Goal: Task Accomplishment & Management: Use online tool/utility

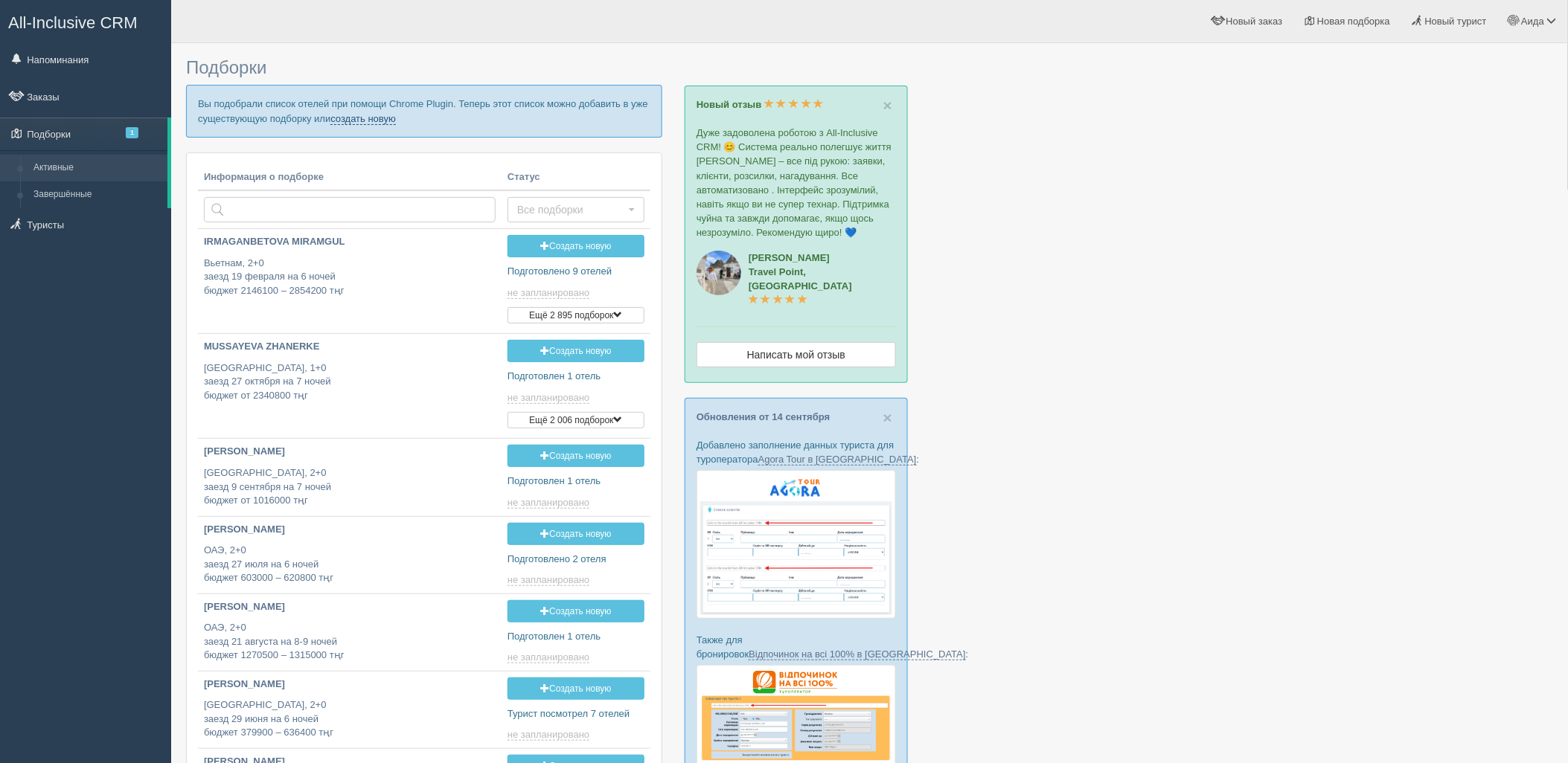
click at [375, 121] on link "создать новую" at bounding box center [363, 119] width 66 height 12
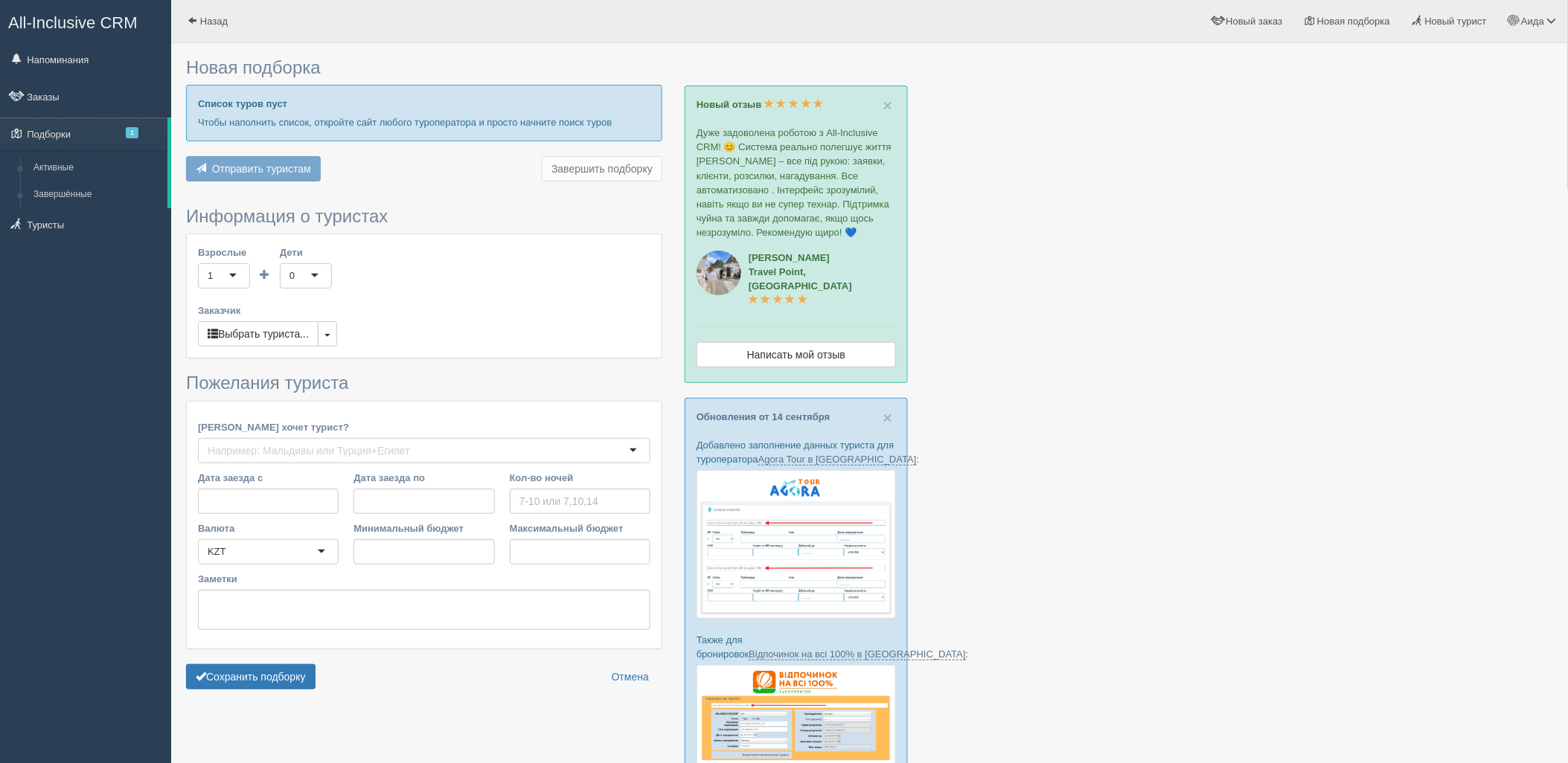
type input "6"
type input "590000"
type input "590100"
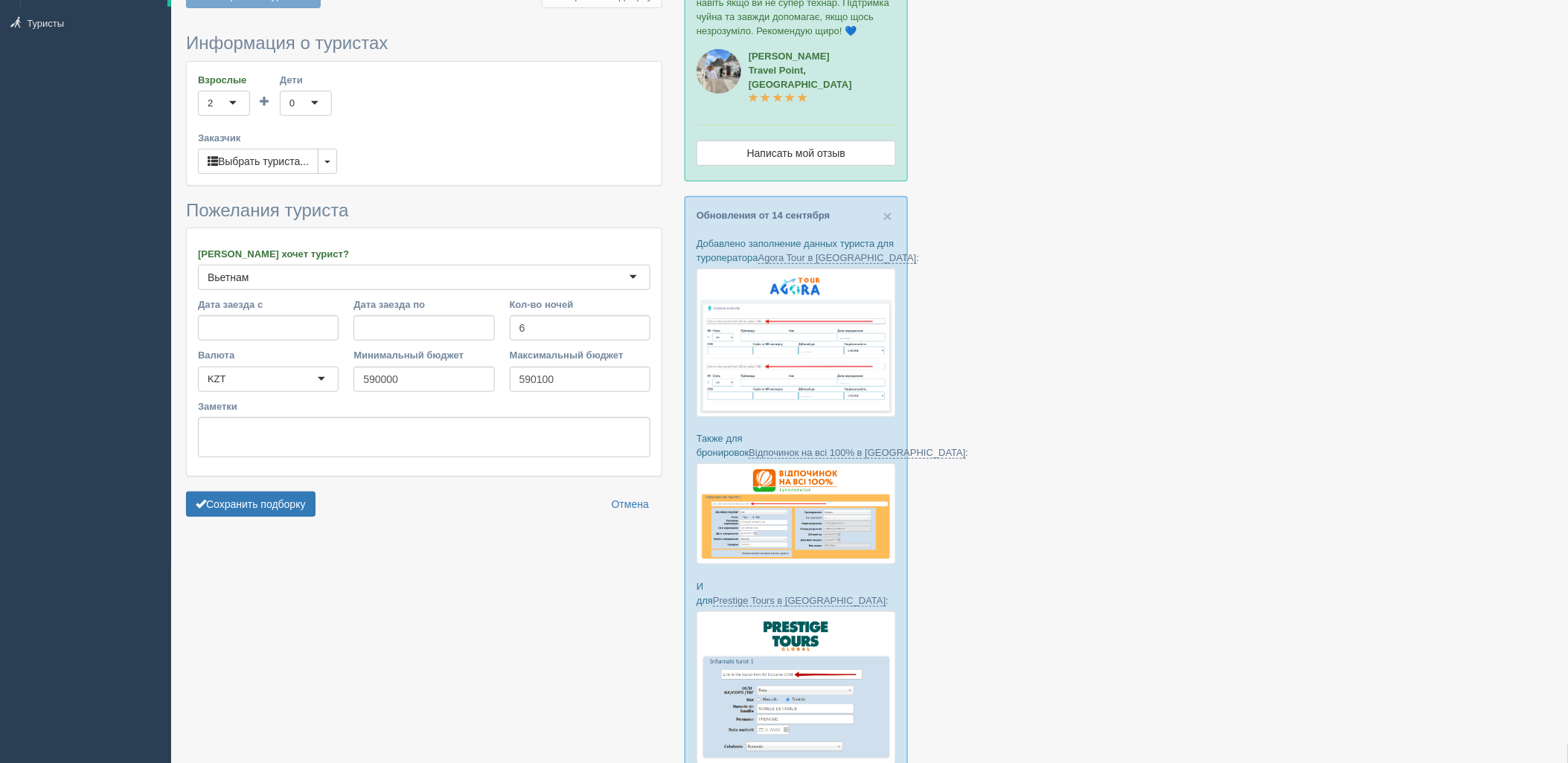
scroll to position [68, 0]
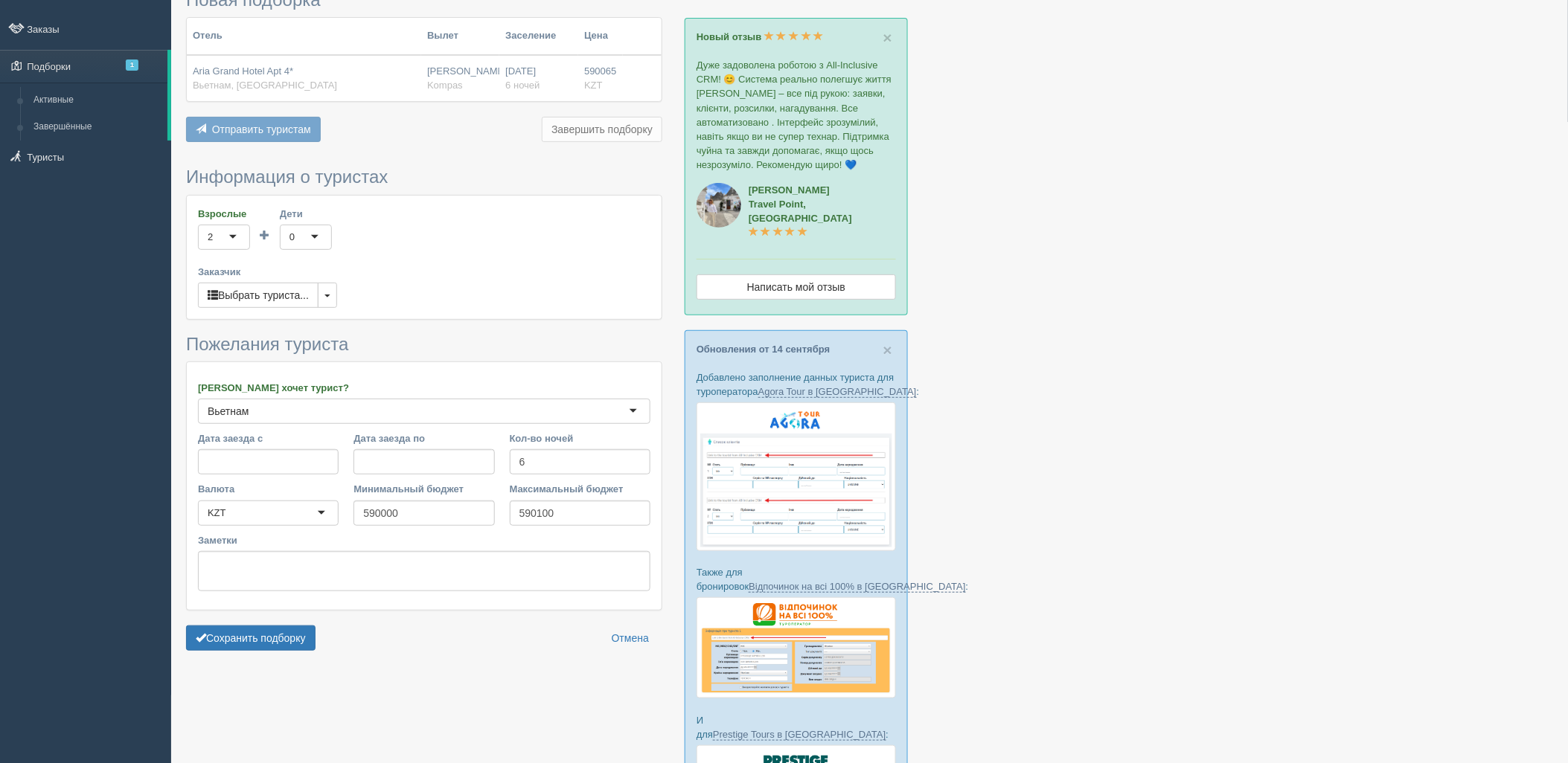
click at [226, 656] on form "Информация о туристах Взрослые 2 2 1 2 3 4 5 6 7 8 9 10 11 12 13 14 15 16 17 18…" at bounding box center [425, 413] width 477 height 490
click at [236, 643] on button "Сохранить подборку" at bounding box center [251, 639] width 129 height 25
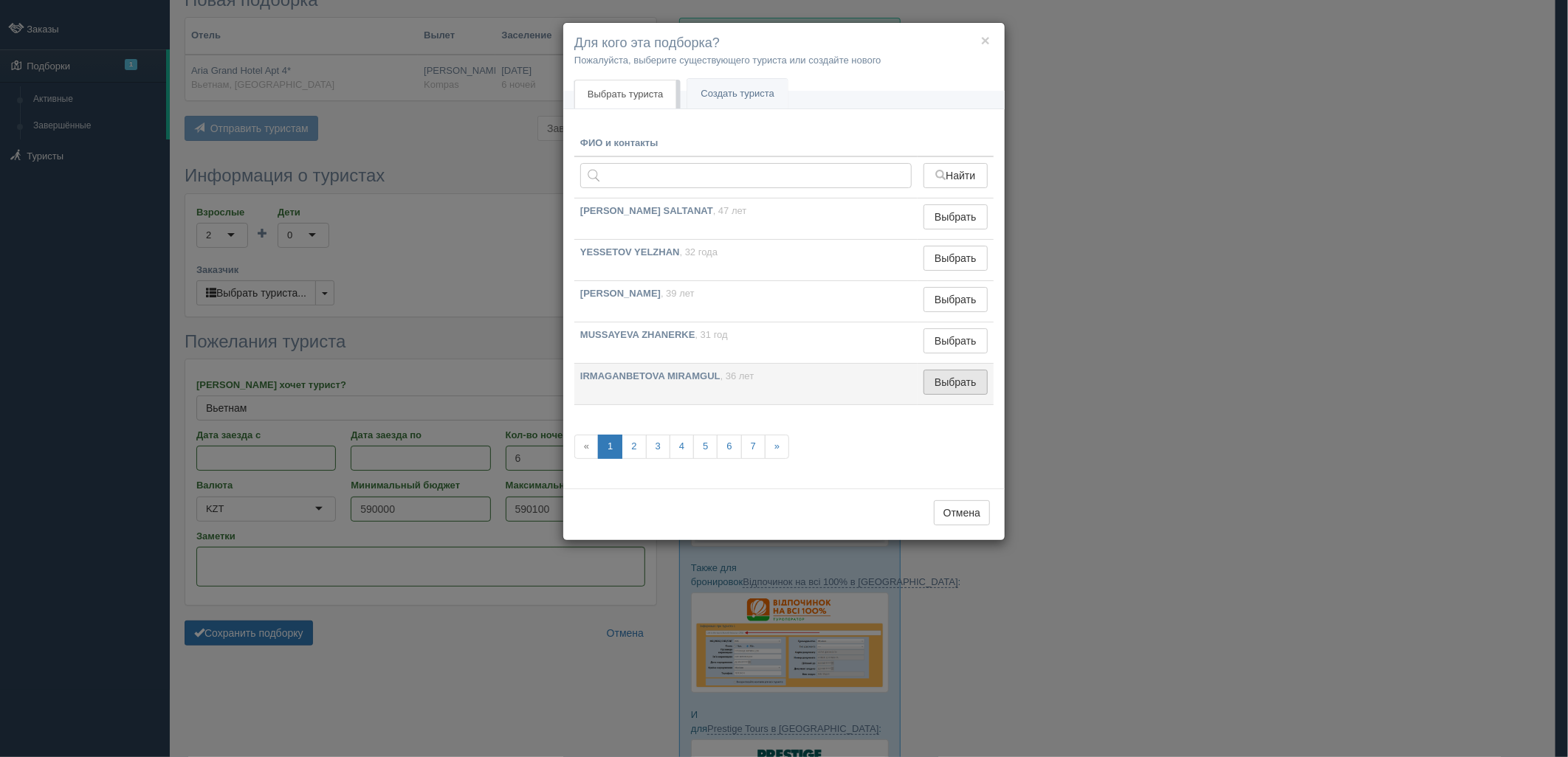
click at [982, 387] on button "Выбрать" at bounding box center [955, 382] width 64 height 25
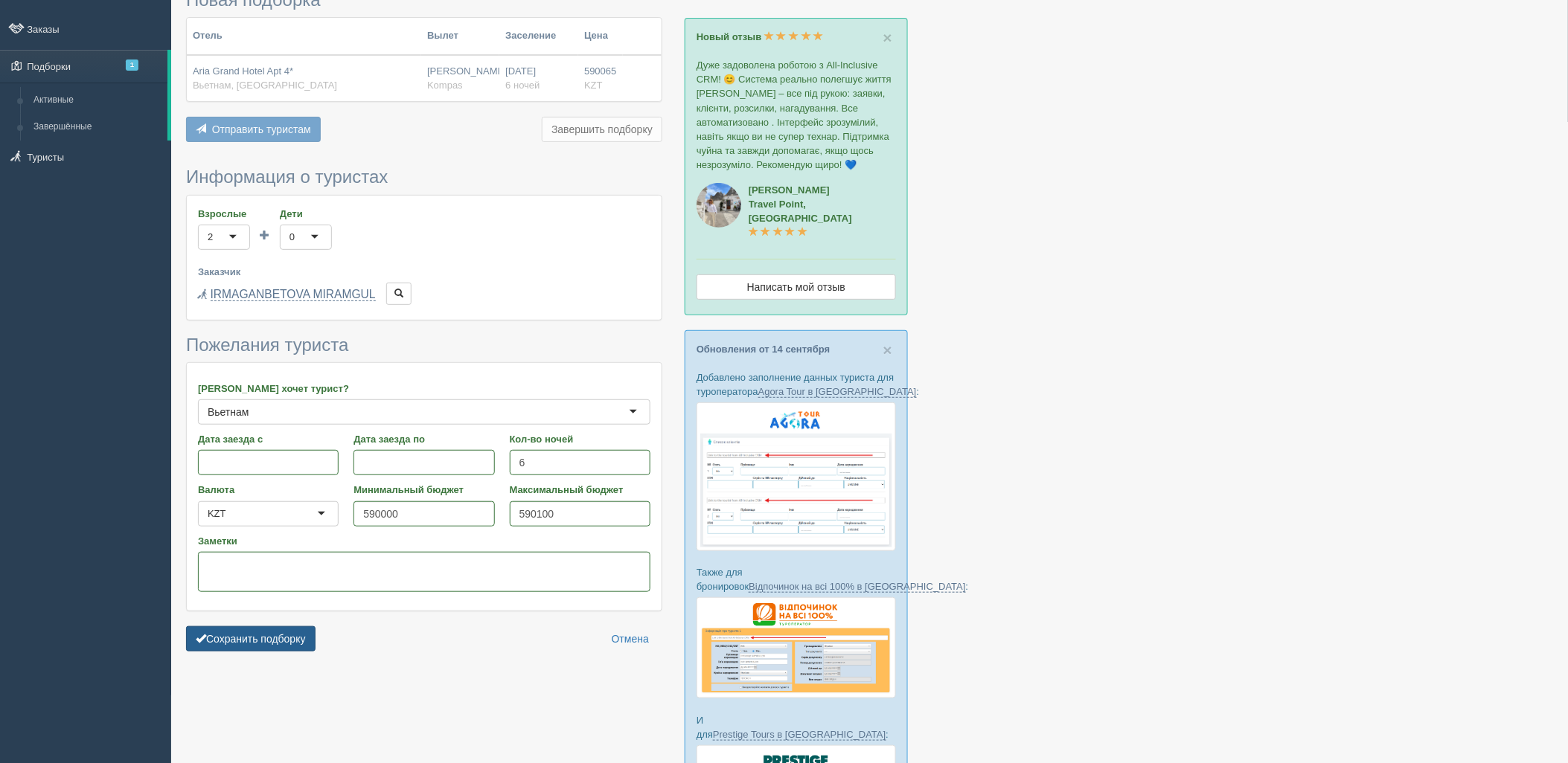
click at [226, 635] on button "Сохранить подборку" at bounding box center [251, 639] width 129 height 25
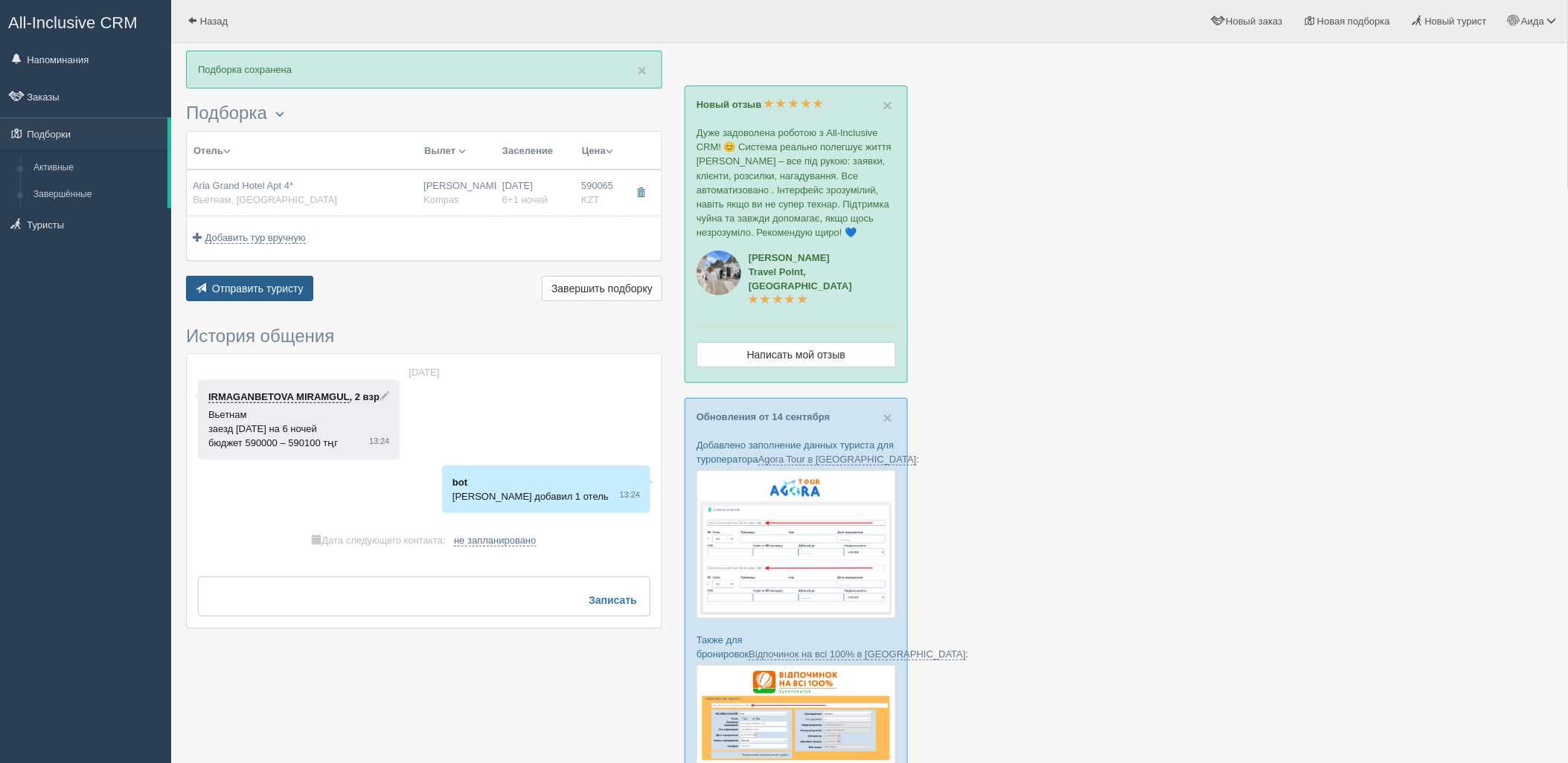
click at [230, 298] on button "Отправить туристу Отправить" at bounding box center [250, 288] width 127 height 25
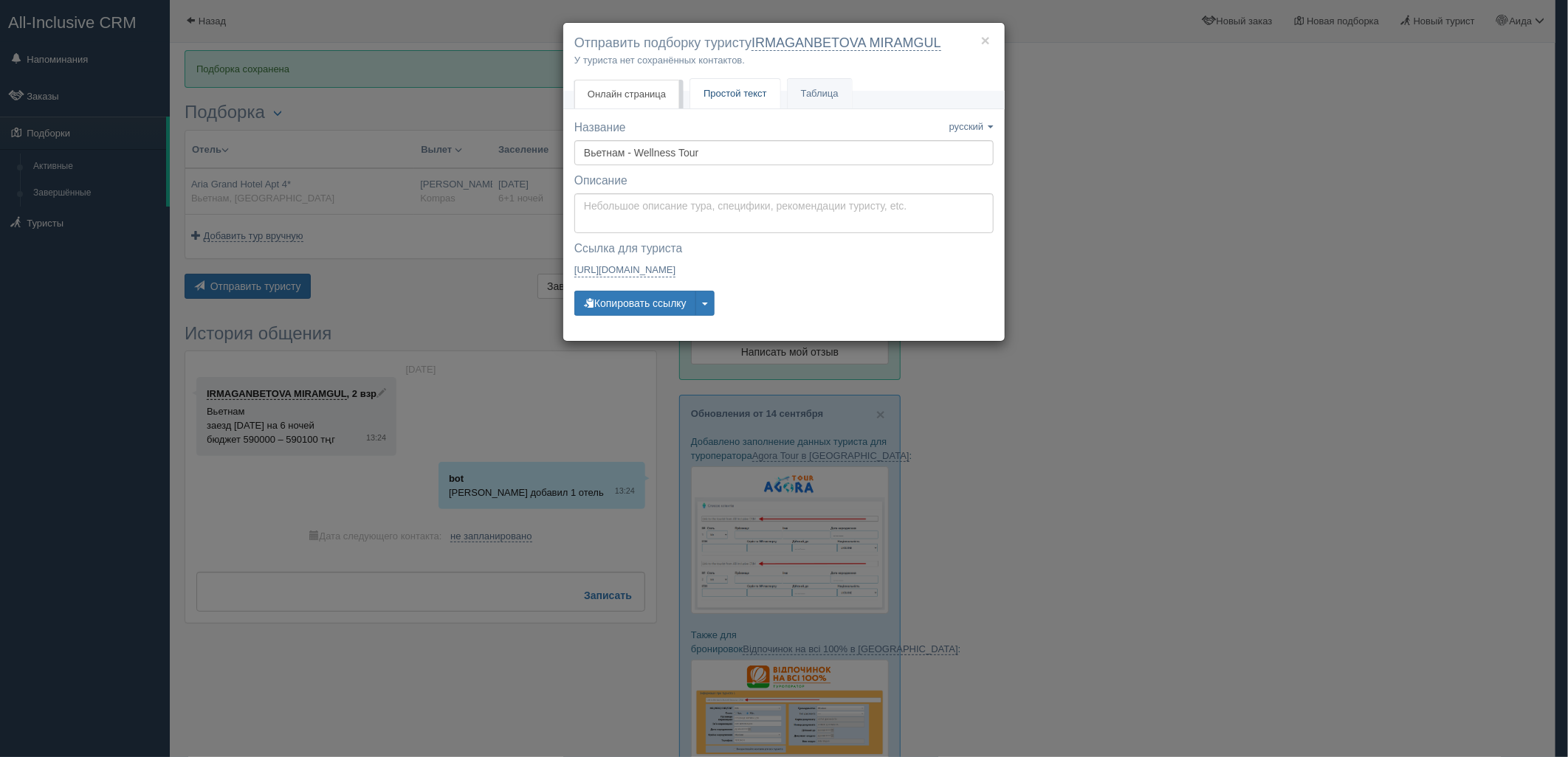
click at [738, 103] on link "Простой текст Текст" at bounding box center [735, 95] width 90 height 31
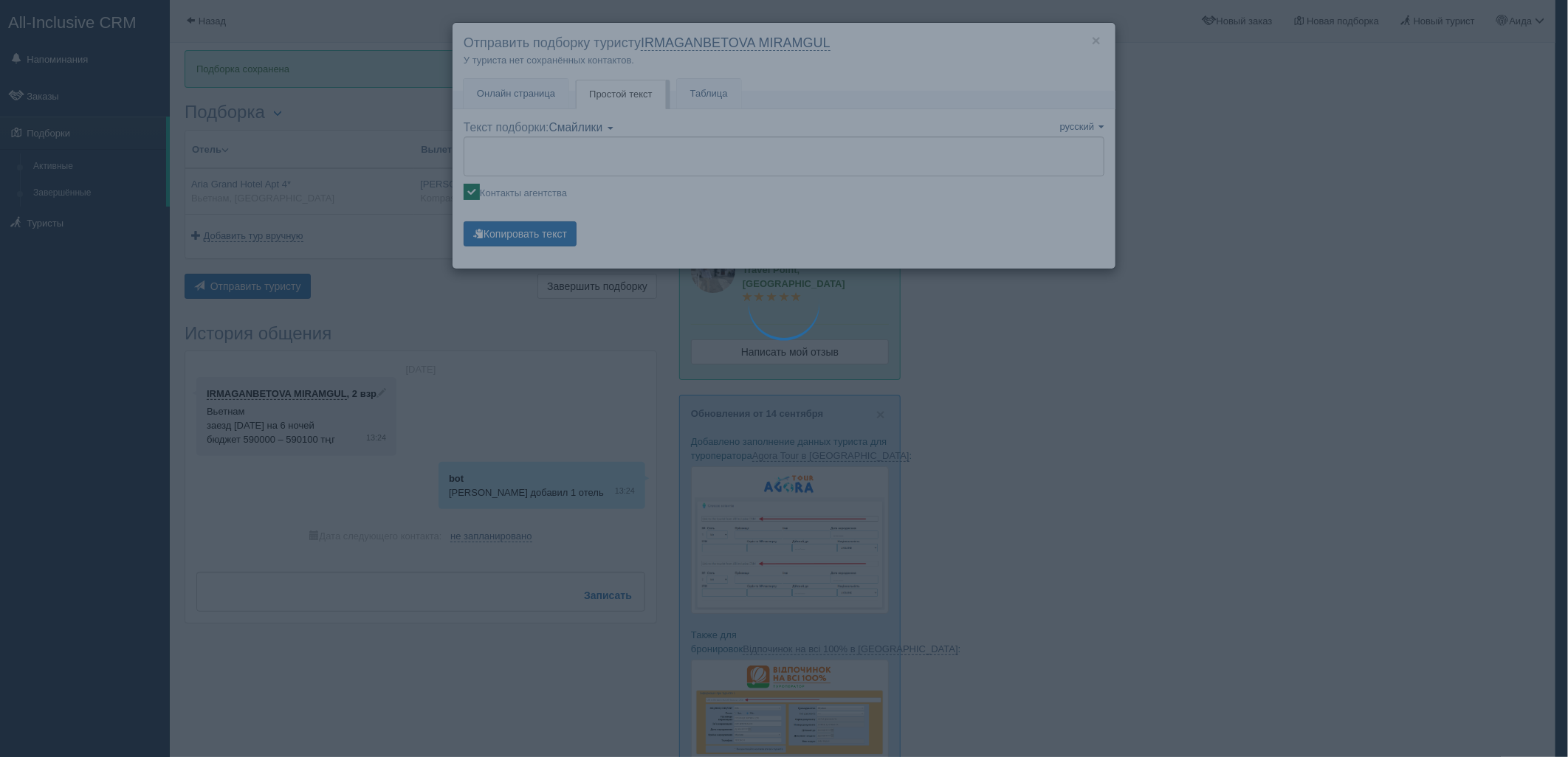
type textarea "🌞 Добрый день! Предлагаем Вам рассмотреть следующие варианты: 🌎 Вьетнам, Дананг…"
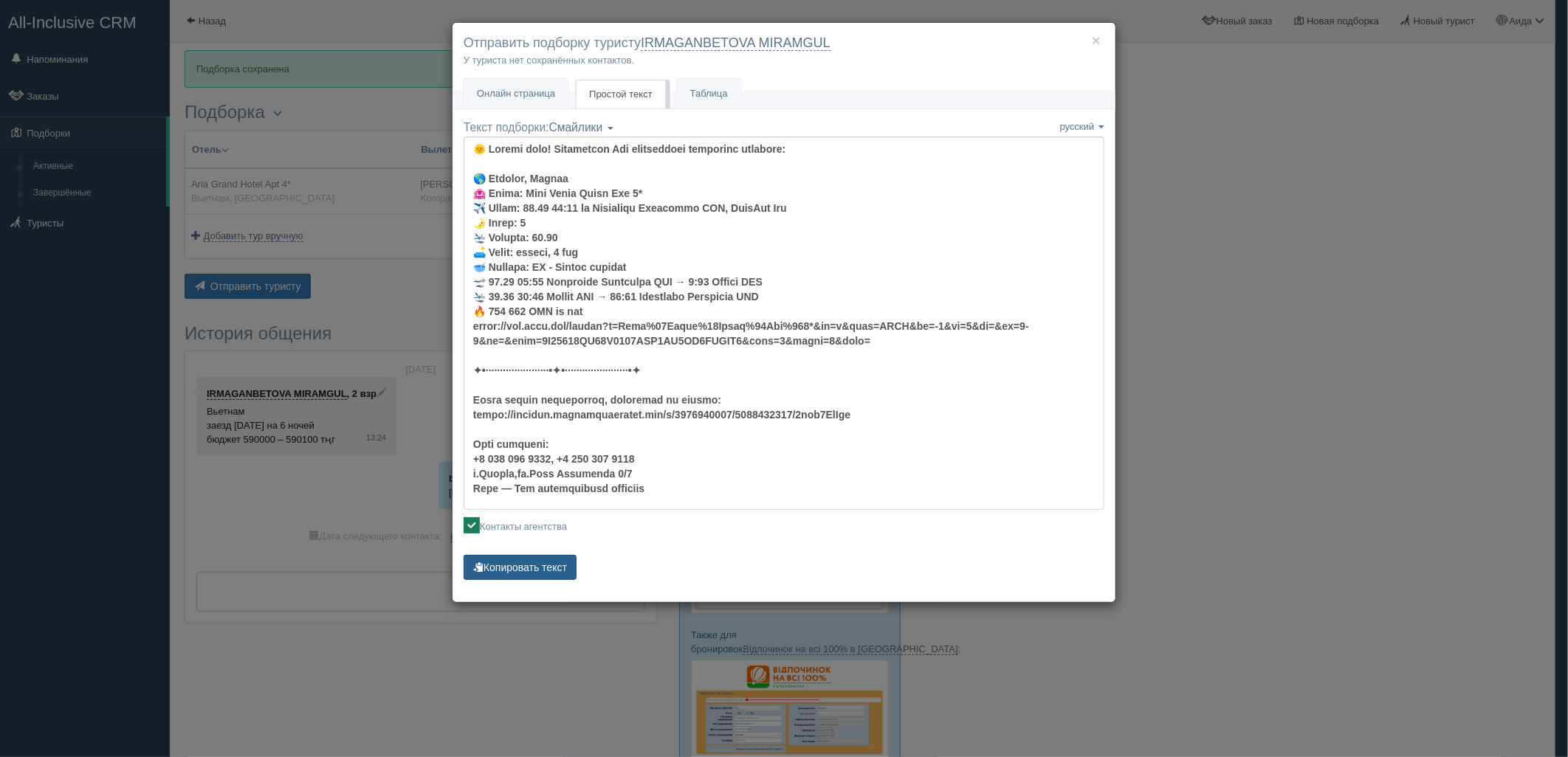
click at [505, 576] on button "Копировать текст" at bounding box center [520, 568] width 113 height 25
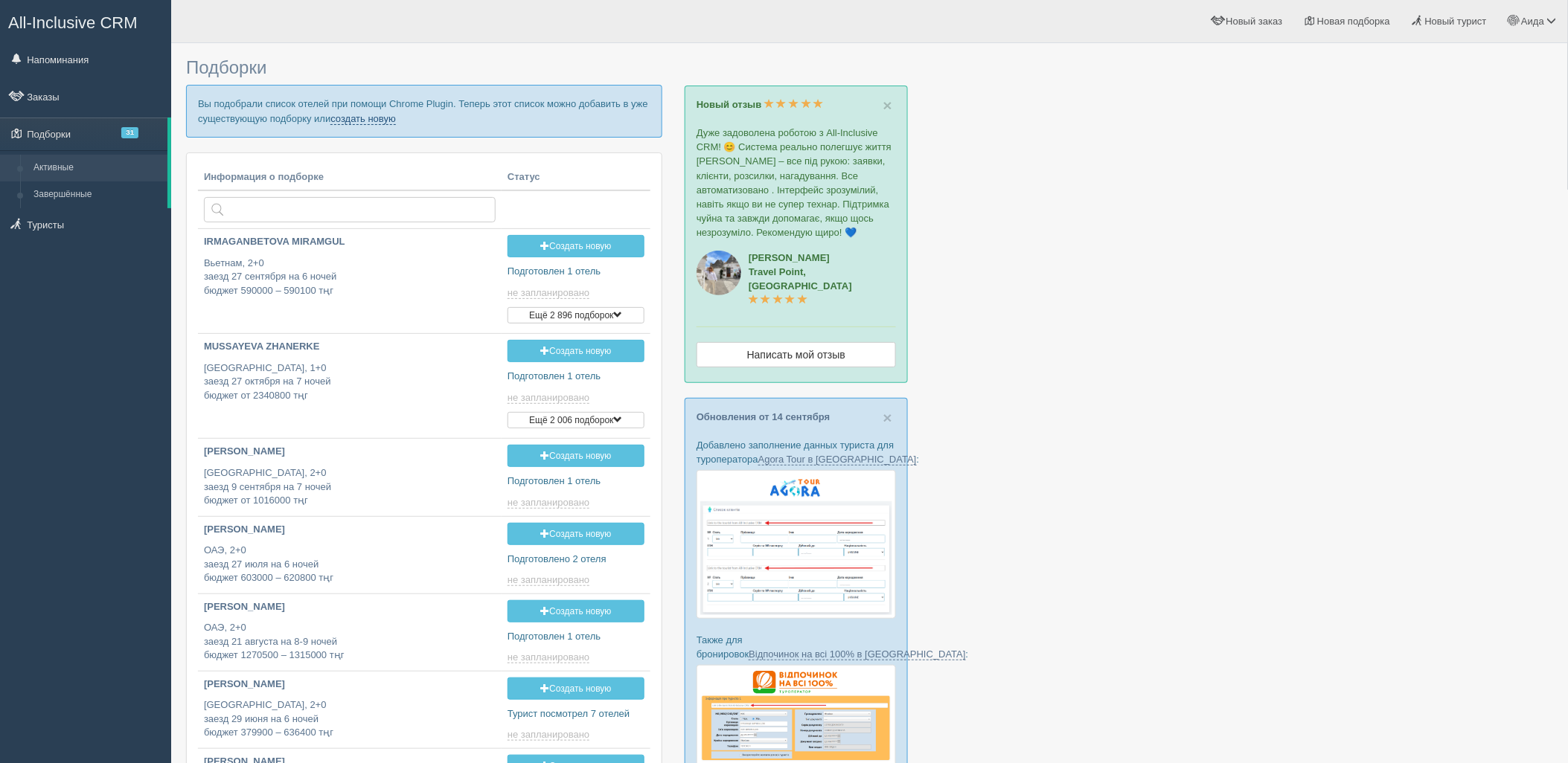
click at [344, 117] on link "создать новую" at bounding box center [363, 119] width 66 height 12
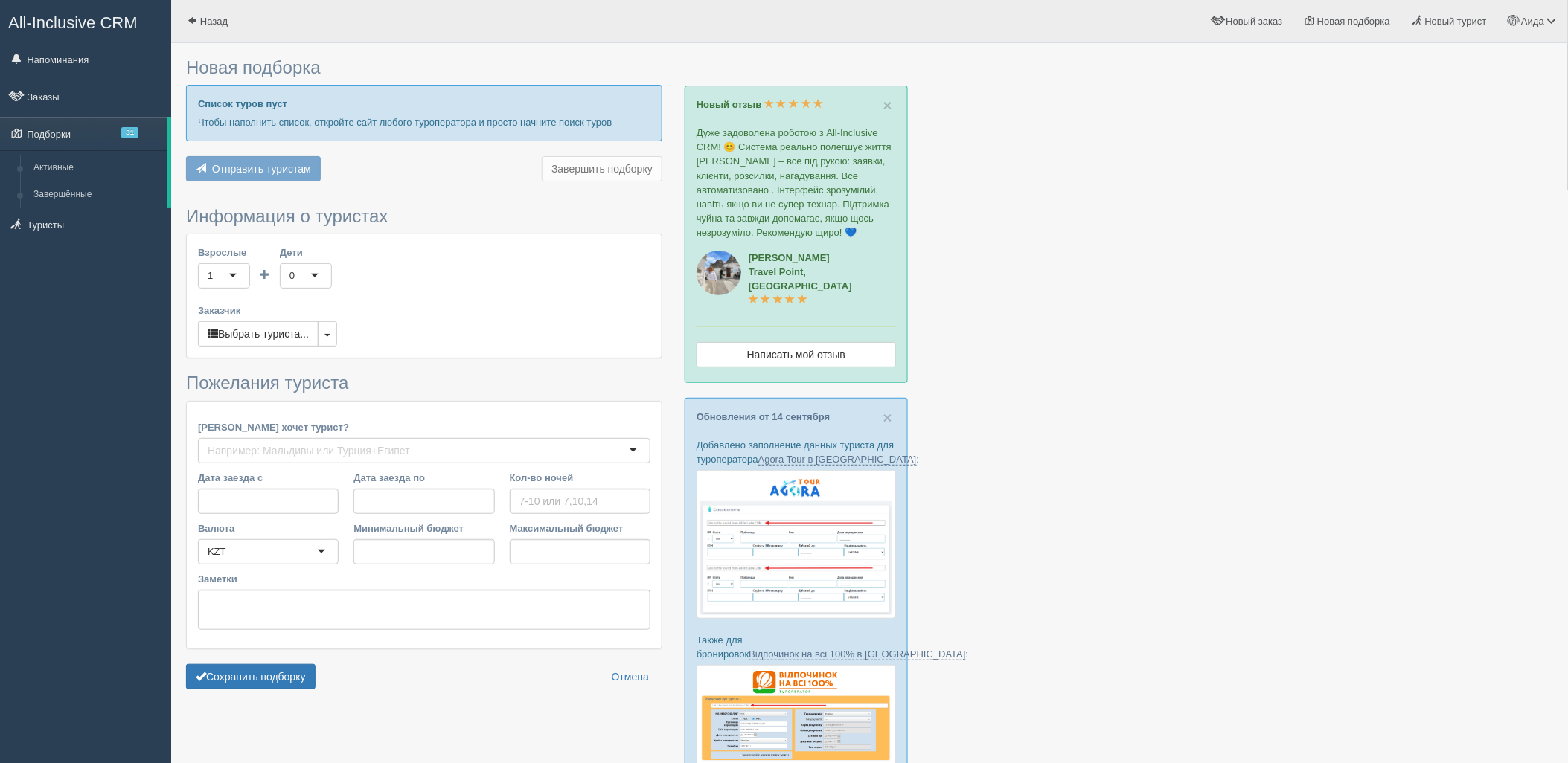
type input "6-7"
type input "1075200"
type input "2242100"
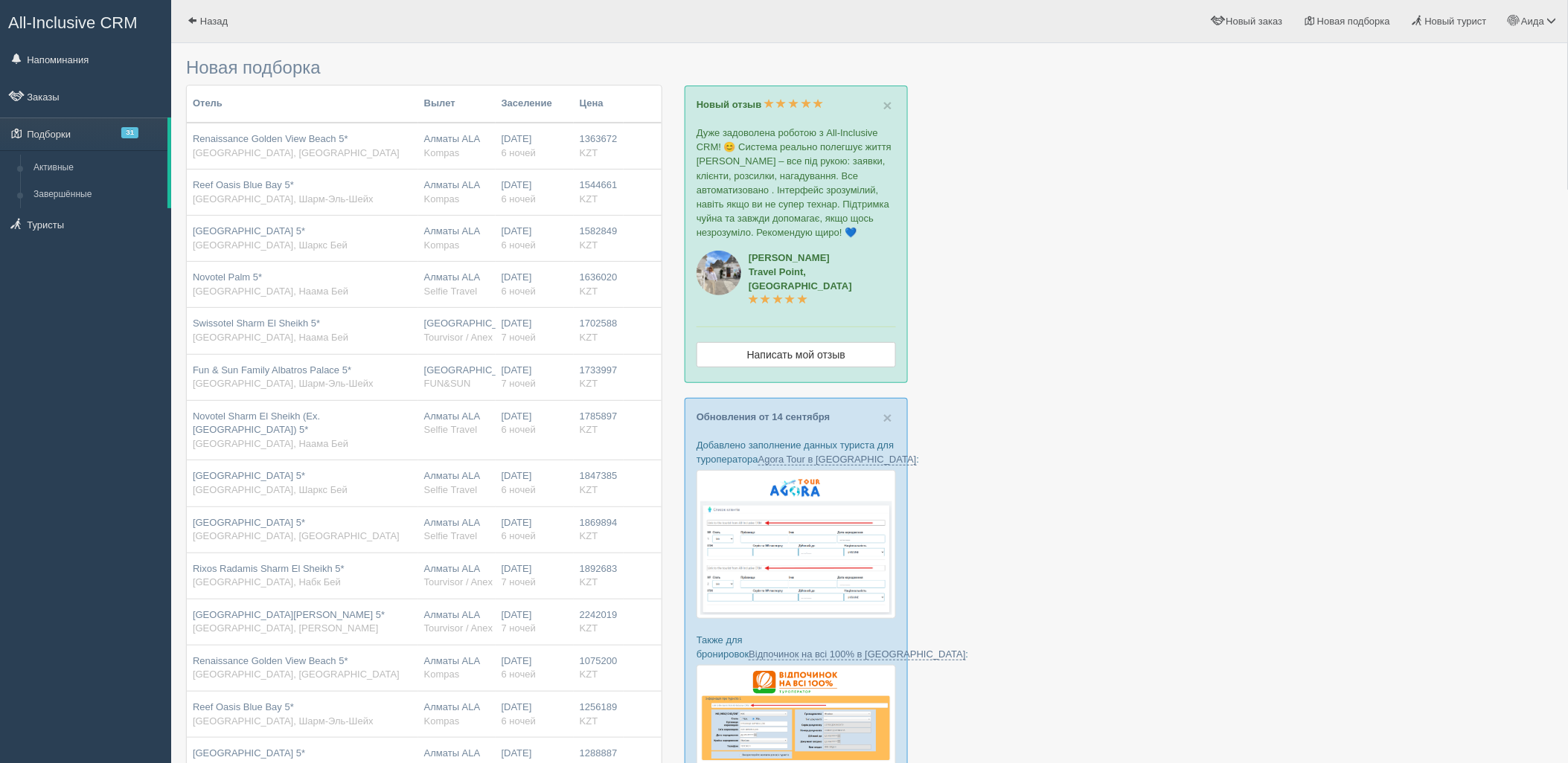
scroll to position [711, 0]
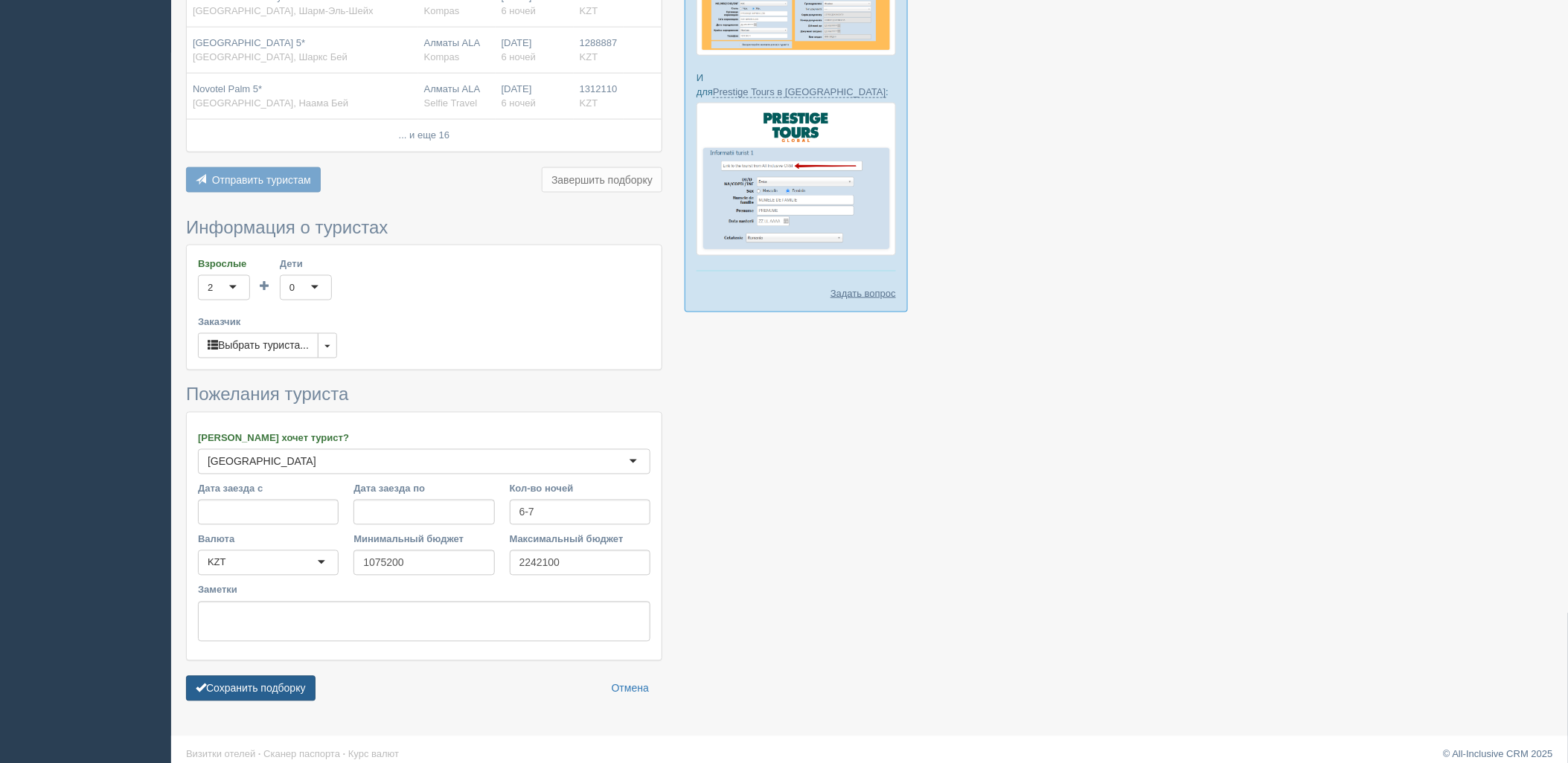
click at [293, 686] on button "Сохранить подборку" at bounding box center [251, 689] width 129 height 25
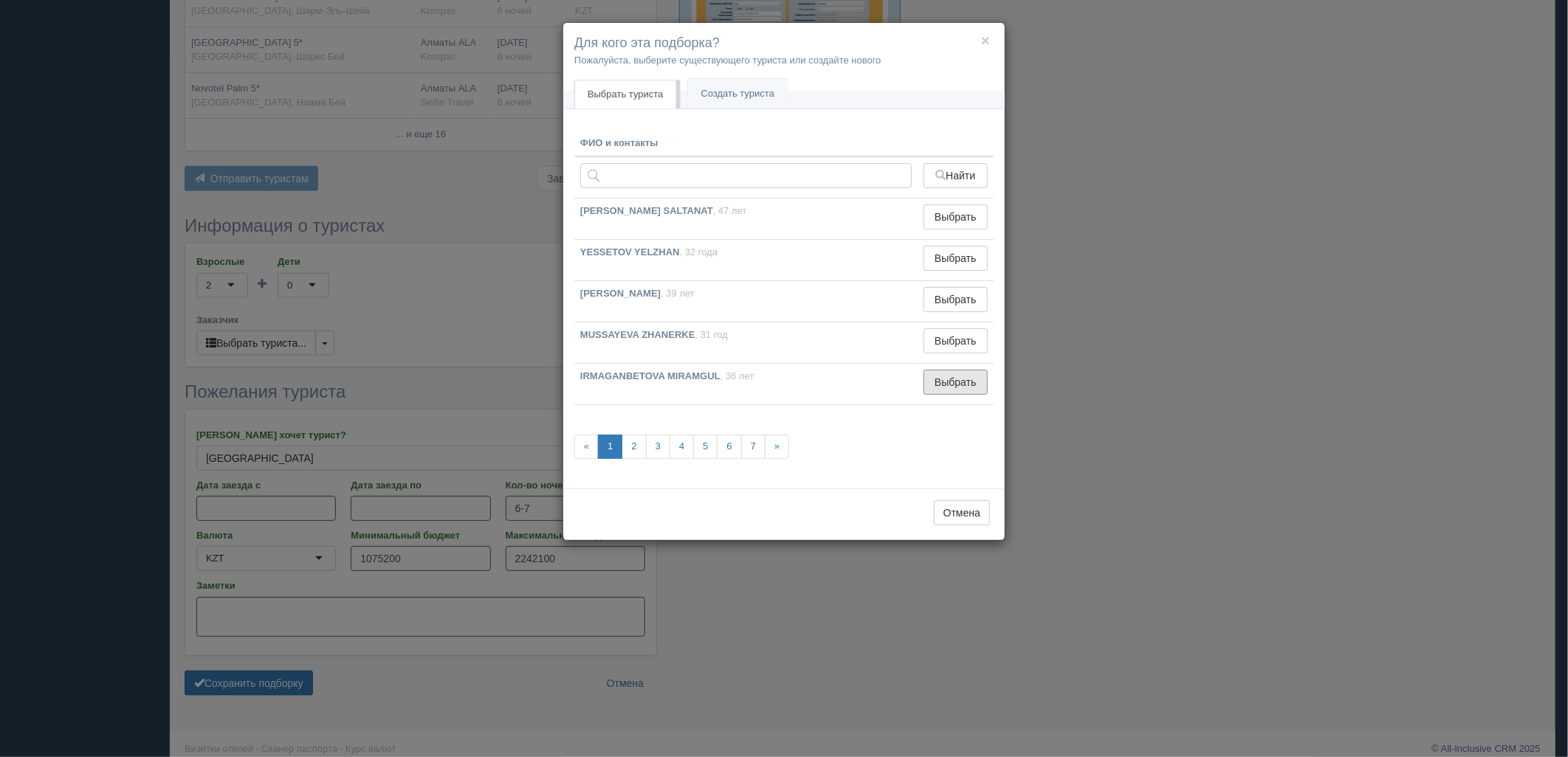
drag, startPoint x: 964, startPoint y: 375, endPoint x: 950, endPoint y: 399, distance: 27.8
click at [964, 376] on button "Выбрать" at bounding box center [955, 382] width 64 height 25
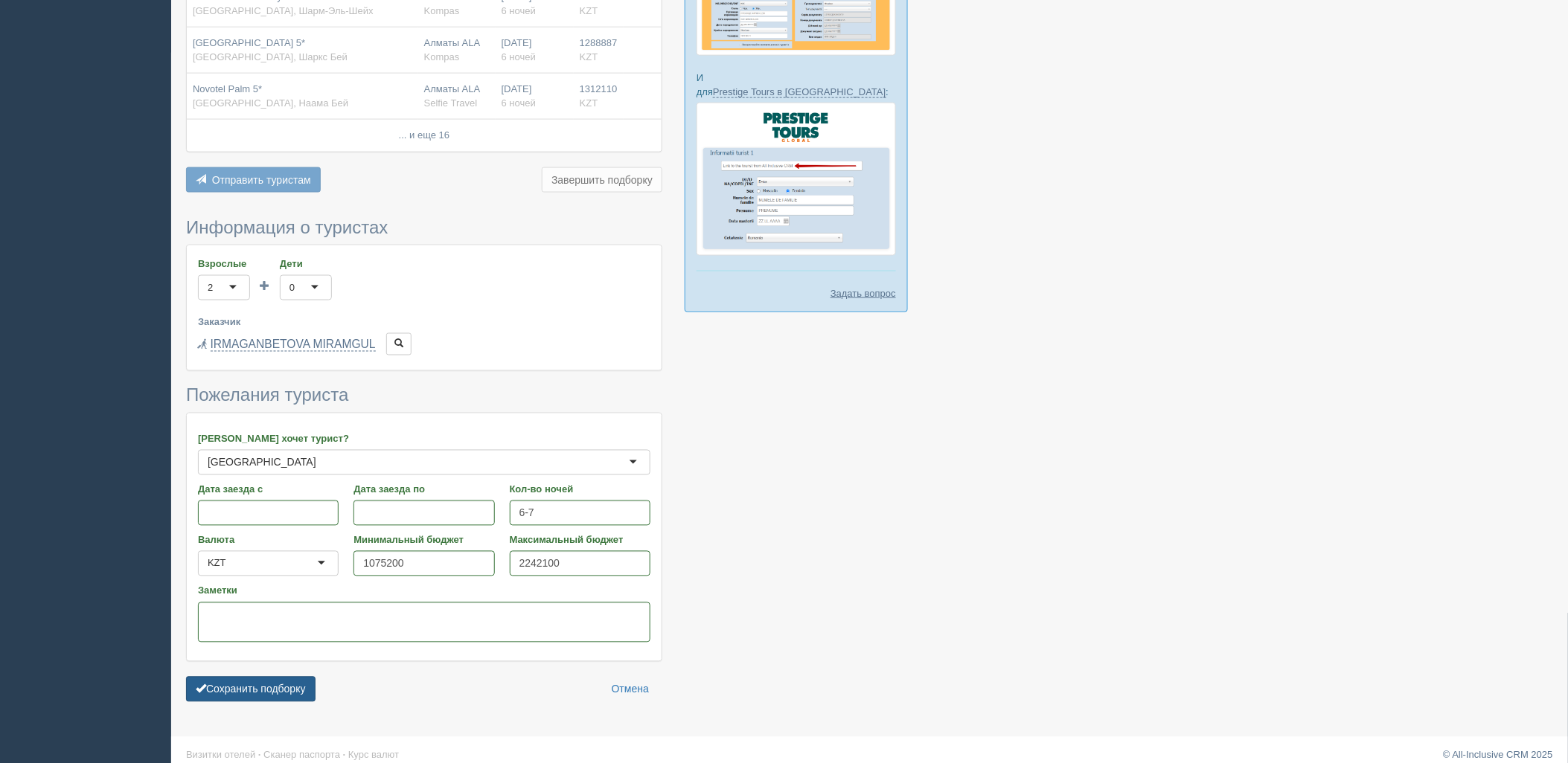
click at [298, 677] on button "Сохранить подборку" at bounding box center [251, 690] width 129 height 25
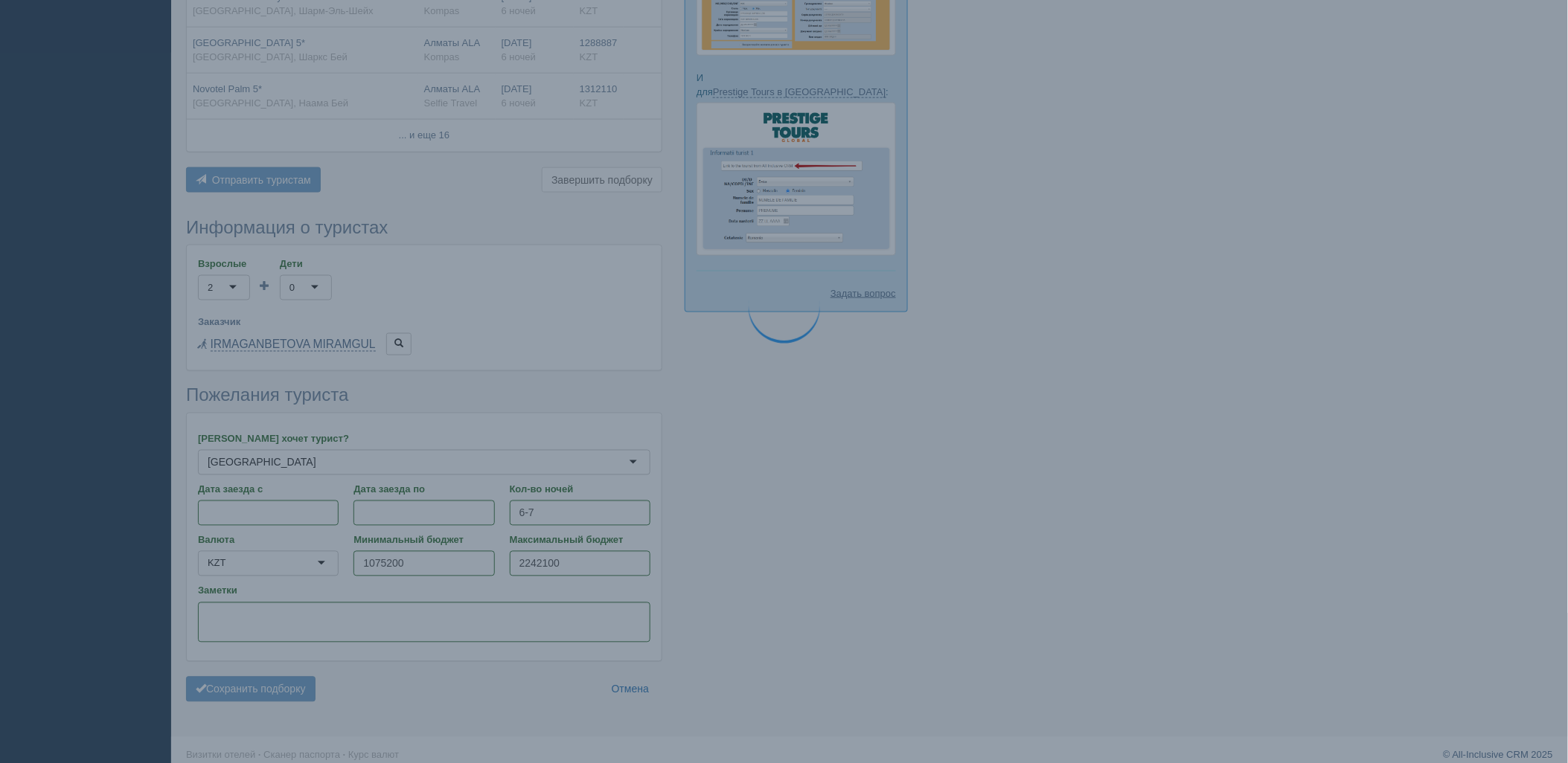
scroll to position [711, 0]
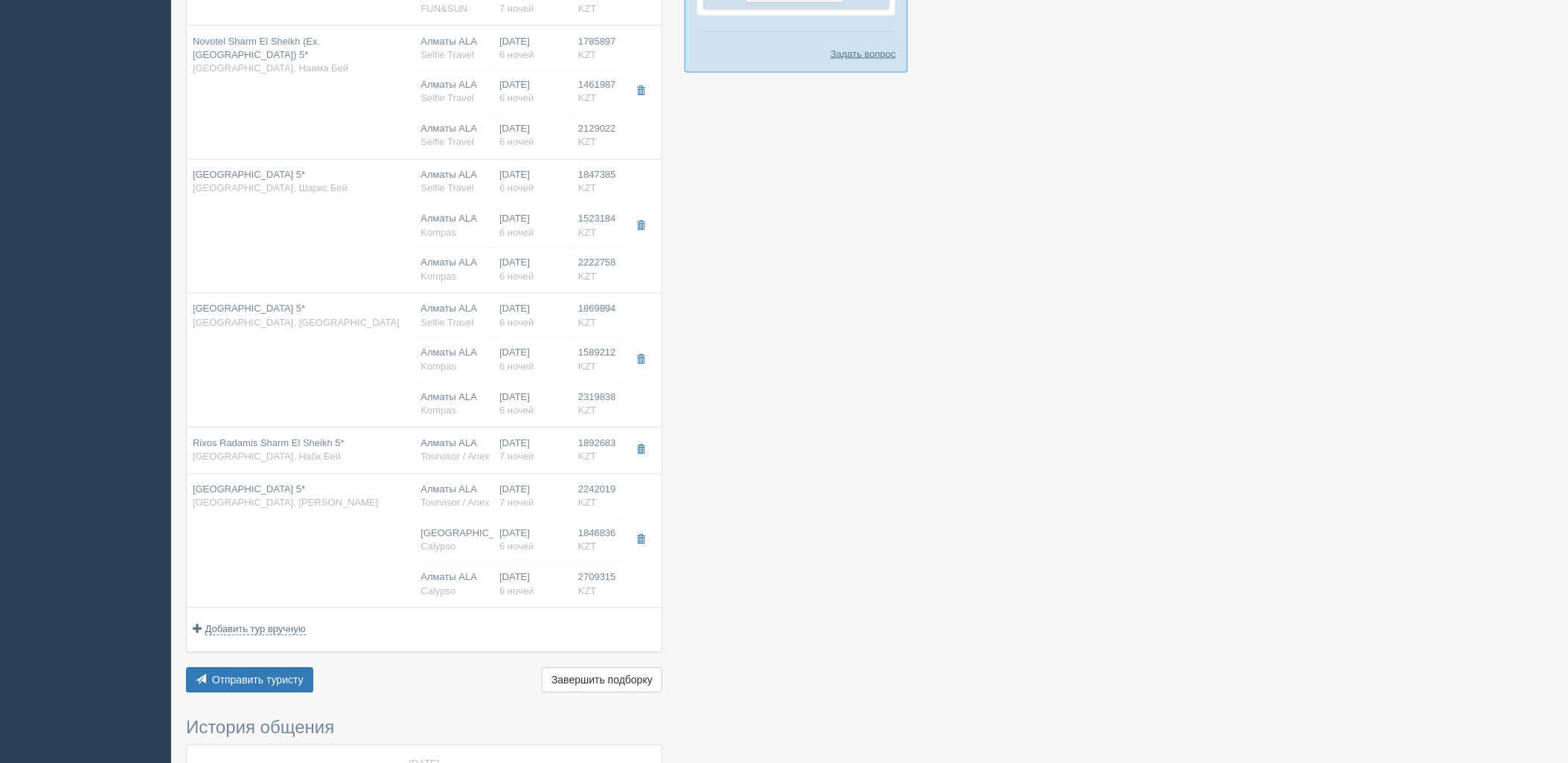
scroll to position [952, 0]
click at [299, 683] on span "Добавить туры из Chrome Plugin" at bounding box center [289, 678] width 158 height 12
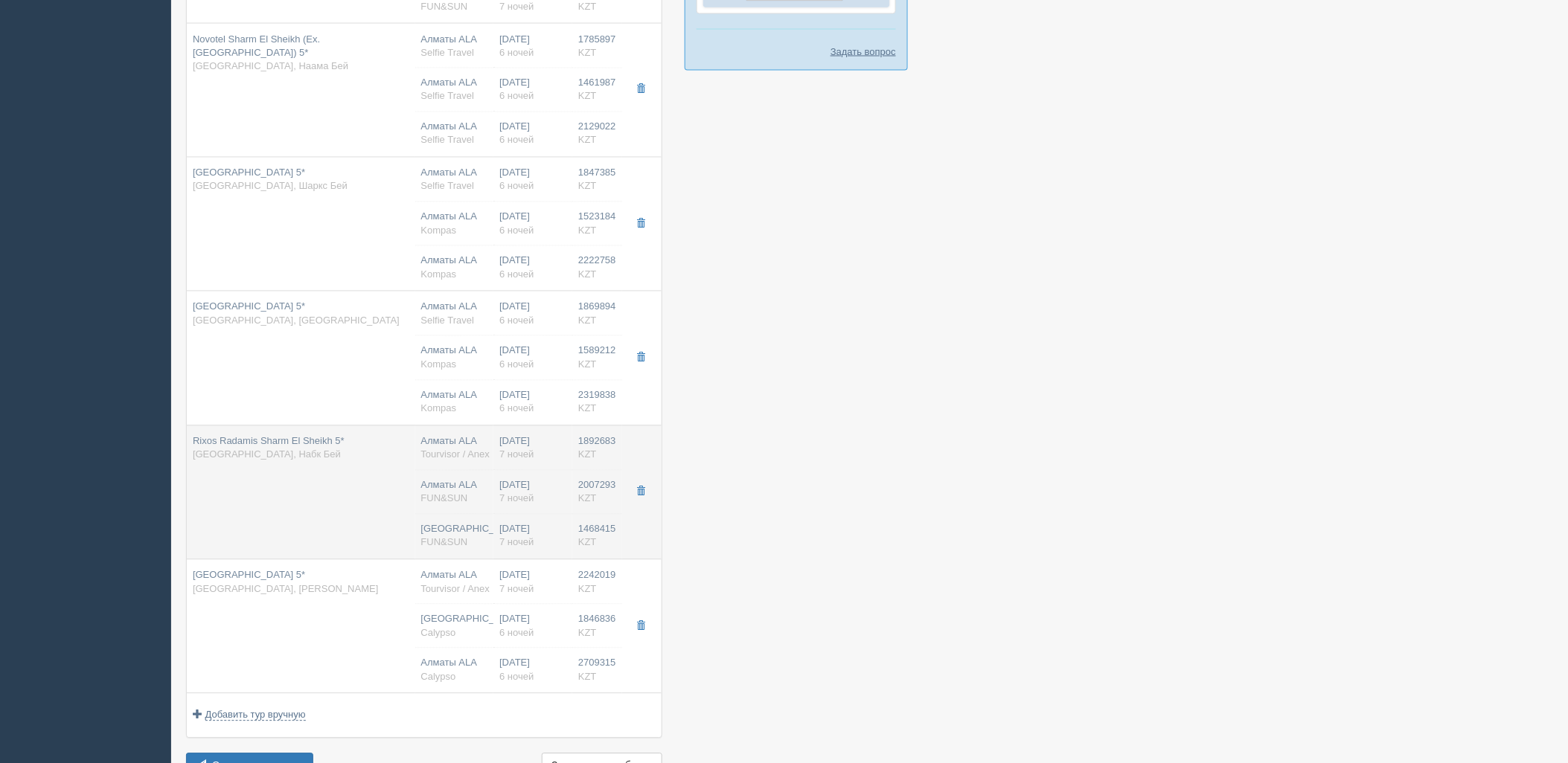
click at [551, 506] on div "06.11.2025 7 ночей" at bounding box center [533, 493] width 67 height 28
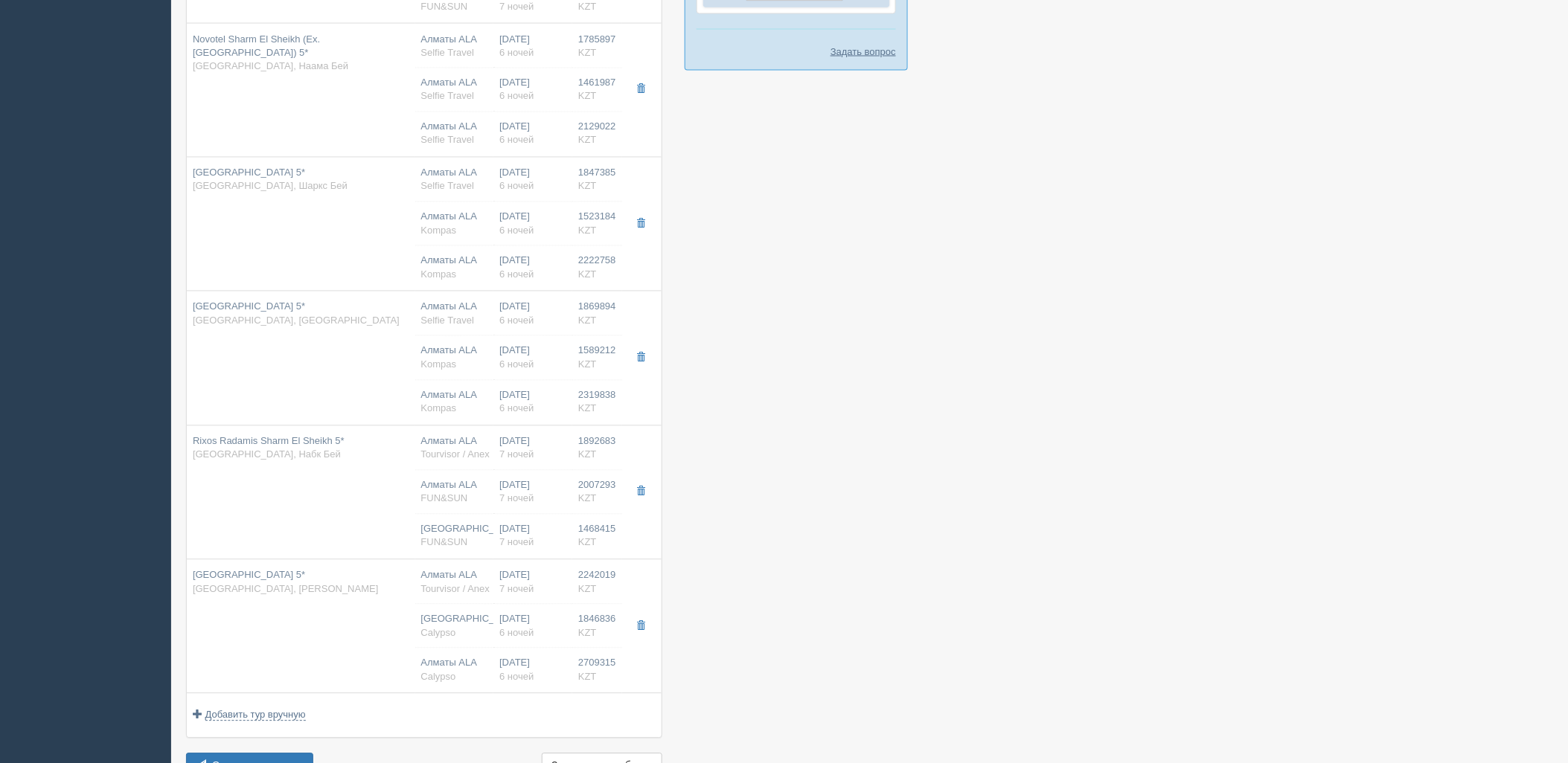
type input "Rixos Radamis Sharm El Sheikh 5*"
type input "[GEOGRAPHIC_DATA]"
type input "Набк Бей"
type input "1892683.00"
type input "Алматы ALA"
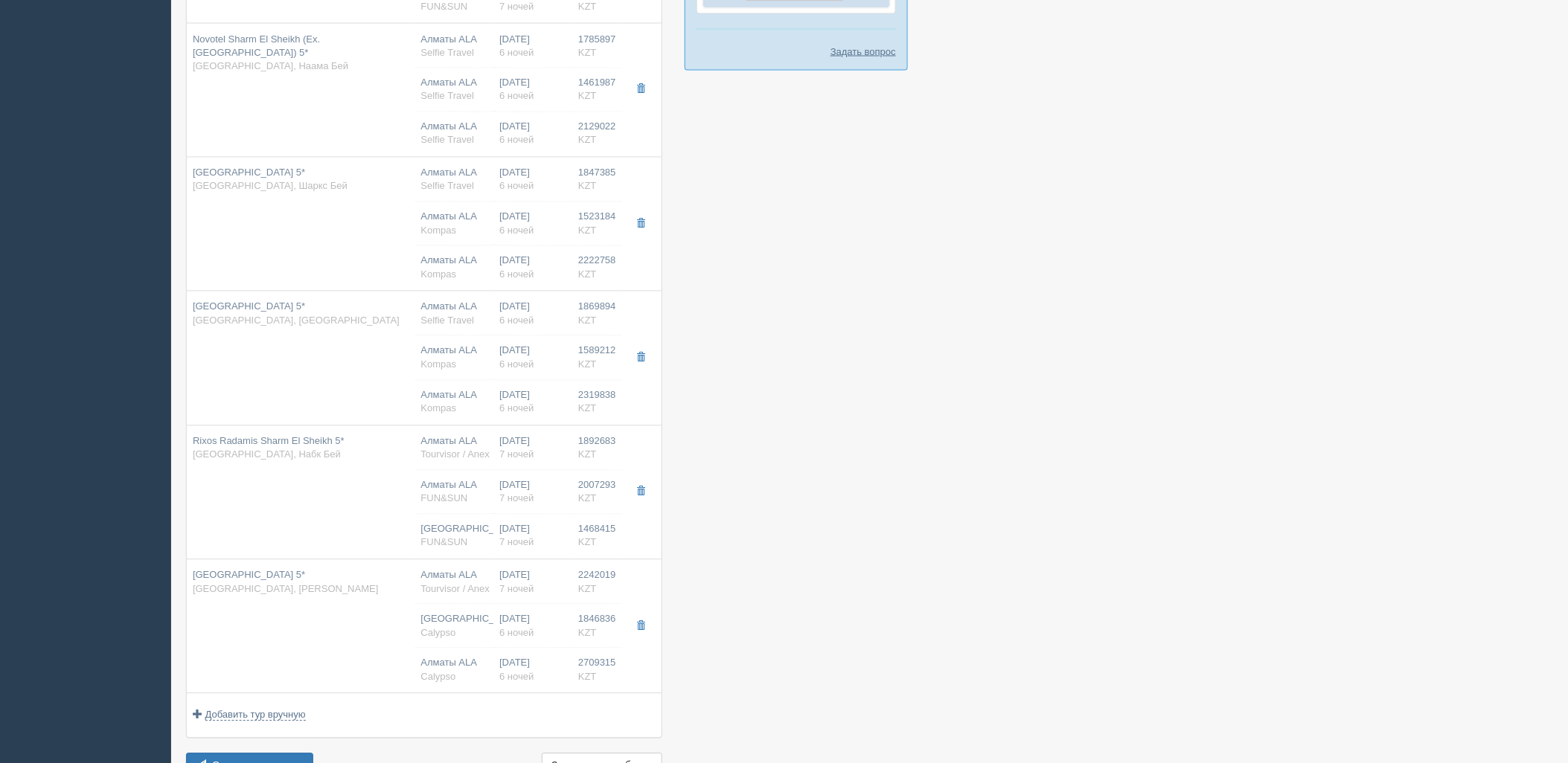
type input "Шарм-эль-Шейх SSH"
type input "05:30"
type input "08:30"
type input "Sunday Airlines"
type input "10:55"
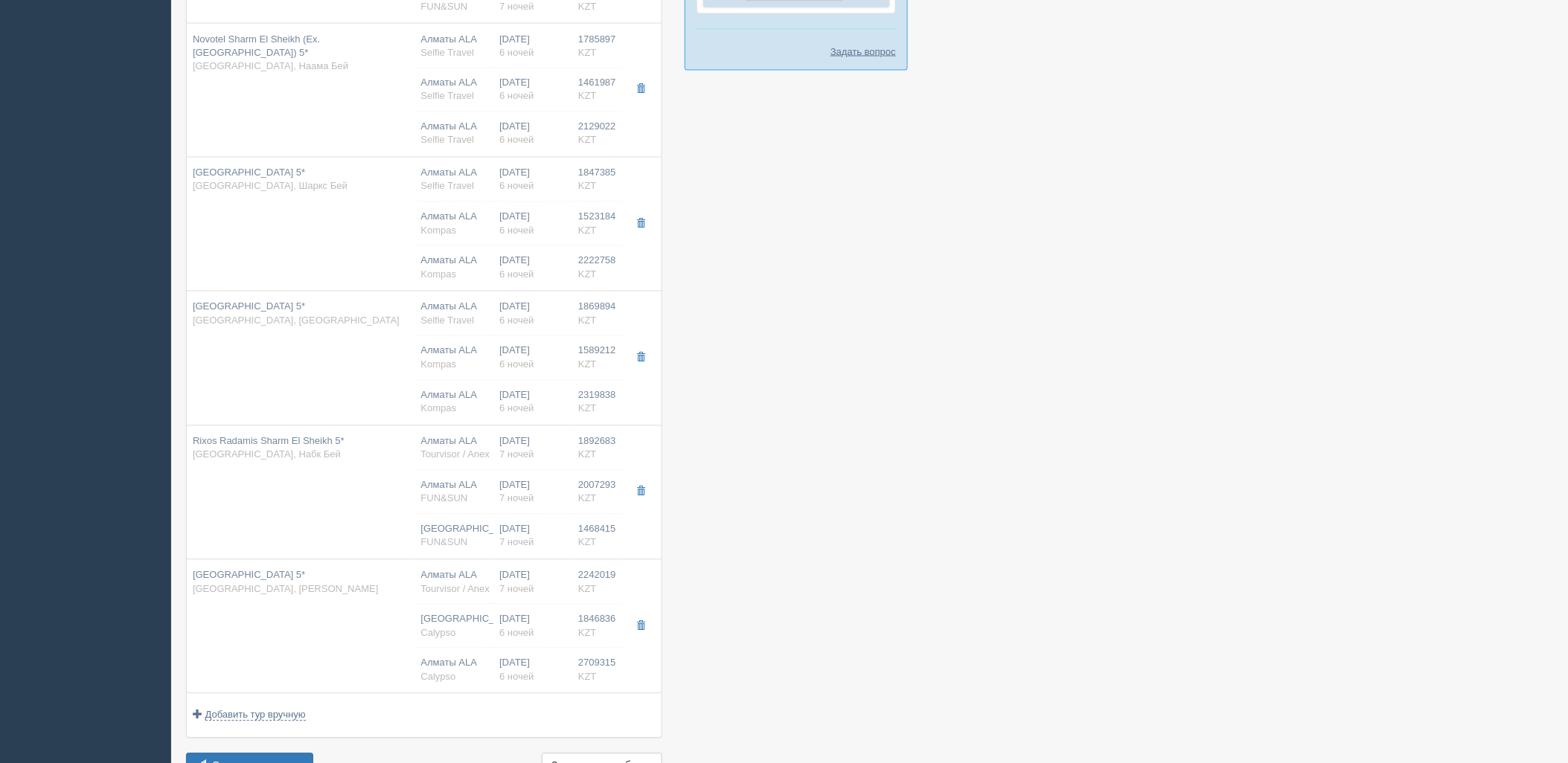
type input "19:55"
type input "7"
type input "superior (blue planet)"
type input "UAI - Ультра Все Включено"
type input "Tourvisor / Anex"
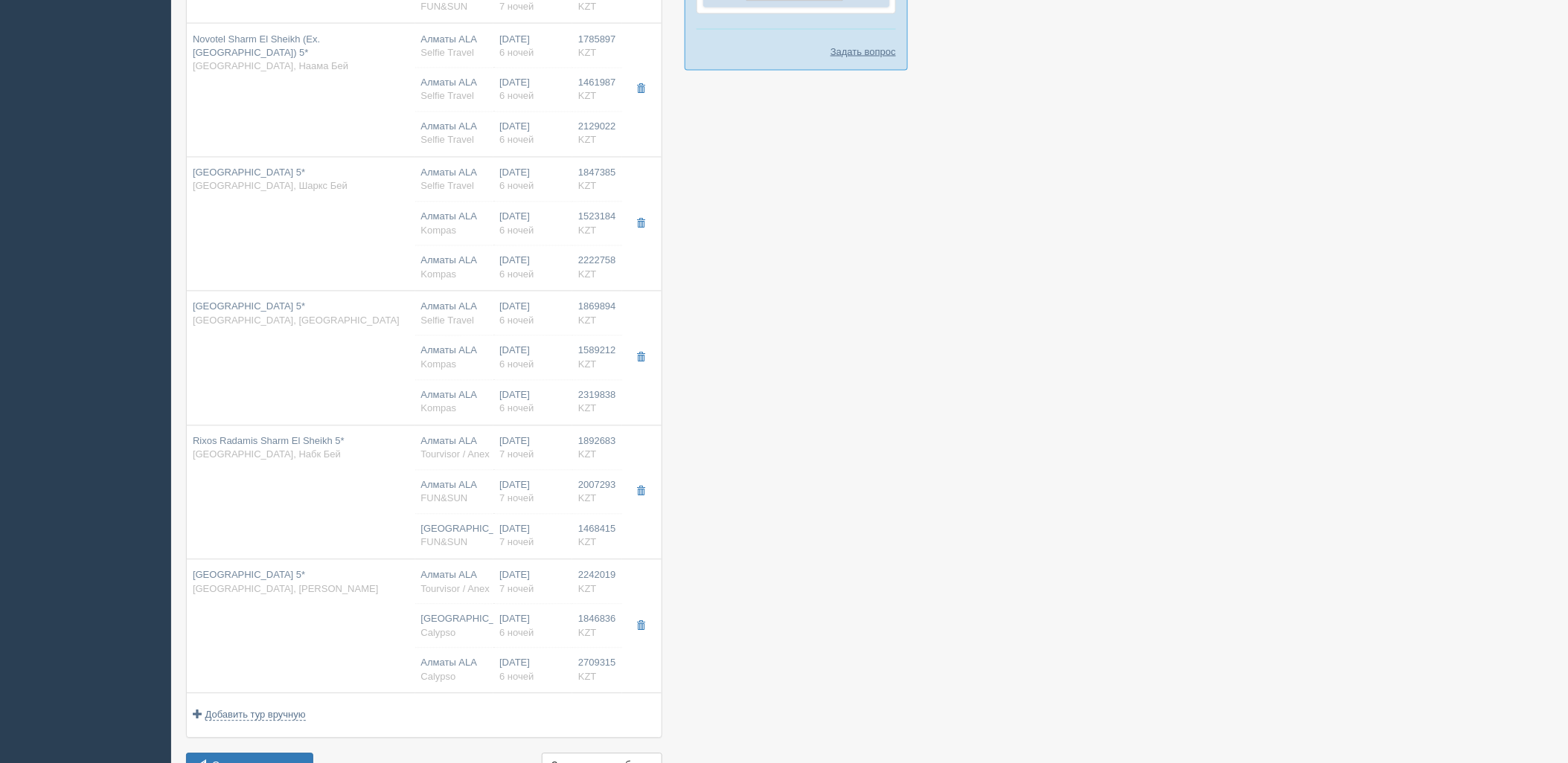
type input "https://tourvisor.ru/countries#!/hotel=rixos-radamis-sharm-el-sheikh"
type input "2007293.00"
type input "Алматы ALA"
type input "Шарм-эль-Шейх SSH"
type input "12:55"
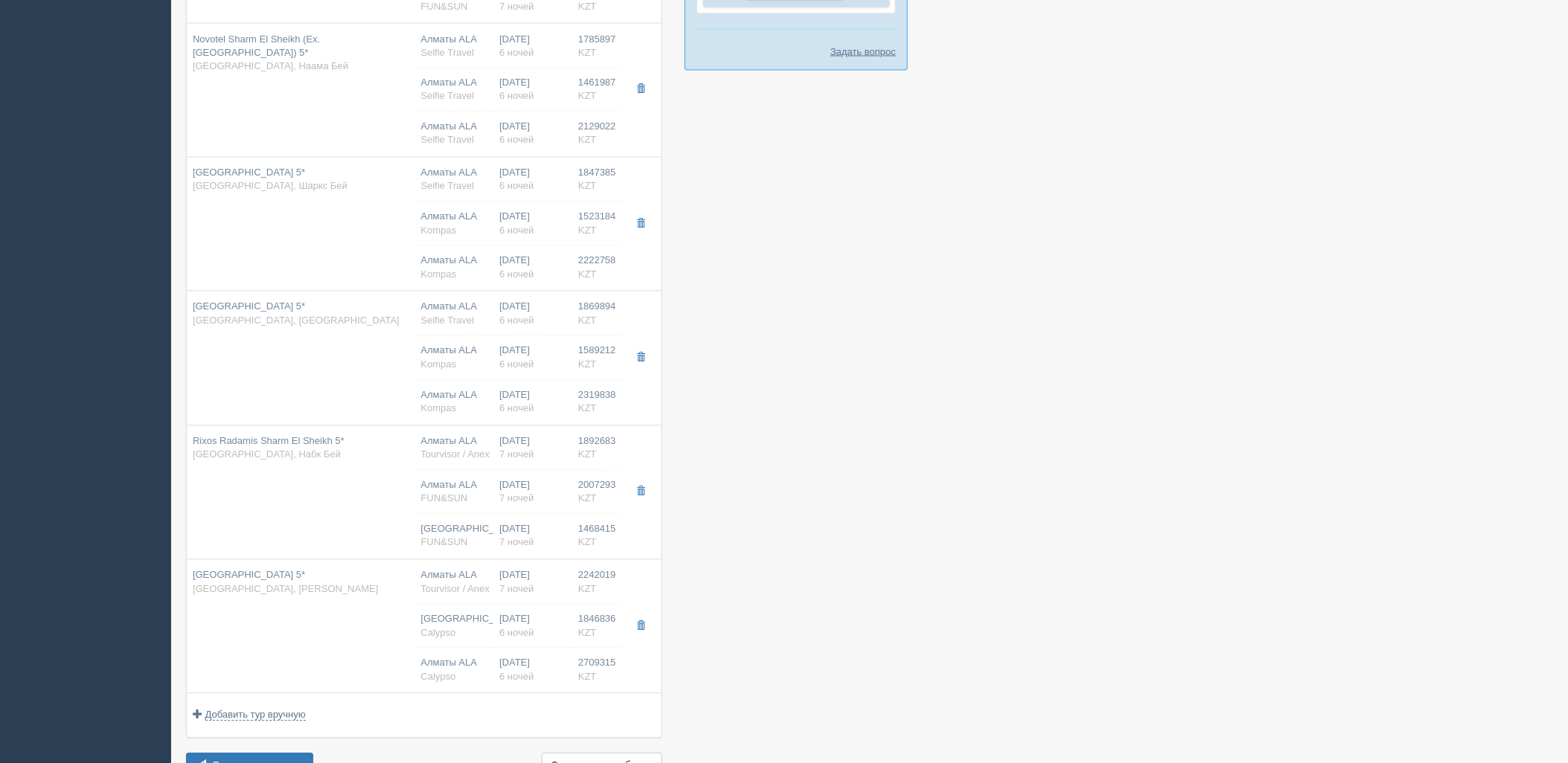
type input "17:00"
type input "Air Astana"
type input "18:00"
type input "01:55"
type input "7"
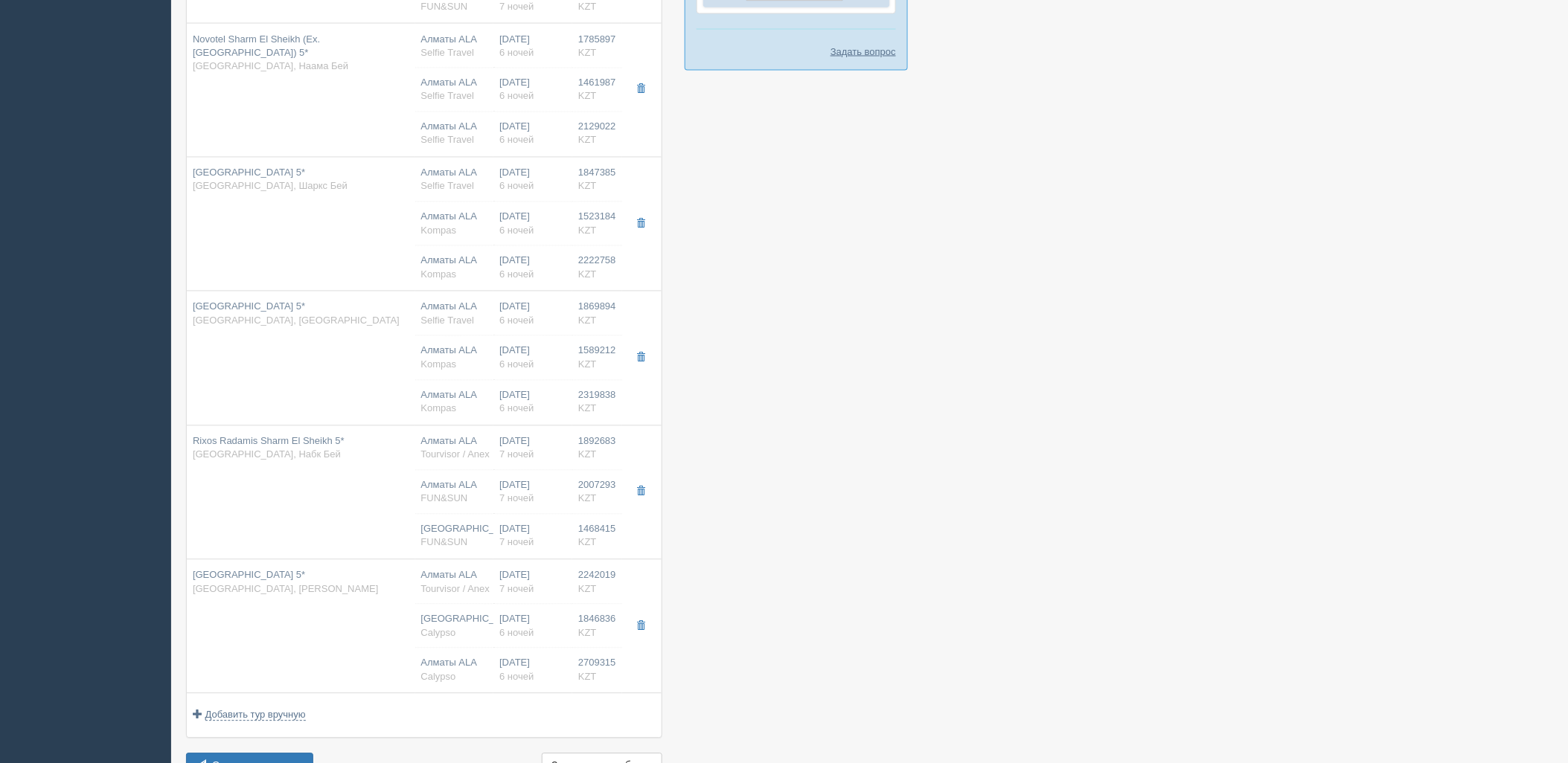
type input "superior (blue planet)"
type input "UAI - Ультра Все Включено"
type input "FUN&SUN"
type input "https://tourvisor.ru/countries#!/hotel=rixos-radamis-sharm-el-sheikh"
type input "1468415.00"
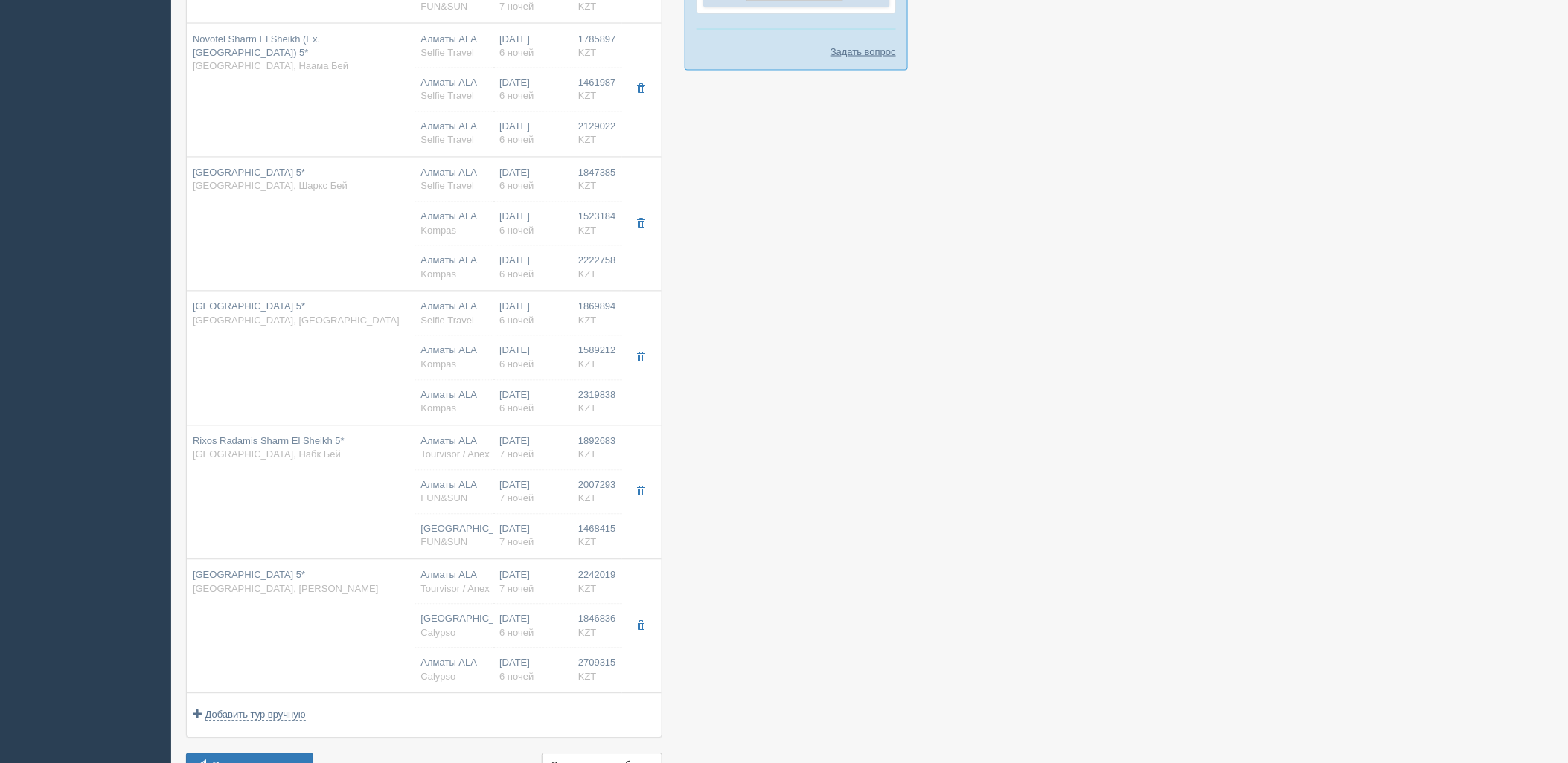
type input "Алматы"
type input "7"
type input "superior (blue planet)"
type input "UAI - Ультра Все Включено"
type input "FUN&SUN"
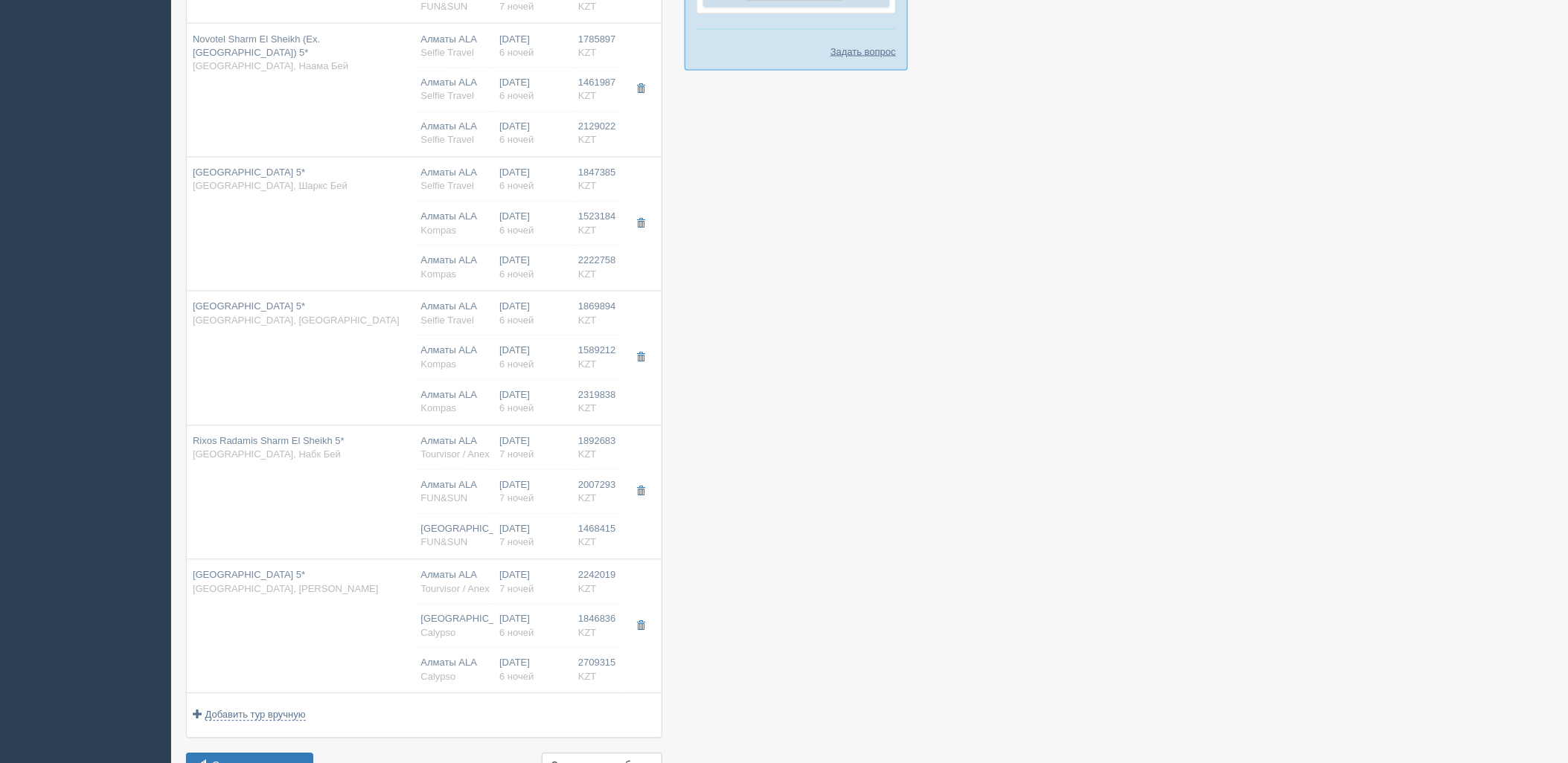
type input "https://tourvisor.ru/countries#!/hotel=rixos-radamis-sharm-el-sheikh"
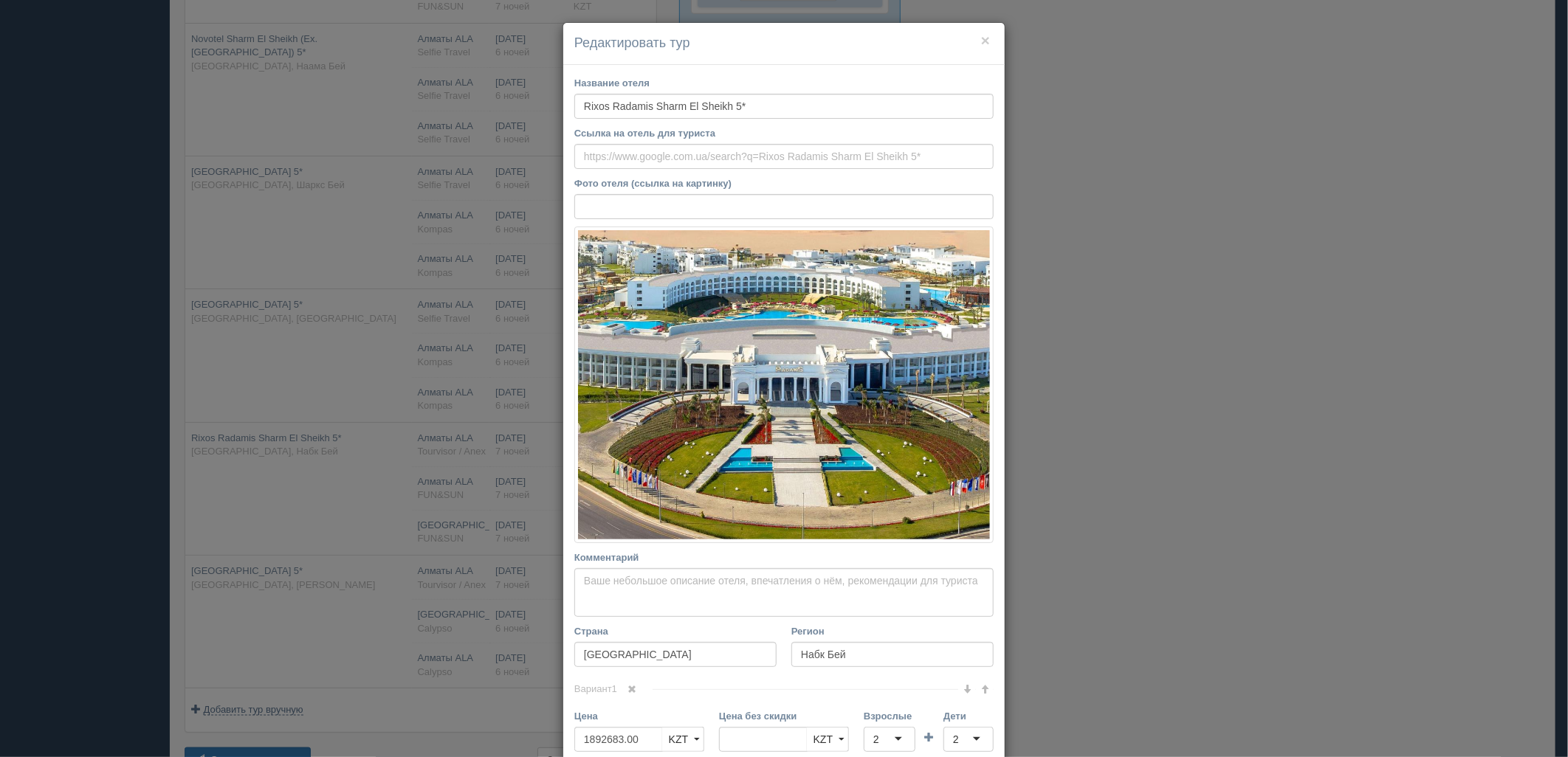
click at [1229, 408] on div "× Редактировать тур Название отеля Rixos Radamis Sharm El Sheikh 5* Ссылка на о…" at bounding box center [784, 378] width 1568 height 757
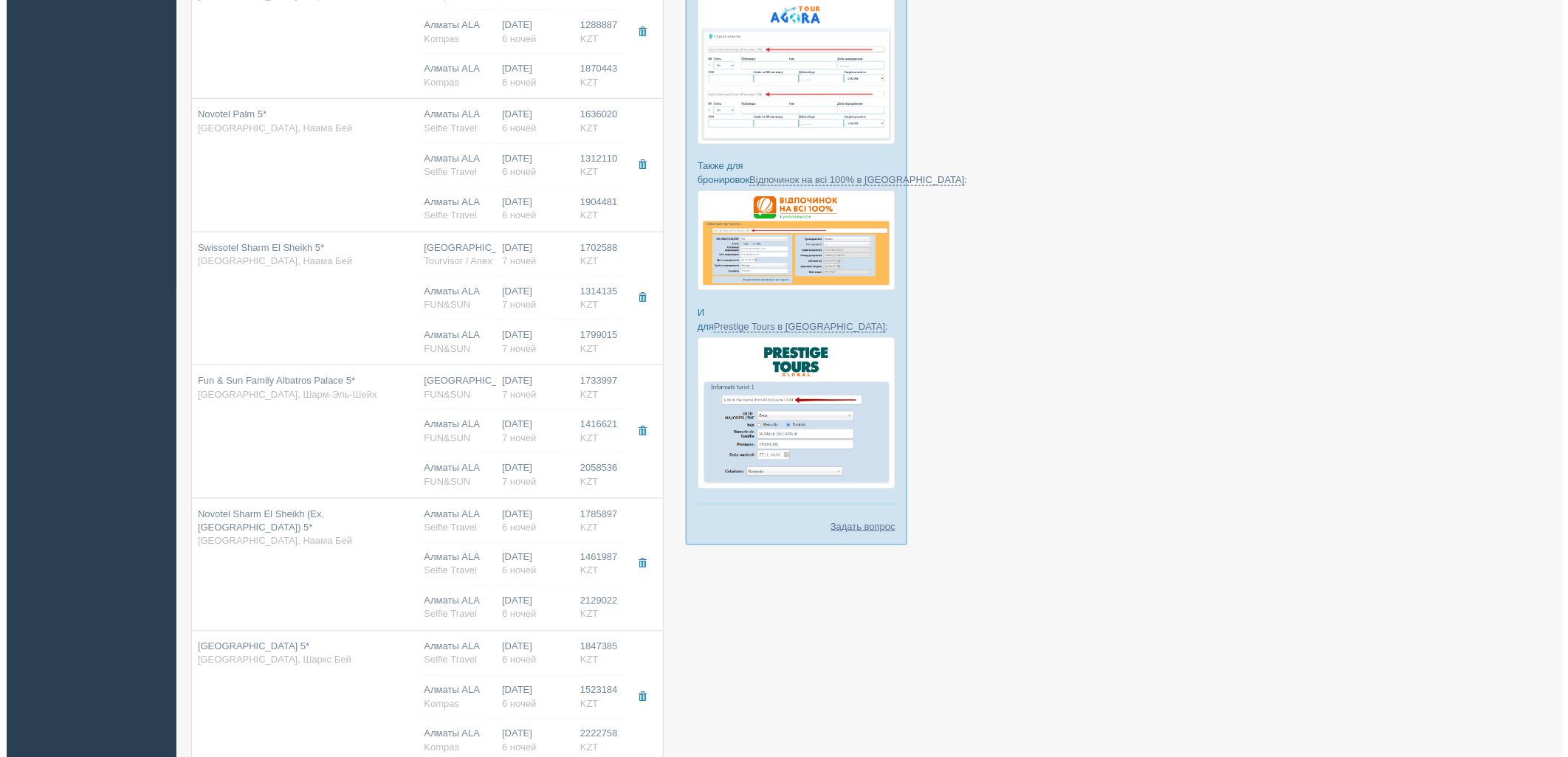
scroll to position [512, 0]
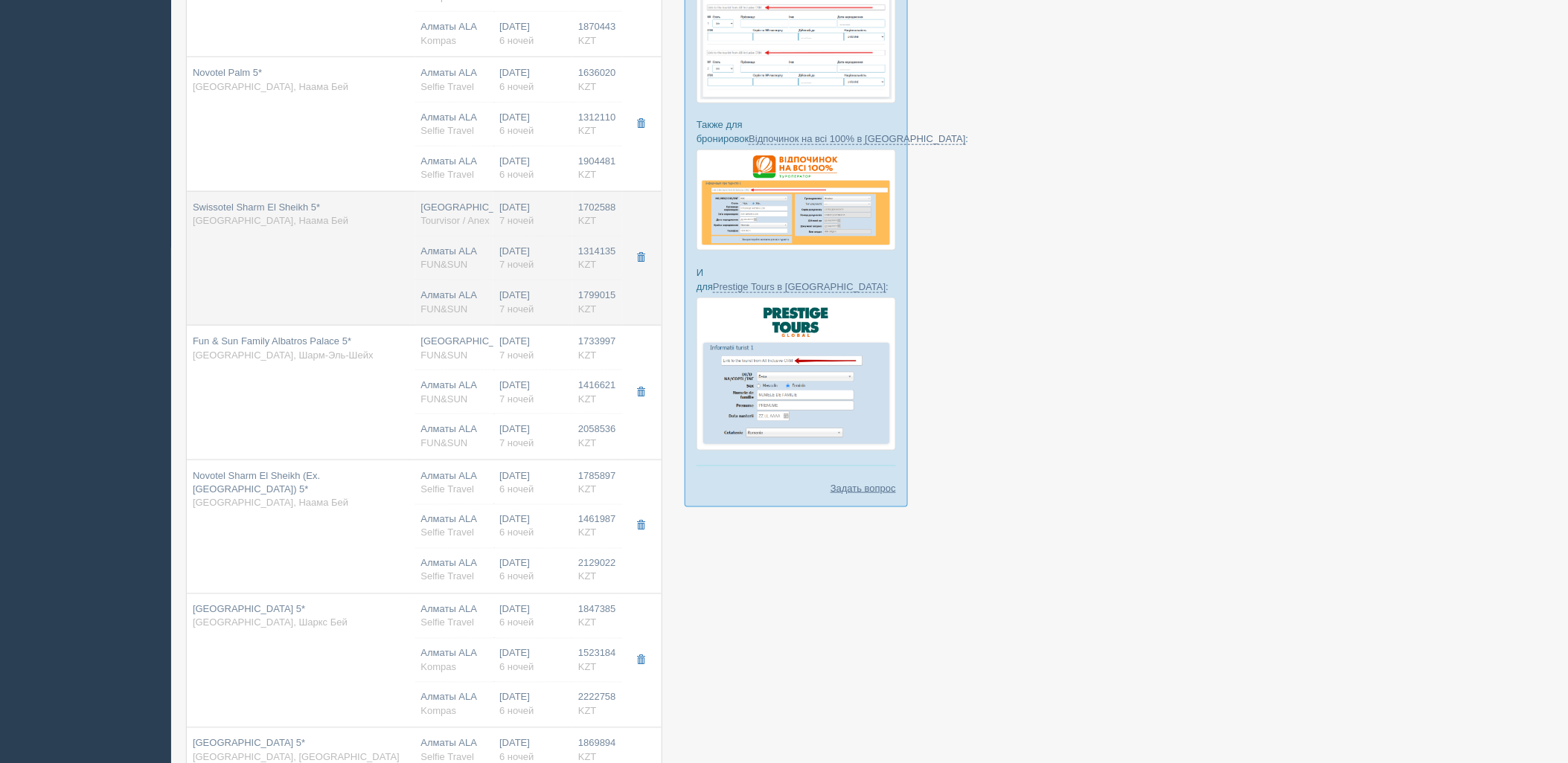
click at [474, 271] on div "Алматы ALA FUN&SUN" at bounding box center [454, 259] width 67 height 28
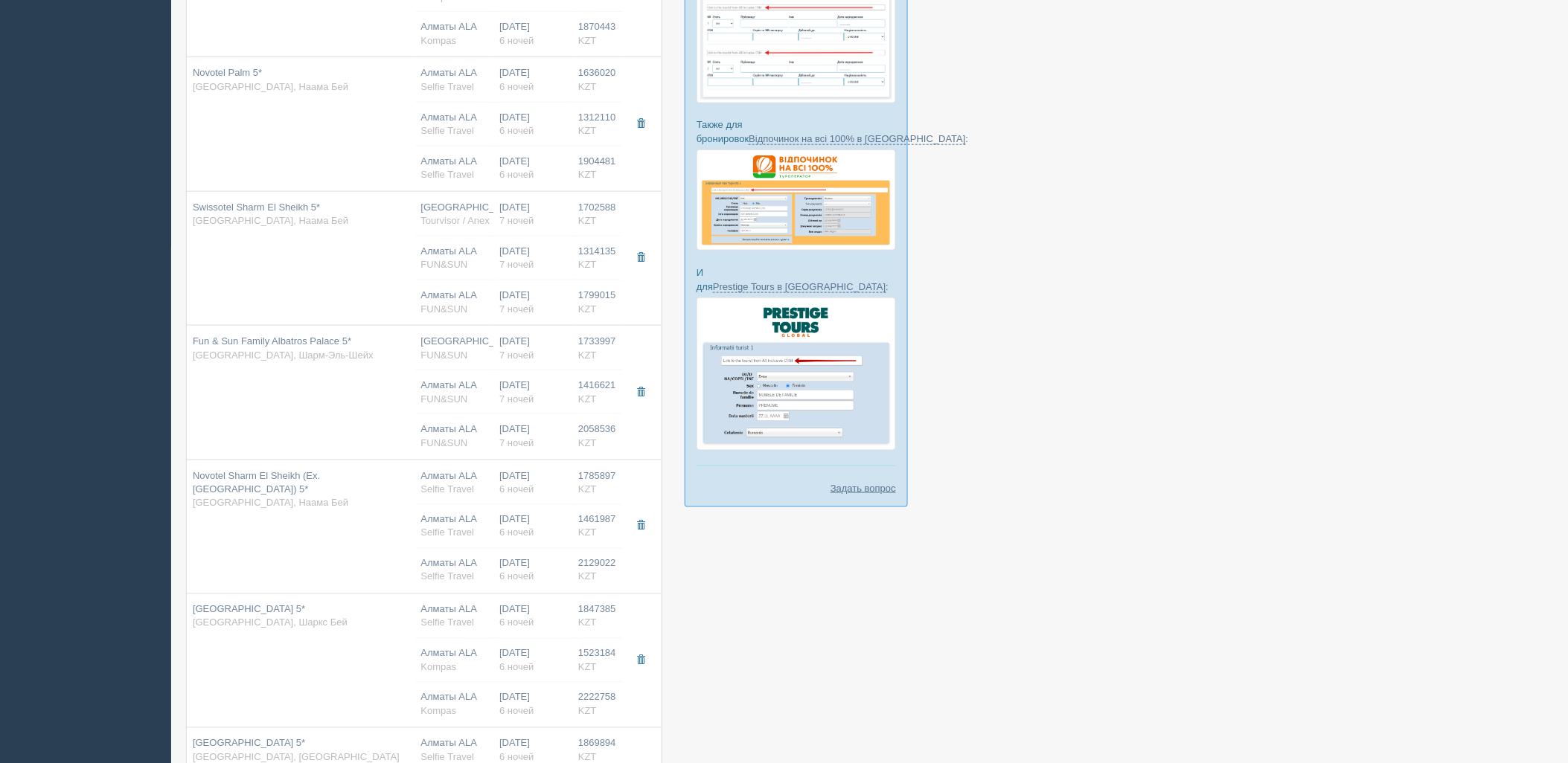
type input "Swissotel Sharm El Sheikh 5*"
type input "https://tophotels.ru/hotel/al331990"
type input "Наама Бей"
type input "1702588.00"
type input "Алматы"
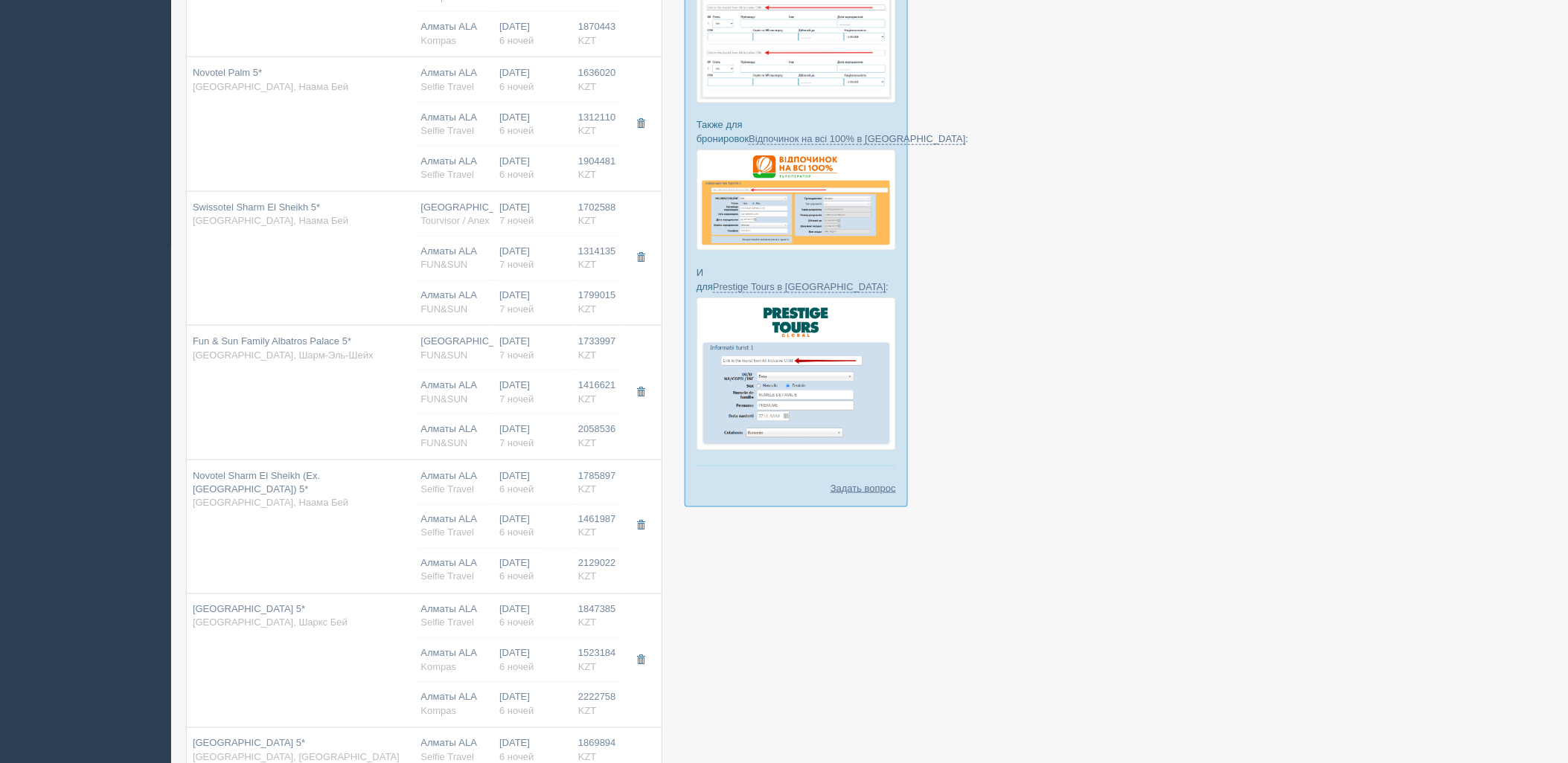
type input "deluxe aqua"
type input "https://tourvisor.ru/countries#!/hotel=swissotel-sharm-el-sheikh"
type input "1314135.00"
type input "12:55"
type input "17:00"
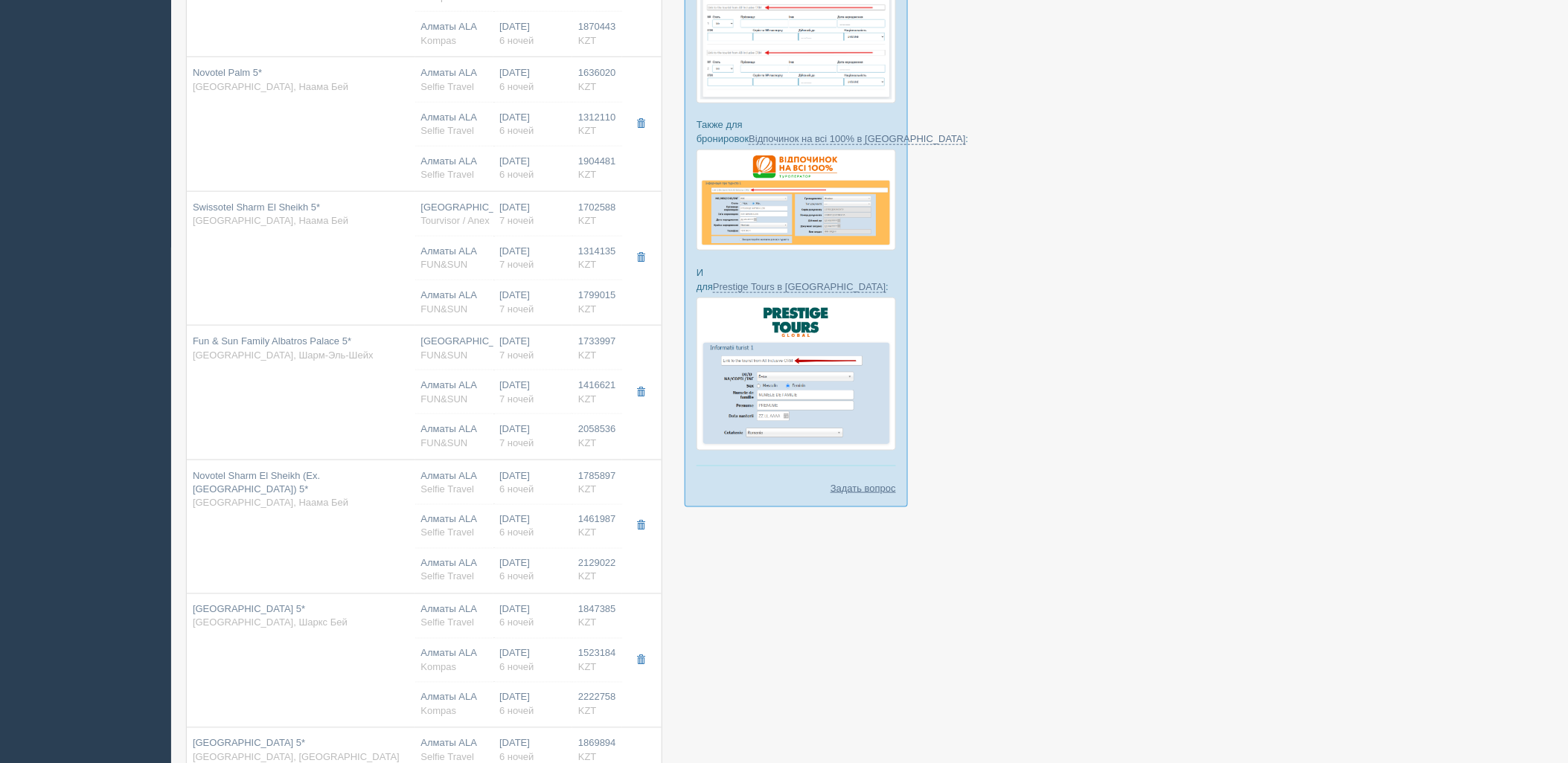
type input "18:00"
type input "01:55"
type input "deluxe aqua"
type input "https://tourvisor.ru/countries#!/hotel=swissotel-sharm-el-sheikh"
type input "1799015.00"
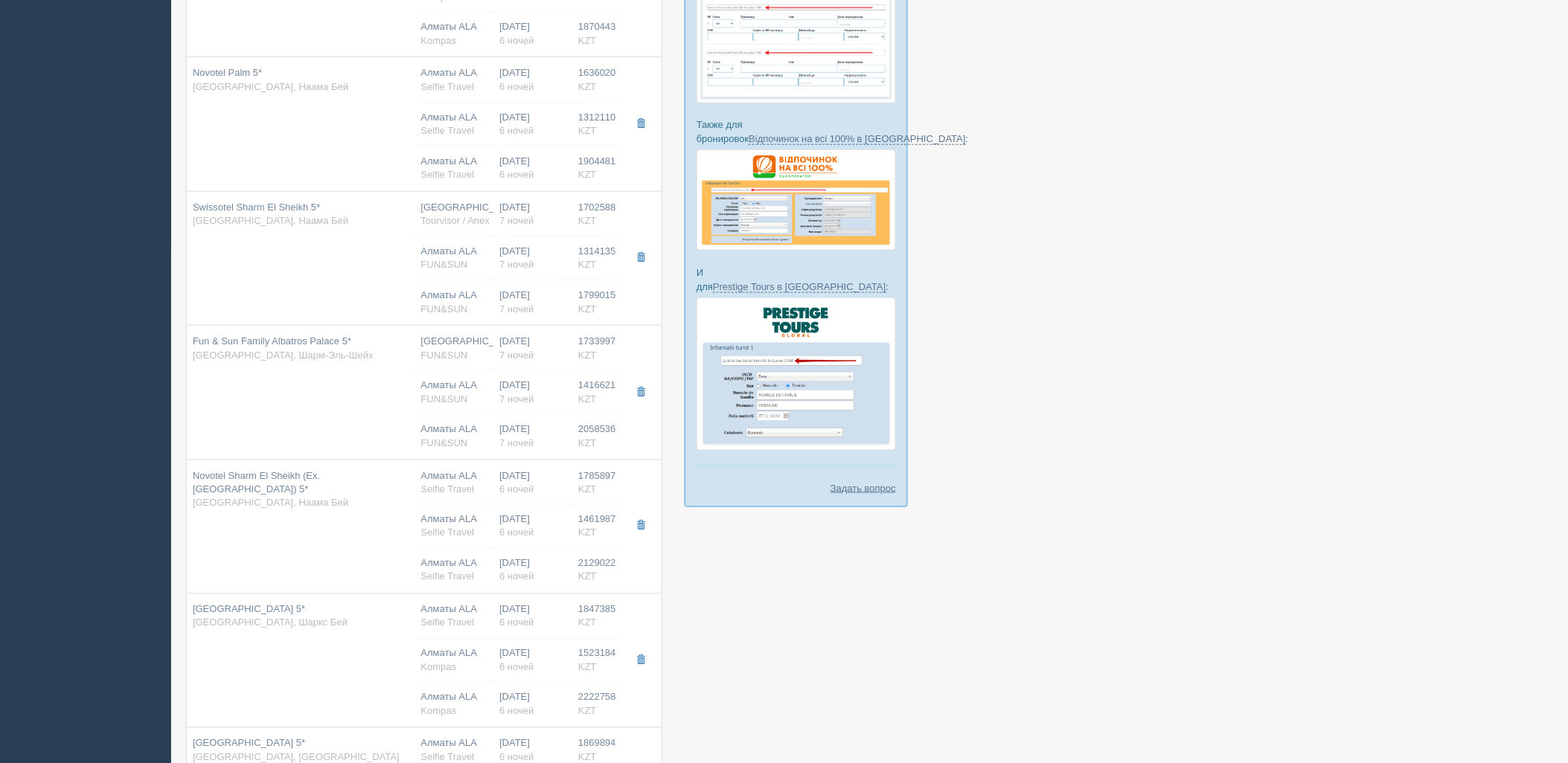
type input "Алматы ALA"
type input "Шарм-эль-Шейх SSH"
type input "12:55"
type input "17:00"
type input "Air Astana"
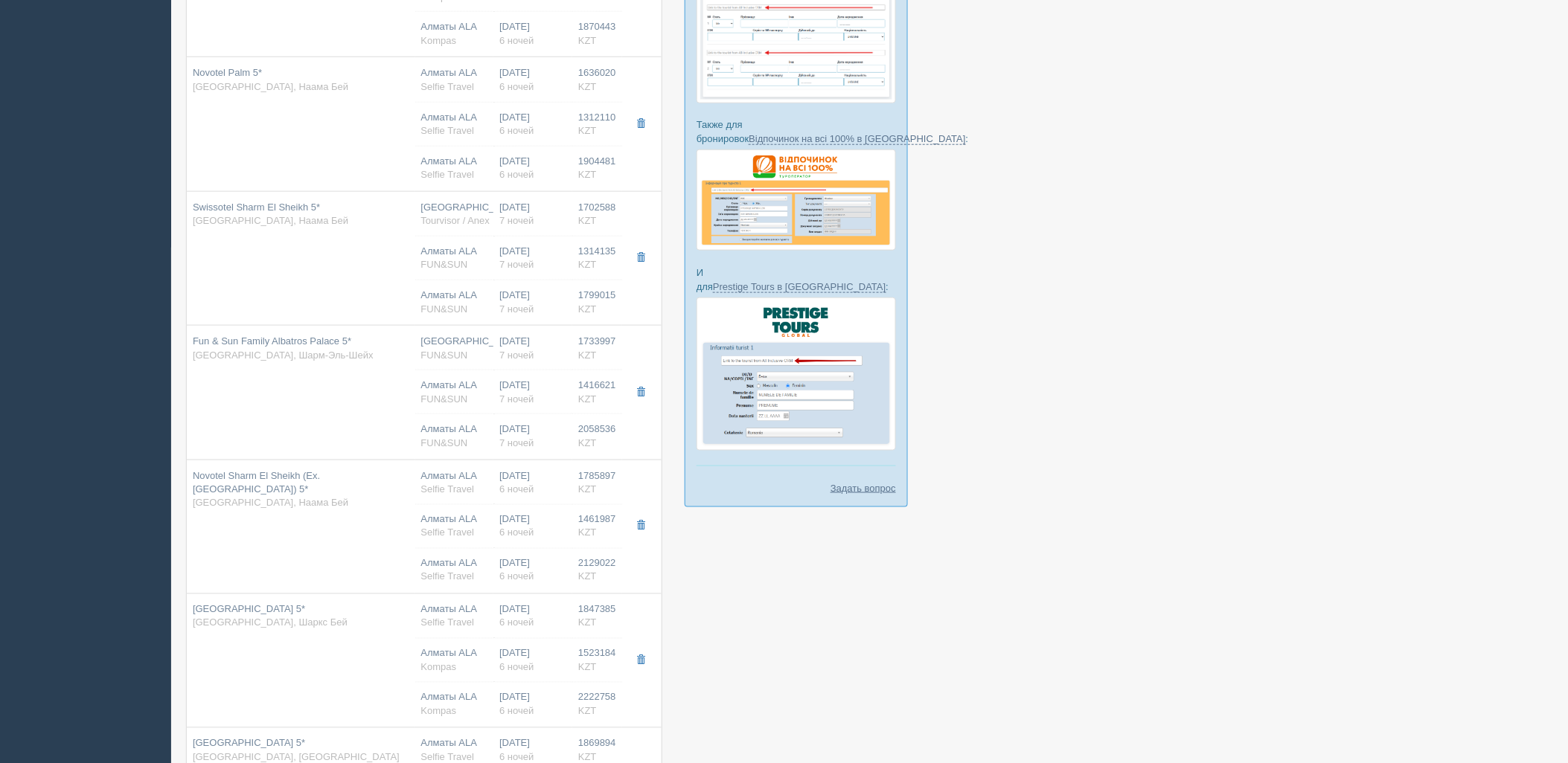
type input "18:00"
type input "01:55"
type input "deluxe aqua"
type input "https://tourvisor.ru/countries#!/hotel=swissotel-sharm-el-sheikh"
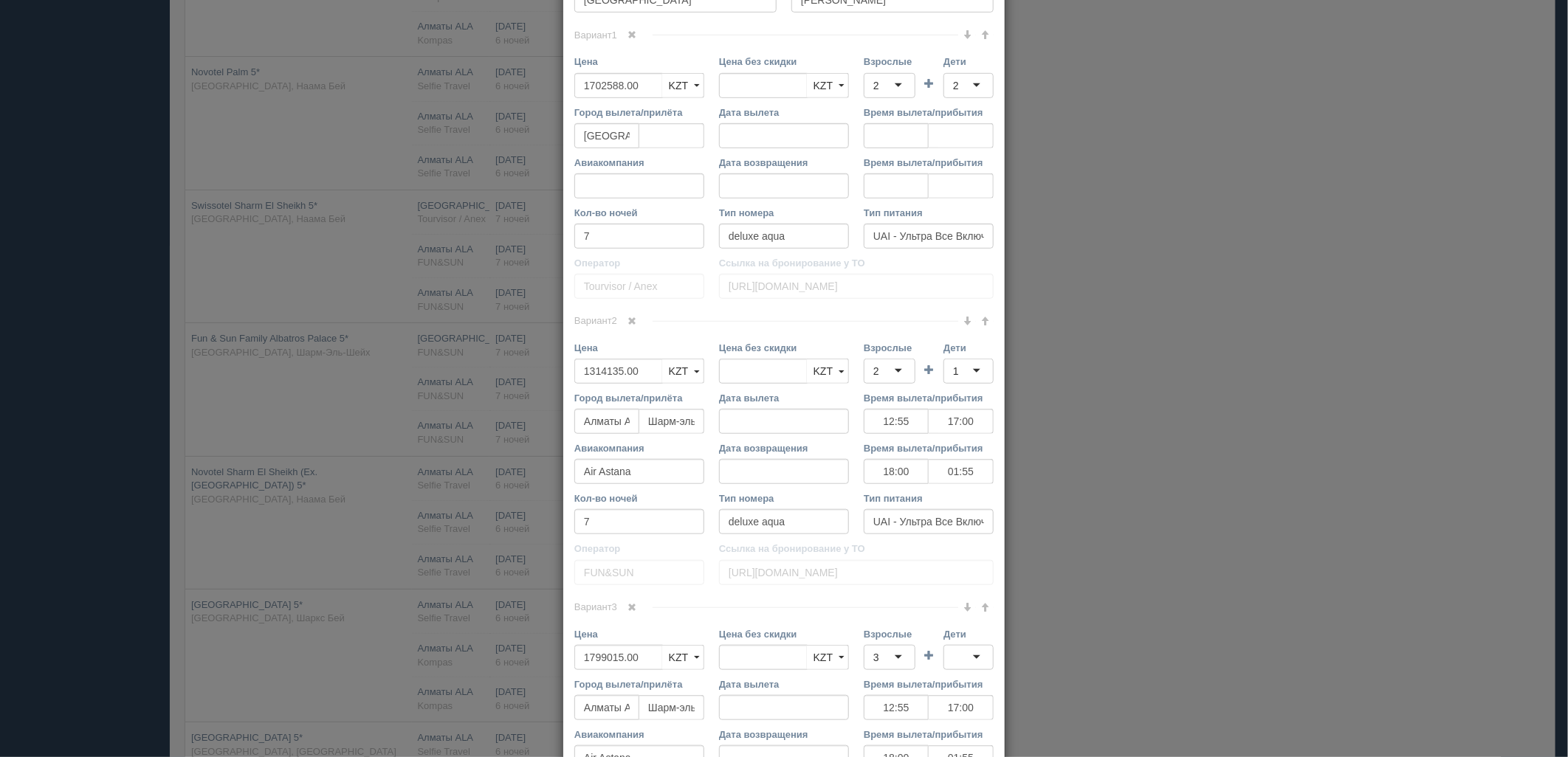
scroll to position [540, 0]
click at [628, 40] on span at bounding box center [632, 37] width 9 height 9
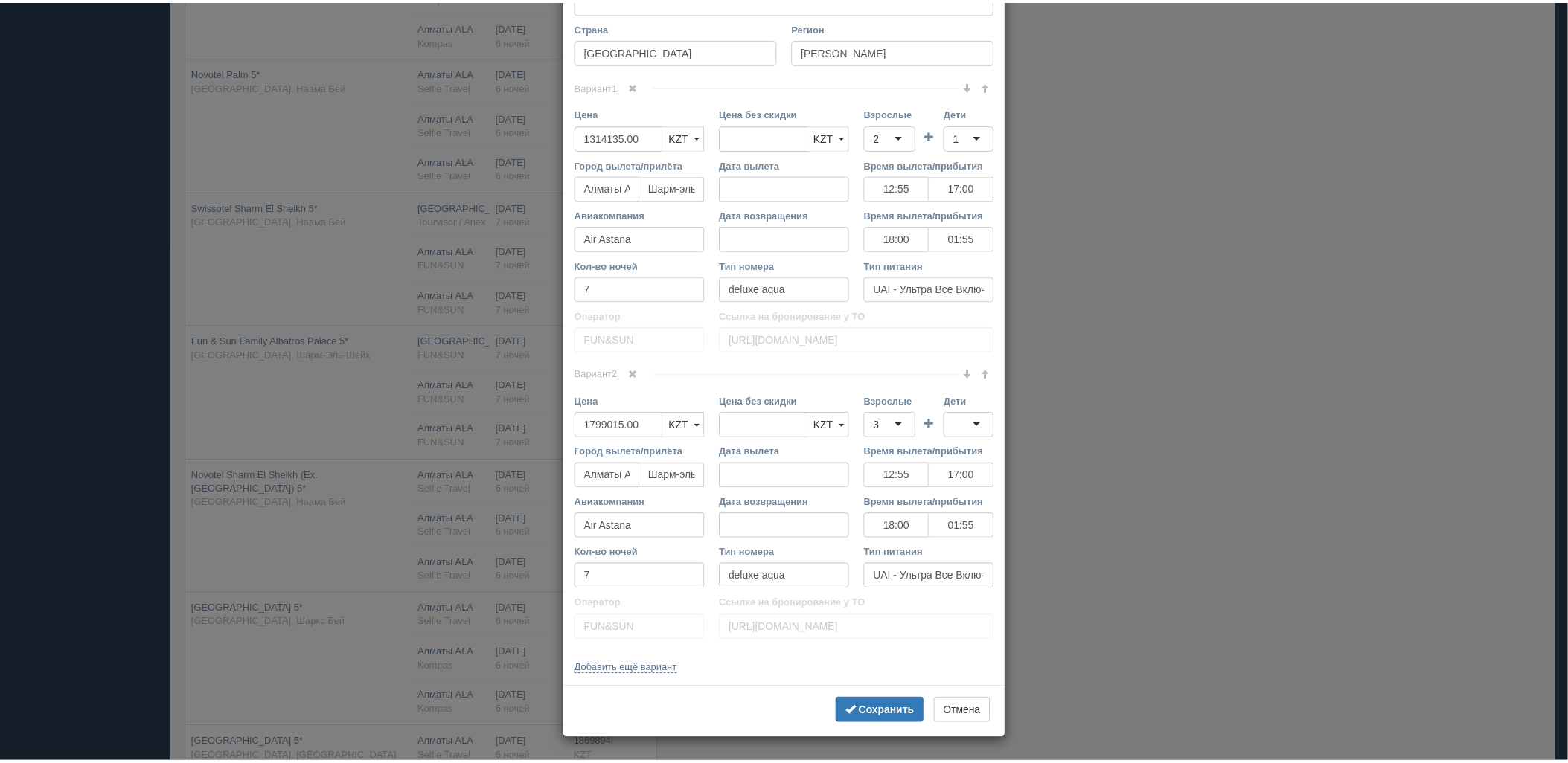
scroll to position [496, 0]
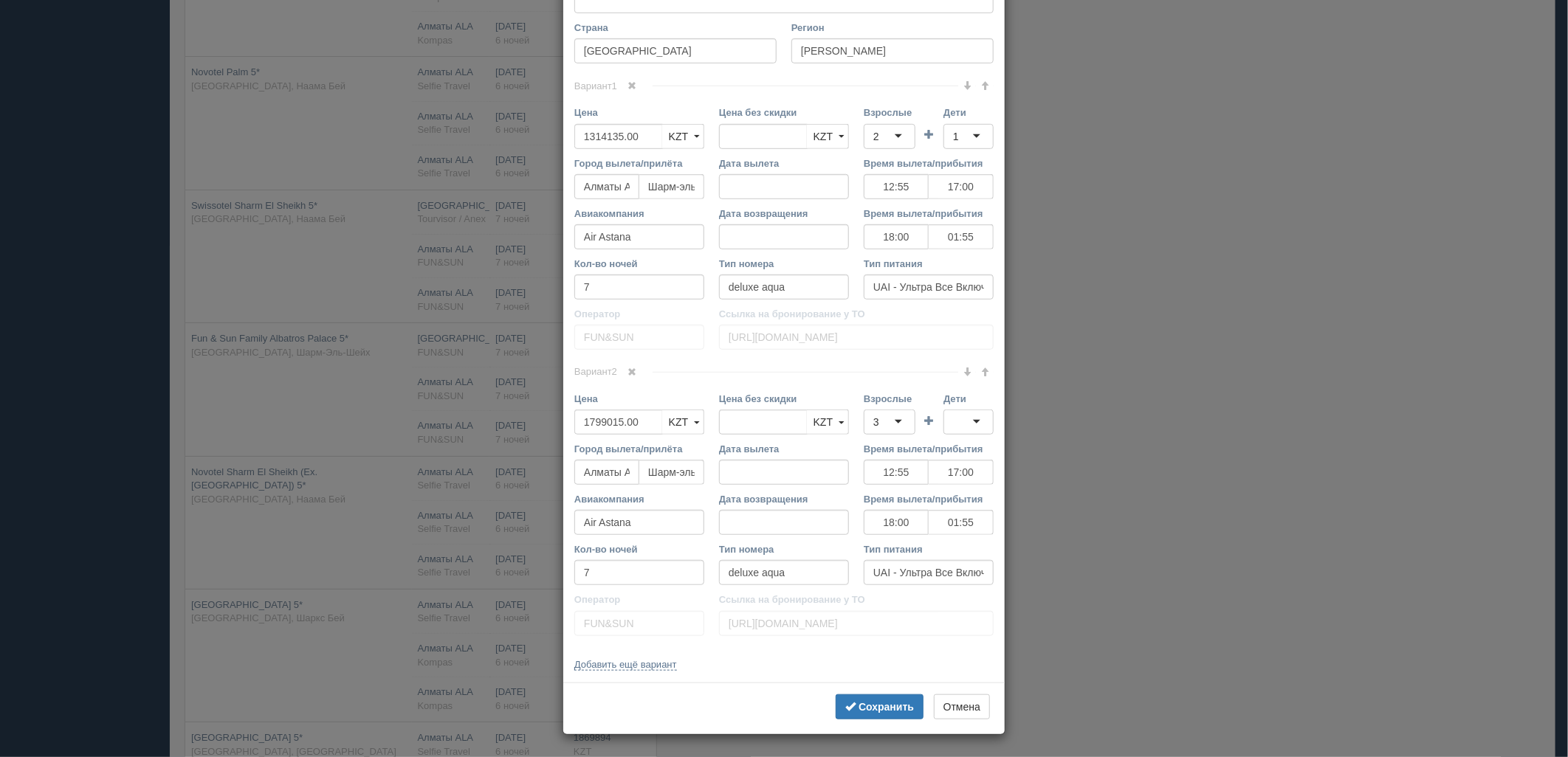
click at [1167, 571] on div "× Редактировать тур Название отеля Swissotel Sharm El Sheikh 5* Ссылка на отель…" at bounding box center [784, 378] width 1568 height 757
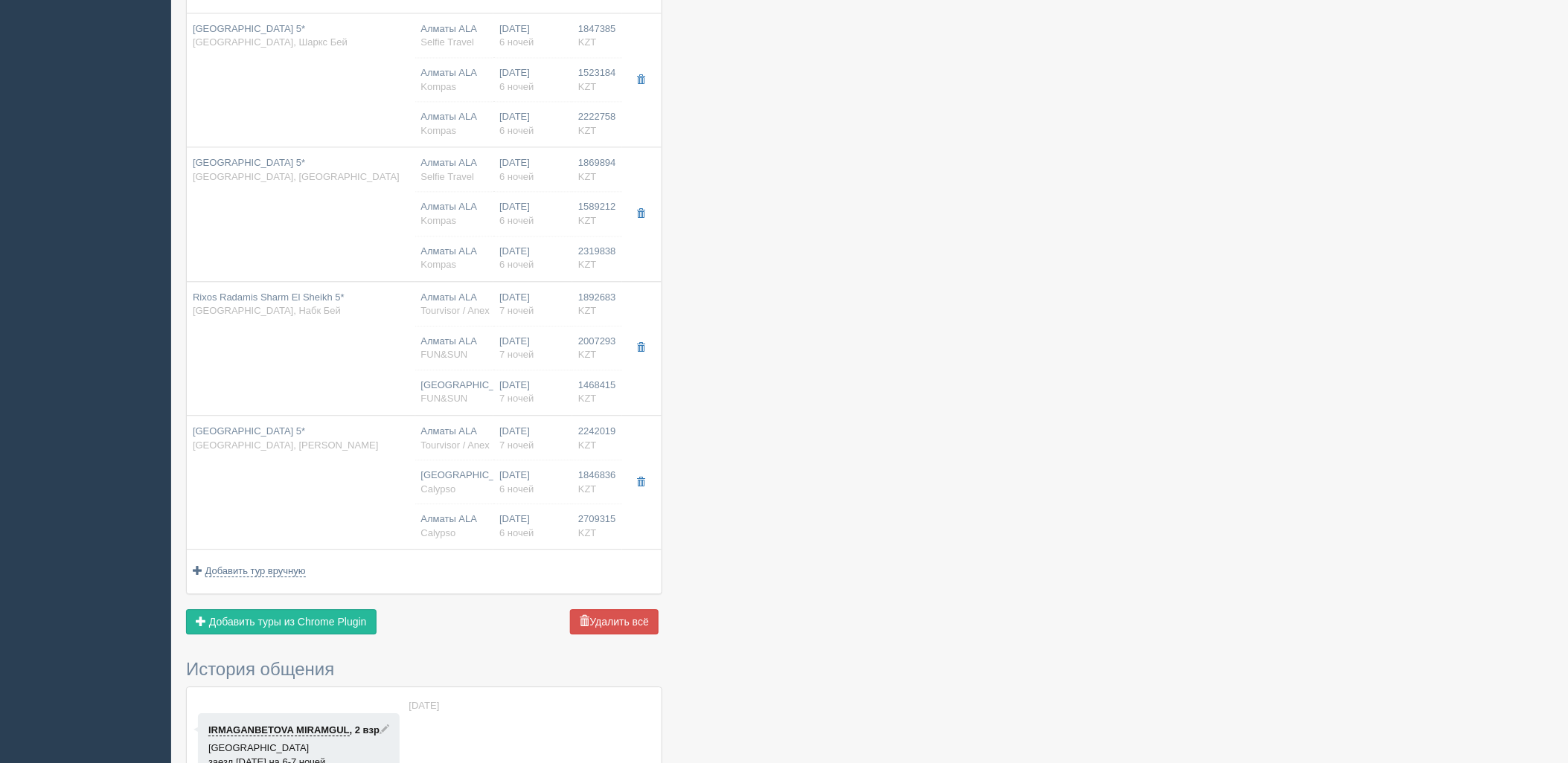
scroll to position [1140, 0]
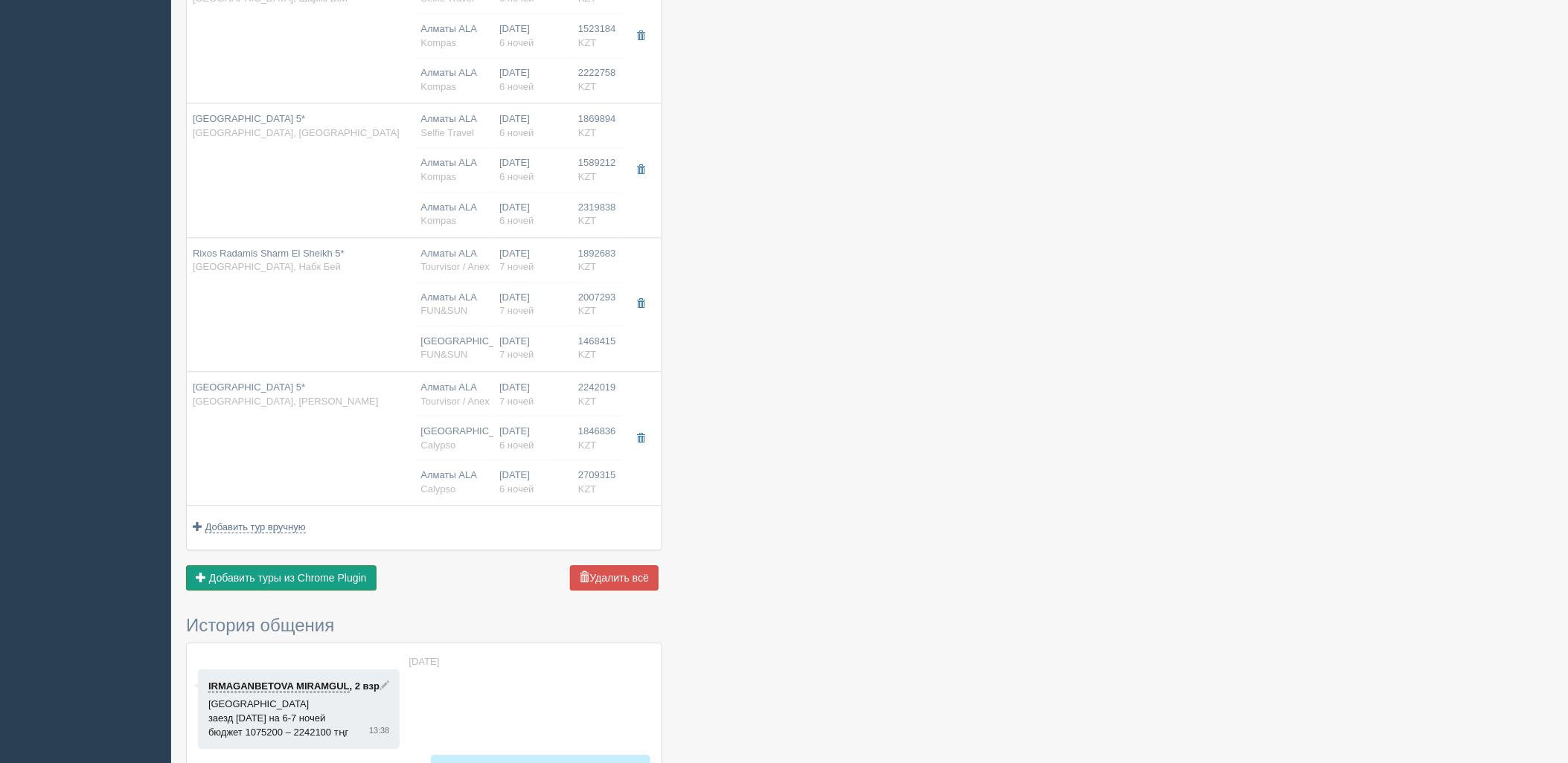
click at [333, 584] on span "Добавить туры из Chrome Plugin" at bounding box center [289, 578] width 158 height 12
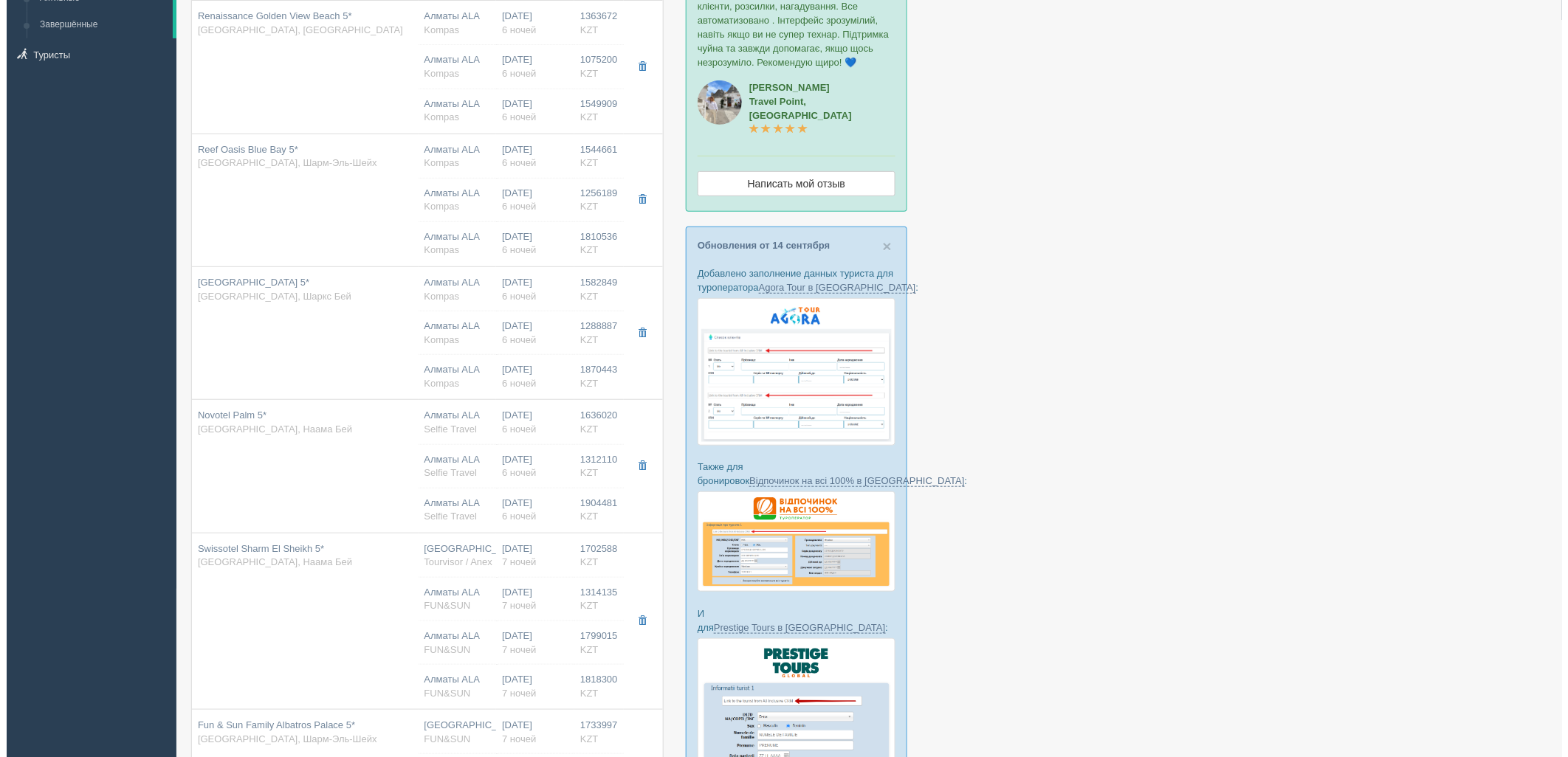
scroll to position [225, 0]
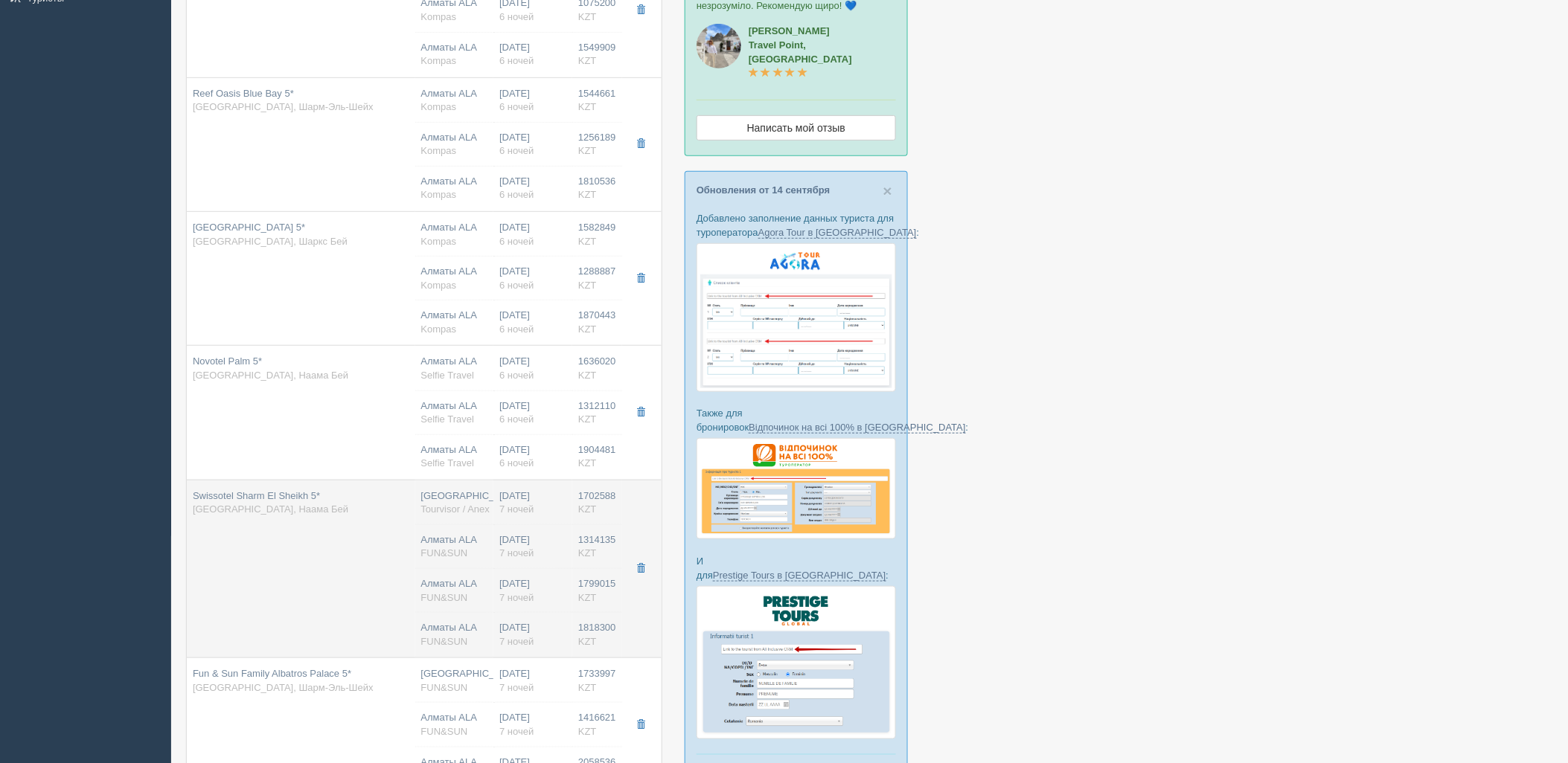
click at [399, 567] on td "Swissotel Sharm El Sheikh 5* Египет, Наама Бей" at bounding box center [301, 569] width 229 height 178
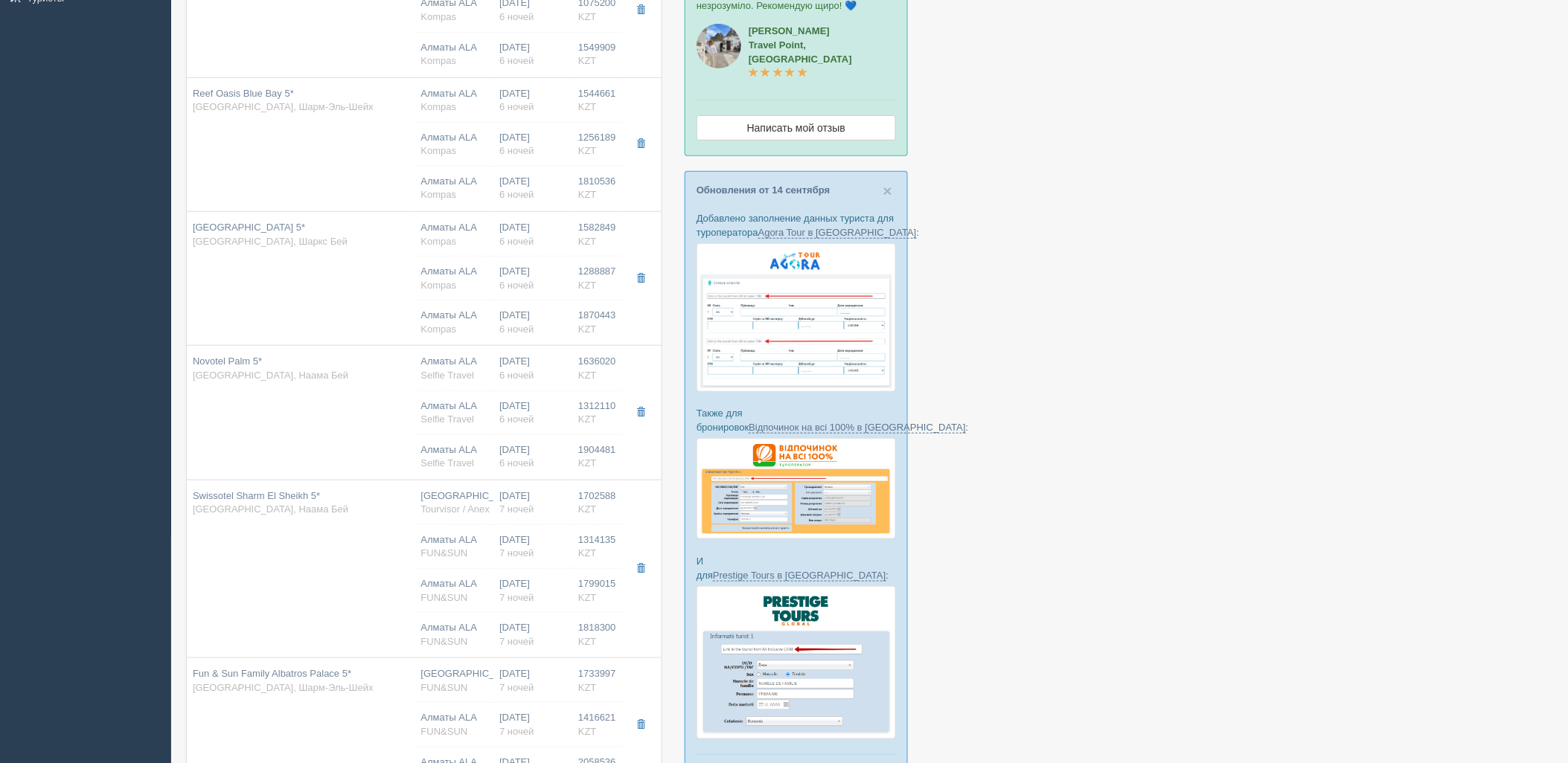
type input "1702588.00"
type input "Алматы"
type input "Tourvisor / Anex"
type input "1314135.00"
type input "12:55"
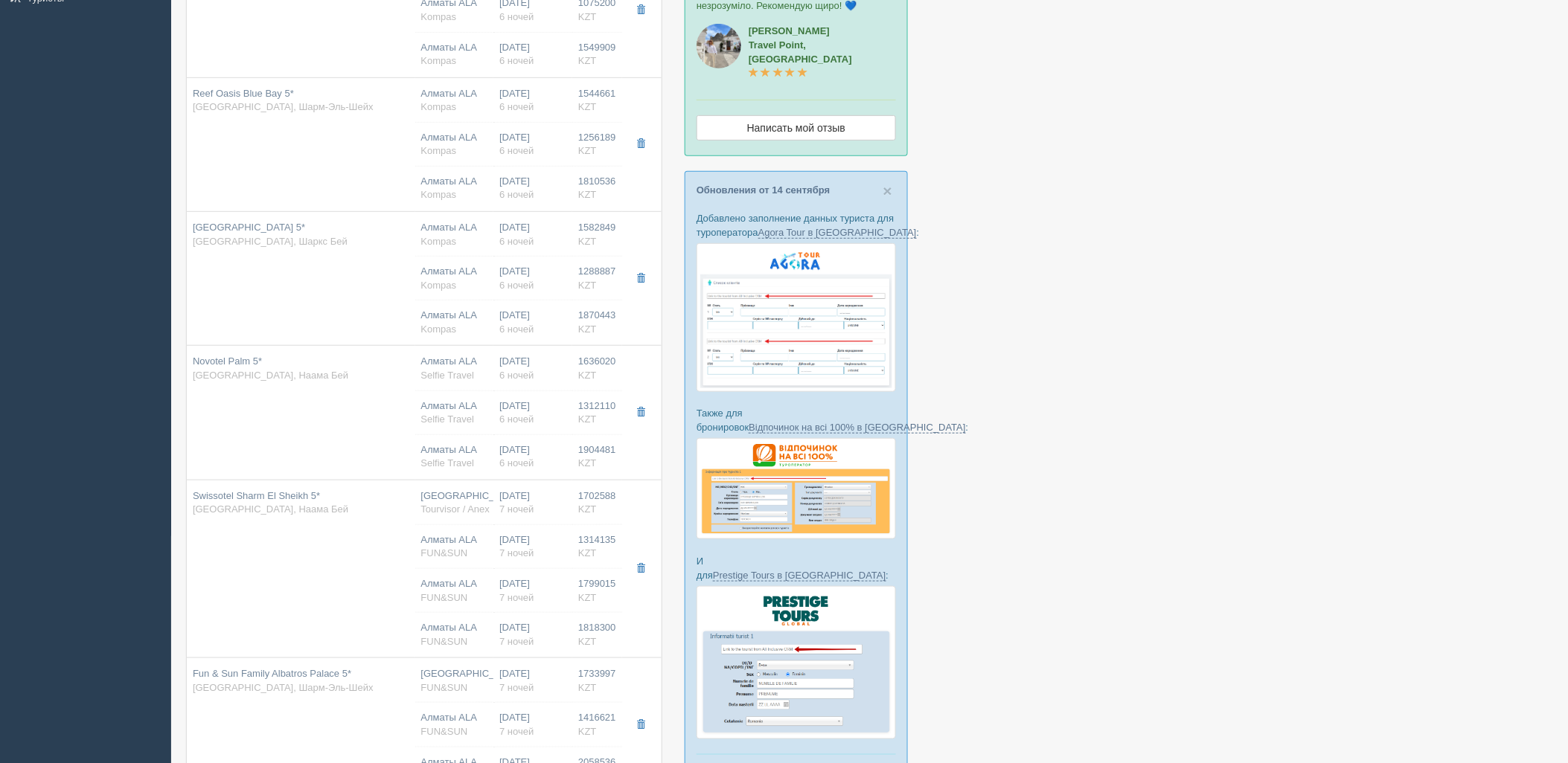
type input "17:00"
type input "18:00"
type input "01:55"
type input "1818300.00"
type input "Алматы ALA"
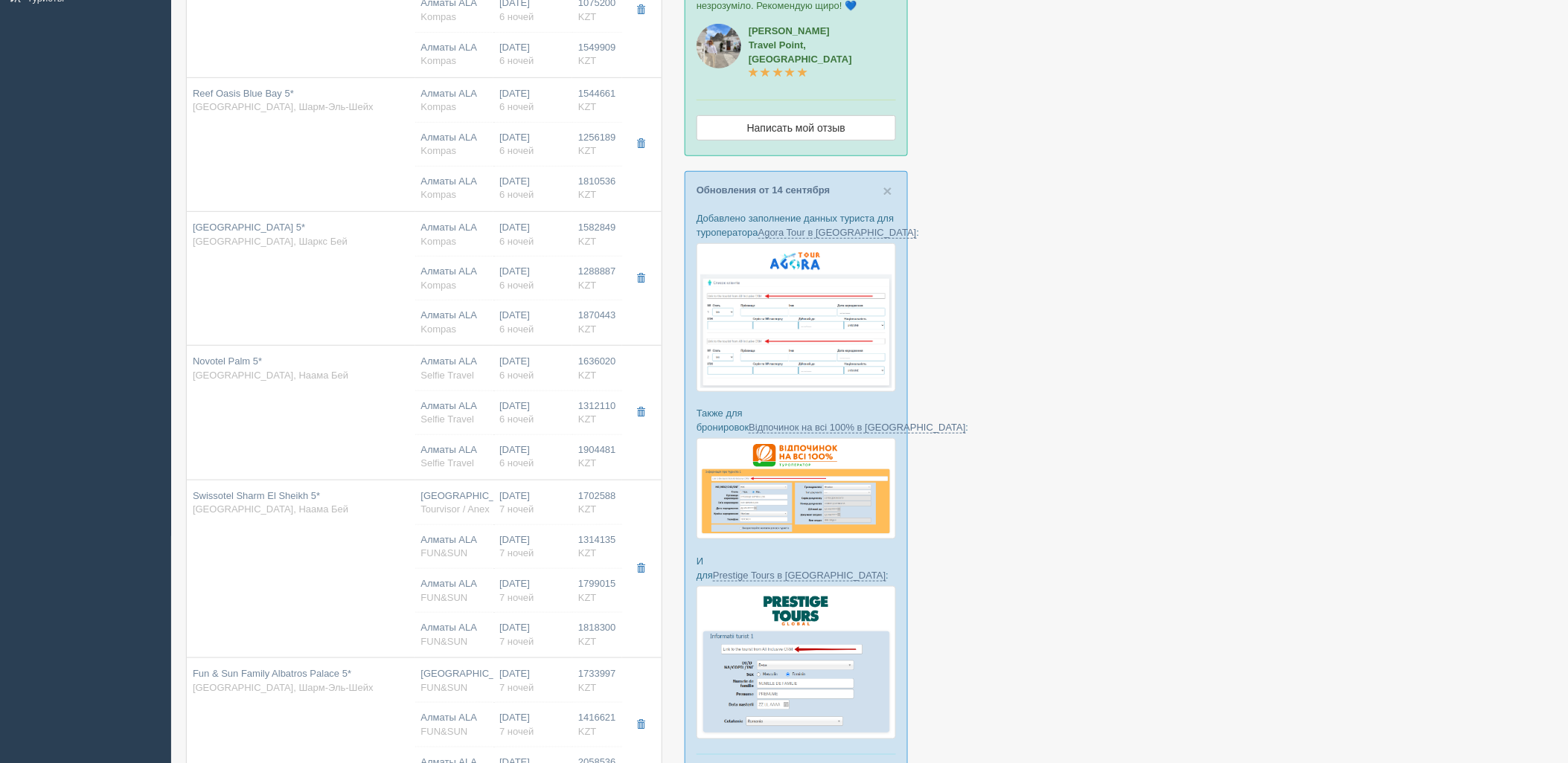
type input "Шарм-эль-Шейх SSH"
type input "12:55"
type input "17:00"
type input "Air Astana"
type input "18:00"
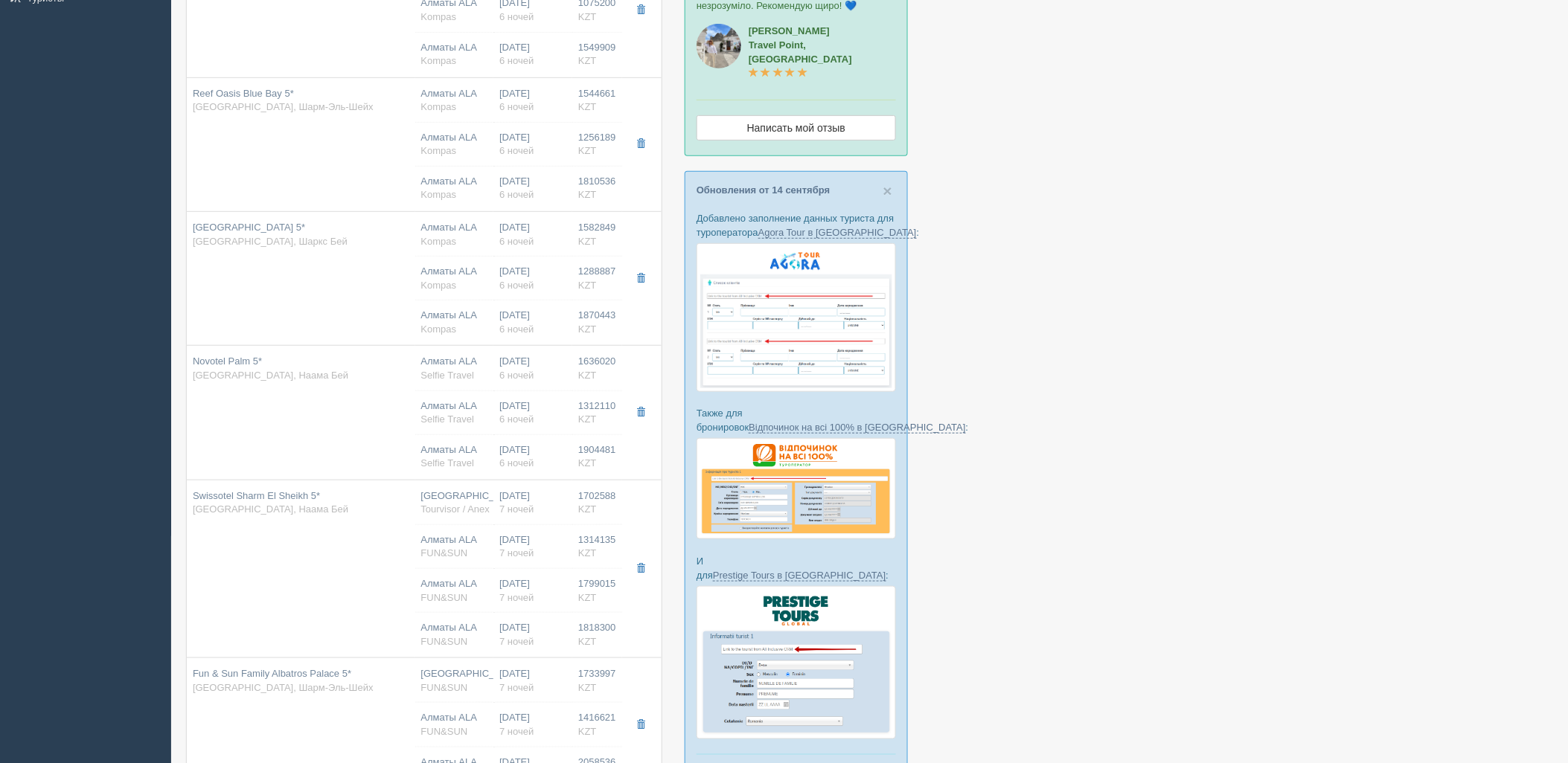
type input "01:55"
type input "7"
type input "deluxe aqua"
type input "UAI - Ультра Все Включено"
type input "FUN&SUN"
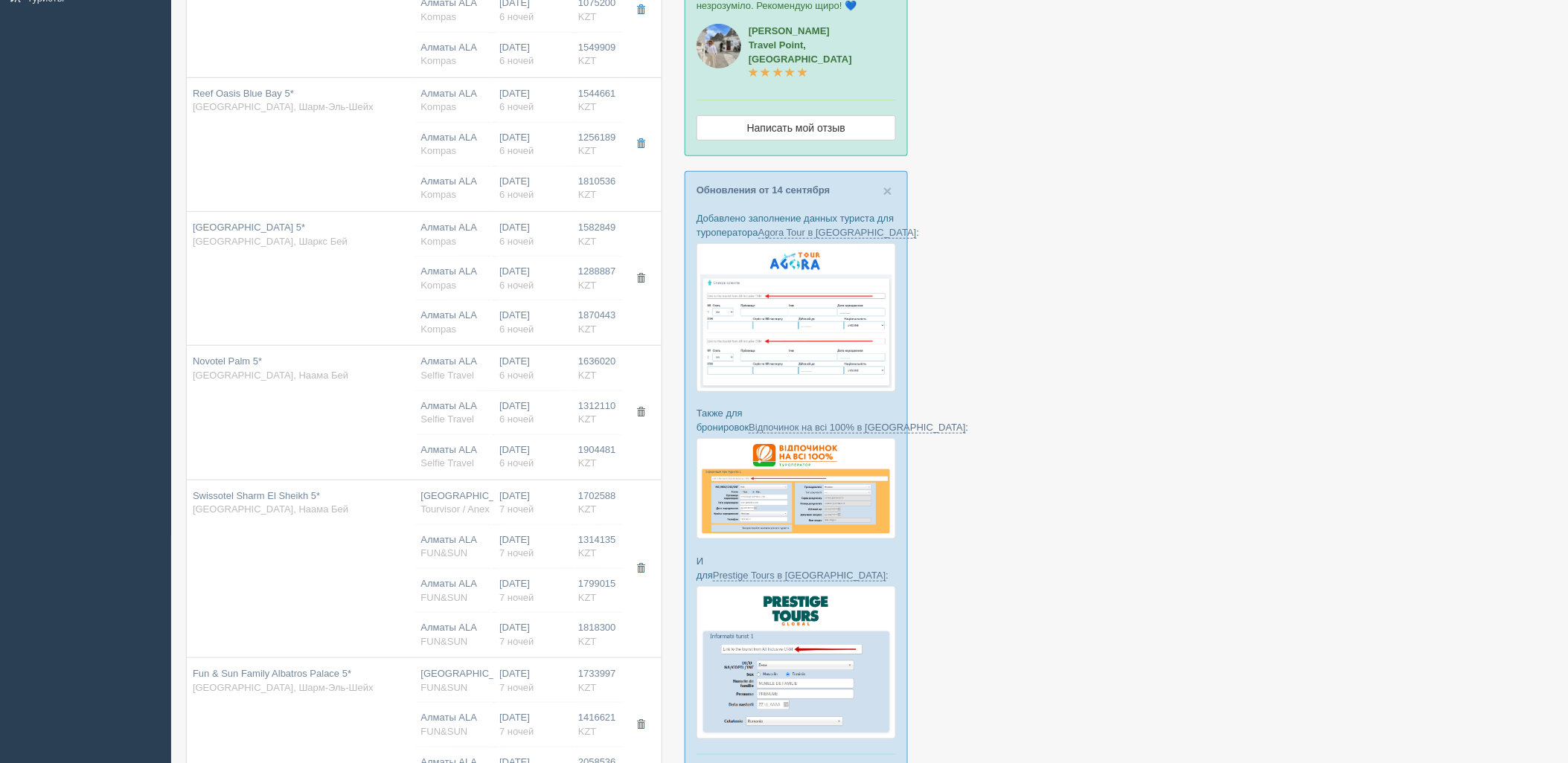
type input "https://tourvisor.ru/countries#!/hotel=swissotel-sharm-el-sheikh"
type input "1799015.00"
type input "Алматы ALA"
type input "Шарм-эль-Шейх SSH"
type input "12:55"
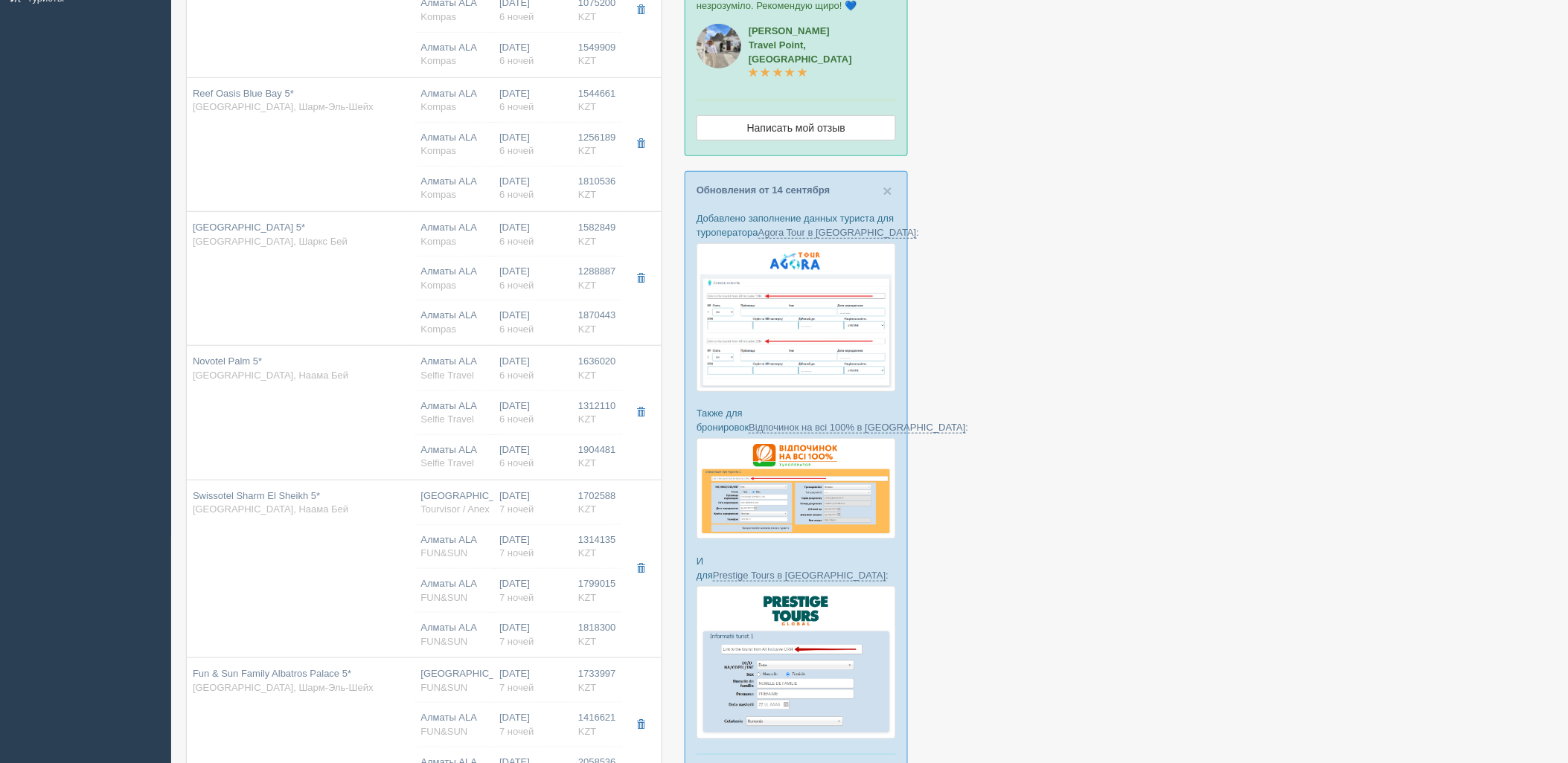
type input "17:00"
type input "Air Astana"
type input "18:00"
type input "01:55"
type input "7"
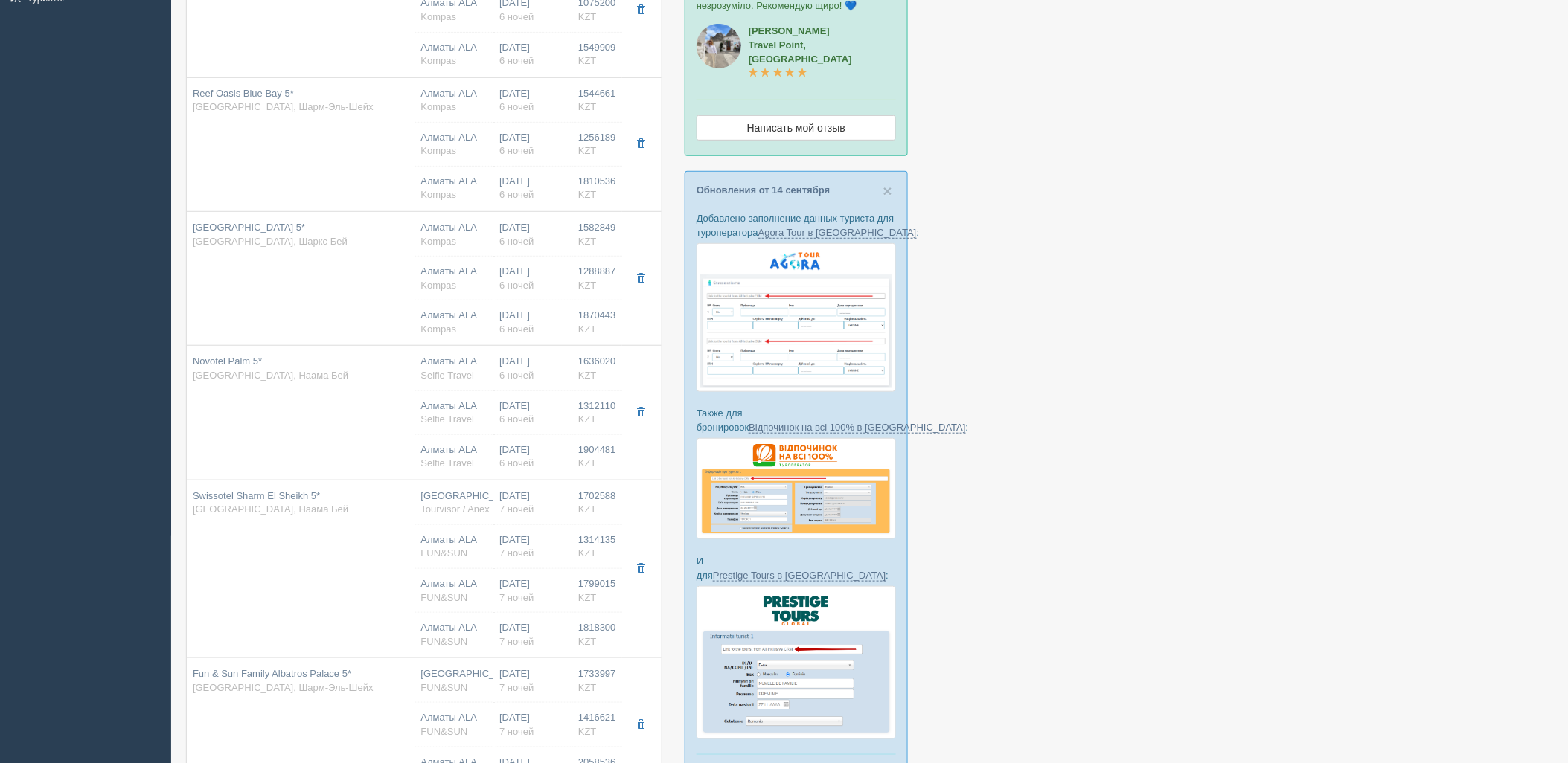
type input "deluxe aqua"
type input "UAI - Ультра Все Включено"
type input "FUN&SUN"
type input "https://tourvisor.ru/countries#!/hotel=swissotel-sharm-el-sheikh"
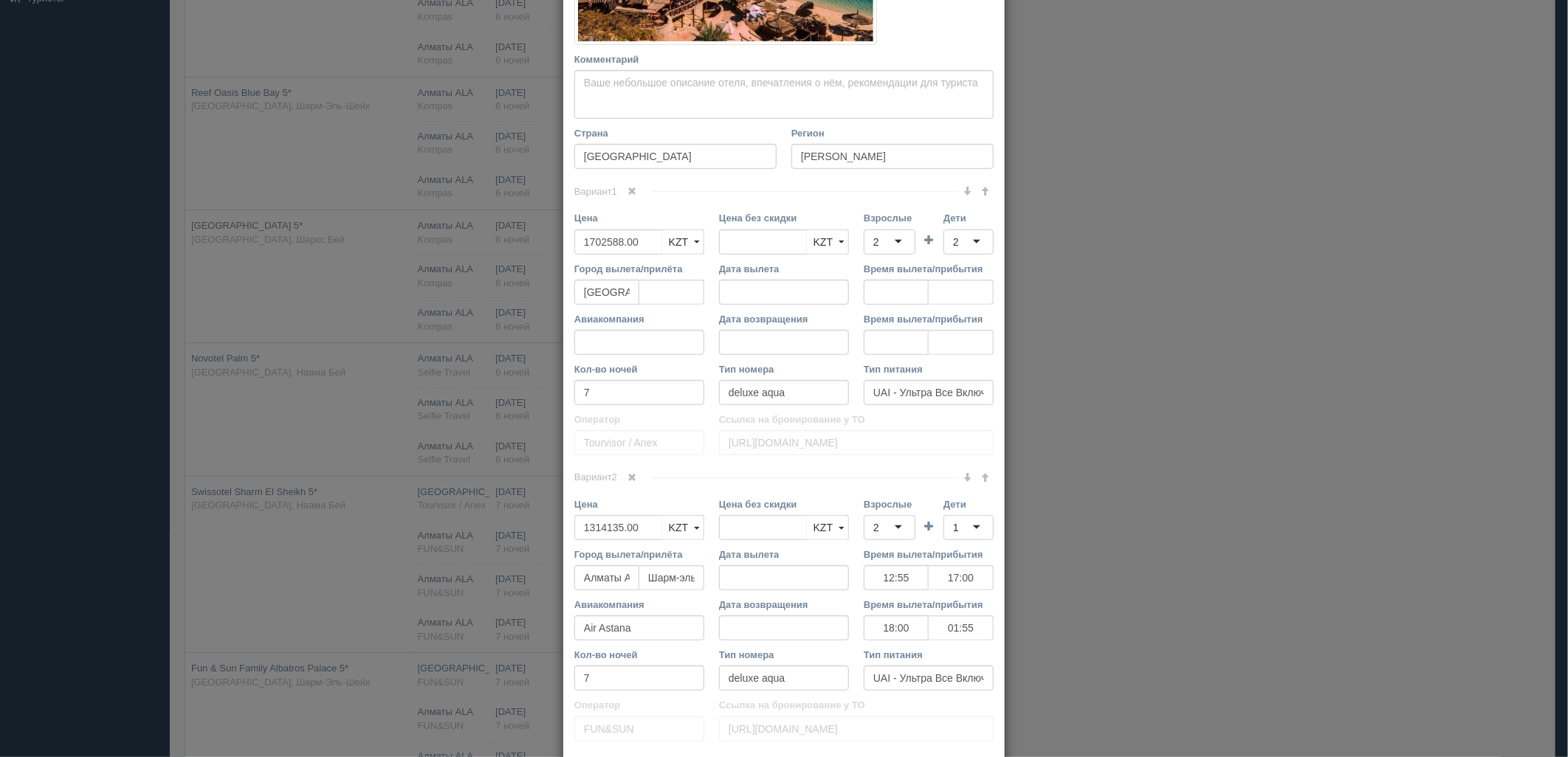
scroll to position [357, 0]
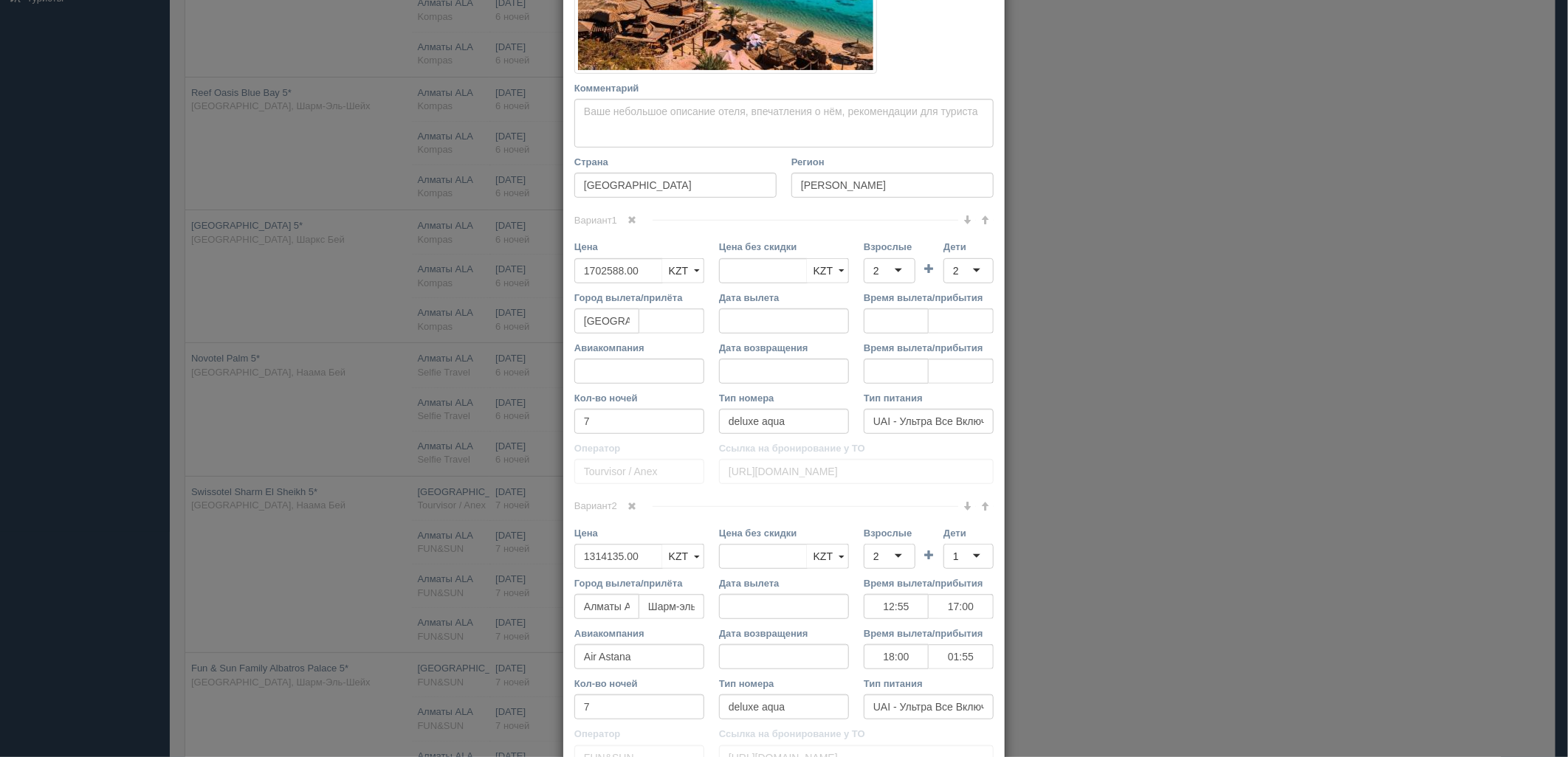
click at [634, 221] on link at bounding box center [633, 220] width 25 height 16
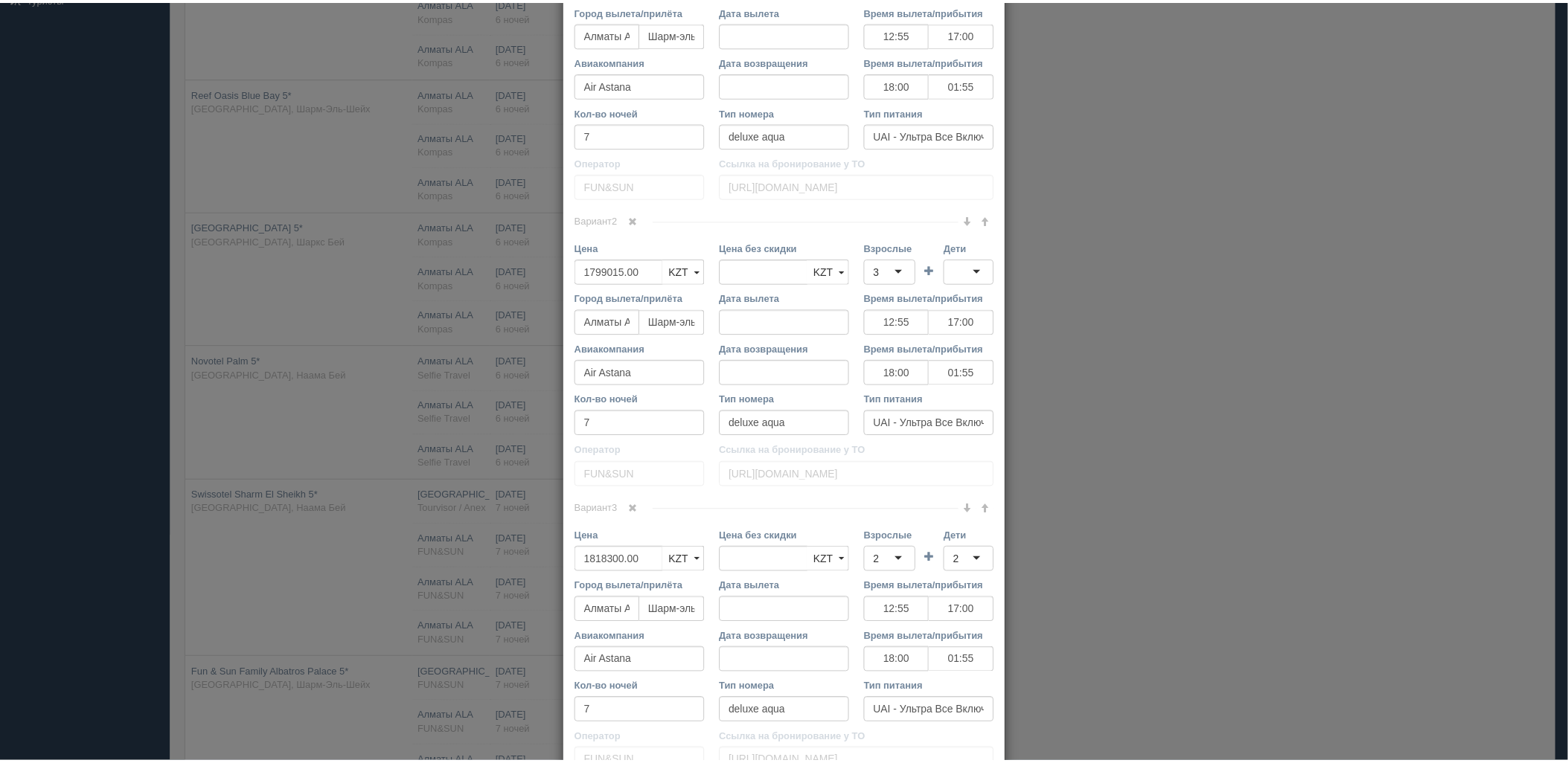
scroll to position [785, 0]
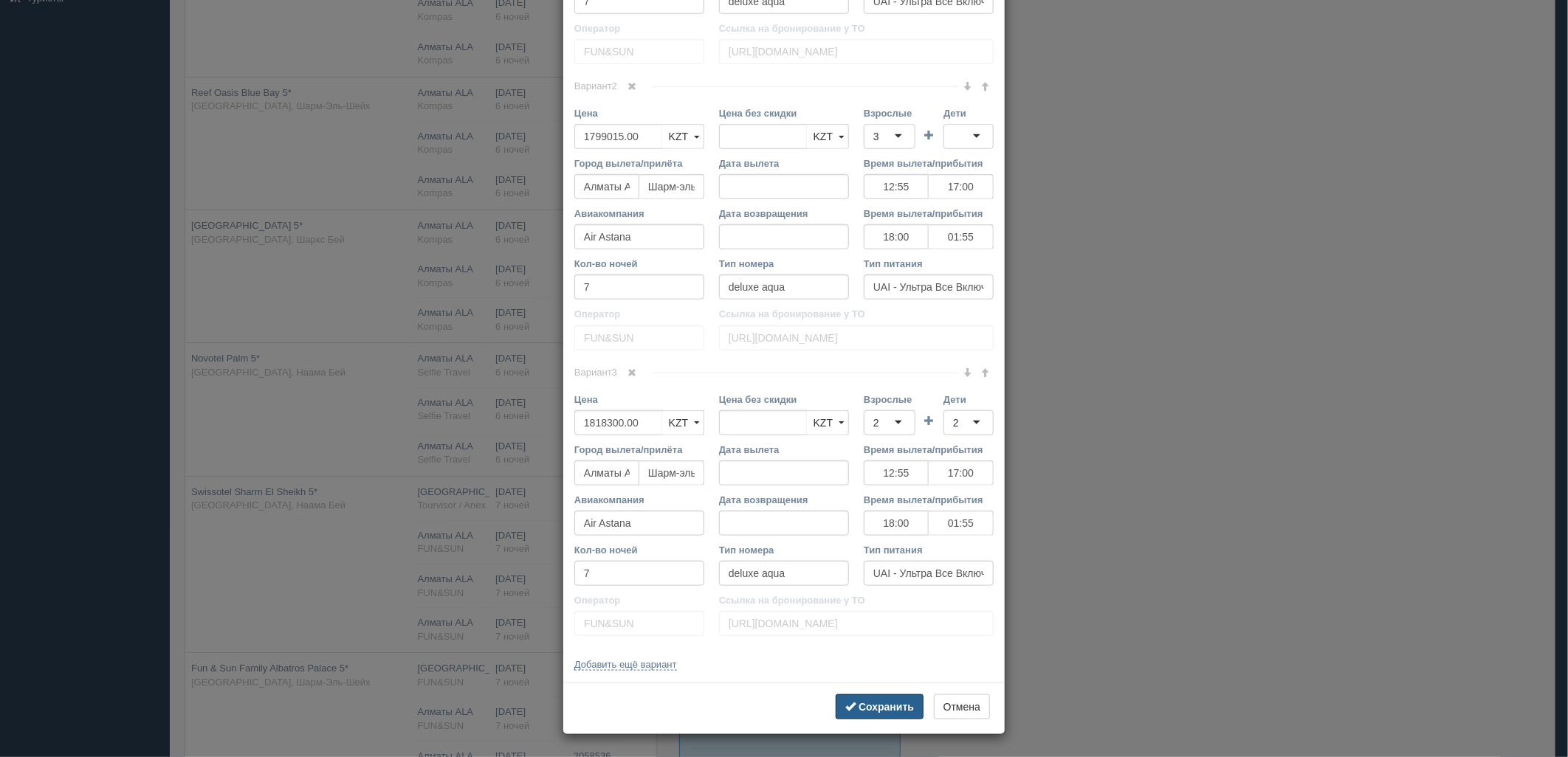
click at [899, 698] on button "Сохранить" at bounding box center [880, 707] width 88 height 25
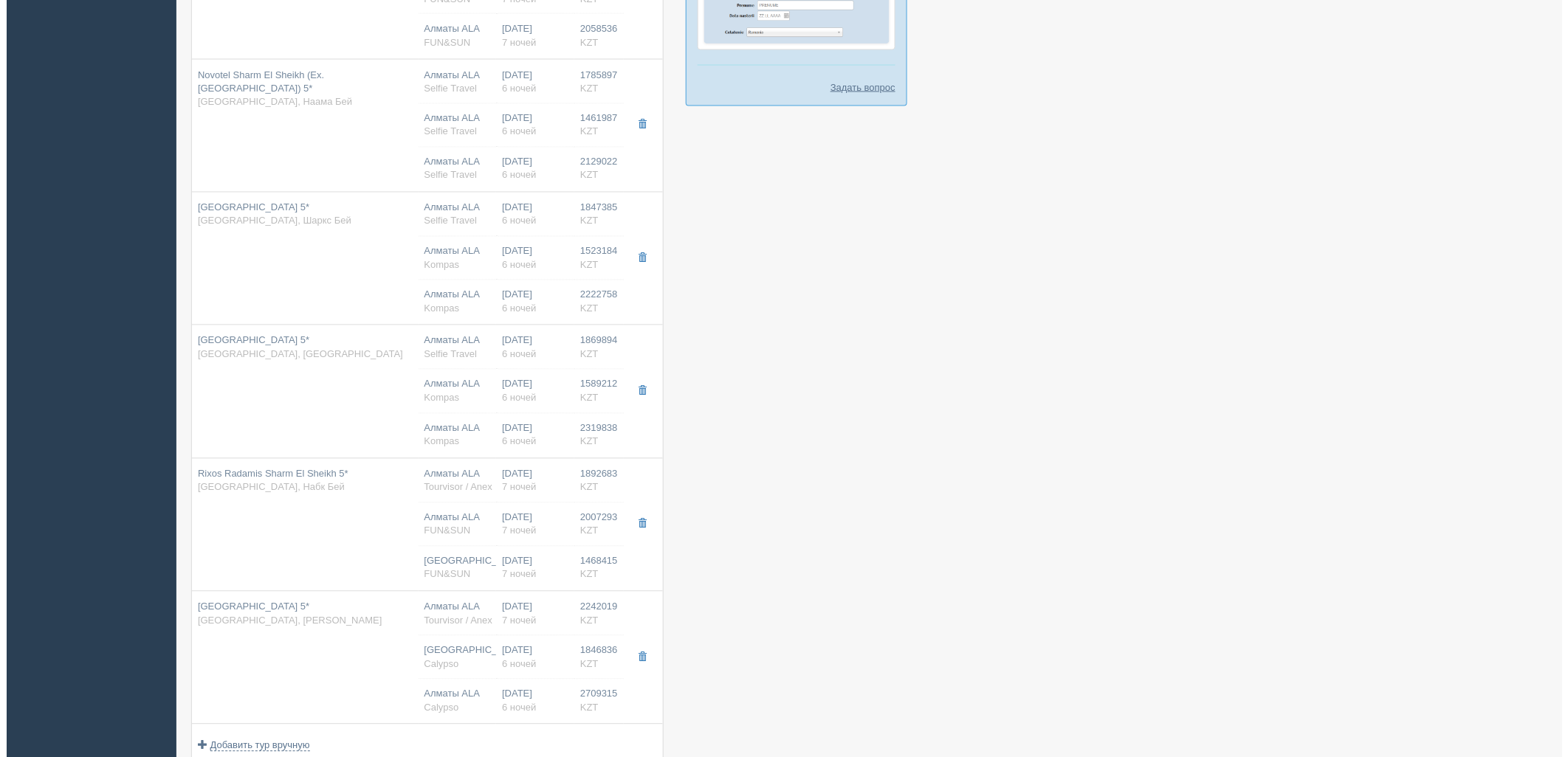
scroll to position [931, 0]
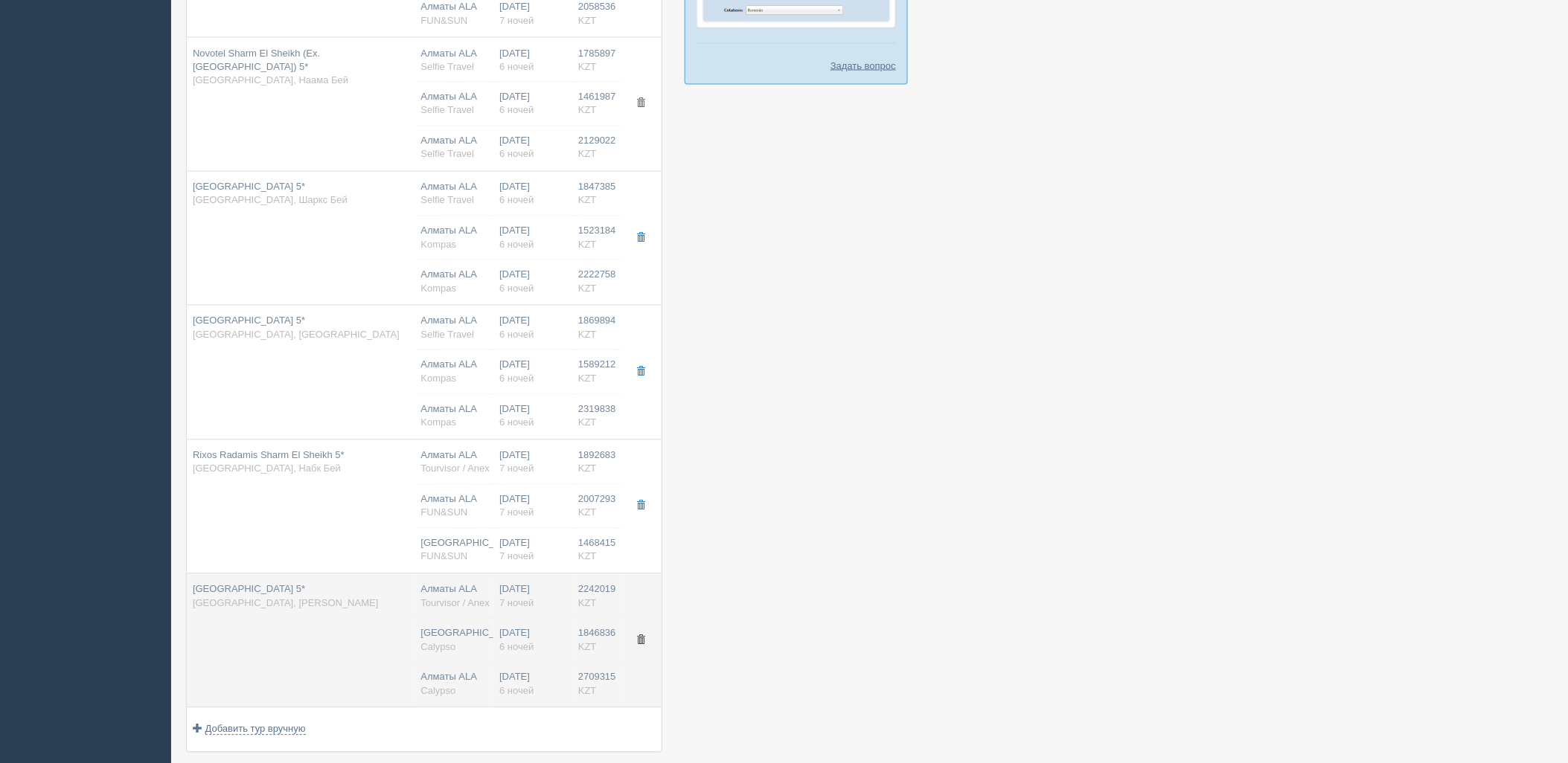
click at [630, 649] on button "button" at bounding box center [641, 640] width 25 height 22
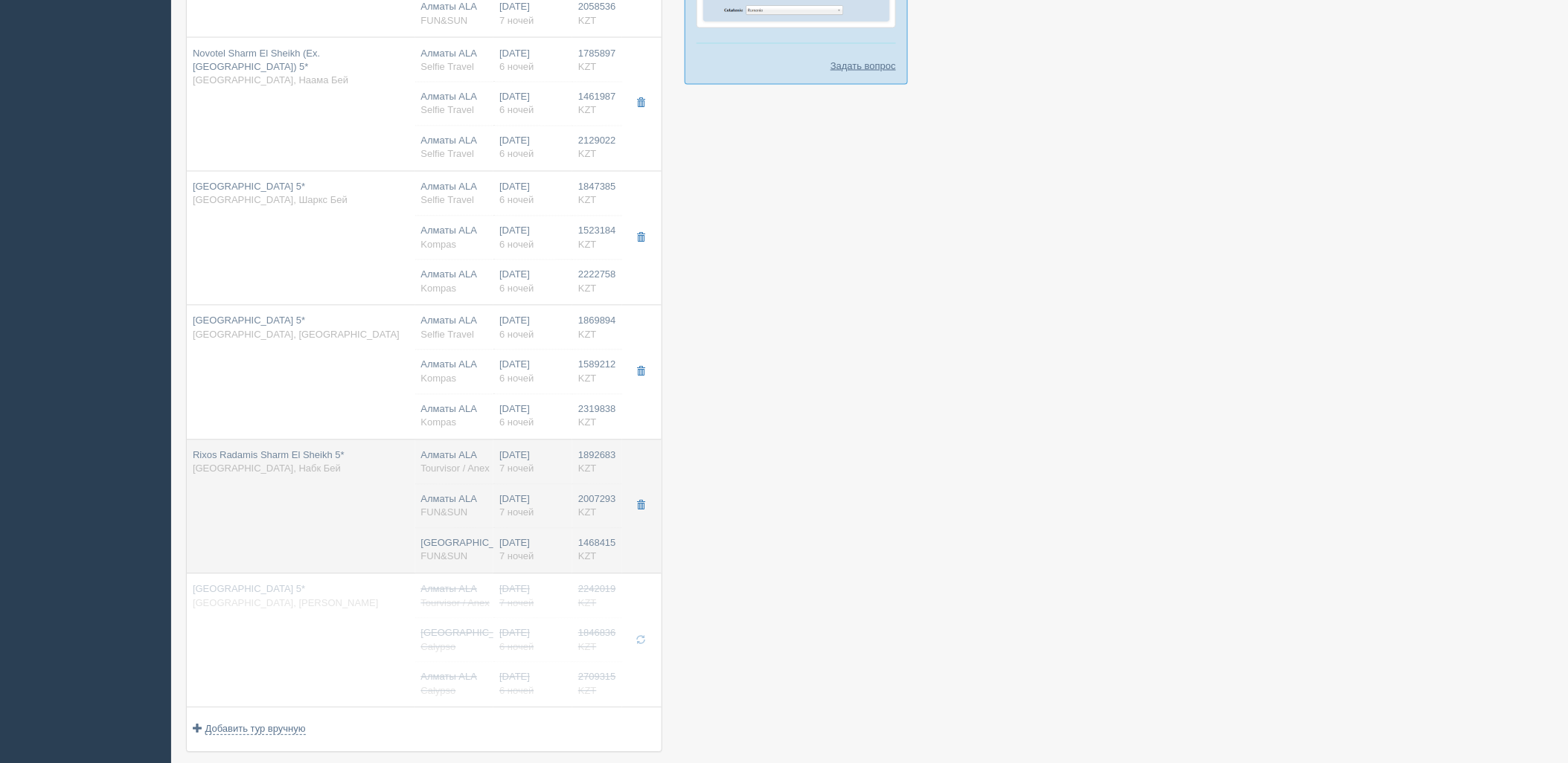
click at [521, 519] on span "7 ночей" at bounding box center [516, 513] width 34 height 12
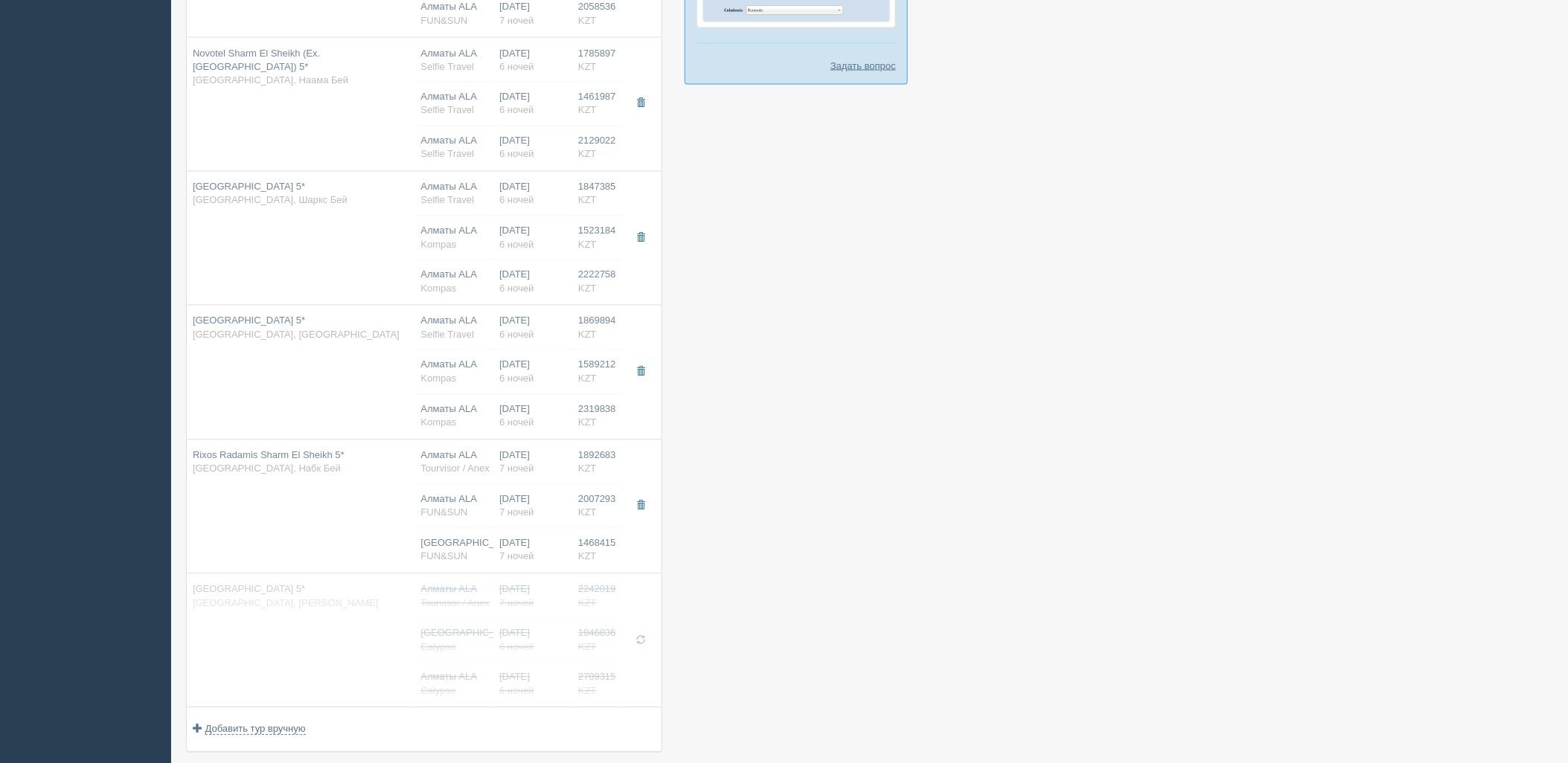
type input "Rixos Radamis Sharm El Sheikh 5*"
type input "Набк Бей"
type input "1892683.00"
type input "05:30"
type input "08:30"
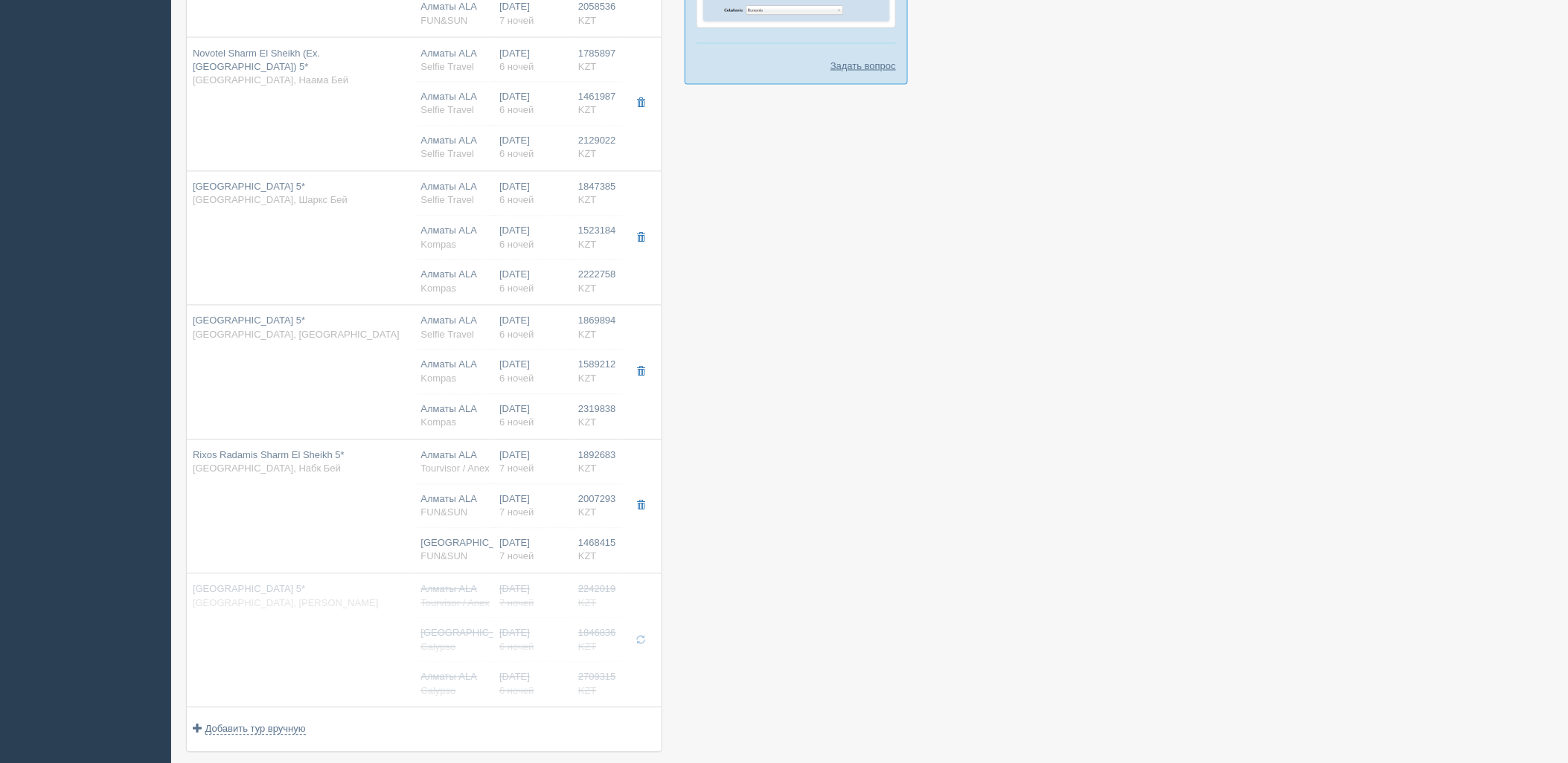
type input "Sunday Airlines"
type input "10:55"
type input "19:55"
type input "superior (blue planet)"
type input "Tourvisor / Anex"
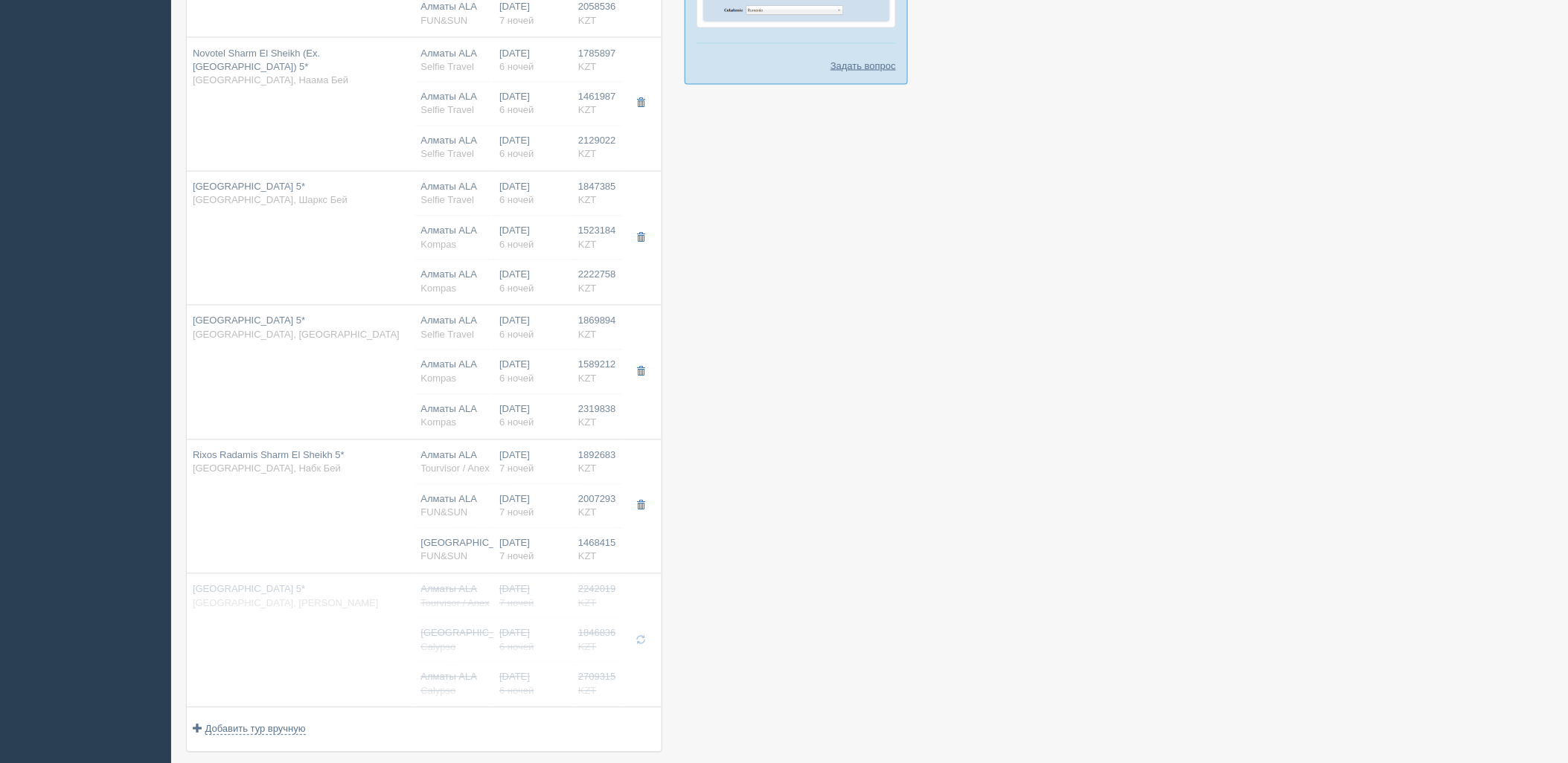
type input "https://tourvisor.ru/countries#!/hotel=rixos-radamis-sharm-el-sheikh"
type input "1468415.00"
type input "Алматы"
type input "superior (blue planet)"
type input "https://tourvisor.ru/countries#!/hotel=rixos-radamis-sharm-el-sheikh"
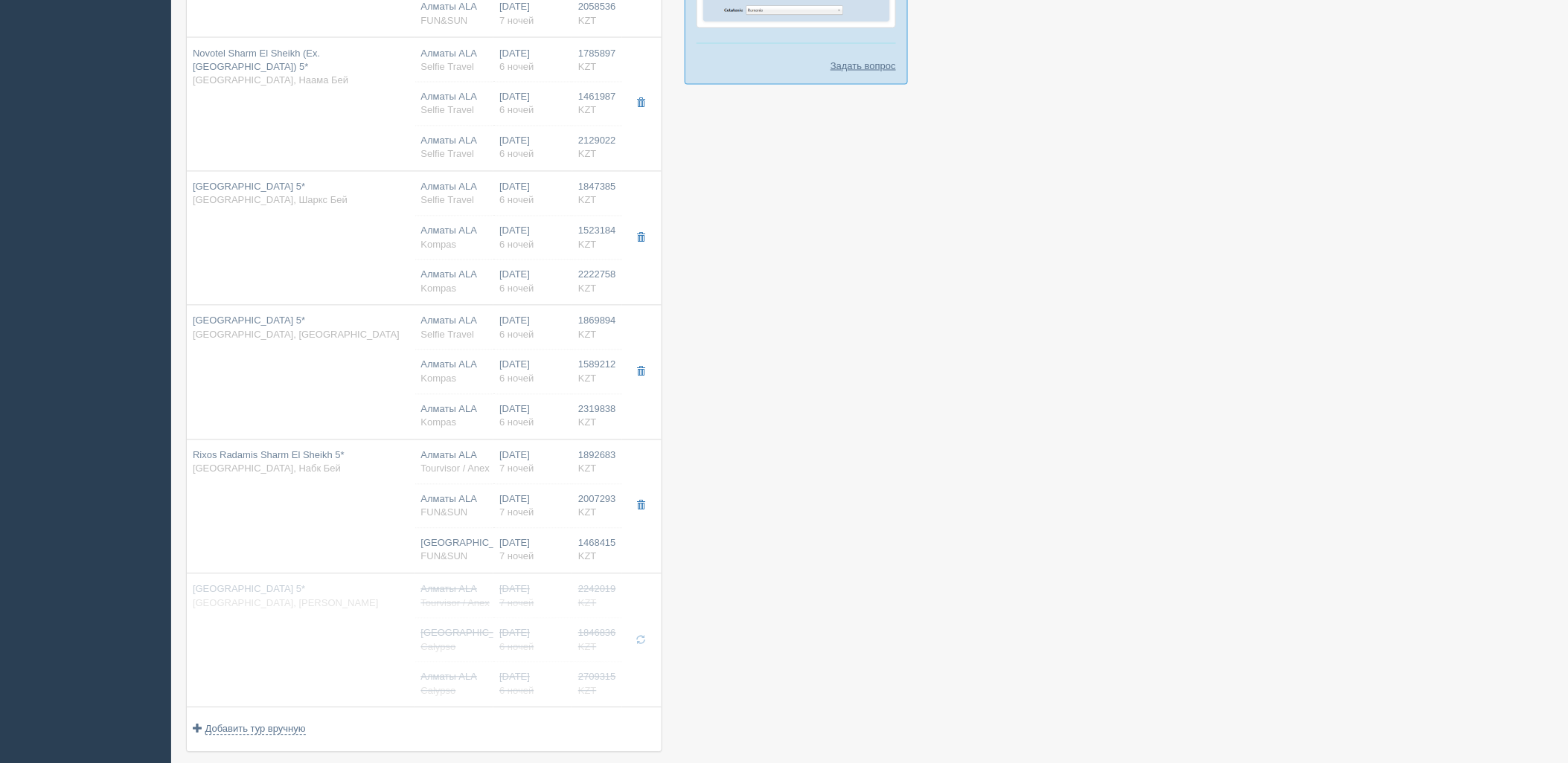
type input "2007293.00"
type input "12:55"
type input "17:00"
type input "18:00"
type input "01:55"
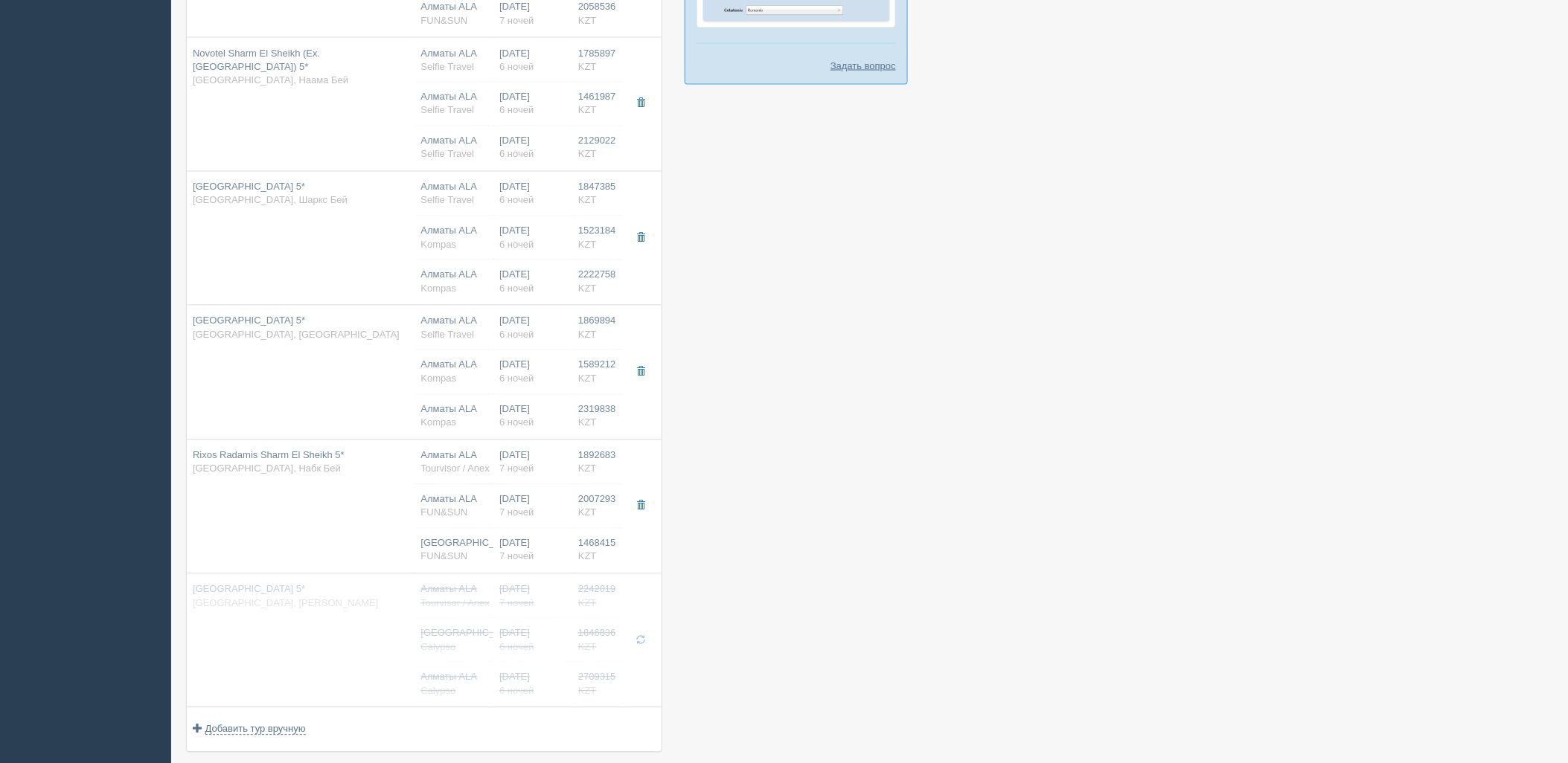
type input "superior (blue planet)"
type input "https://tourvisor.ru/countries#!/hotel=rixos-radamis-sharm-el-sheikh"
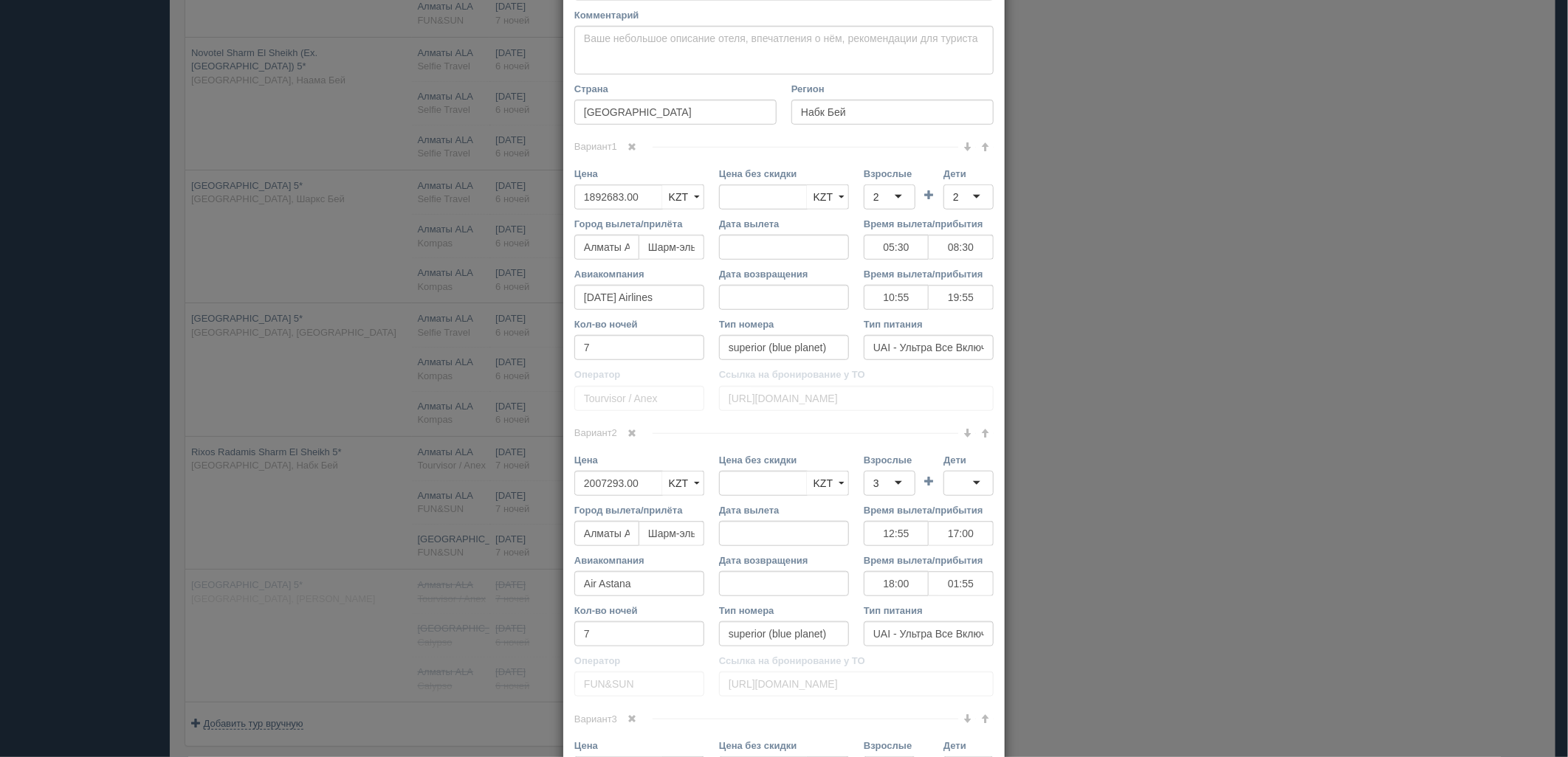
scroll to position [554, 0]
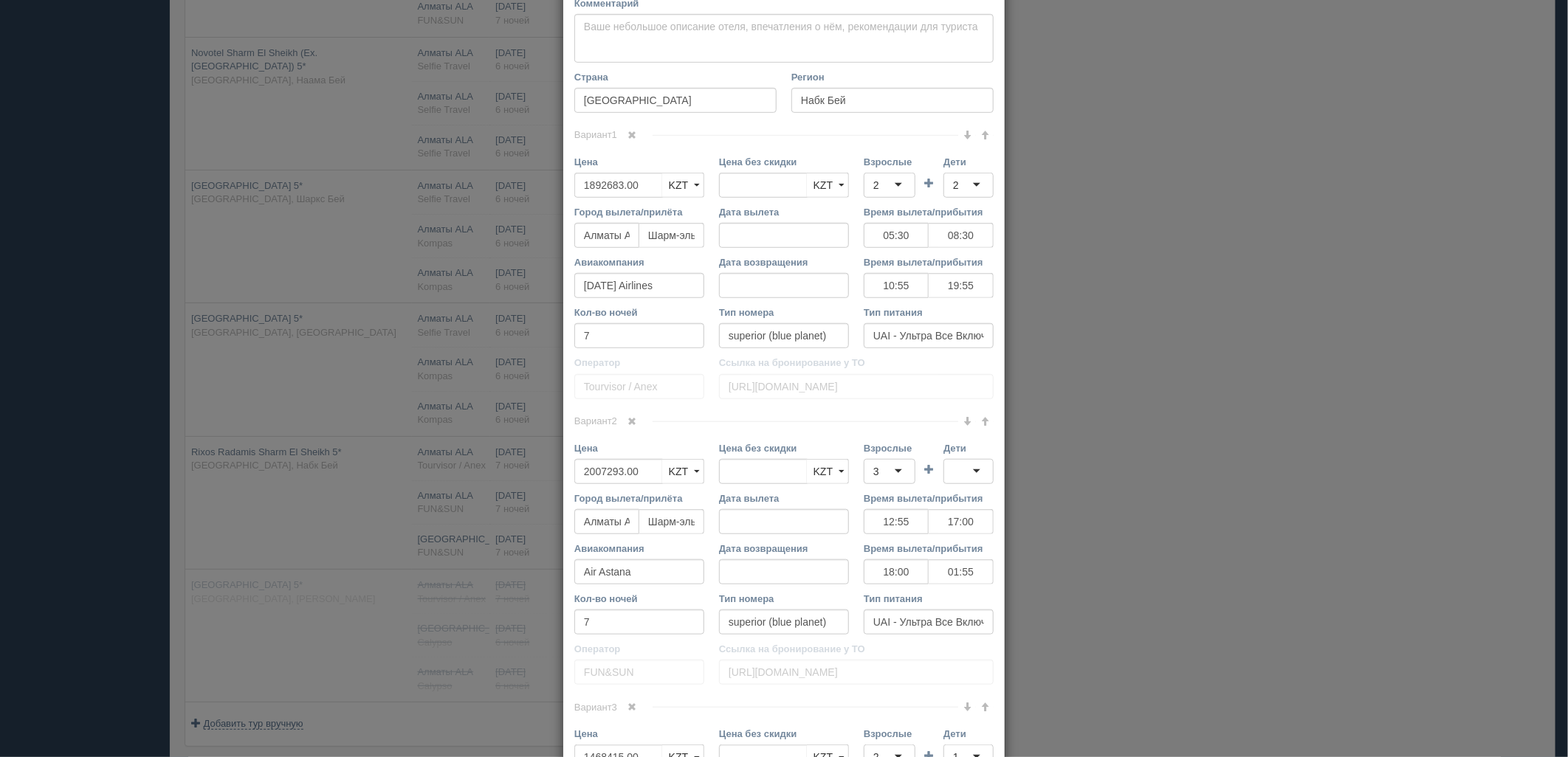
click at [631, 134] on span at bounding box center [632, 135] width 9 height 9
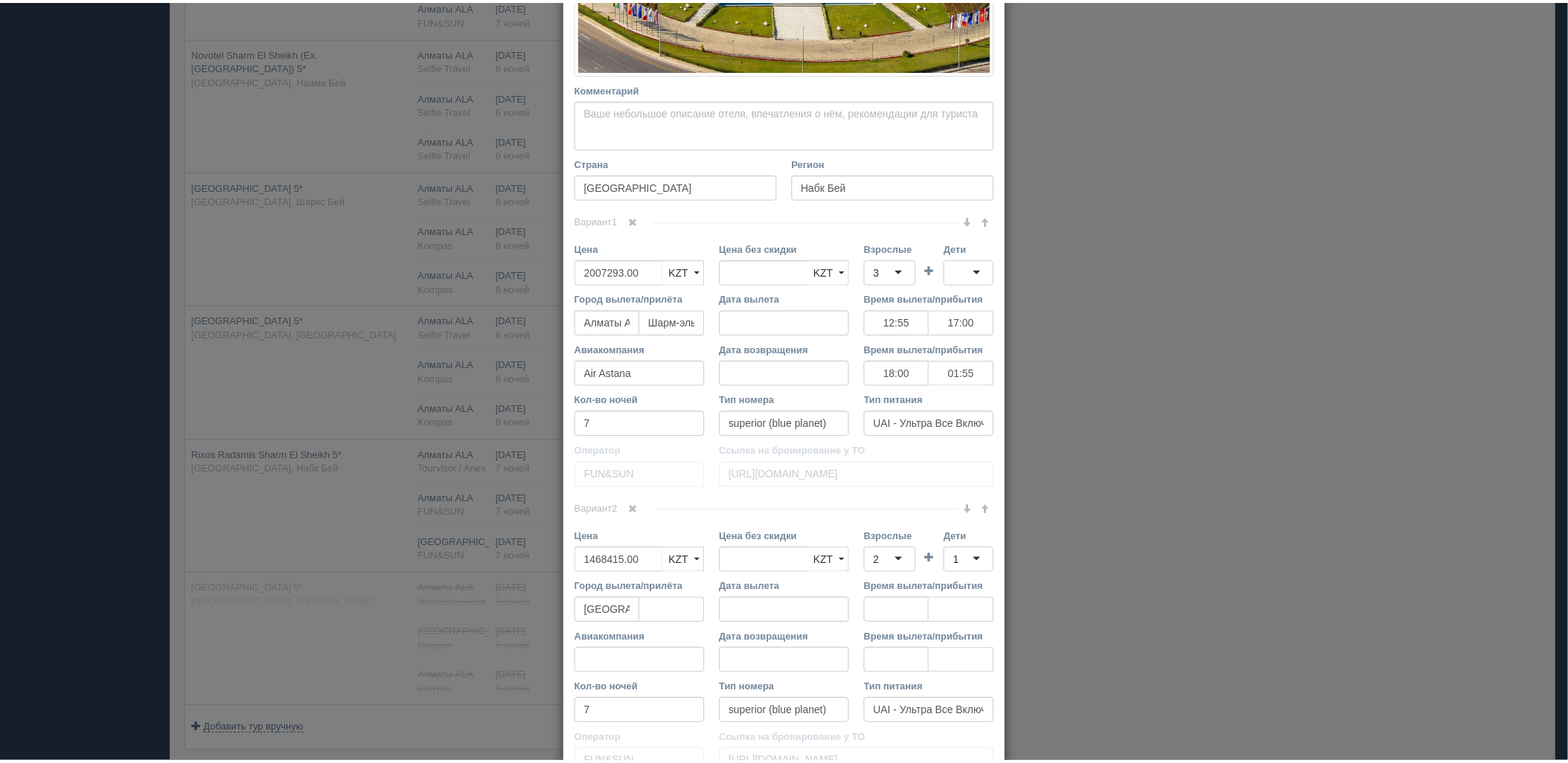
scroll to position [608, 0]
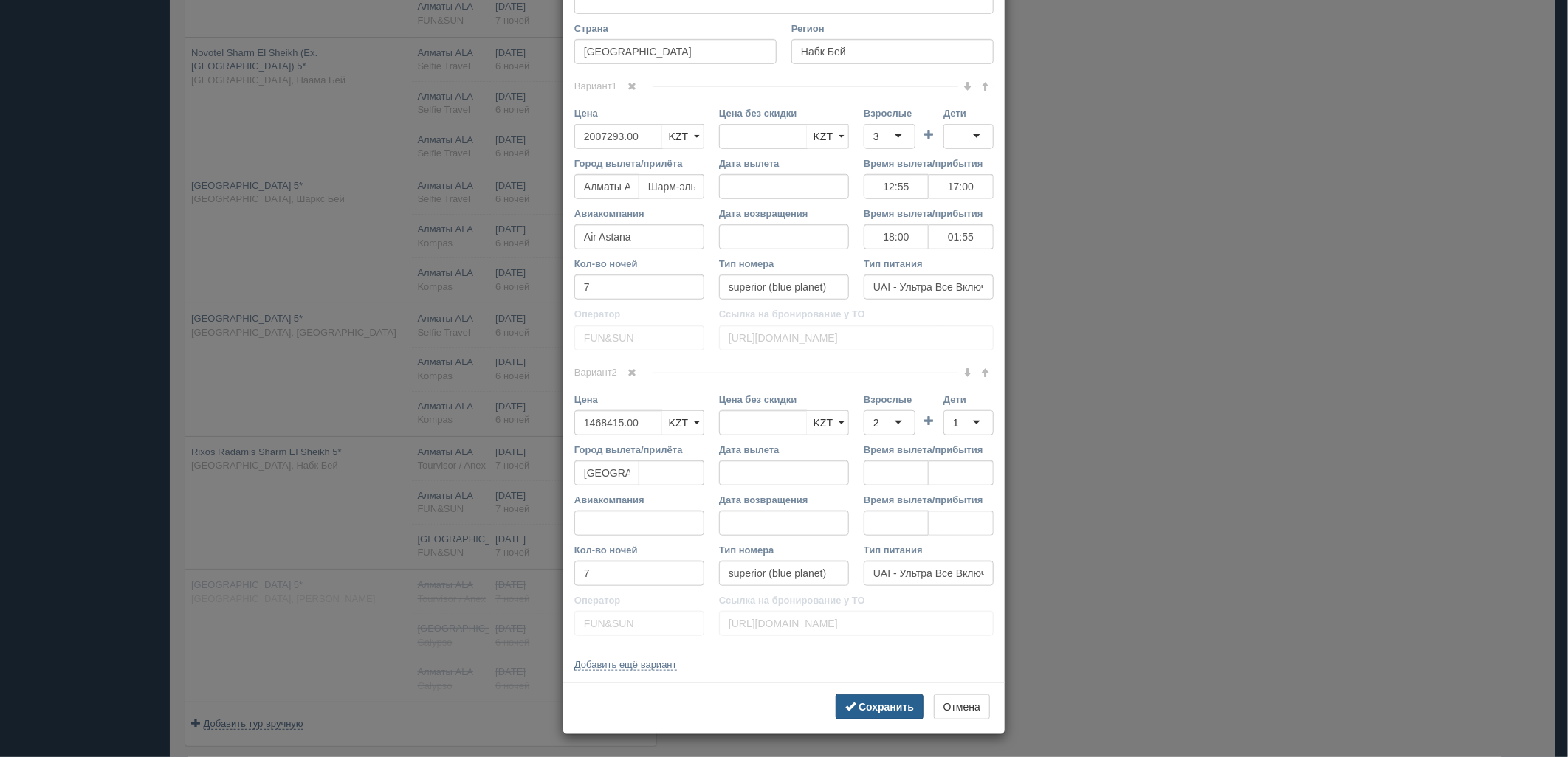
click at [887, 699] on button "Сохранить" at bounding box center [880, 707] width 88 height 25
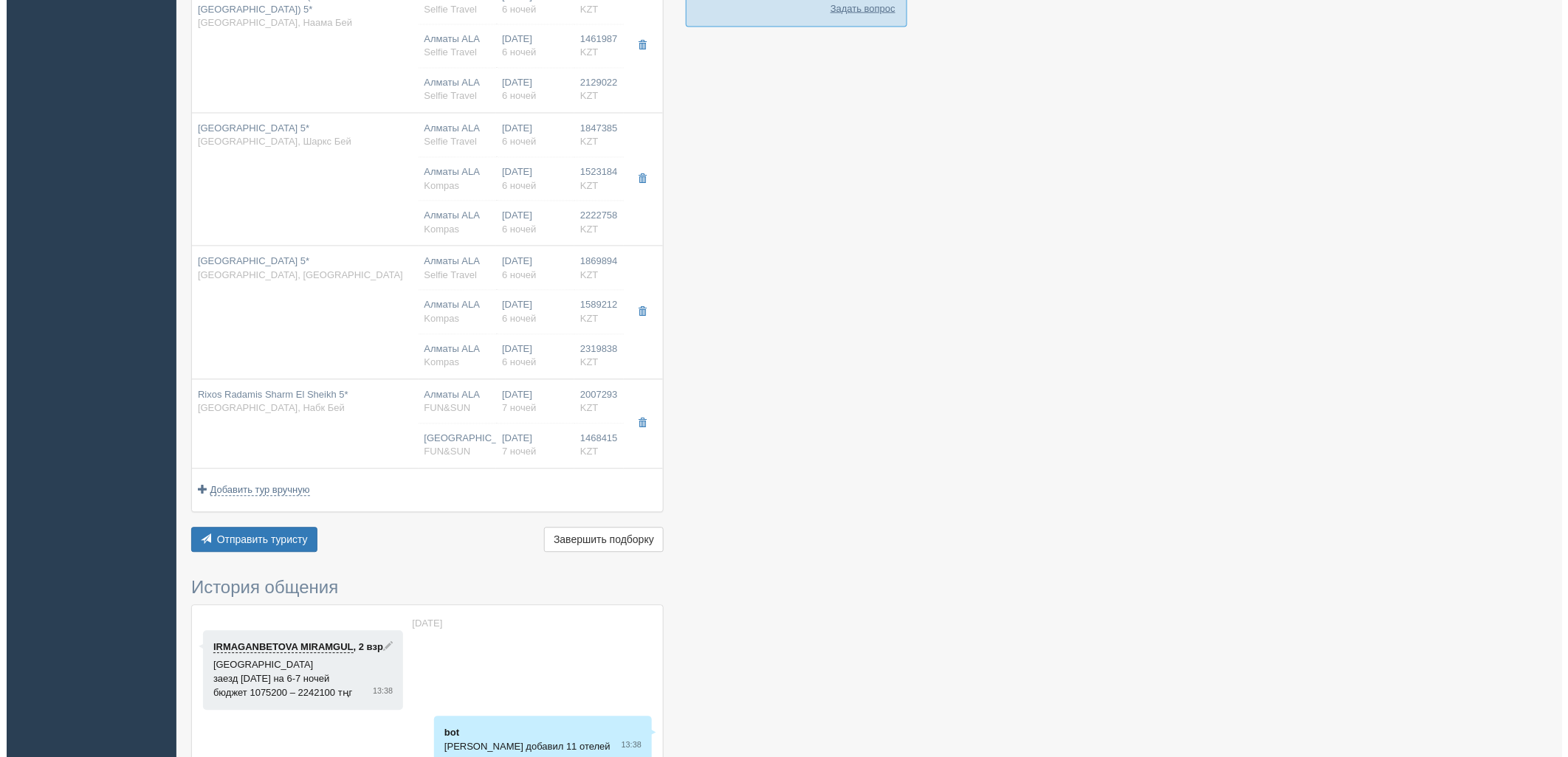
scroll to position [984, 0]
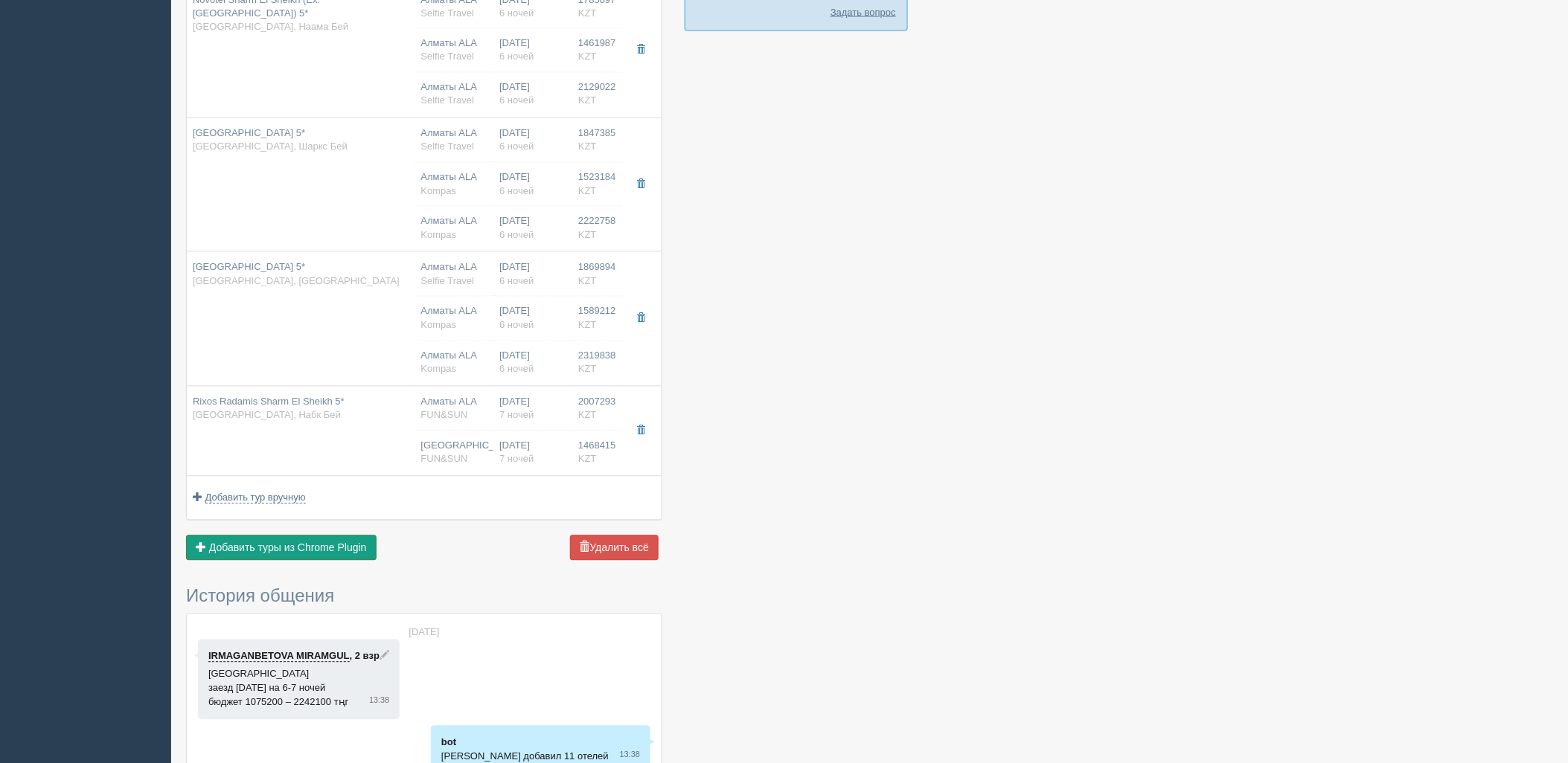
click at [286, 559] on button "Добавить из Plugin Добавить туры из Chrome Plugin" at bounding box center [281, 548] width 190 height 25
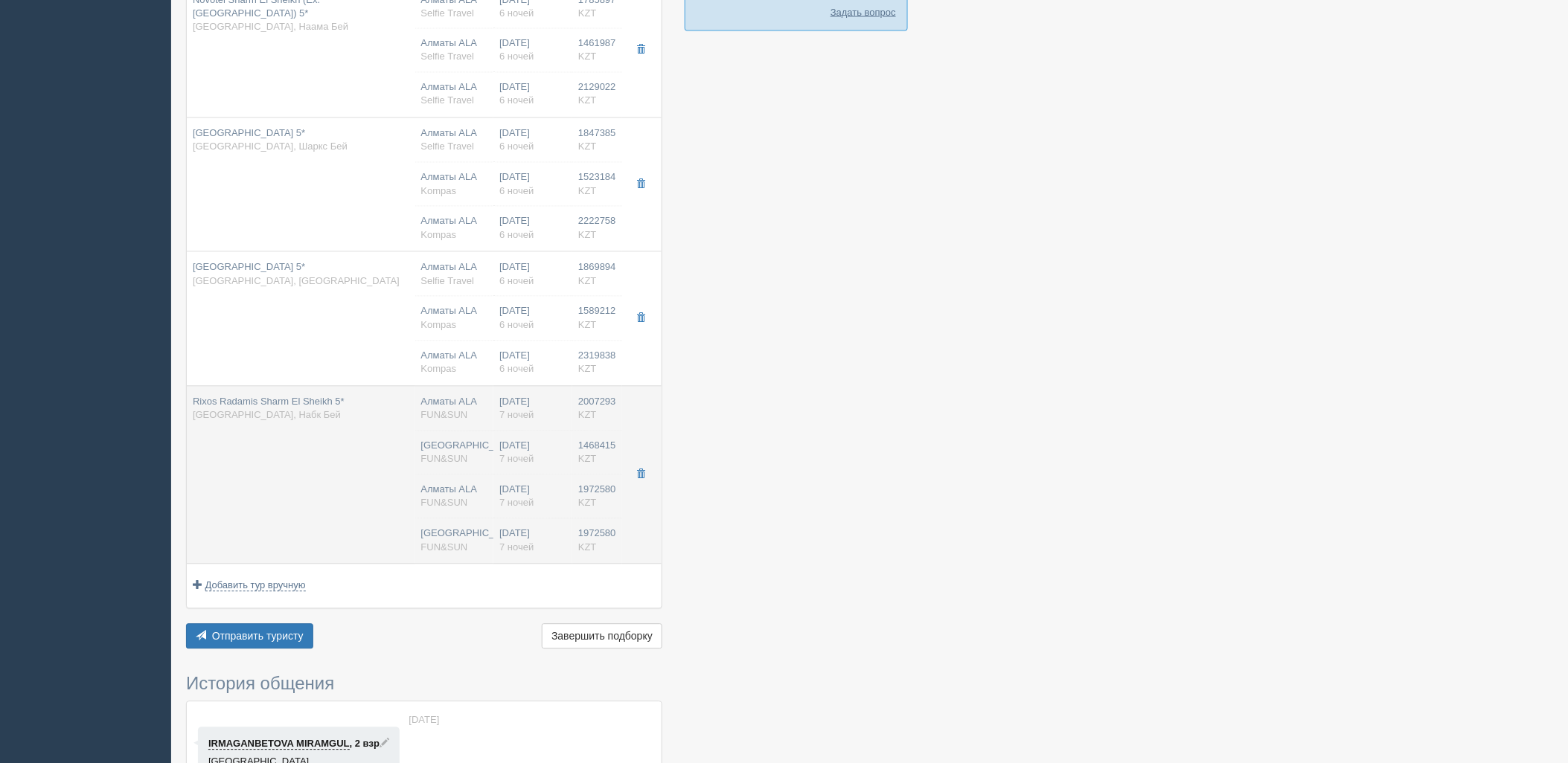
click at [529, 506] on span "7 ночей" at bounding box center [516, 504] width 34 height 12
type input "12:55"
type input "17:00"
type input "18:00"
type input "01:55"
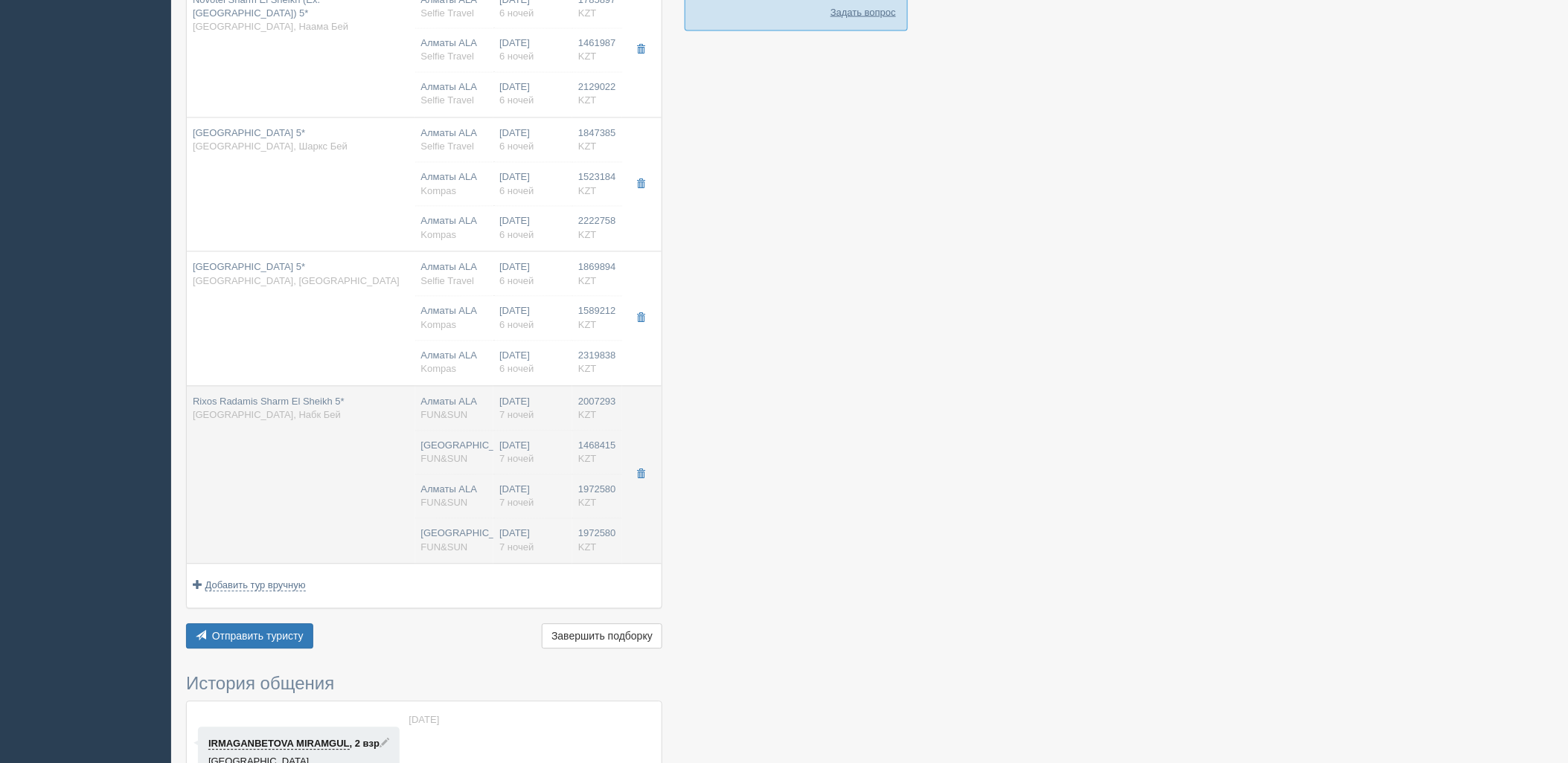
type input "1972580.00"
type input "Алматы"
type input "7"
type input "superior (blue planet)"
type input "UAI - Ультра Все Включено"
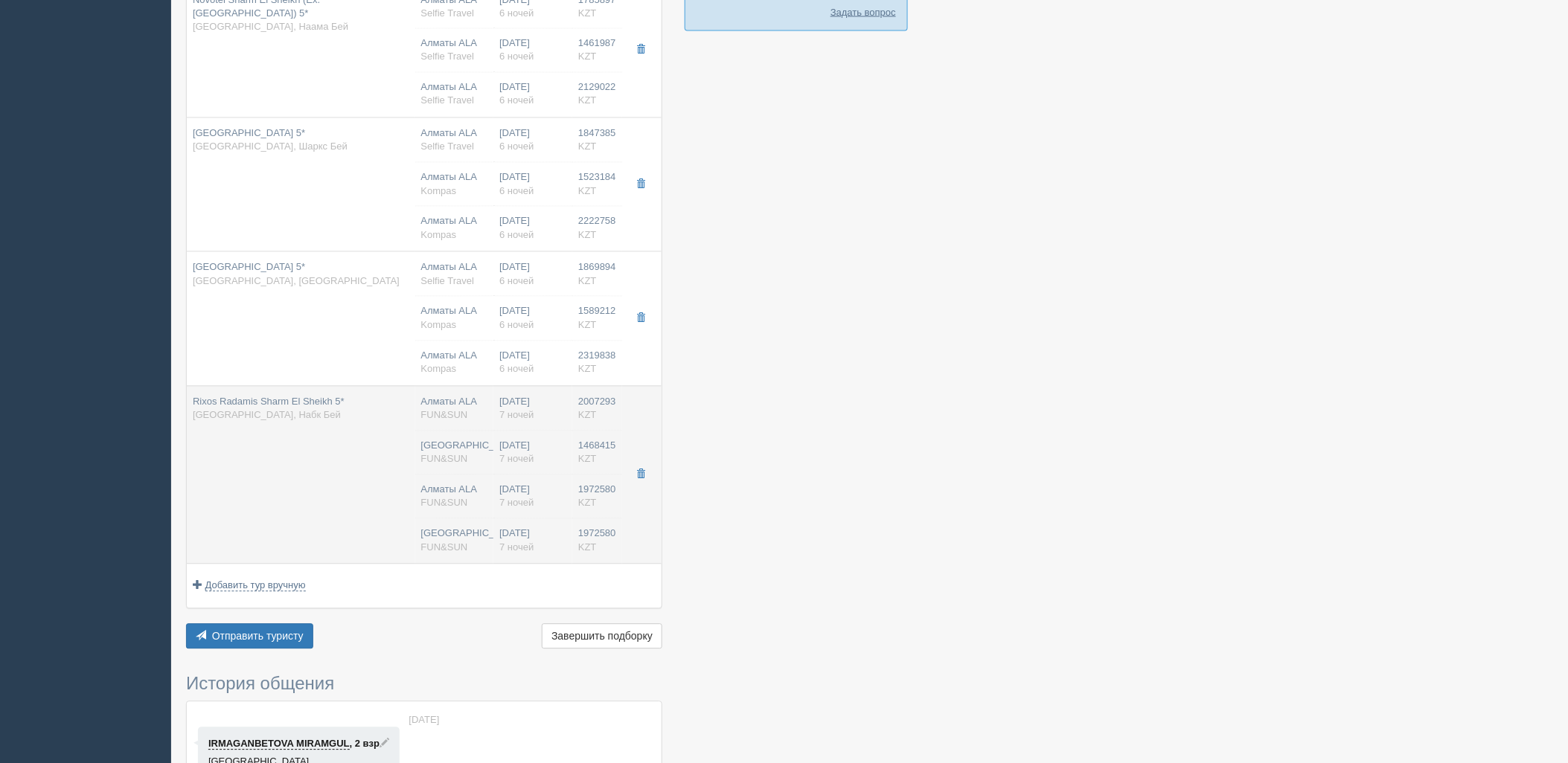
type input "FUN&SUN"
type input "https://tourvisor.ru/countries#!/hotel=rixos-radamis-sharm-el-sheikh"
type input "1972580.00"
type input "Алматы ALA"
type input "Шарм-эль-Шейх SSH"
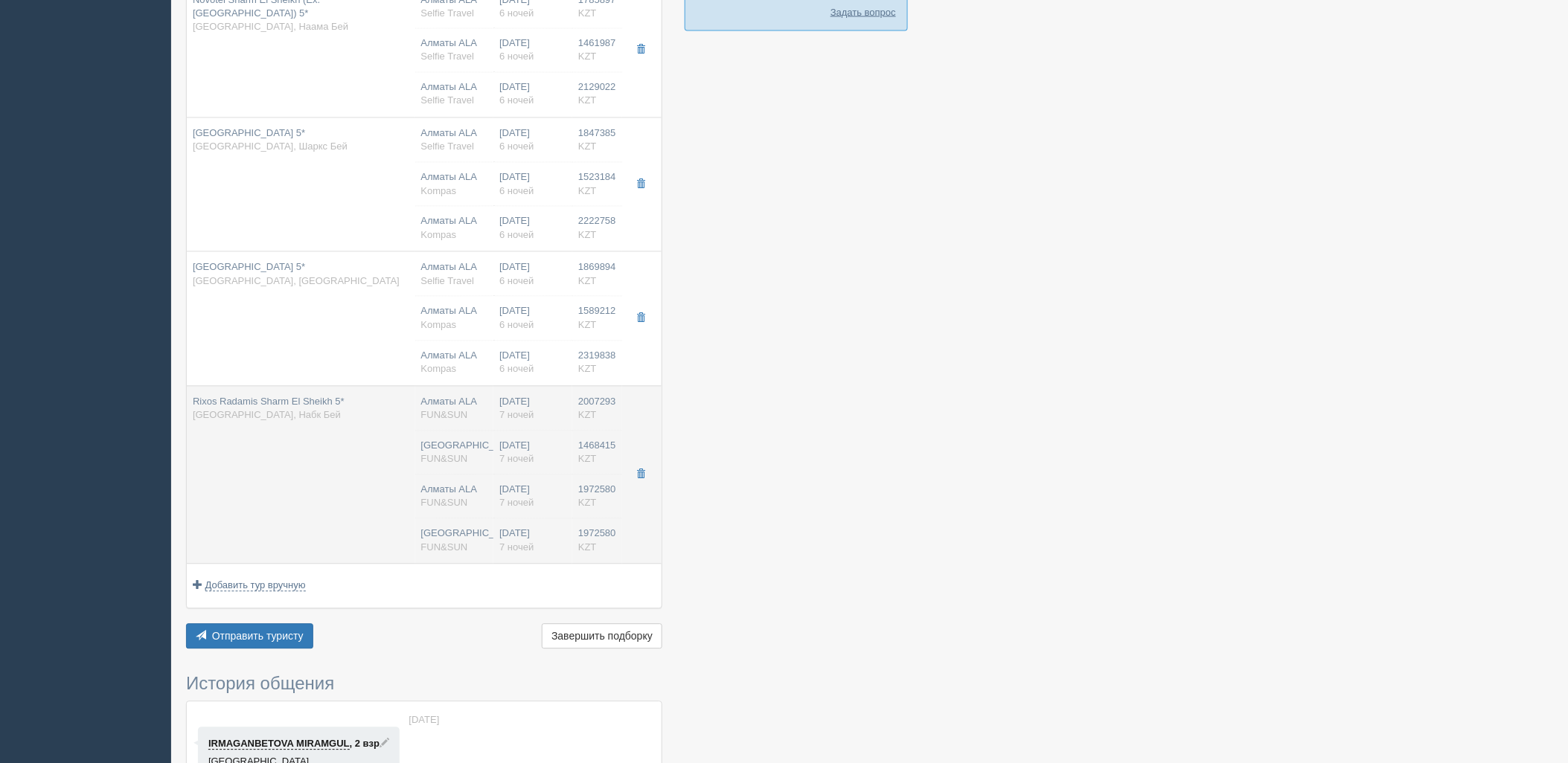
type input "12:55"
type input "17:00"
type input "Air Astana"
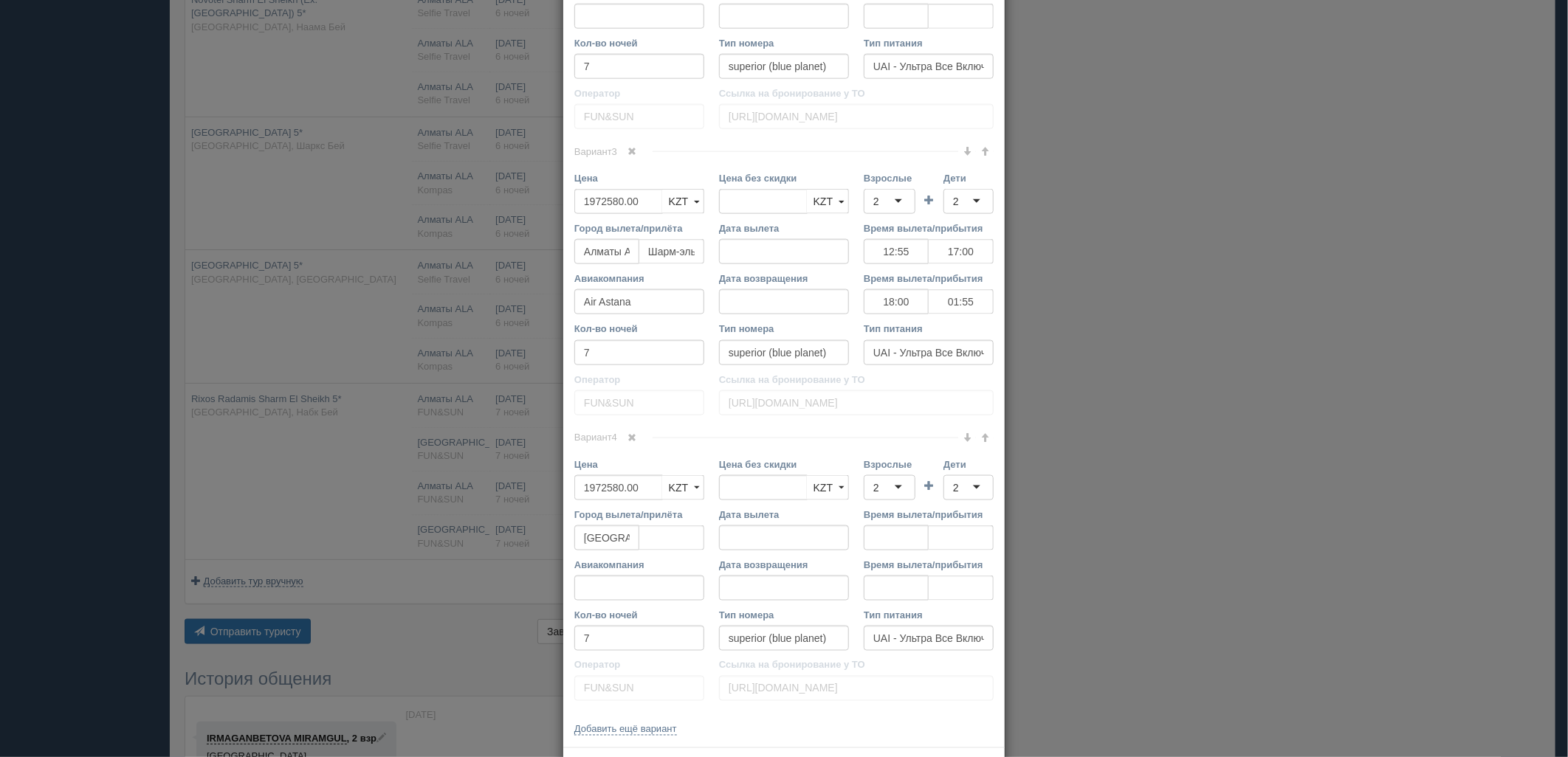
scroll to position [1125, 0]
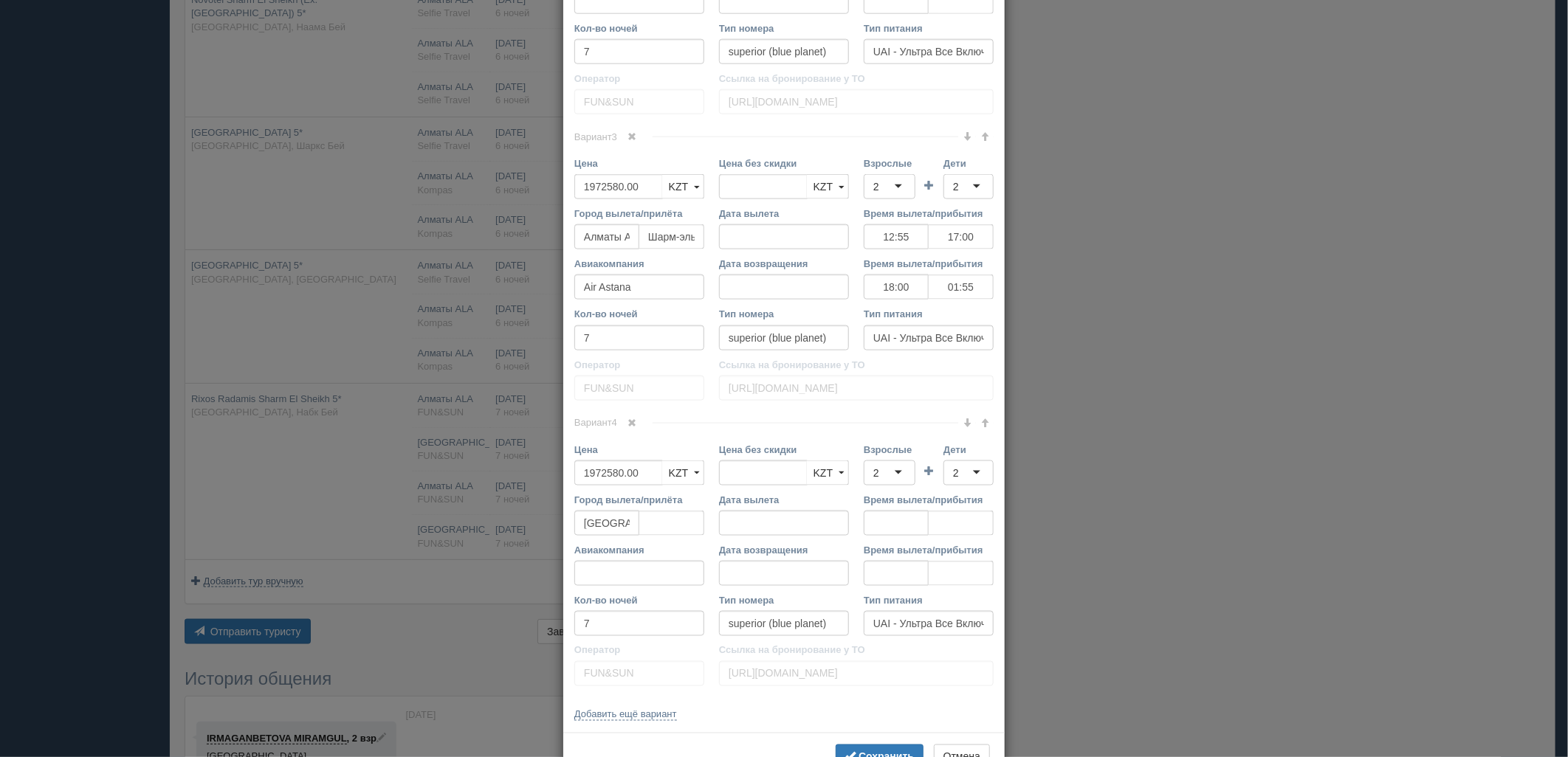
click at [628, 428] on span at bounding box center [632, 422] width 9 height 9
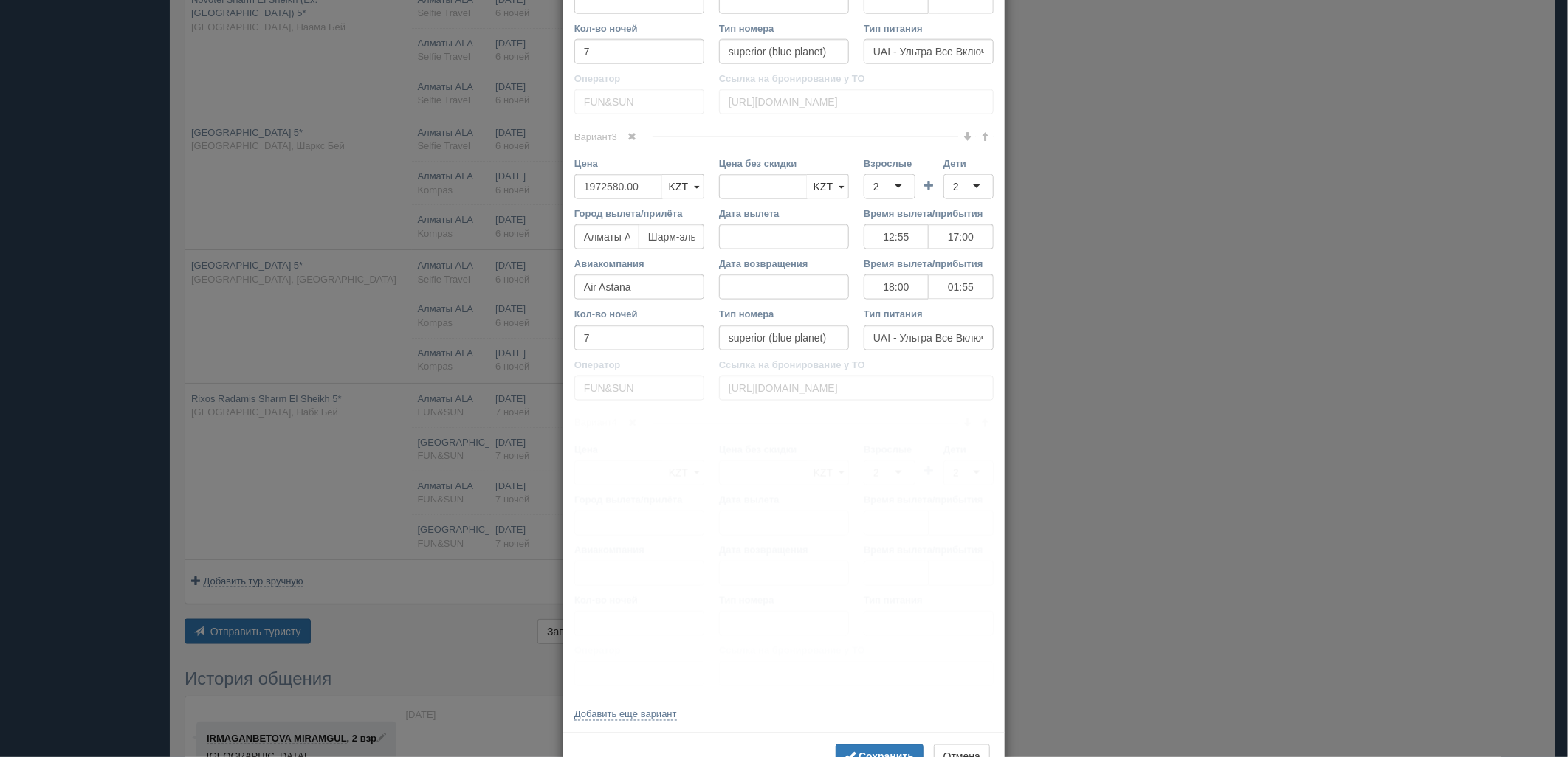
scroll to position [890, 0]
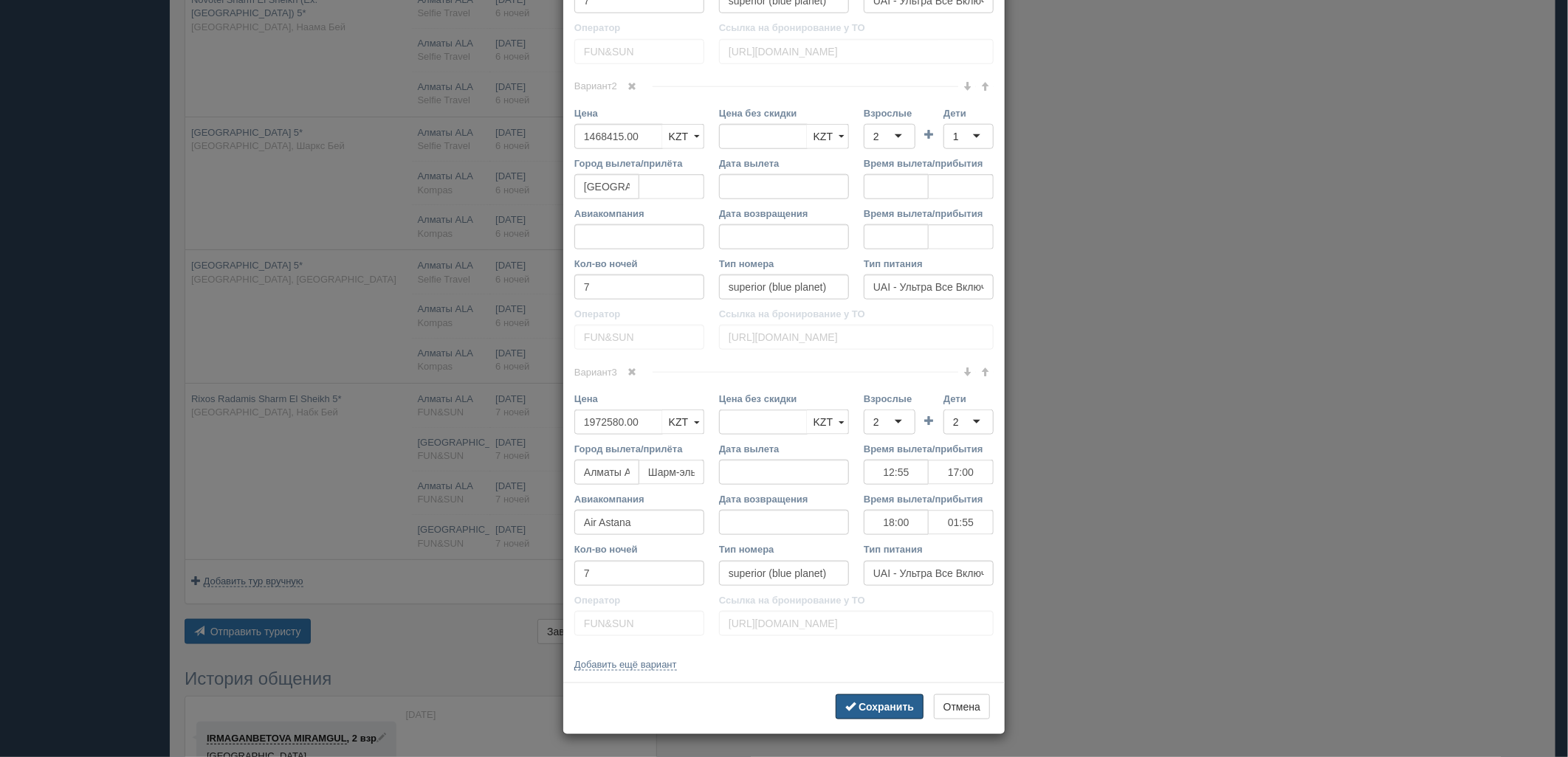
drag, startPoint x: 873, startPoint y: 710, endPoint x: 668, endPoint y: 680, distance: 207.2
click at [873, 710] on b "Сохранить" at bounding box center [886, 707] width 56 height 11
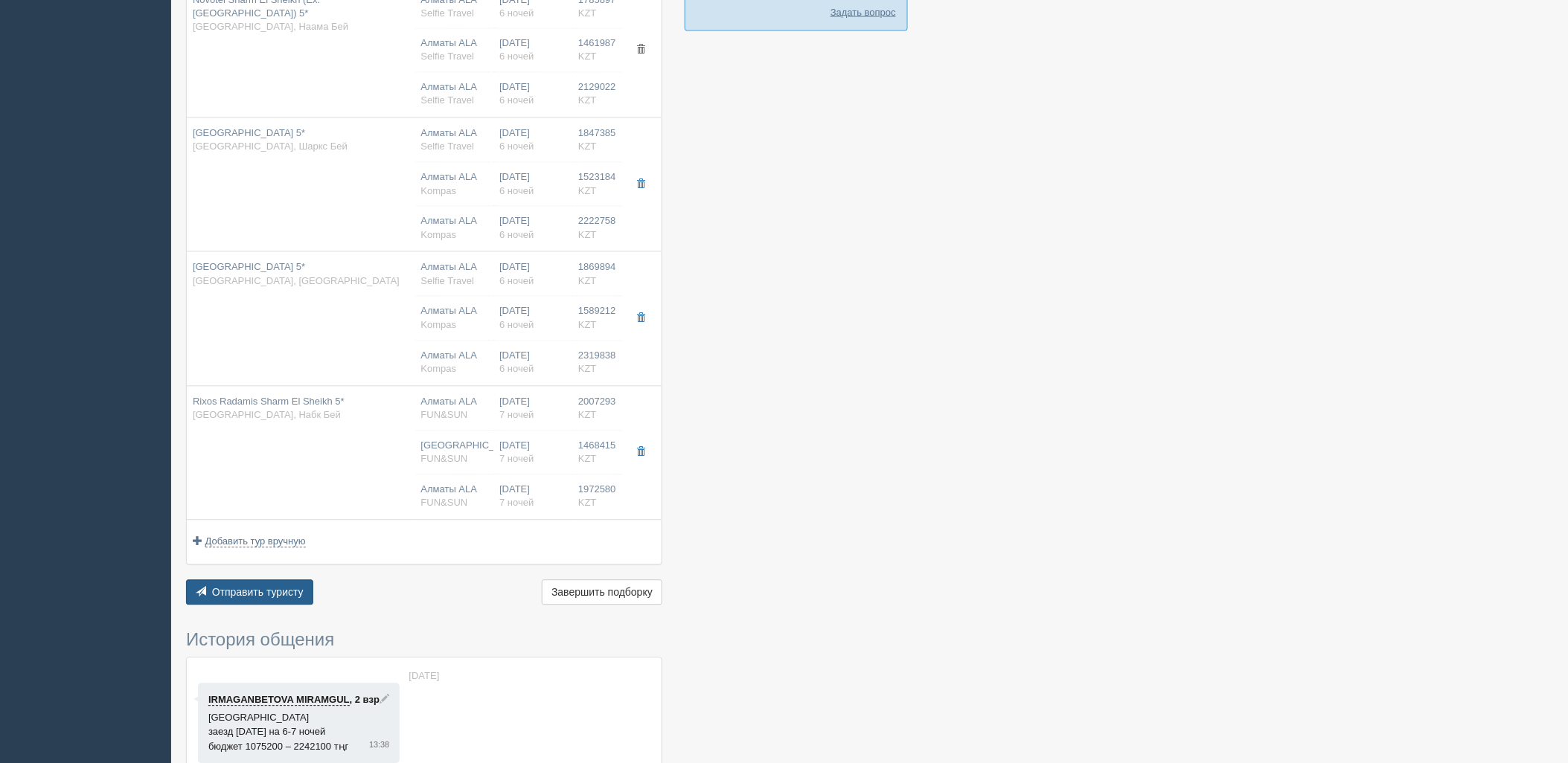
click at [279, 599] on span "Отправить туристу" at bounding box center [258, 593] width 92 height 12
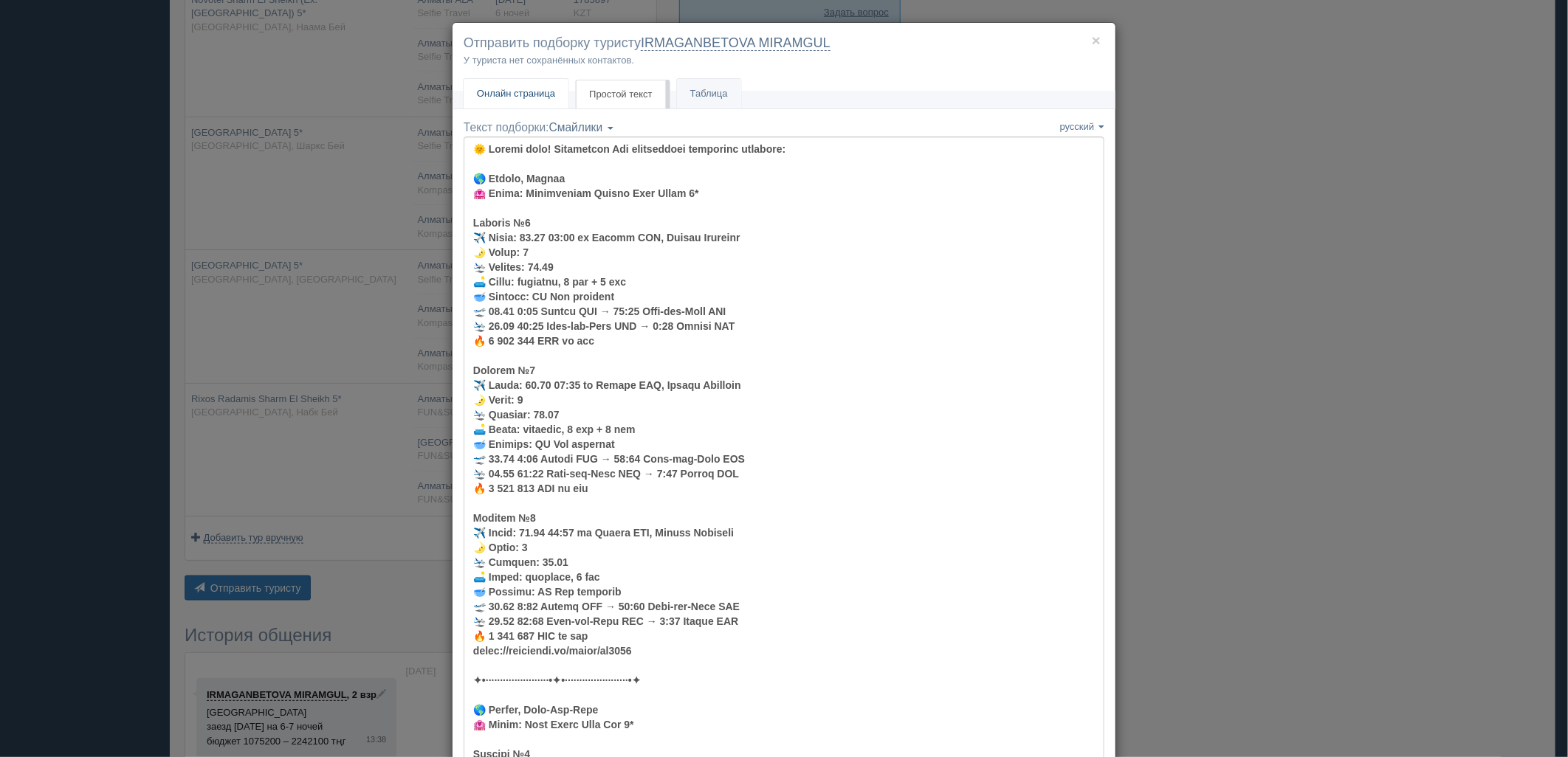
click at [534, 89] on span "Онлайн страница" at bounding box center [516, 94] width 78 height 11
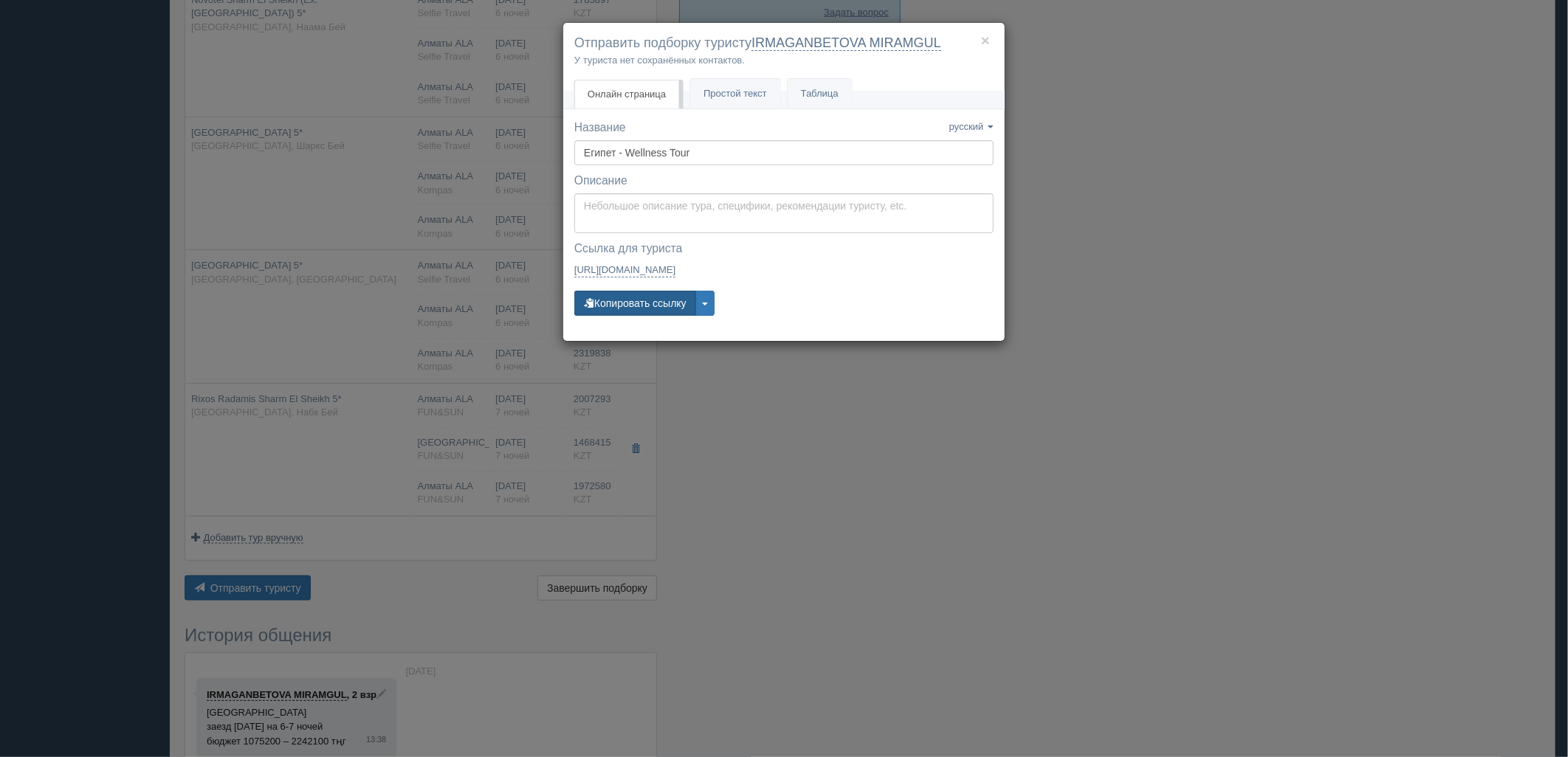
click at [651, 303] on button "Копировать ссылку" at bounding box center [635, 303] width 122 height 25
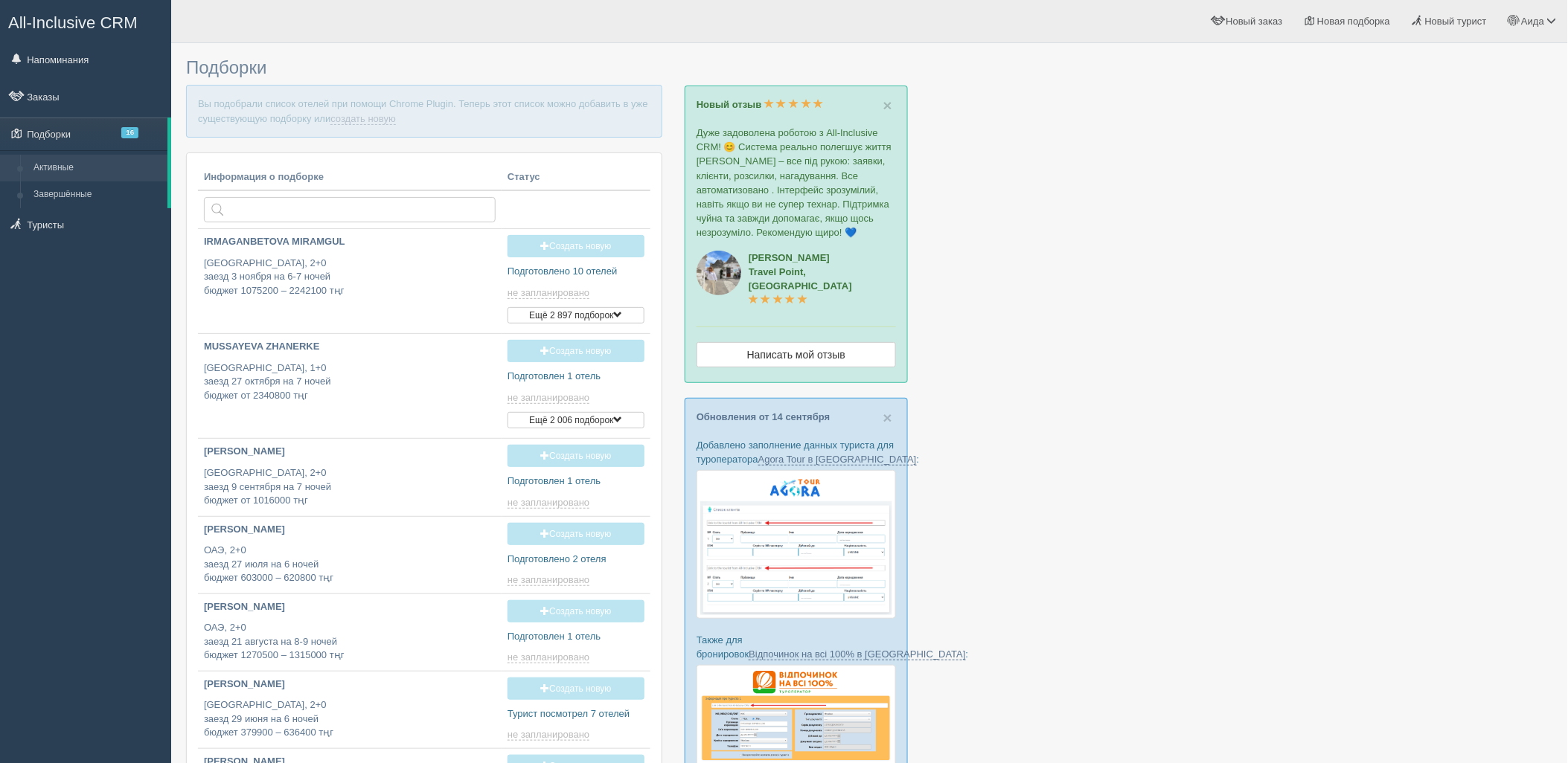
type input "[DATE] 14:35"
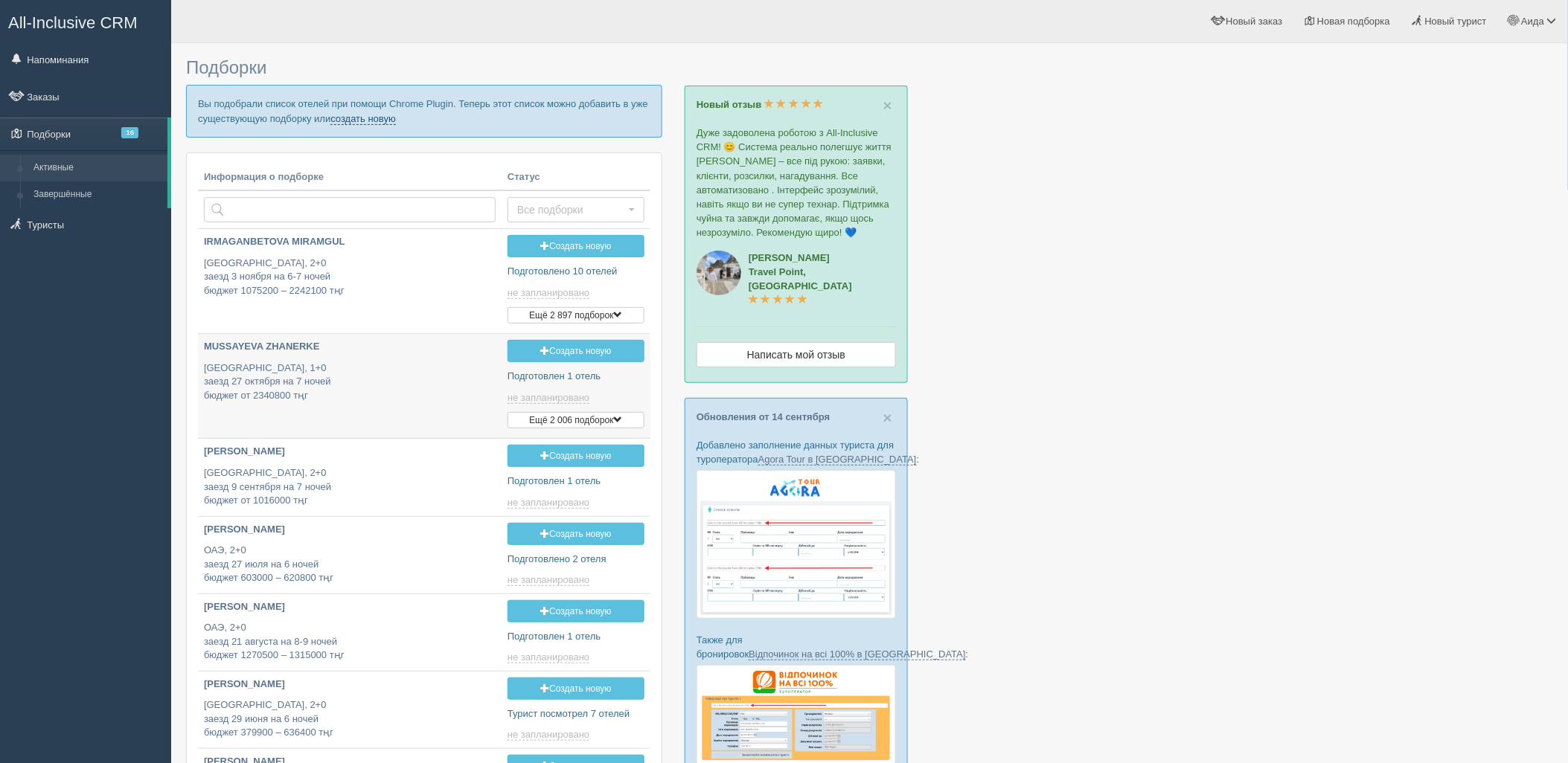
type input "[DATE] 14:50"
click at [355, 122] on link "создать новую" at bounding box center [363, 119] width 66 height 12
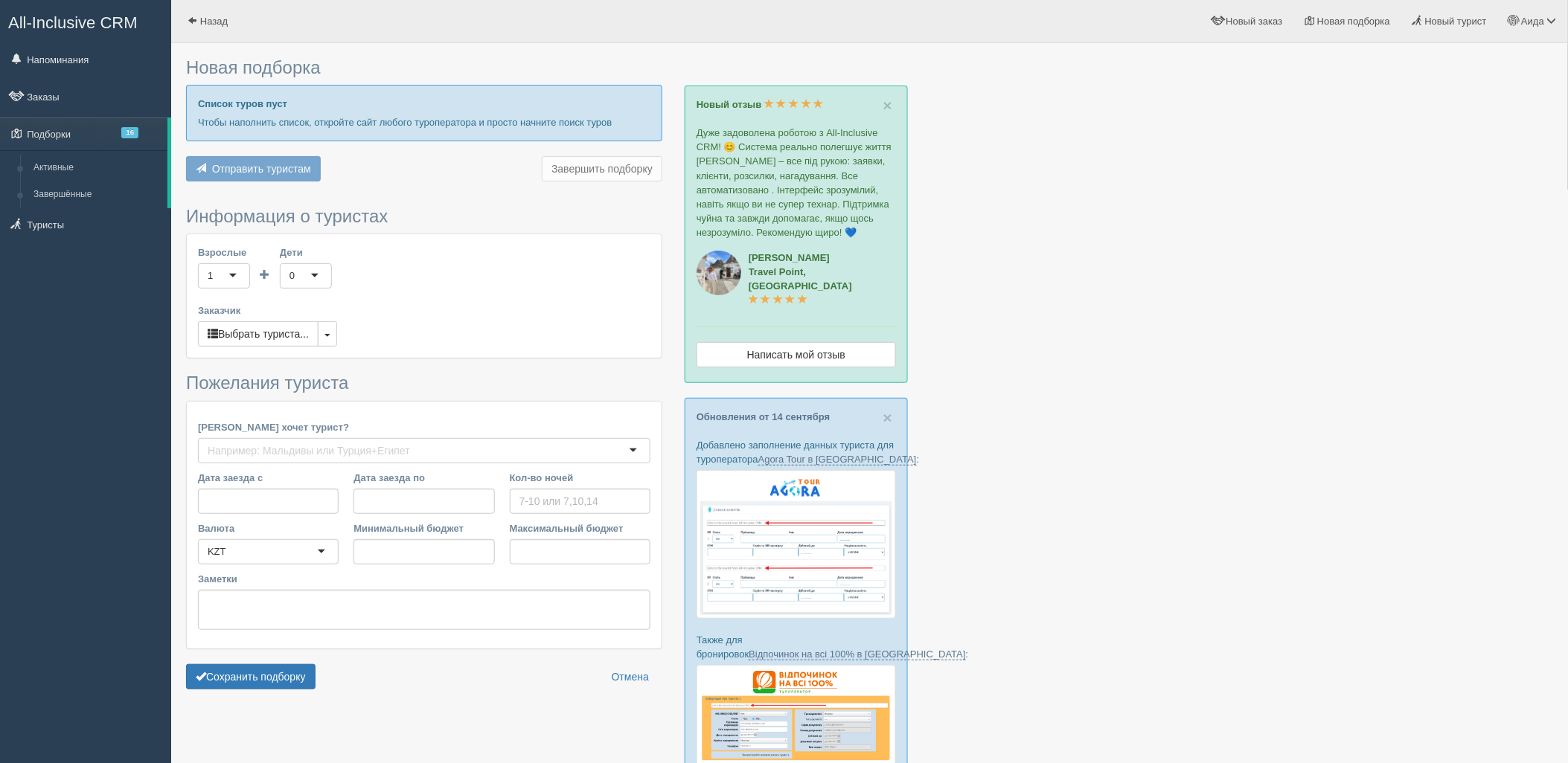
type input "6-7"
type input "1474000"
type input "2042100"
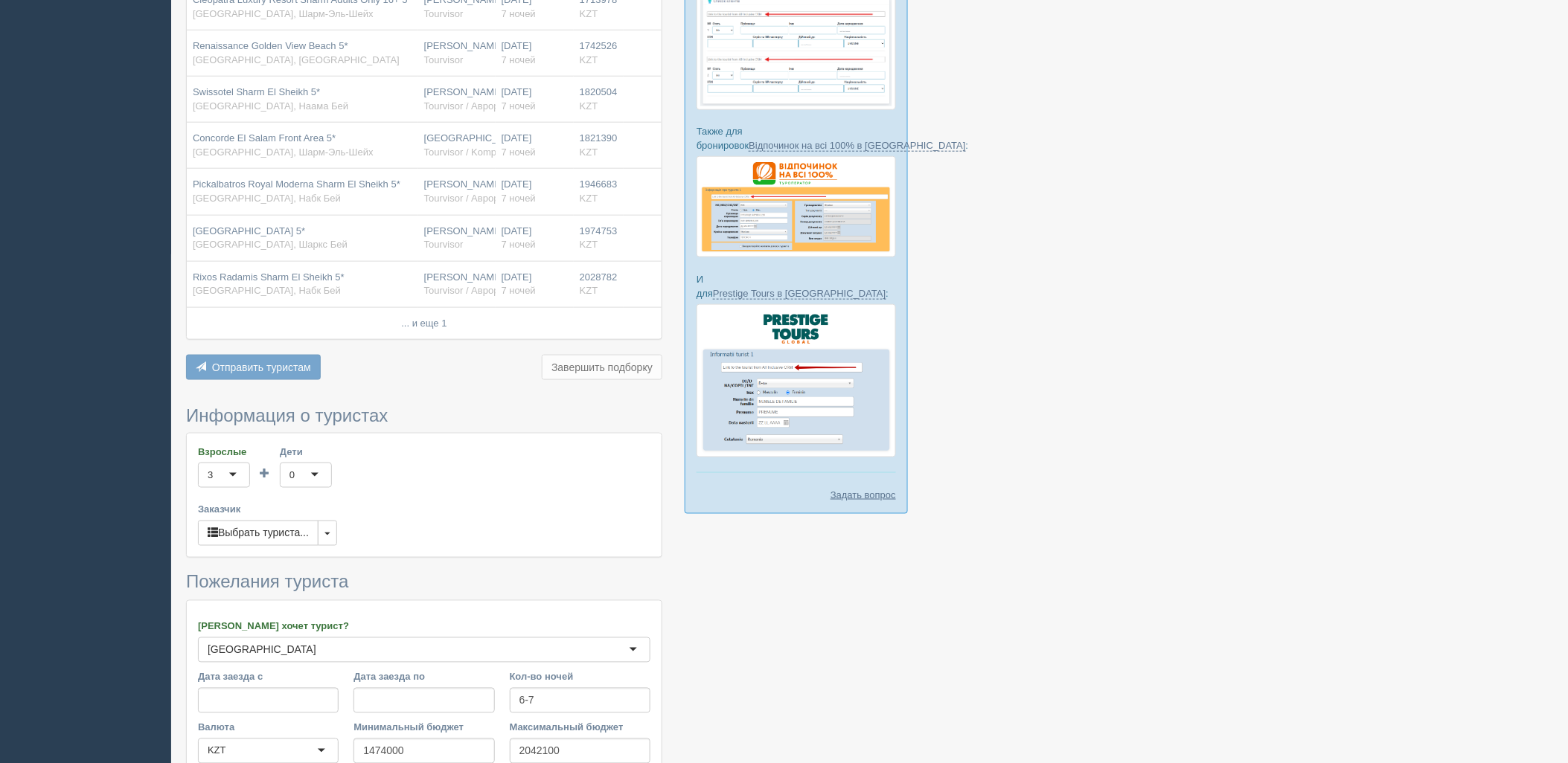
scroll to position [711, 0]
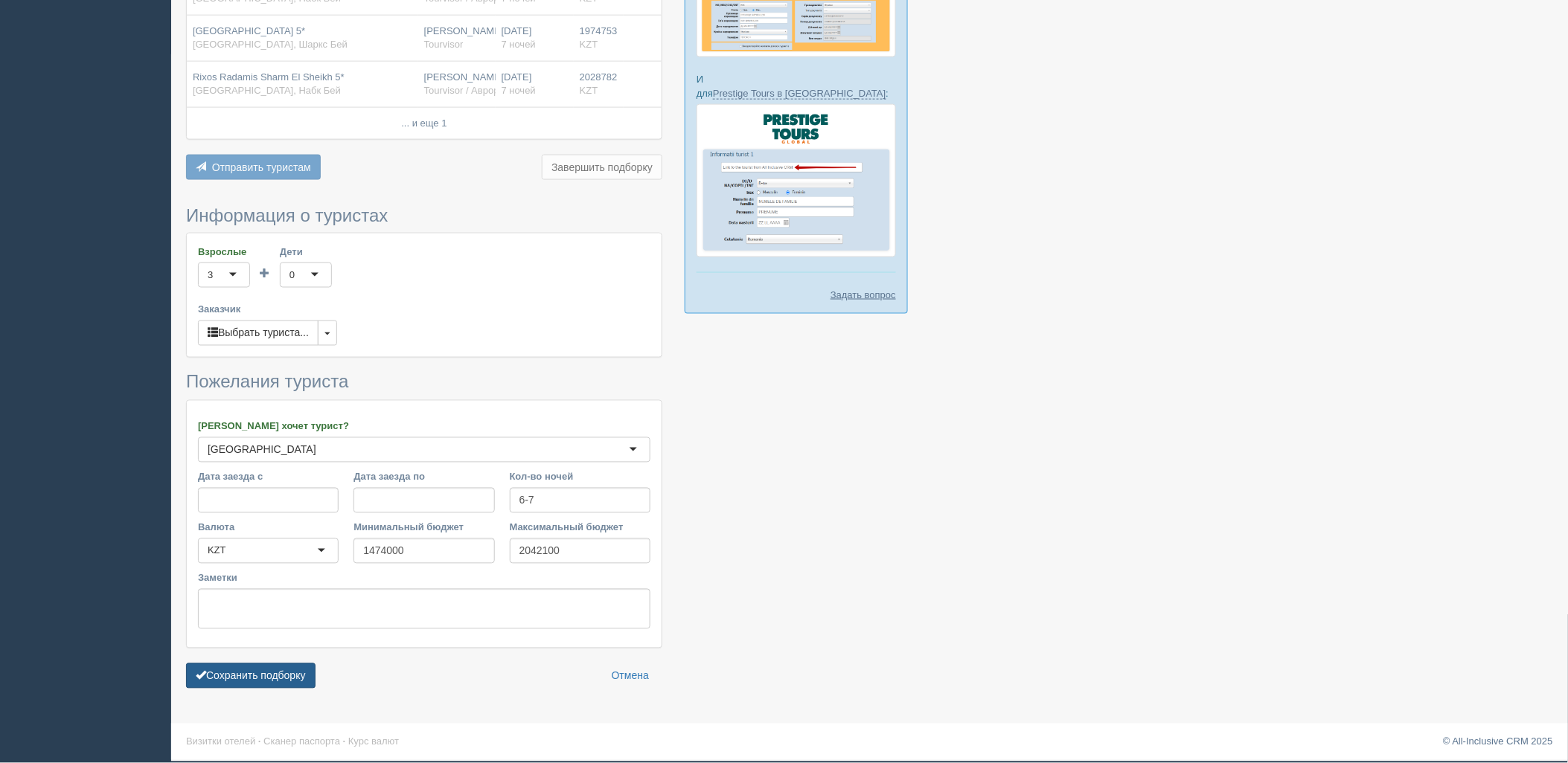
click at [233, 685] on button "Сохранить подборку" at bounding box center [251, 676] width 129 height 25
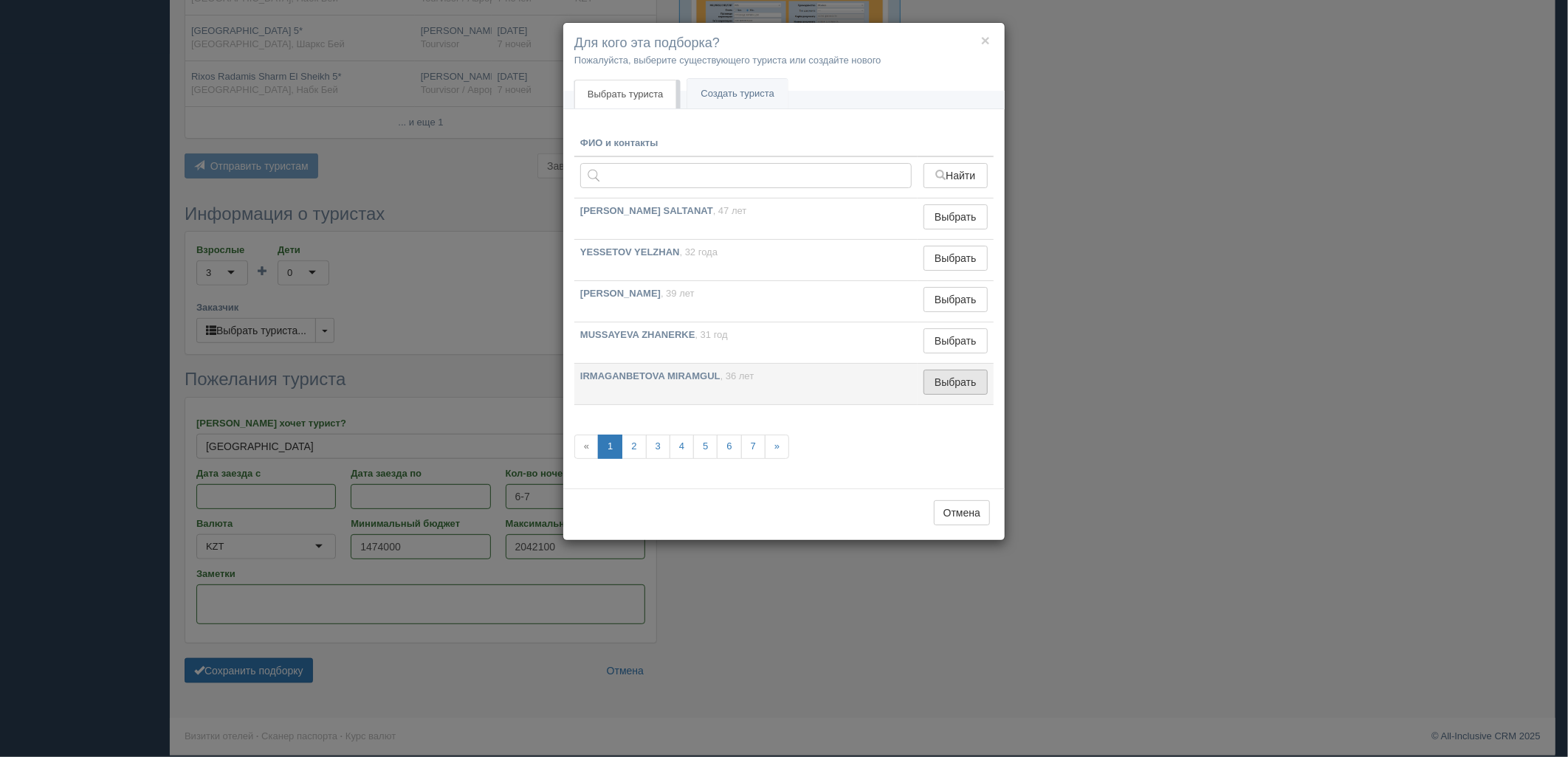
click at [948, 382] on button "Выбрать" at bounding box center [955, 382] width 64 height 25
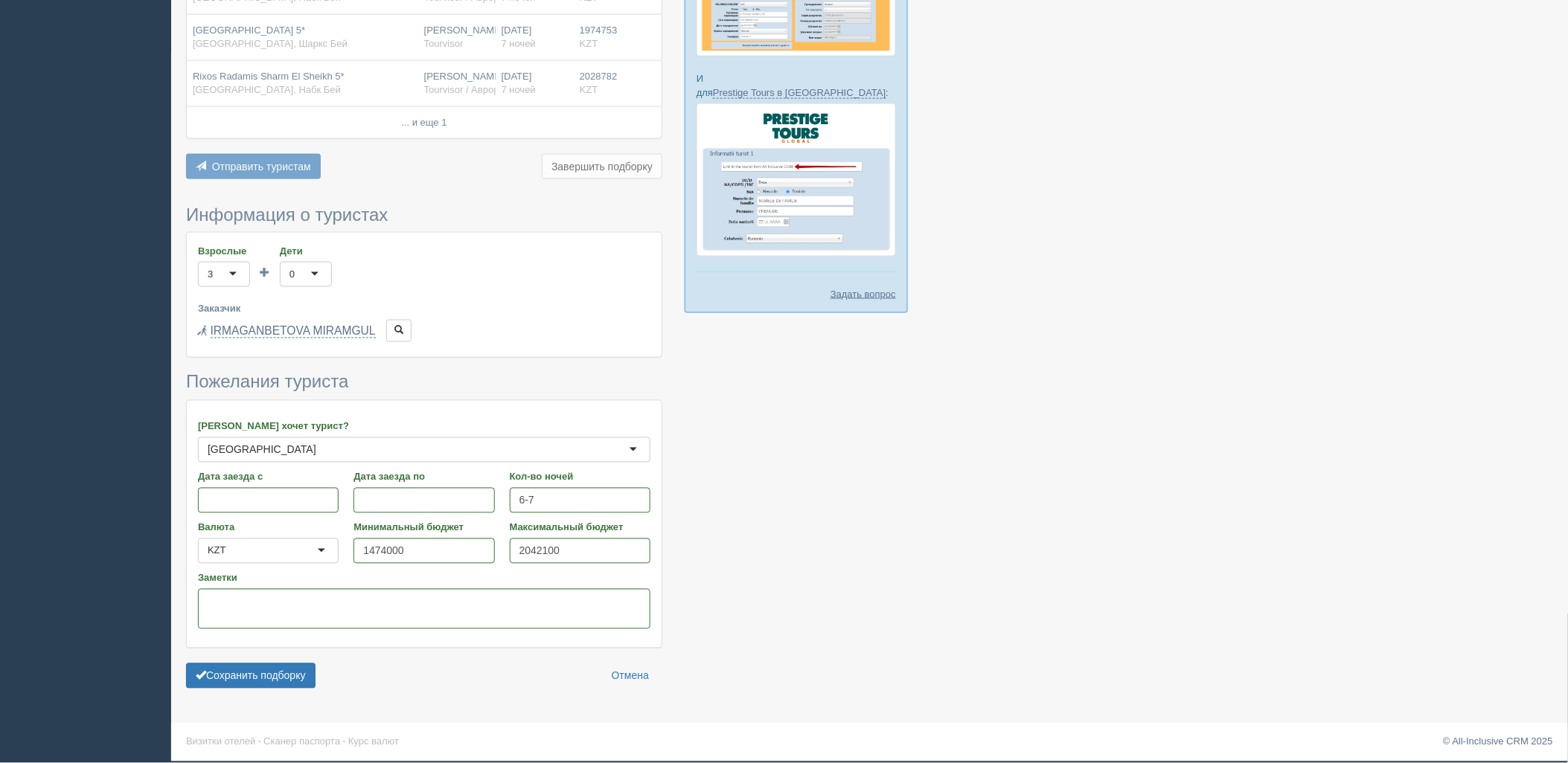
click at [220, 695] on form "Информация о туристах Взрослые 3 3 1 2 3 4 5 6 7 8 9 10 11 12 13 14 15 16 17 18…" at bounding box center [425, 450] width 477 height 491
click at [239, 678] on button "Сохранить подборку" at bounding box center [251, 676] width 129 height 25
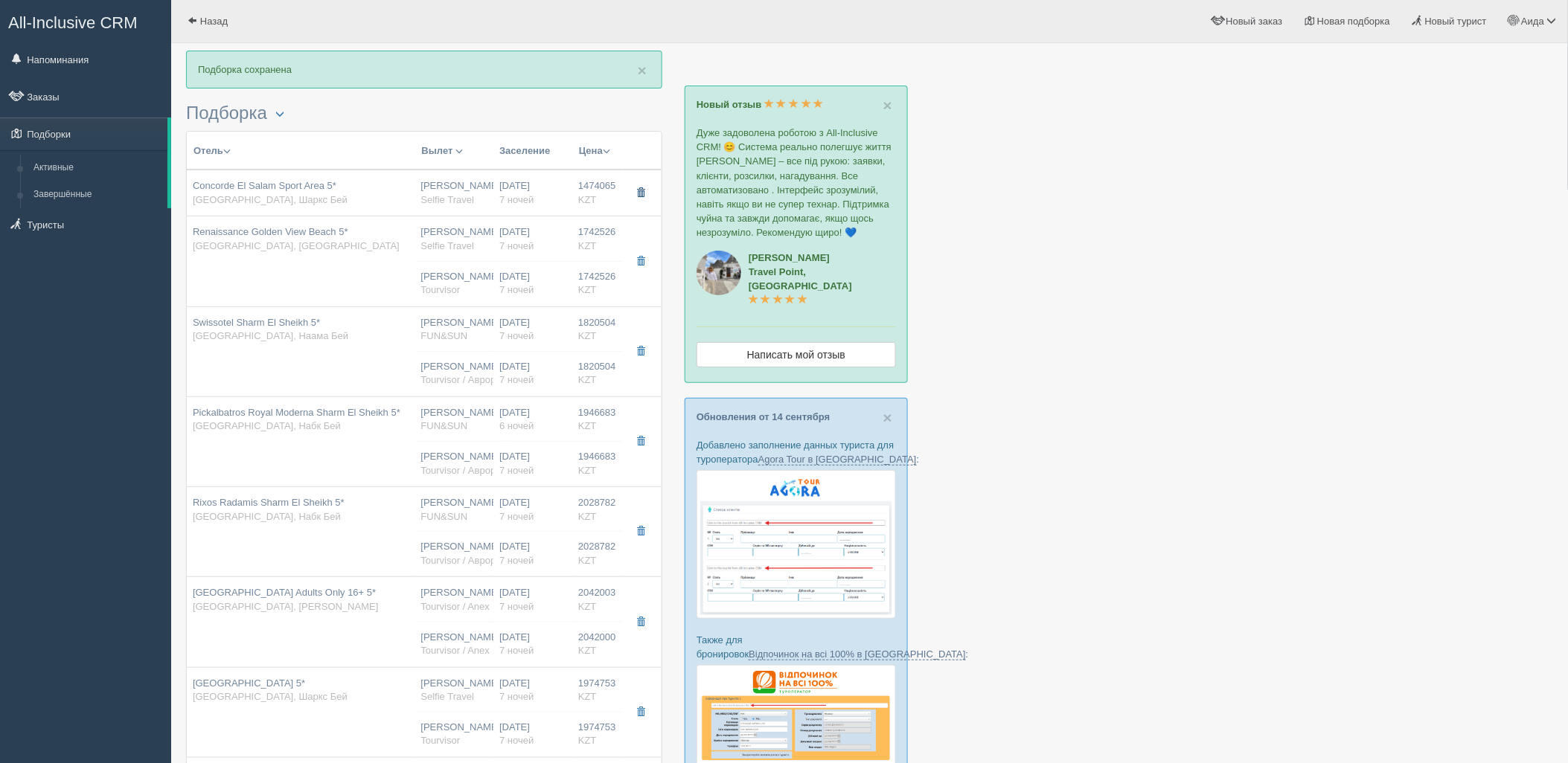
drag, startPoint x: 646, startPoint y: 189, endPoint x: 664, endPoint y: 204, distance: 23.4
click at [646, 190] on button "button" at bounding box center [641, 193] width 25 height 22
click at [564, 256] on td "05.11.2025 7 ночей 05.11.2025 7 ночей" at bounding box center [533, 260] width 79 height 90
type input "Renaissance Golden View Beach 5*"
type input "https://tophotels.ru/hotel/al9025"
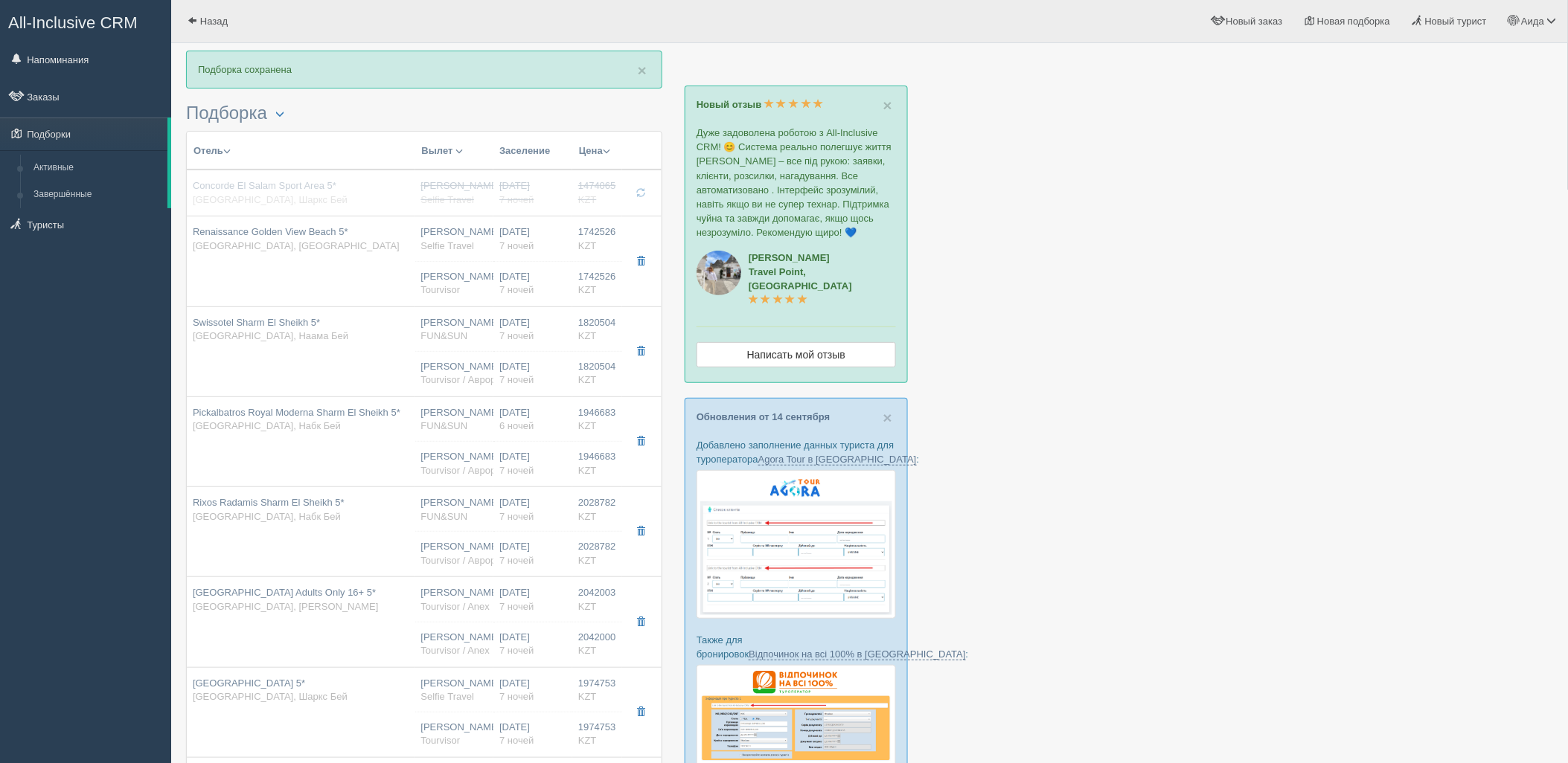
type input "[GEOGRAPHIC_DATA]"
type input "Хадаба"
type input "1742526.00"
type input "[PERSON_NAME]"
type input "Шарм-эль-Шейх SSH"
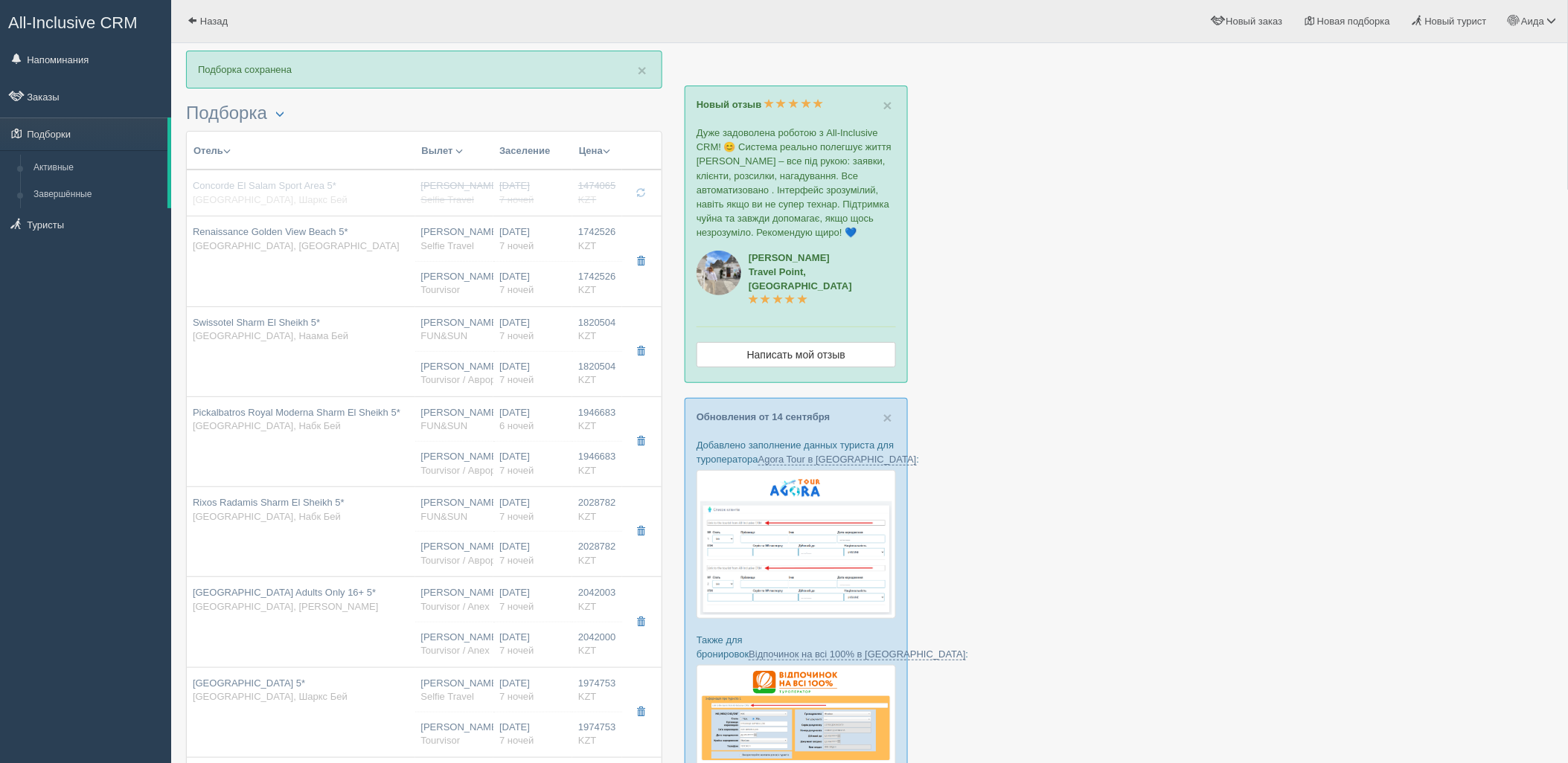
type input "08:55"
type input "13:00"
type input "4S"
type input "18:30"
type input "03:30"
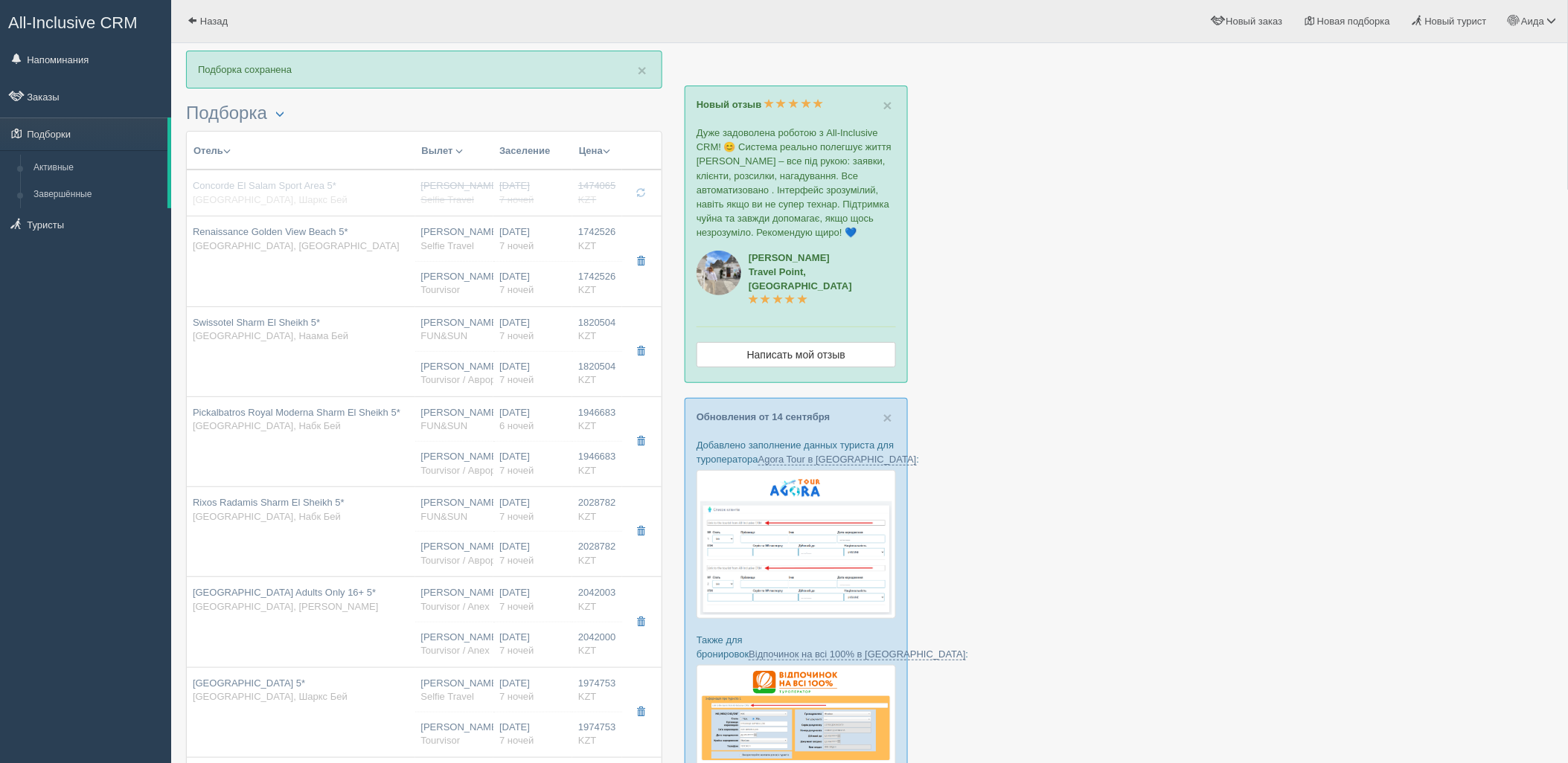
type input "7"
type input "standard"
type input "AI - Все Включено"
type input "Selfie Travel"
type input "https://tourvisor.ru/countries#!/hotel=renaissance-golden-view-beach"
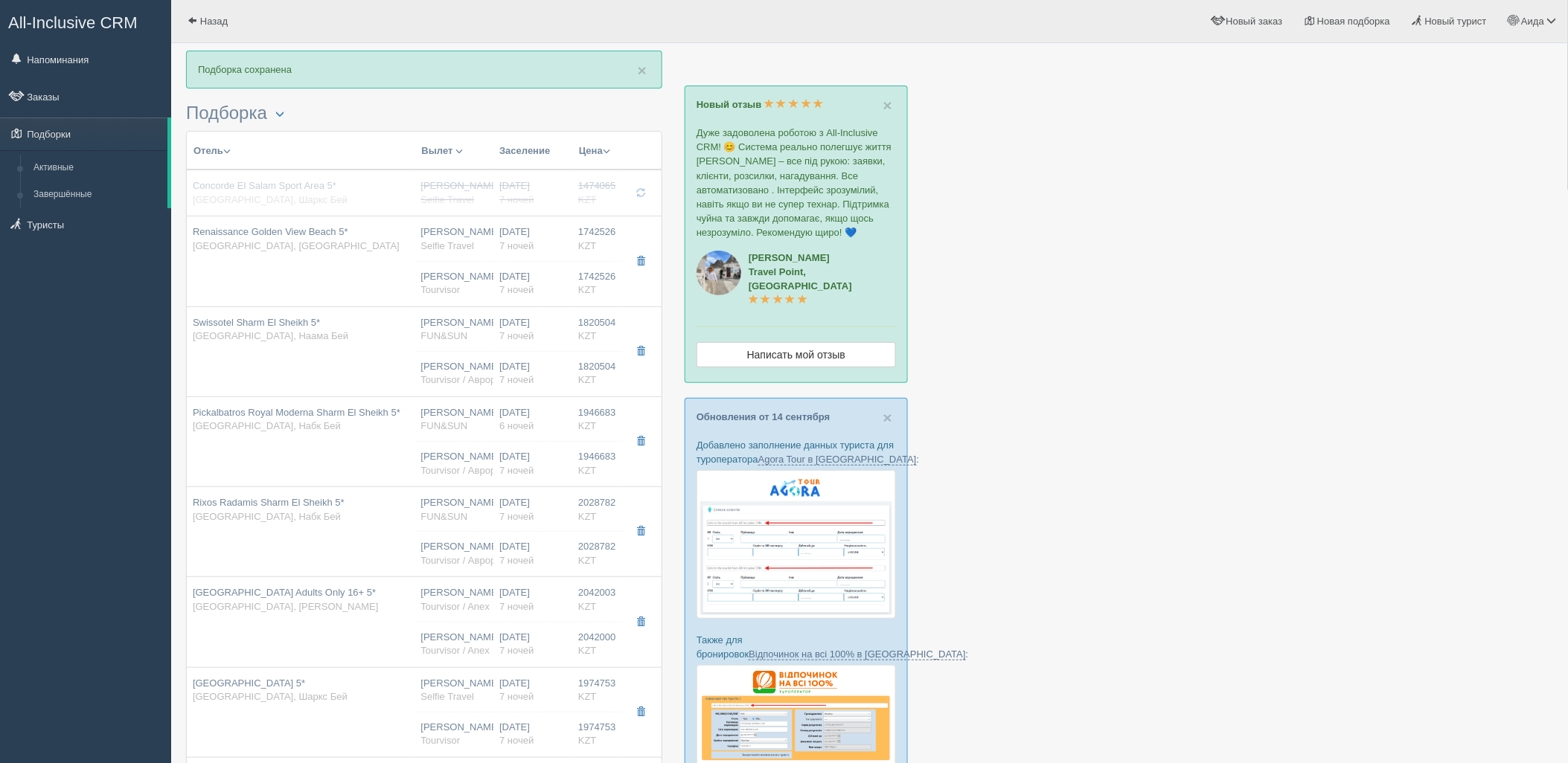
type input "1742526.00"
type input "[PERSON_NAME]"
type input "Шарм-эль-Шейх SSH"
type input "08:55"
type input "13:00"
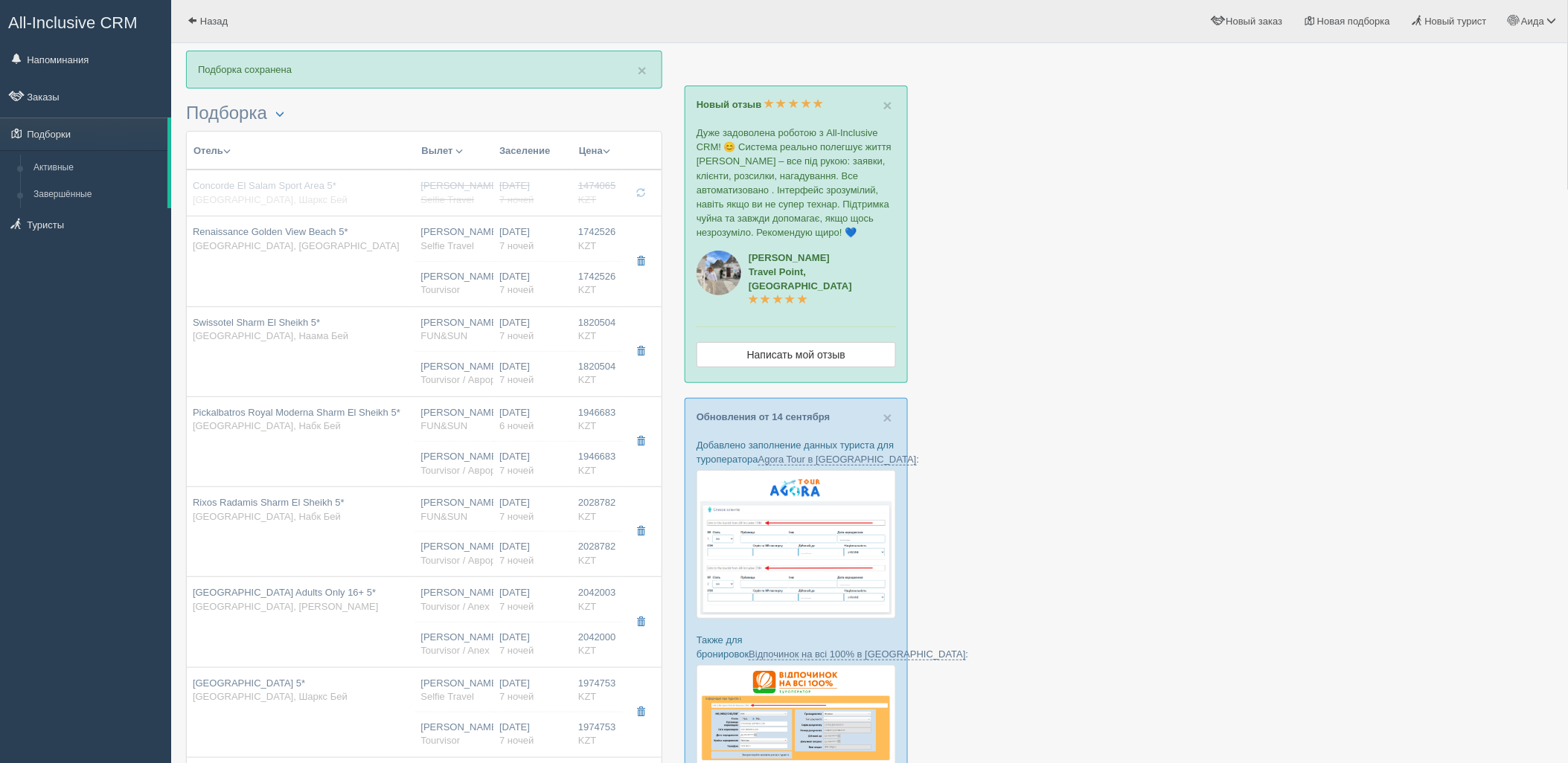
type input "4S"
type input "18:30"
type input "03:30"
type input "7"
type input "standard"
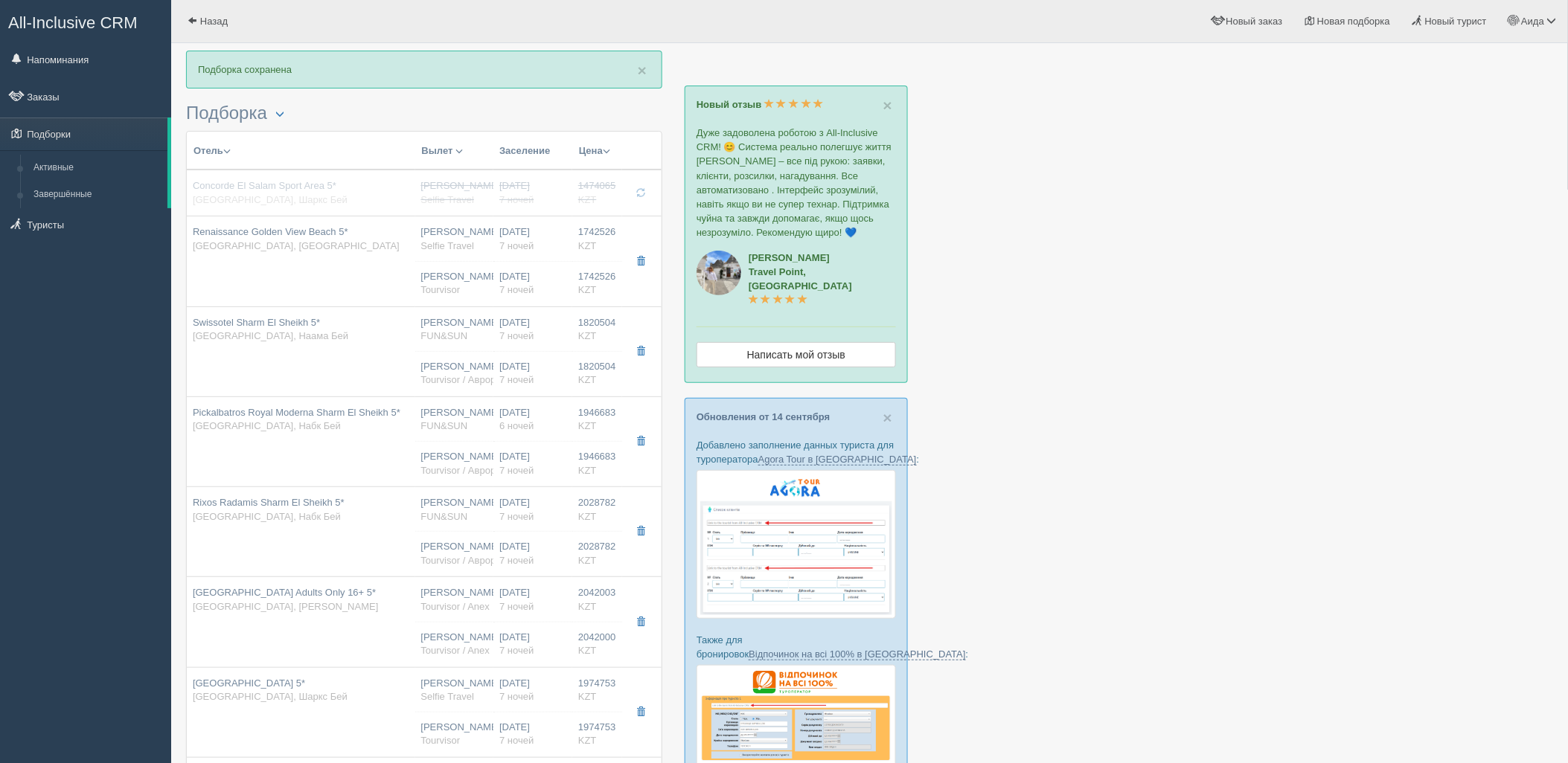
type input "AI - Все Включено"
type input "Tourvisor"
type input "https://tourvisor.ru/countries#!/hotel=renaissance-golden-view-beach"
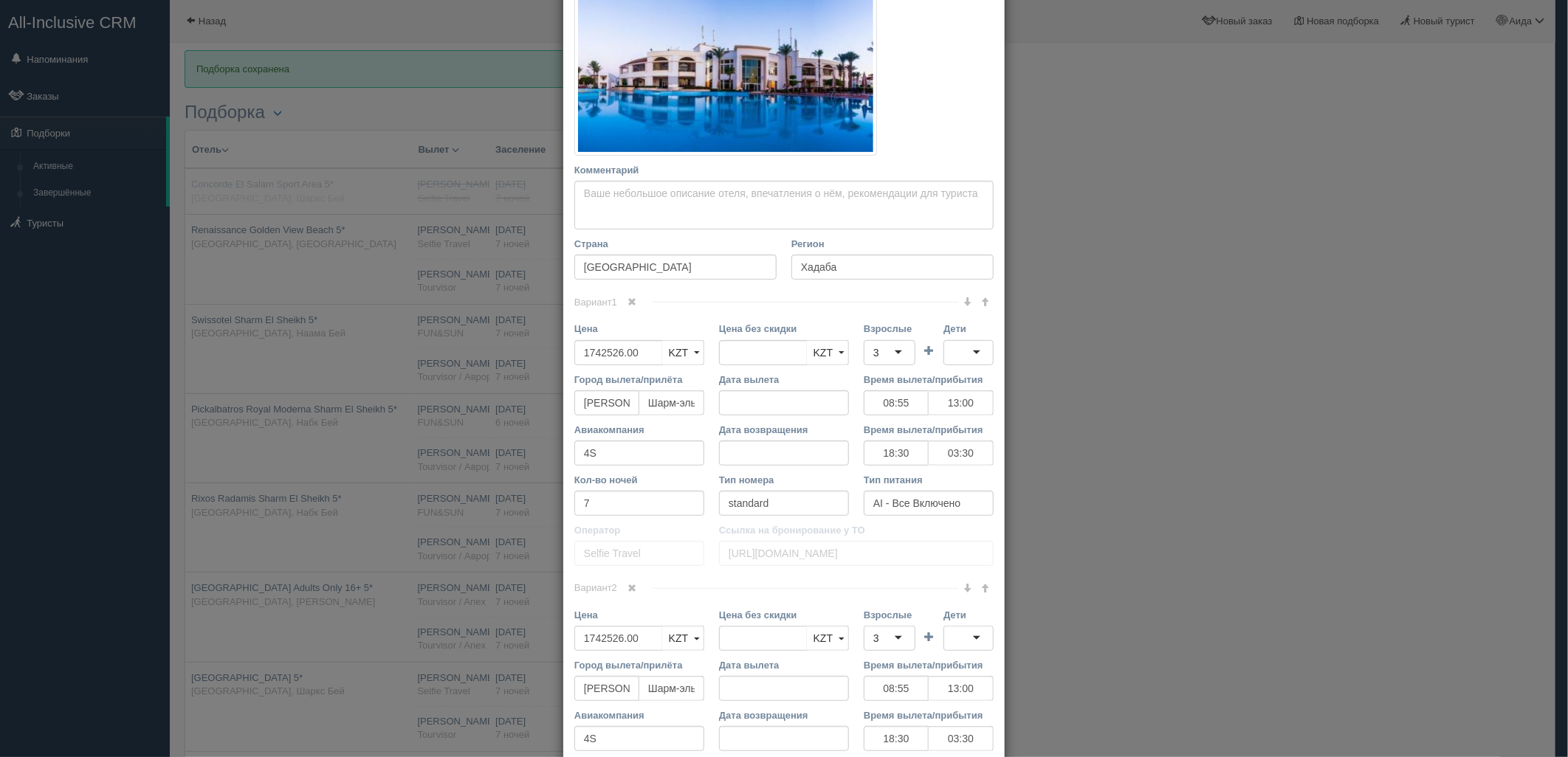
scroll to position [305, 0]
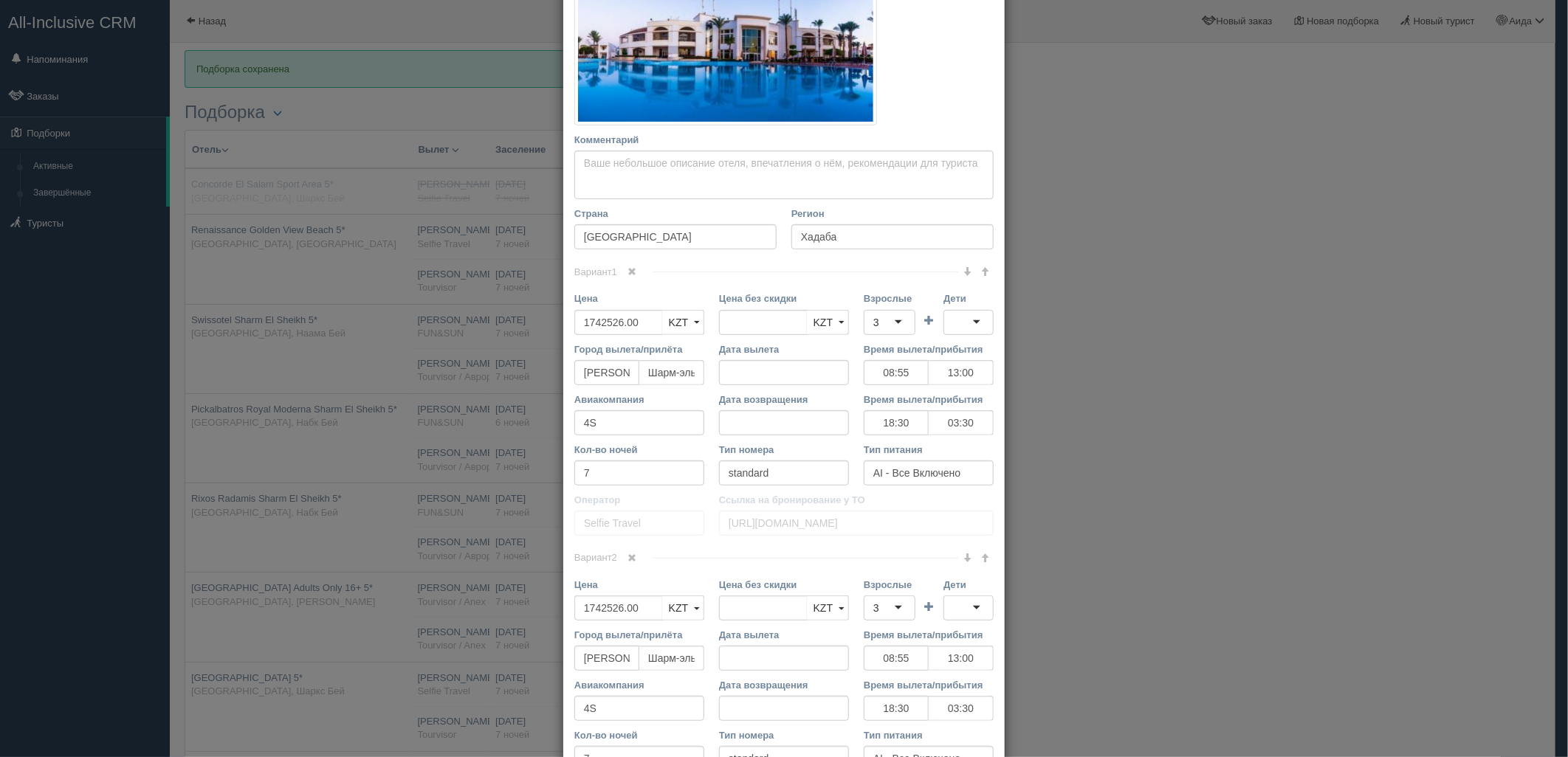
click at [628, 273] on span at bounding box center [632, 271] width 9 height 9
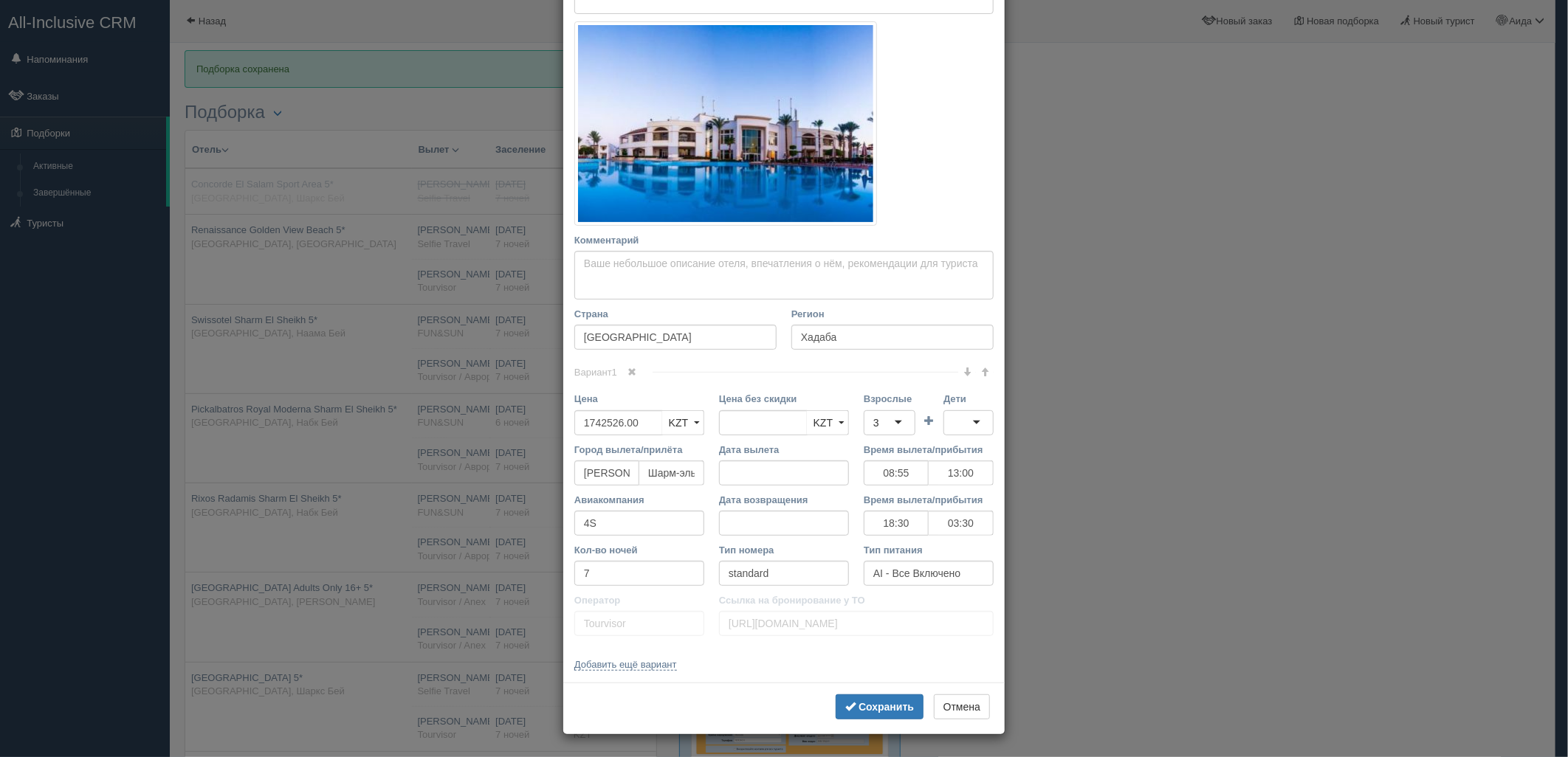
scroll to position [205, 0]
click at [847, 709] on span "submit" at bounding box center [850, 706] width 11 height 11
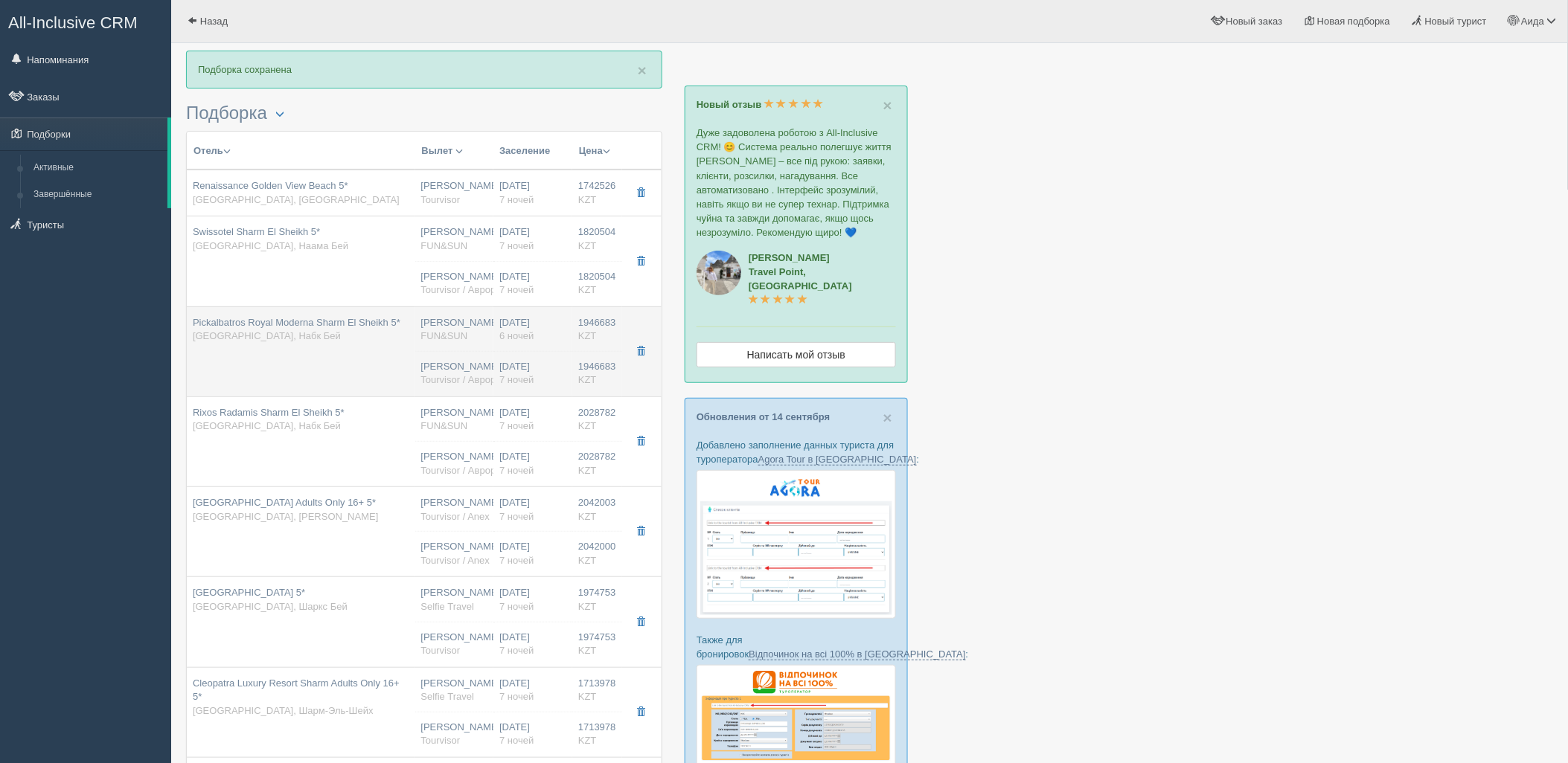
click at [437, 356] on td "Нурсултан Назарбаев NQZ FUN&SUN Нурсултан Назарбаев NQZ Tourvisor / Аврора-БГ" at bounding box center [454, 351] width 79 height 90
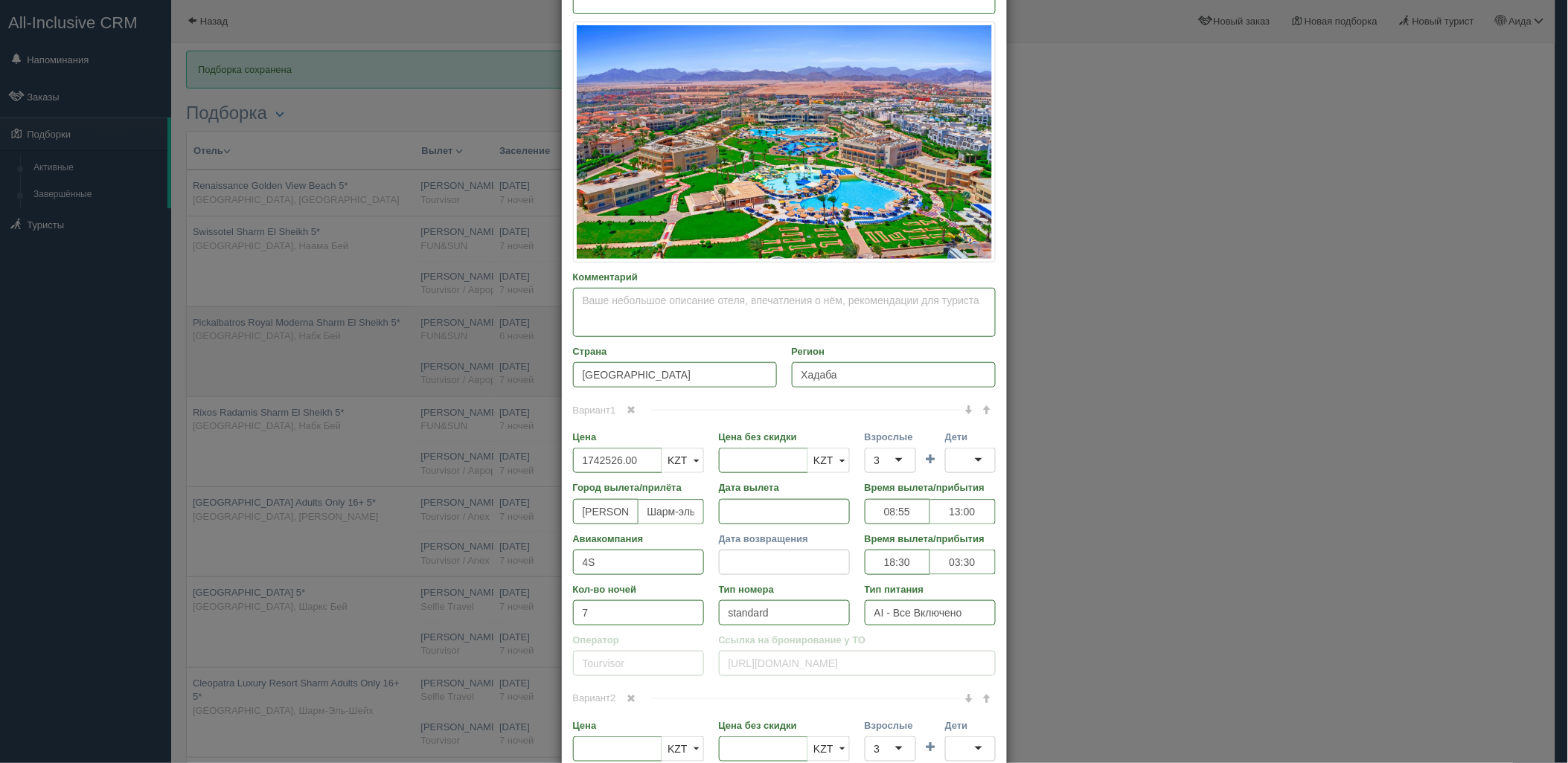
type input "Pickalbatros Royal Moderna Sharm El Sheikh 5*"
type input "https://tophotels.ru/hotel/al13925"
type input "Набк Бей"
type input "1946683.00"
type input "11:30"
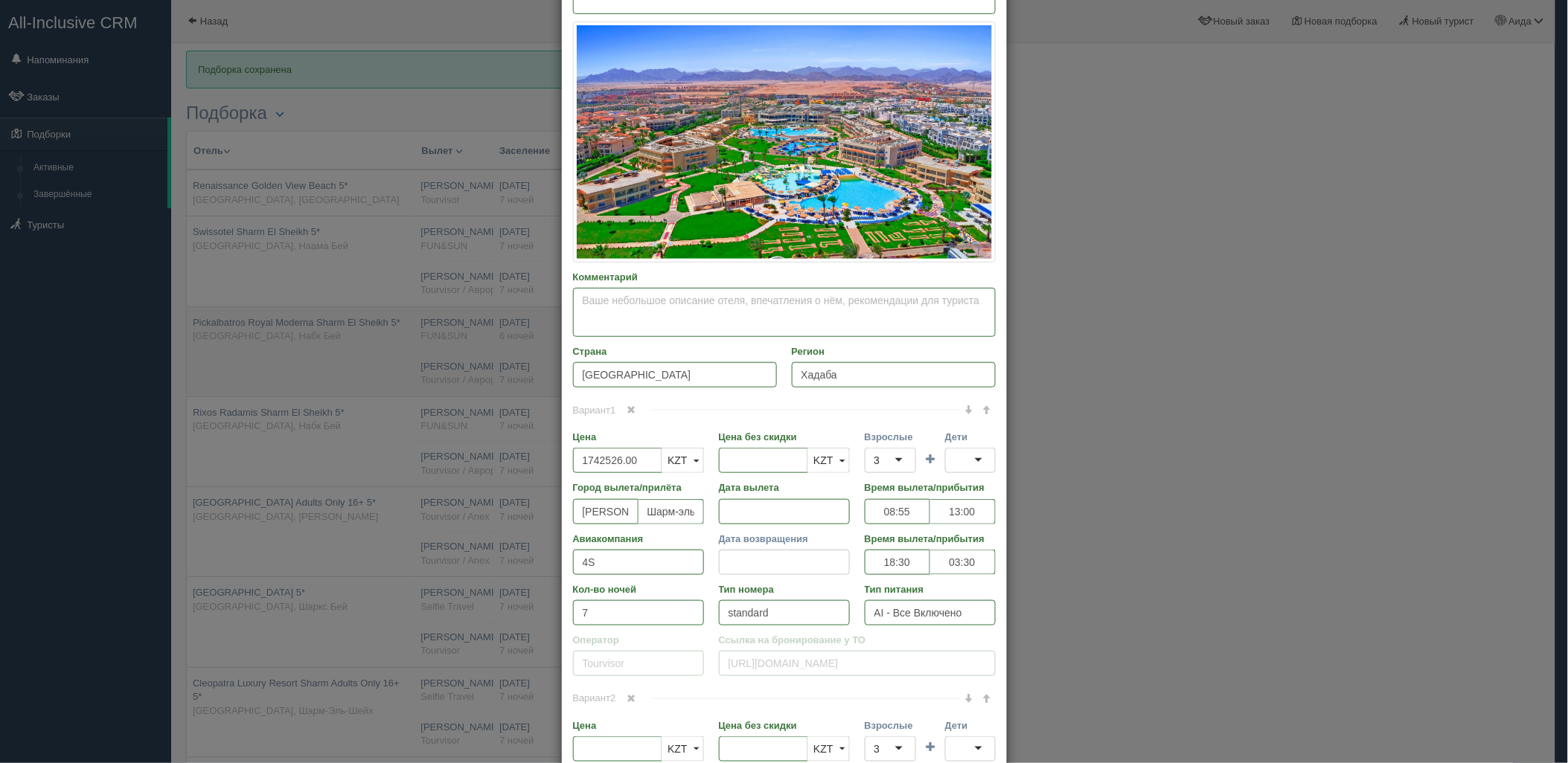
type input "14:45"
type input "Air Cairo"
type input "01:50"
type input "10:30"
type input "6"
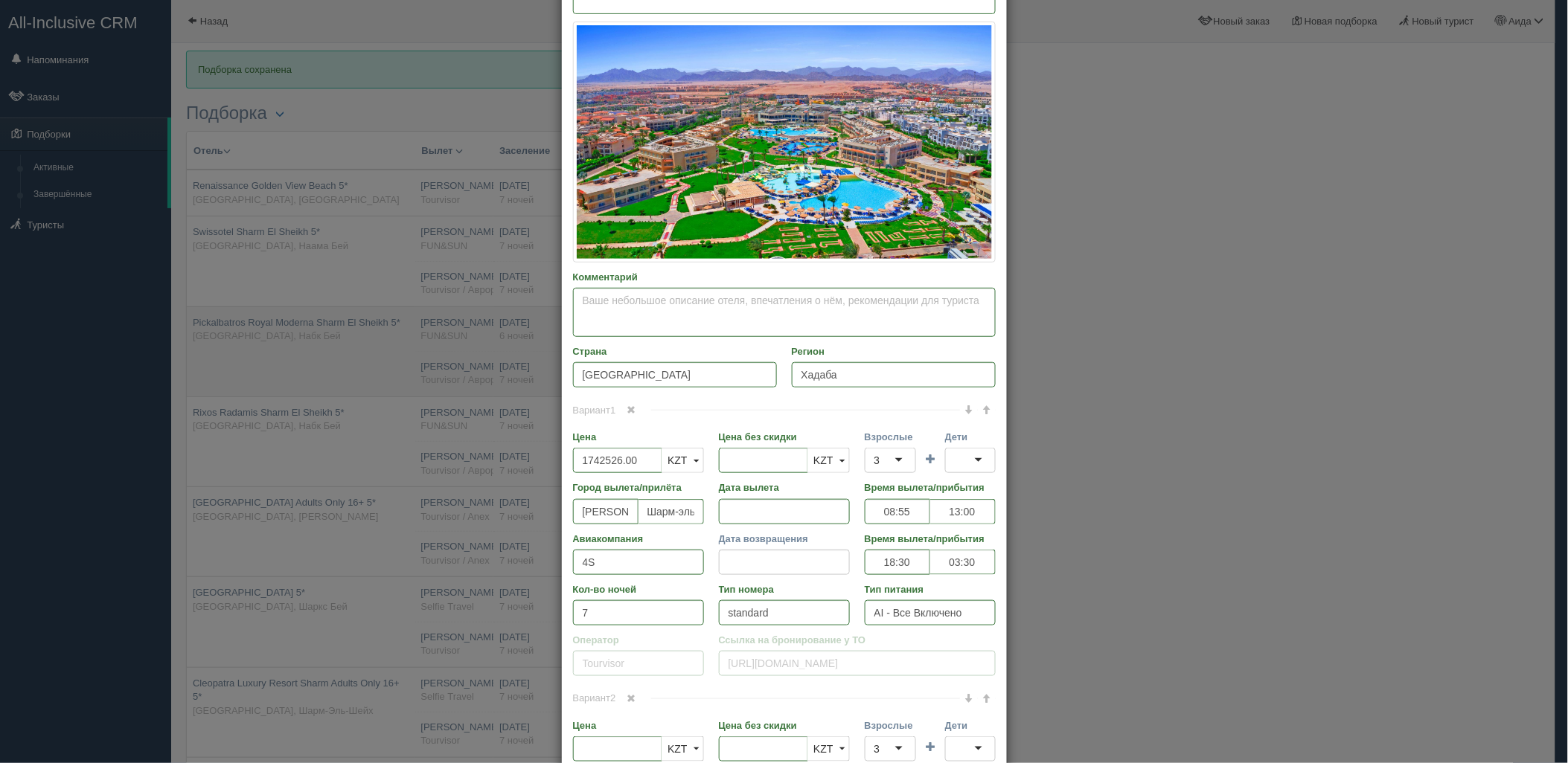
type input "deluxe (standard) garden view"
type input "FUN&SUN"
type input "https://tourvisor.ru/countries#!/hotel=royal-albatros-moderna"
type input "1946683.00"
type input "[PERSON_NAME]"
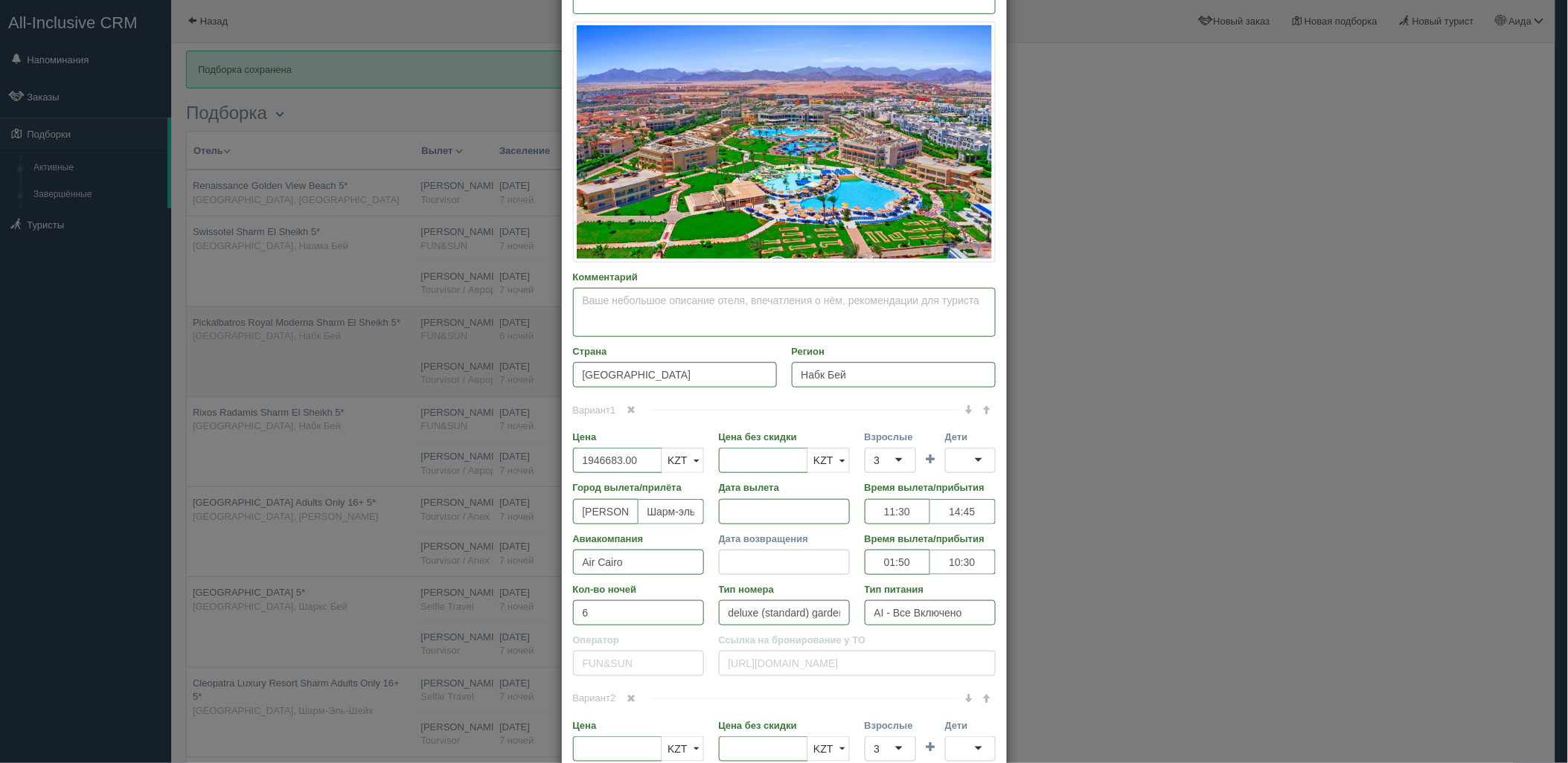
type input "Шарм-эль-Шейх SSH"
type input "11:30"
type input "14:45"
type input "Air Cairo"
type input "01:50"
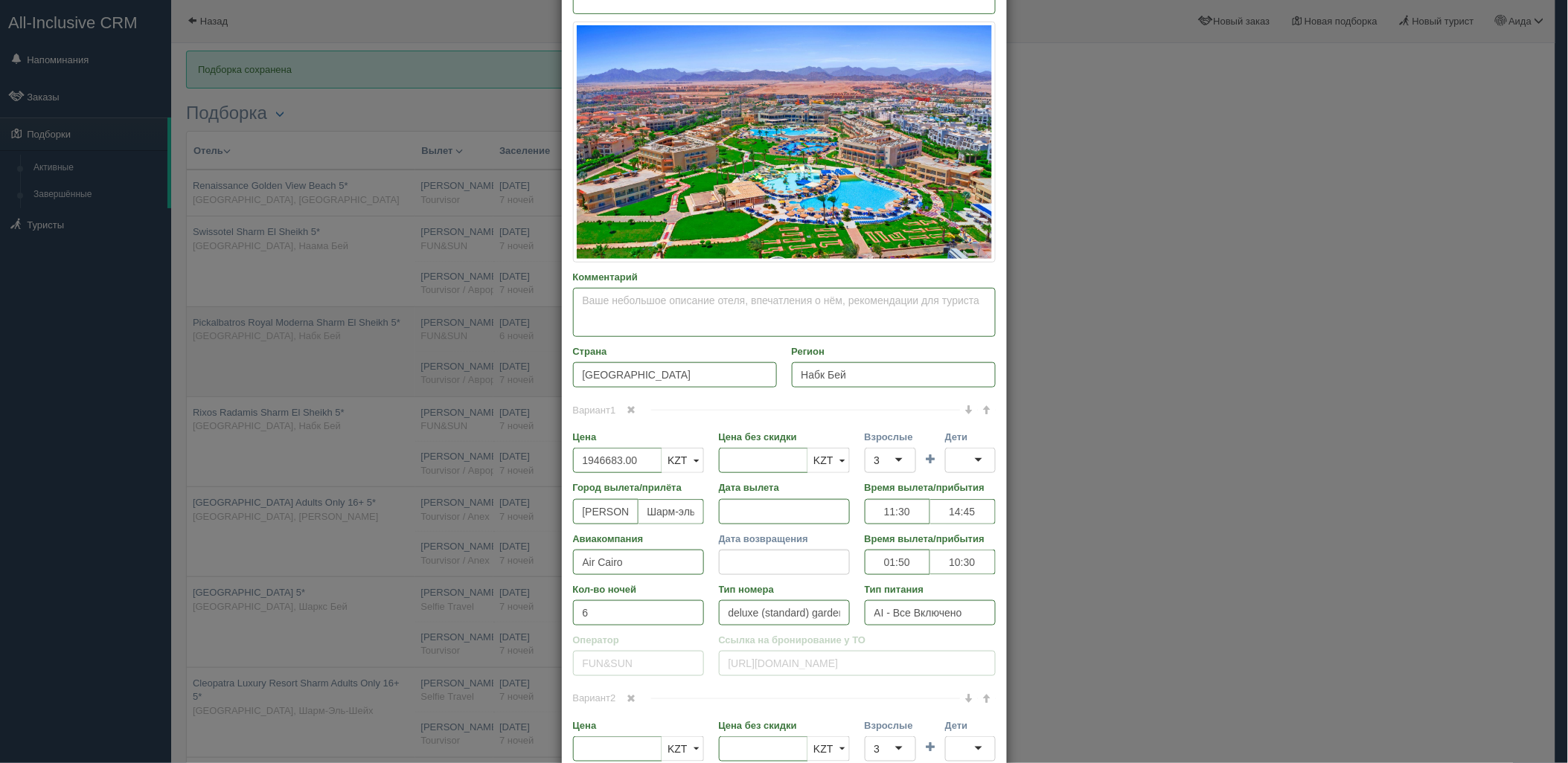
type input "10:30"
type input "7"
type input "deluxe (standard) garden view"
type input "AI - Все Включено"
type input "Tourvisor / Аврора-БГ"
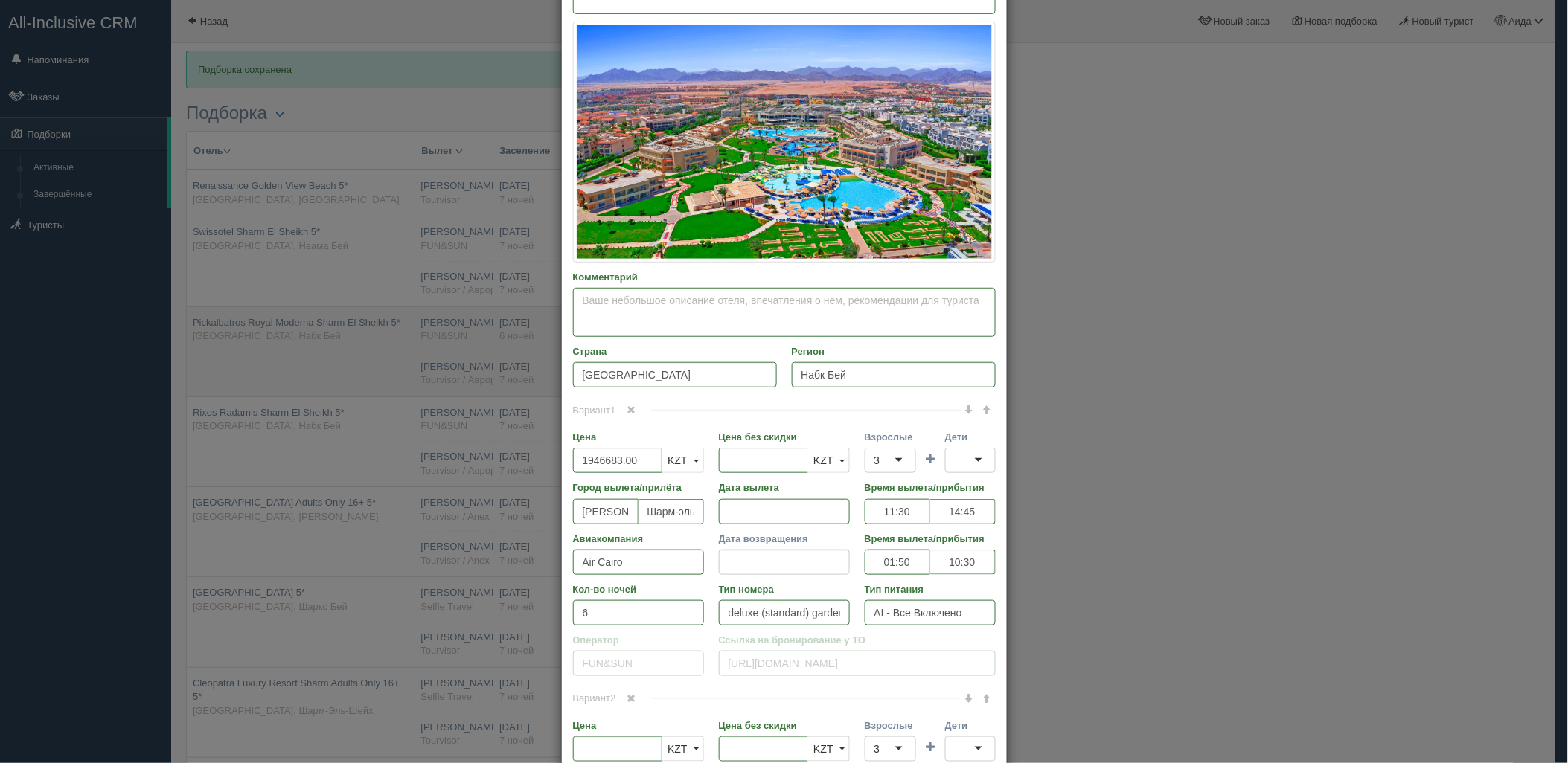
type input "https://tourvisor.ru/countries#!/hotel=royal-albatros-moderna"
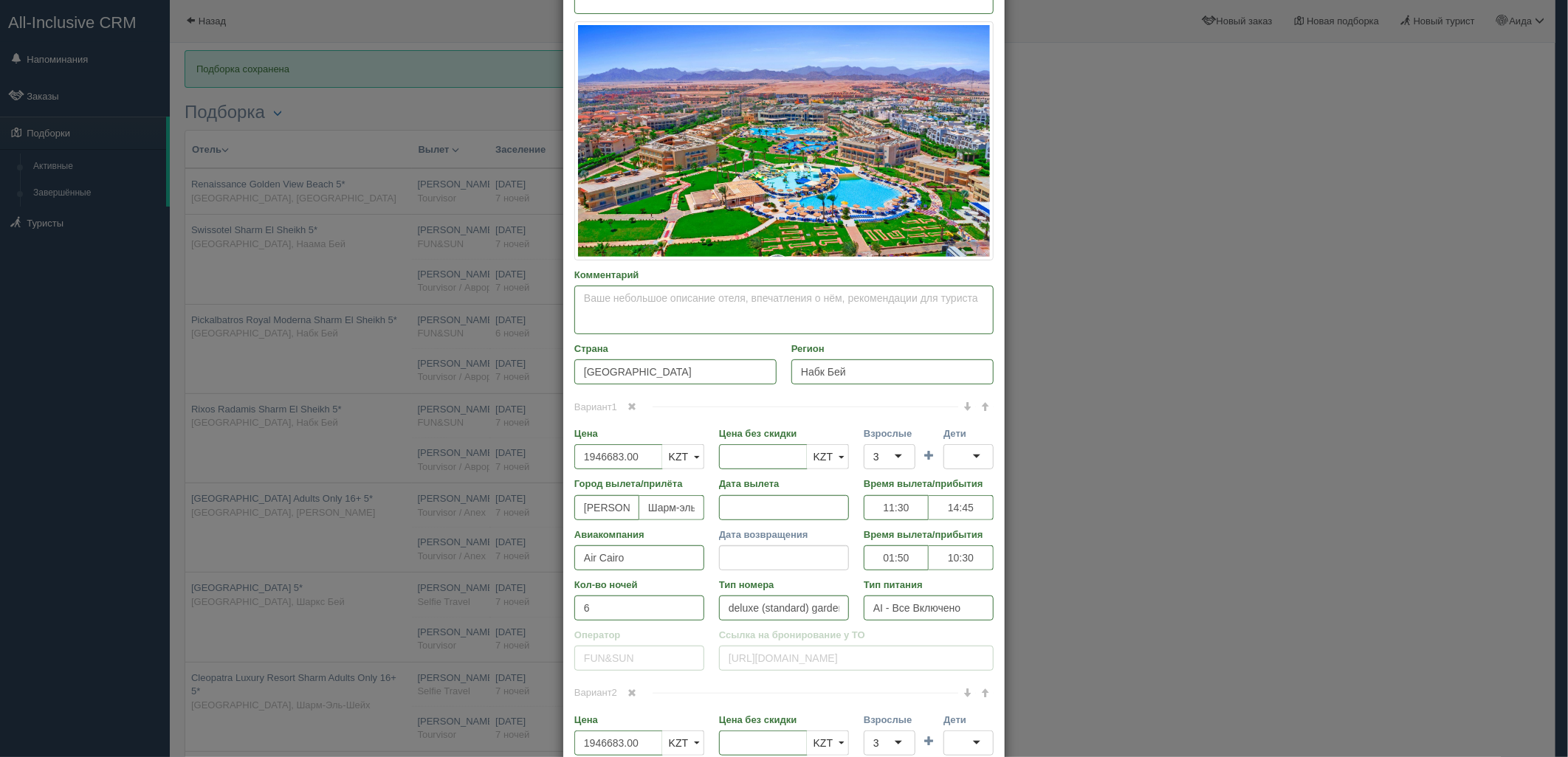
scroll to position [0, 0]
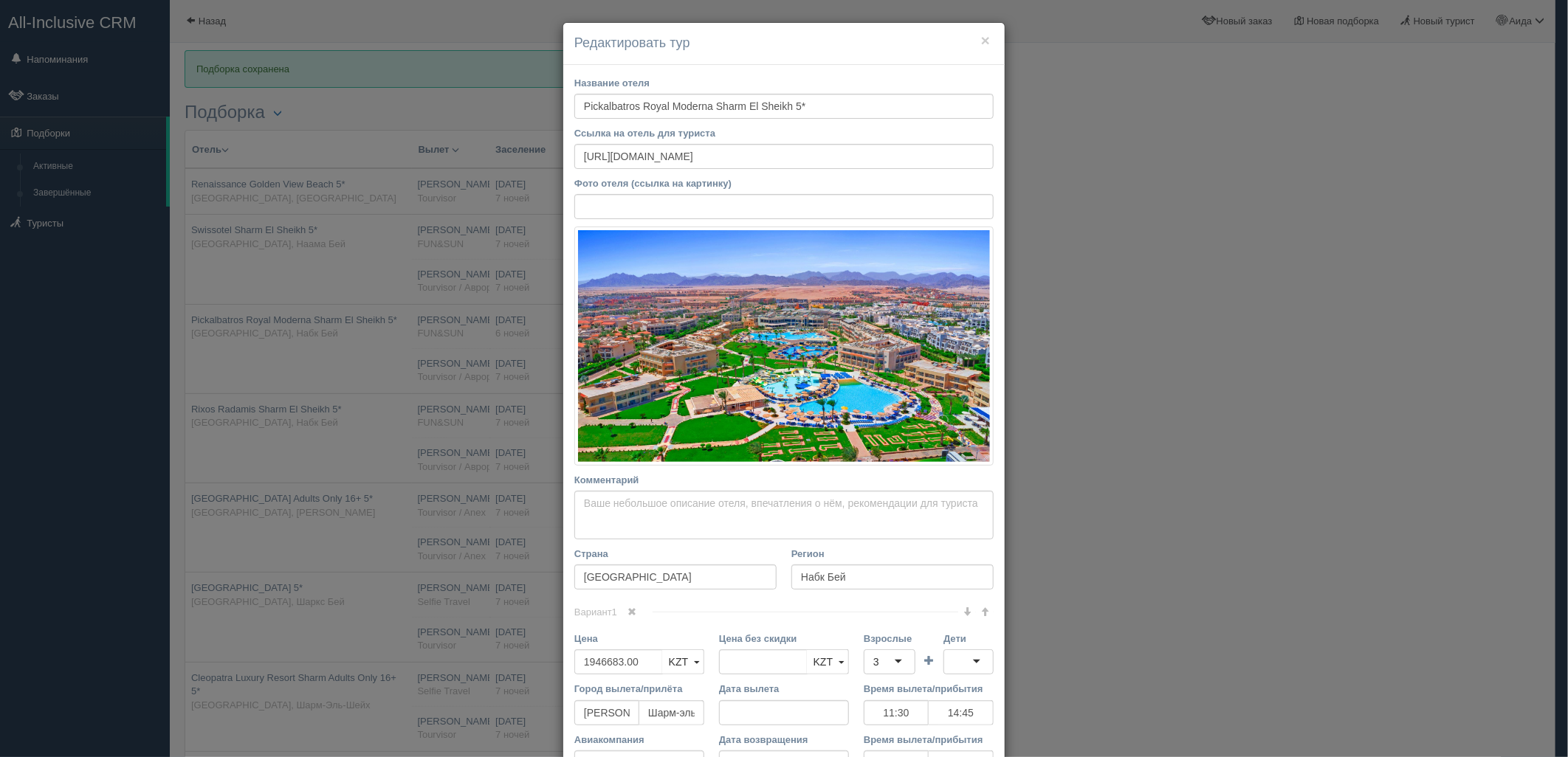
click at [632, 608] on span at bounding box center [632, 612] width 9 height 9
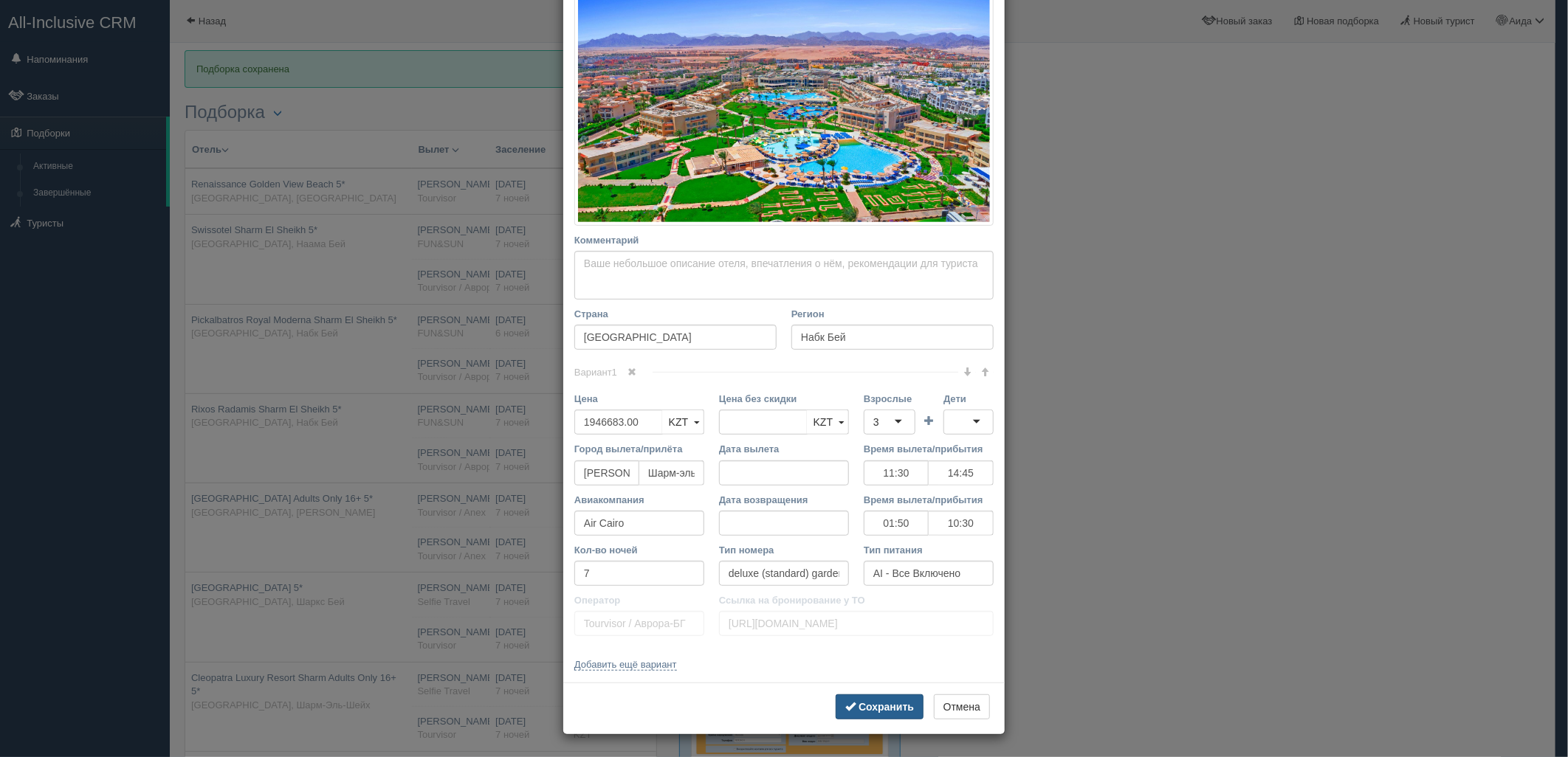
click at [884, 710] on b "Сохранить" at bounding box center [886, 707] width 56 height 11
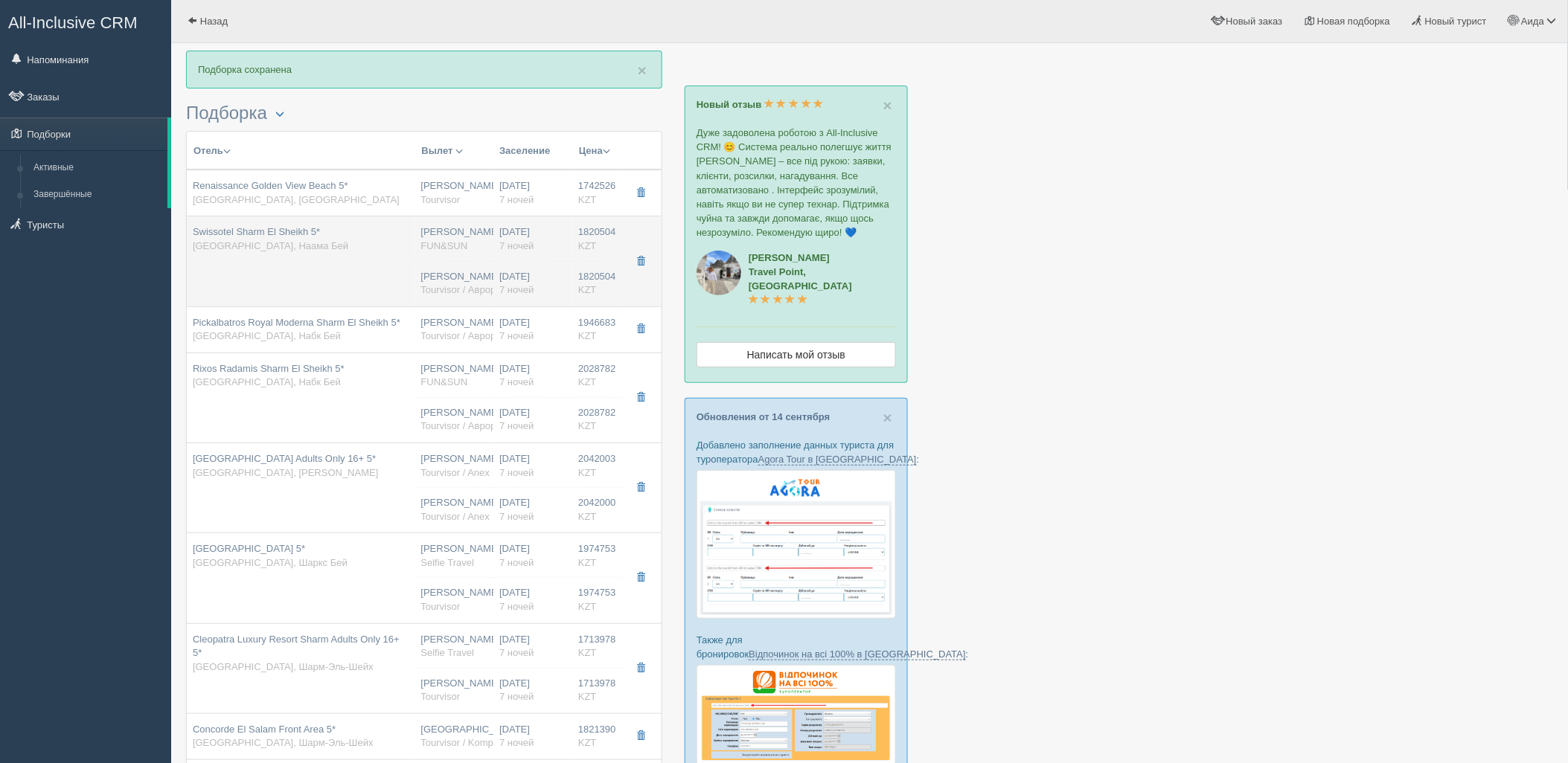
click at [419, 227] on td "Нурсултан Назарбаев NQZ FUN&SUN Нурсултан Назарбаев NQZ Tourvisor / Аврора-БГ" at bounding box center [454, 260] width 79 height 90
type input "Swissotel Sharm El Sheikh 5*"
type input "https://tophotels.ru/hotel/al331990"
type input "Наама Бей"
type input "1820504.00"
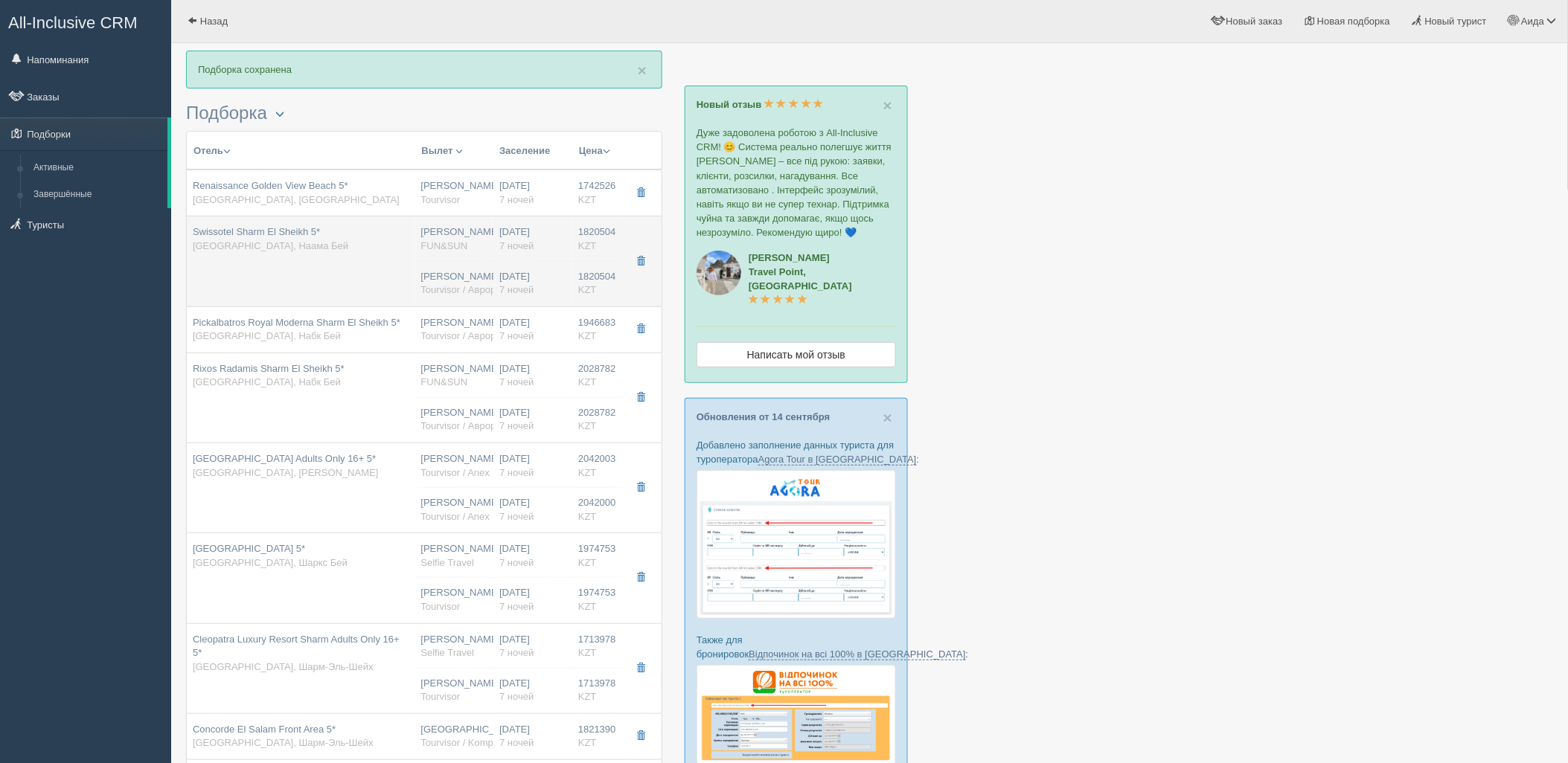
type input "12:10"
type input "15:40"
type input "4S"
type input "18:30"
type input "03:30"
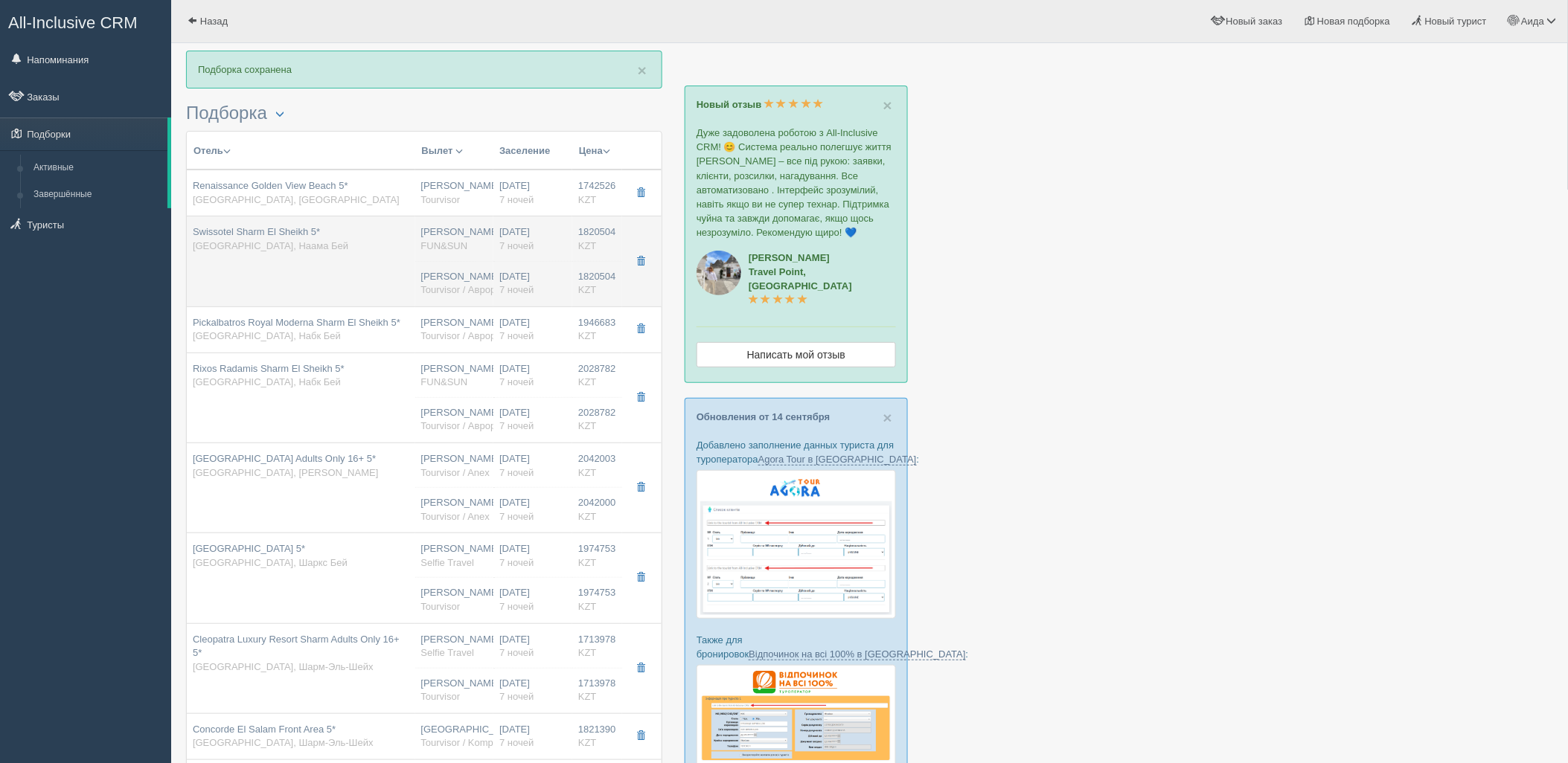
type input "deluxe aqua"
type input "UAI - Ультра Все Включено"
type input "FUN&SUN"
type input "https://tourvisor.ru/countries#!/hotel=swissotel-sharm-el-sheikh"
type input "1820504.00"
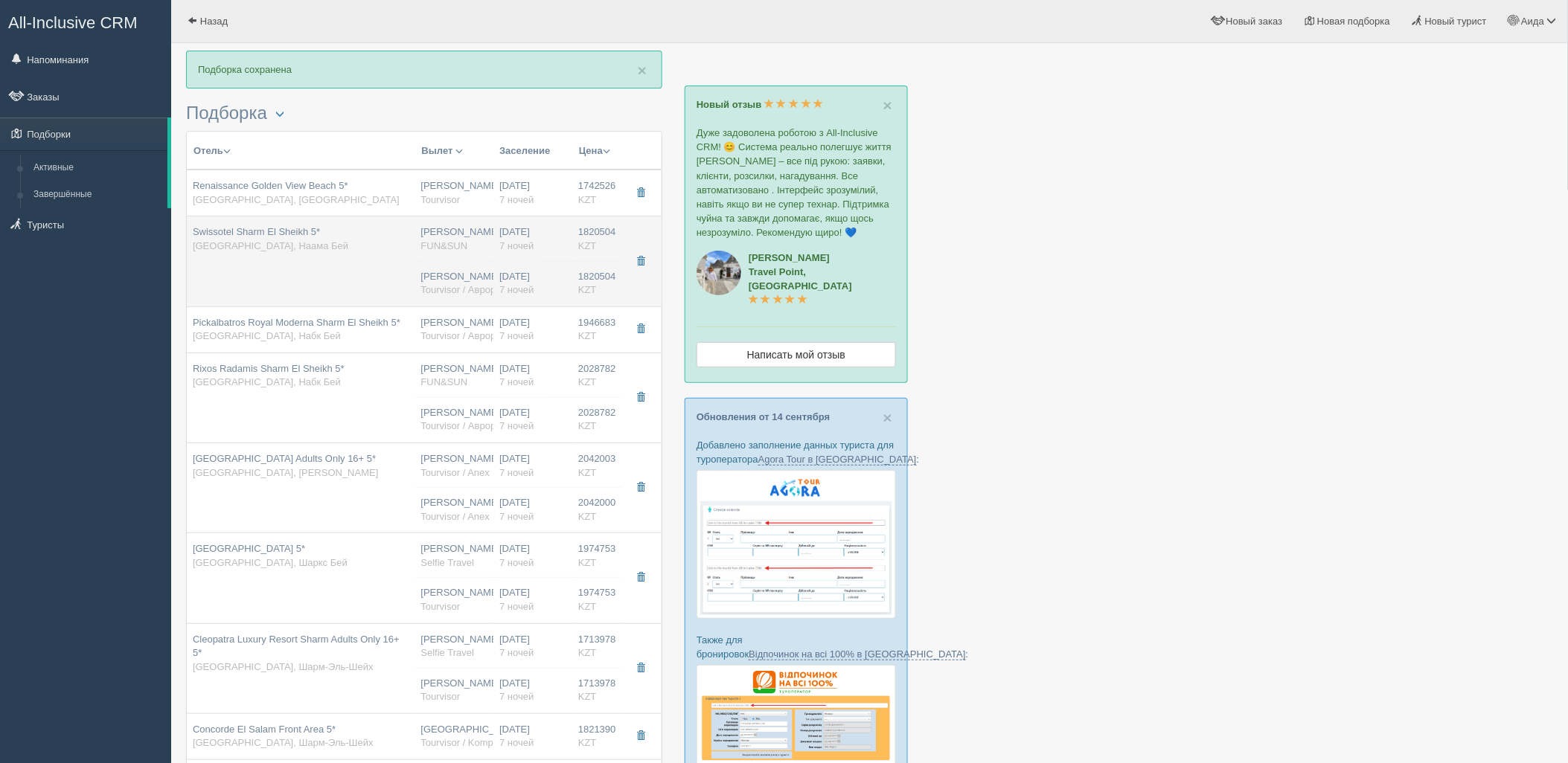
type input "[PERSON_NAME]"
type input "Шарм-эль-Шейх SSH"
type input "12:10"
type input "15:40"
type input "4S"
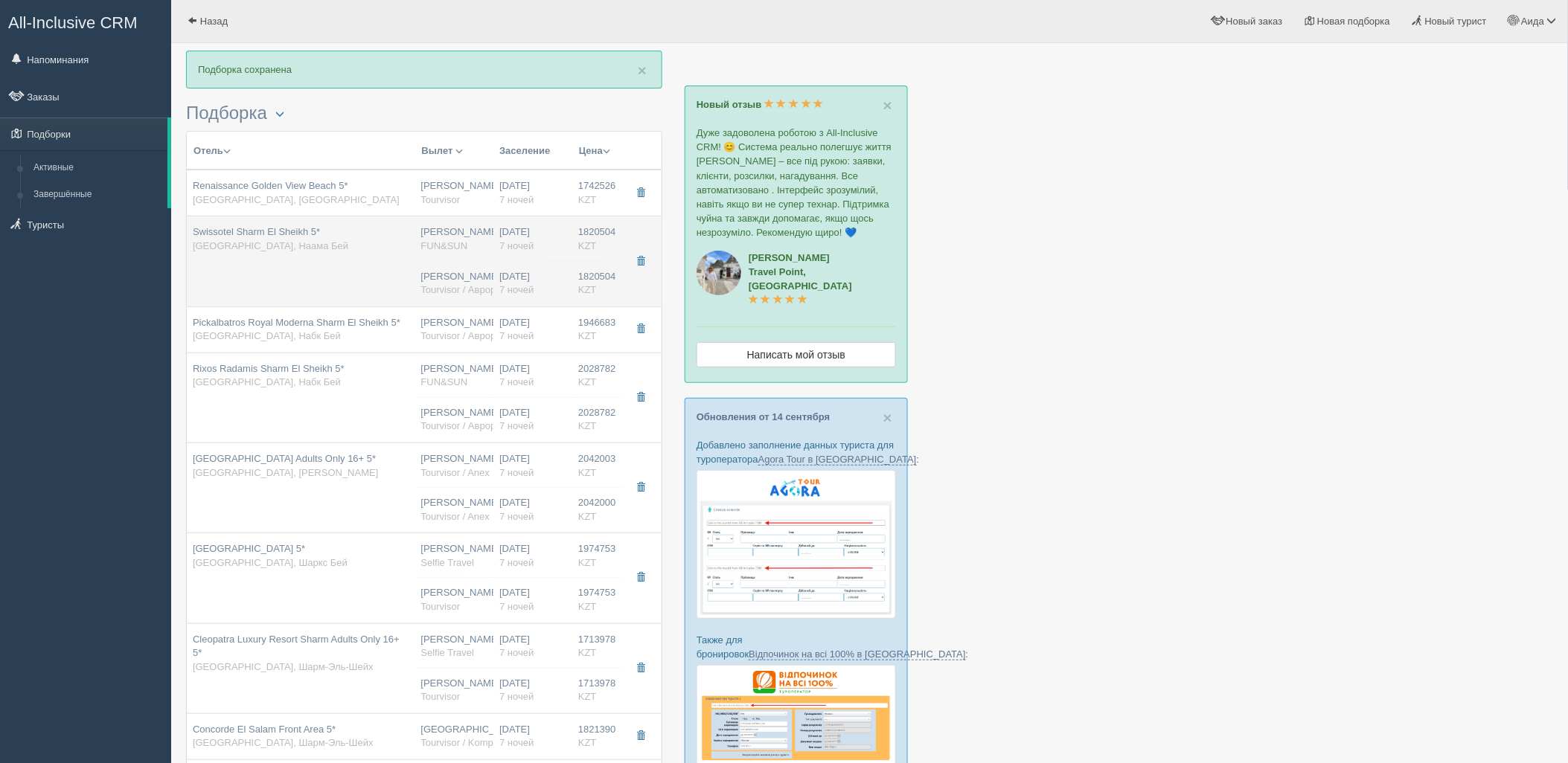
type input "18:30"
type input "03:30"
type input "7"
type input "deluxe aqua"
type input "UAI - Ультра Все Включено"
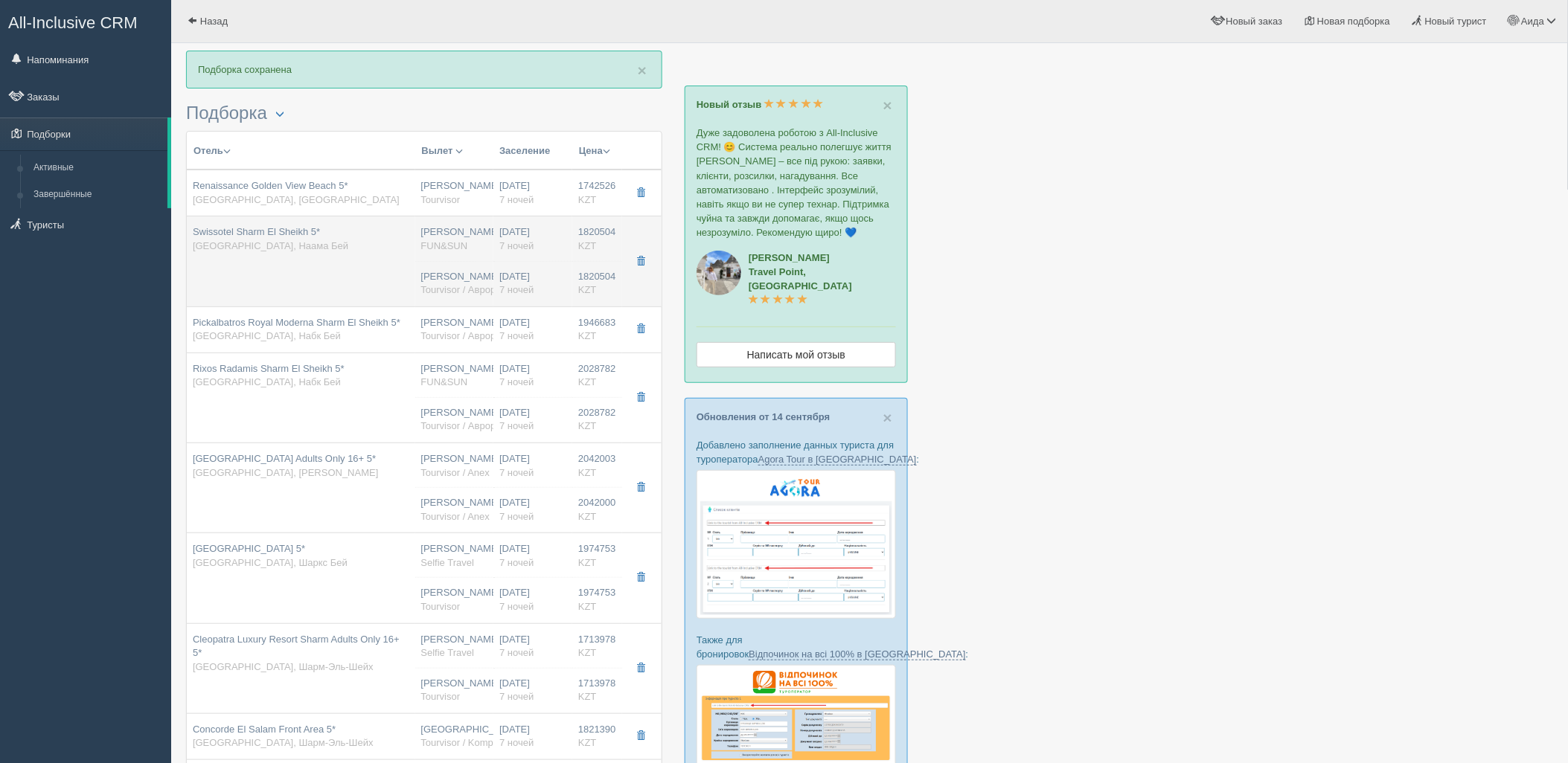
type input "Tourvisor / Аврора-БГ"
type input "https://tourvisor.ru/countries#!/hotel=swissotel-sharm-el-sheikh"
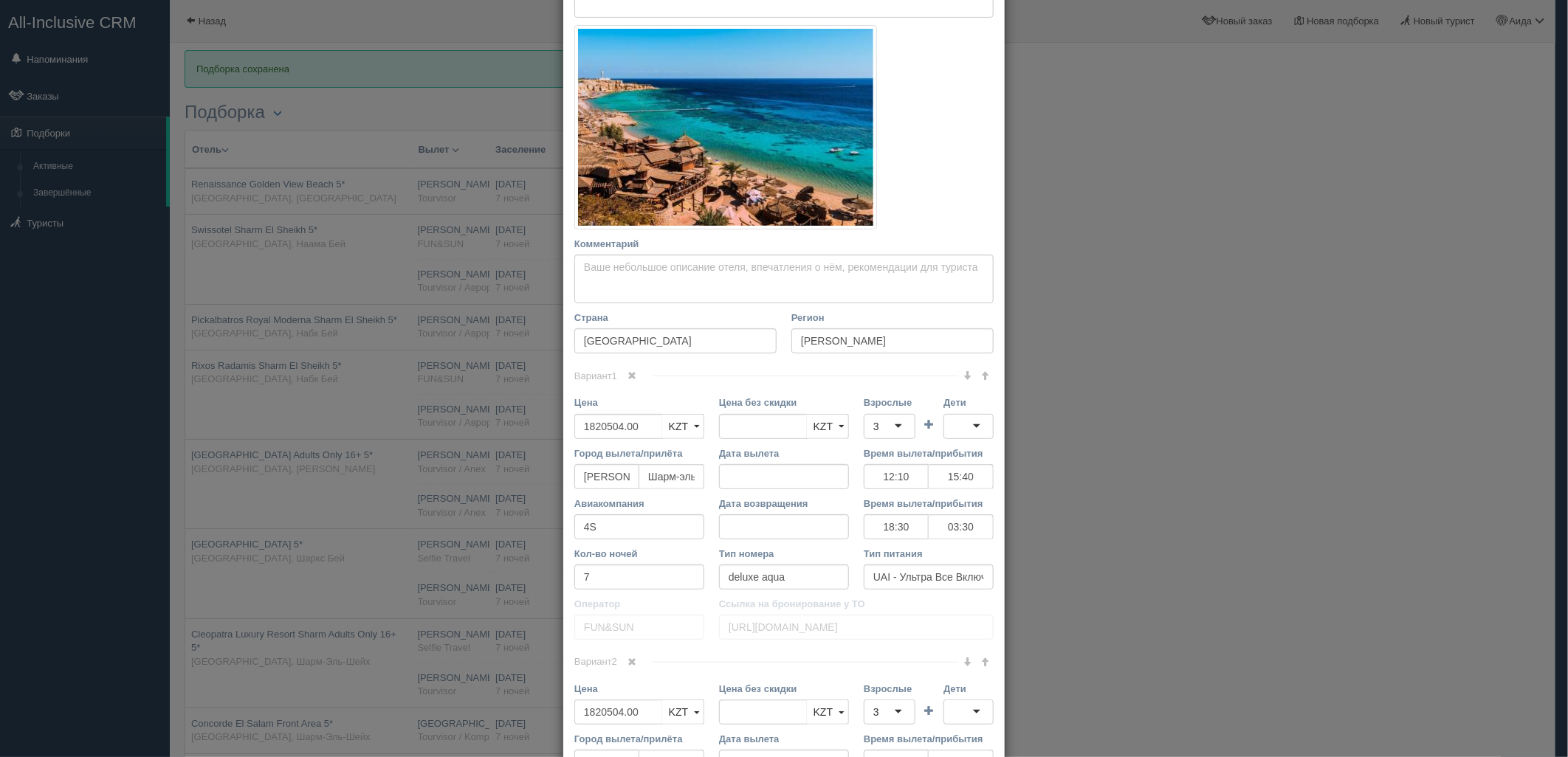
scroll to position [273, 0]
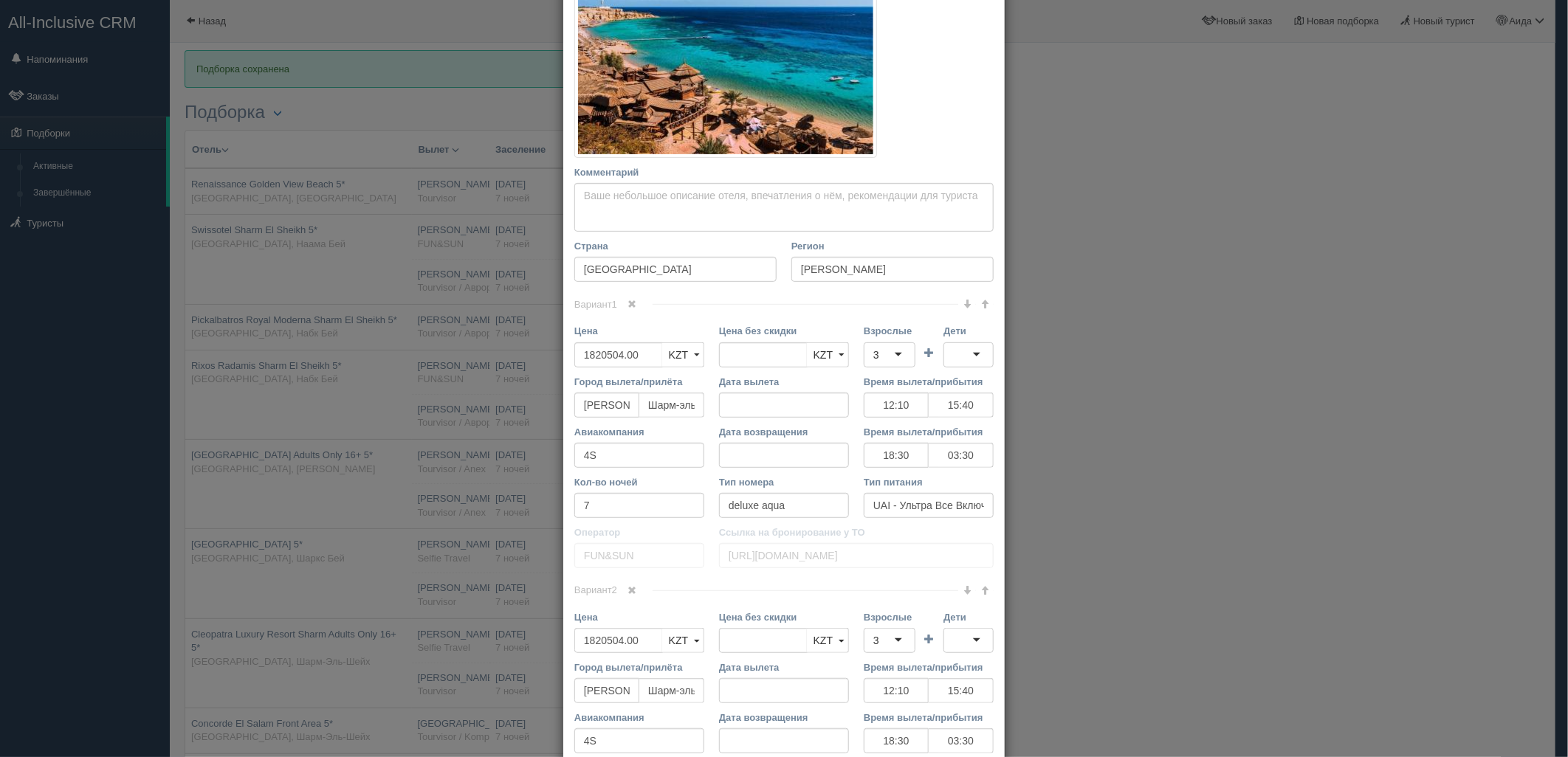
click at [637, 301] on link at bounding box center [633, 304] width 25 height 16
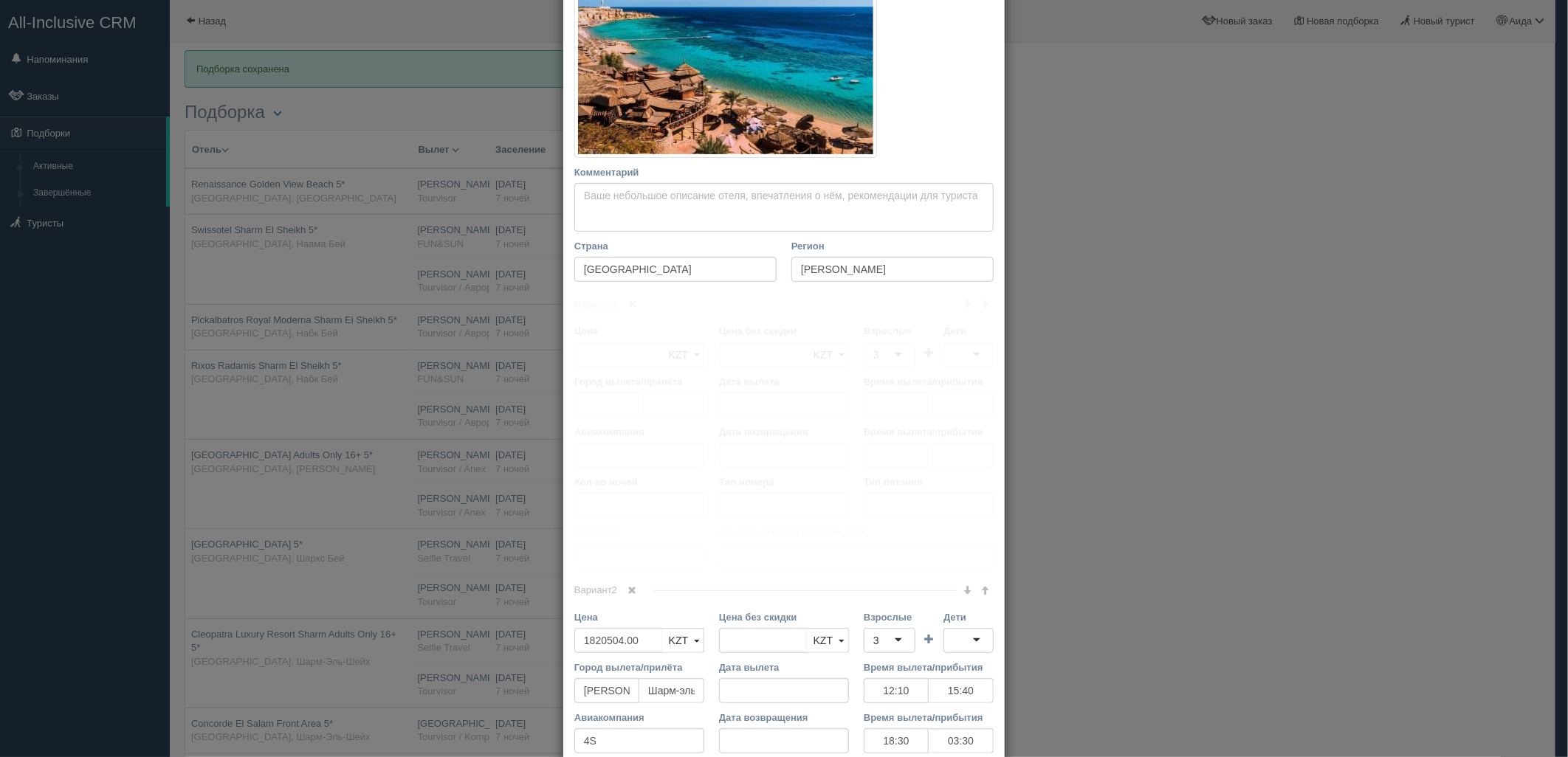
scroll to position [205, 0]
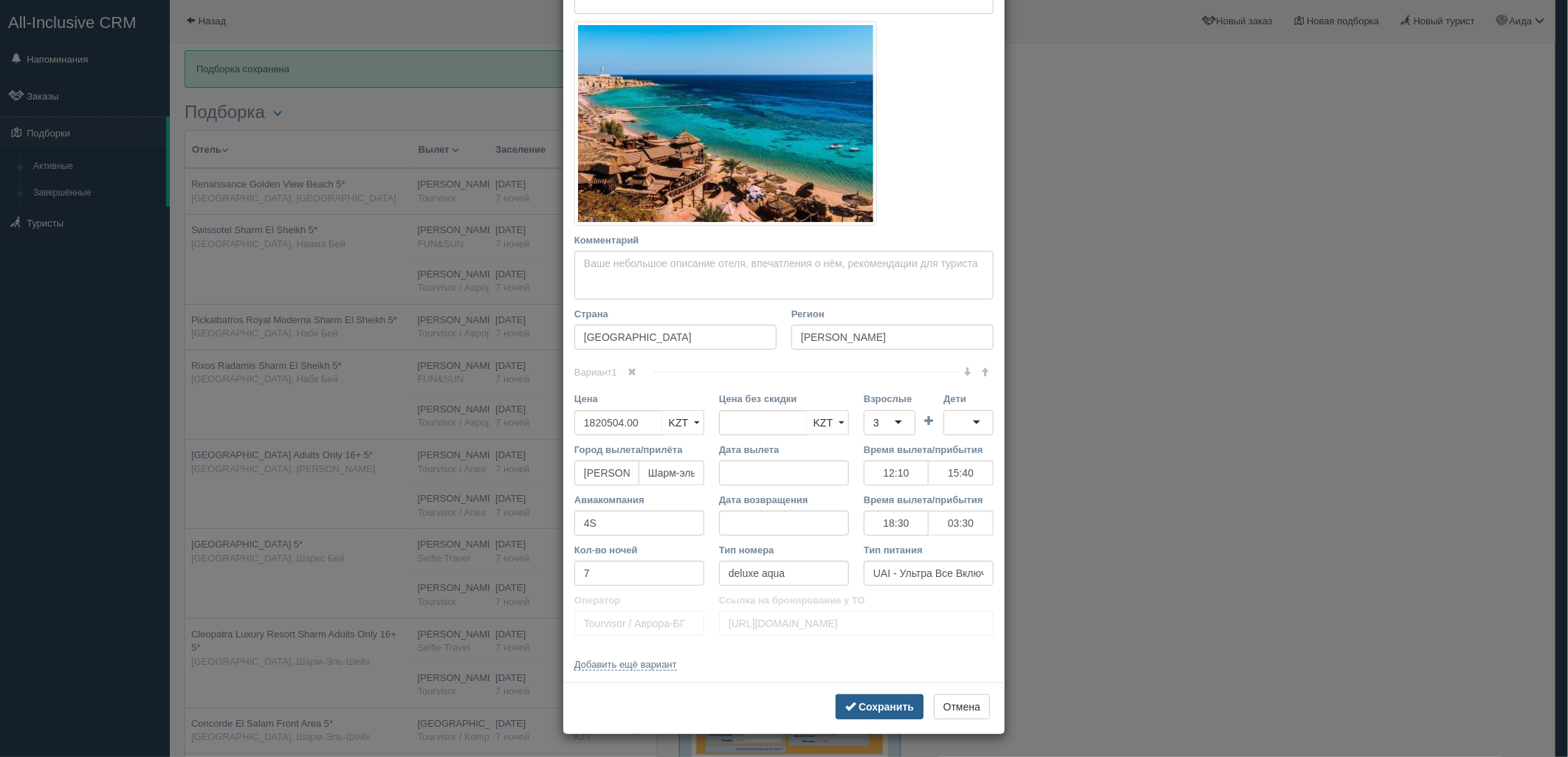
click at [879, 720] on button "Сохранить" at bounding box center [880, 707] width 88 height 25
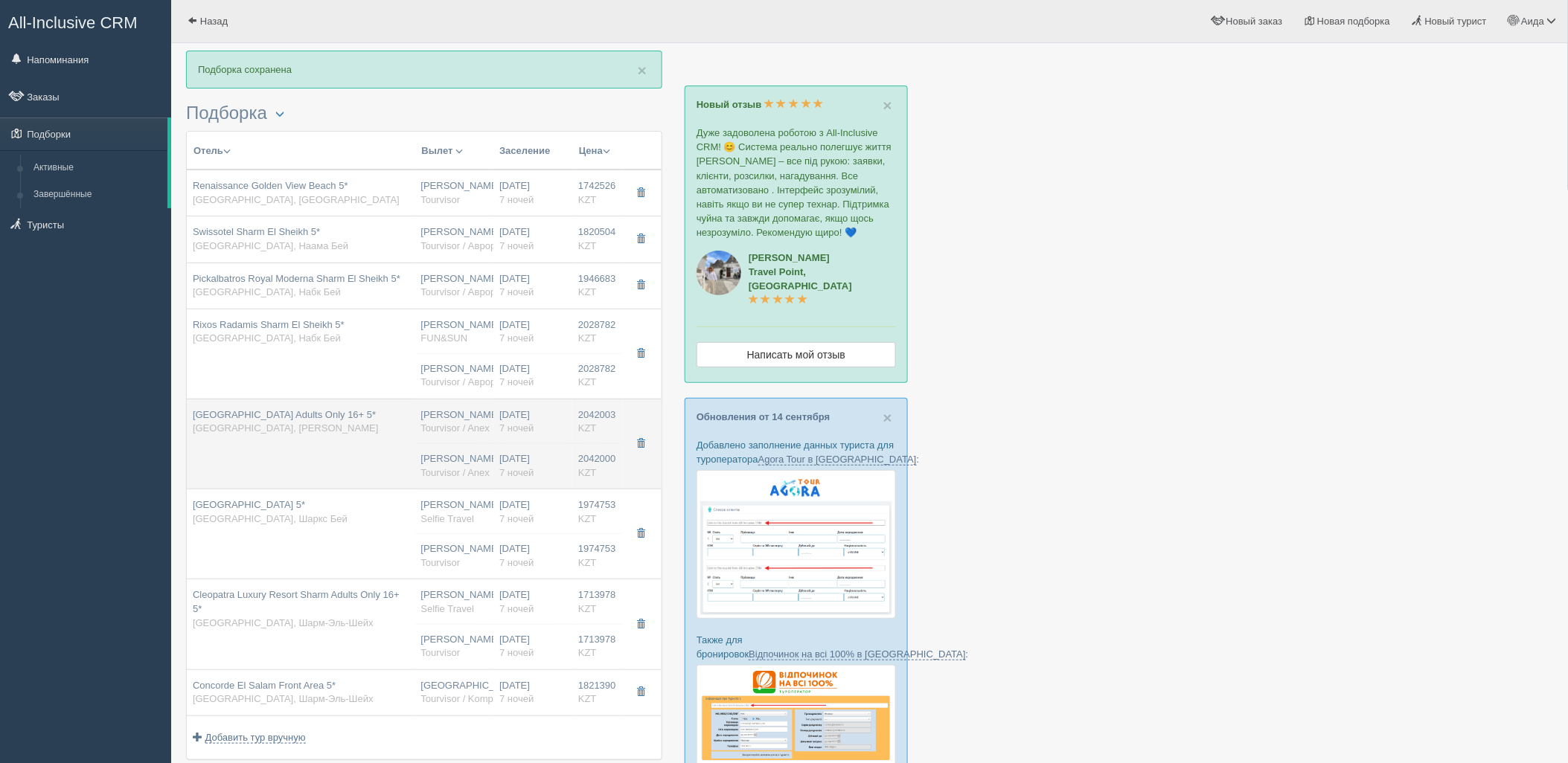
click at [405, 454] on td "Baron Palms Resort Adults Only 16+ 5* Египет, Рас Насрани" at bounding box center [301, 443] width 229 height 90
type input "Baron Palms Resort Adults Only 16+ 5*"
type input "https://tophotels.ru/hotel/al21229"
type input "Рас Насрани"
type input "2042003.00"
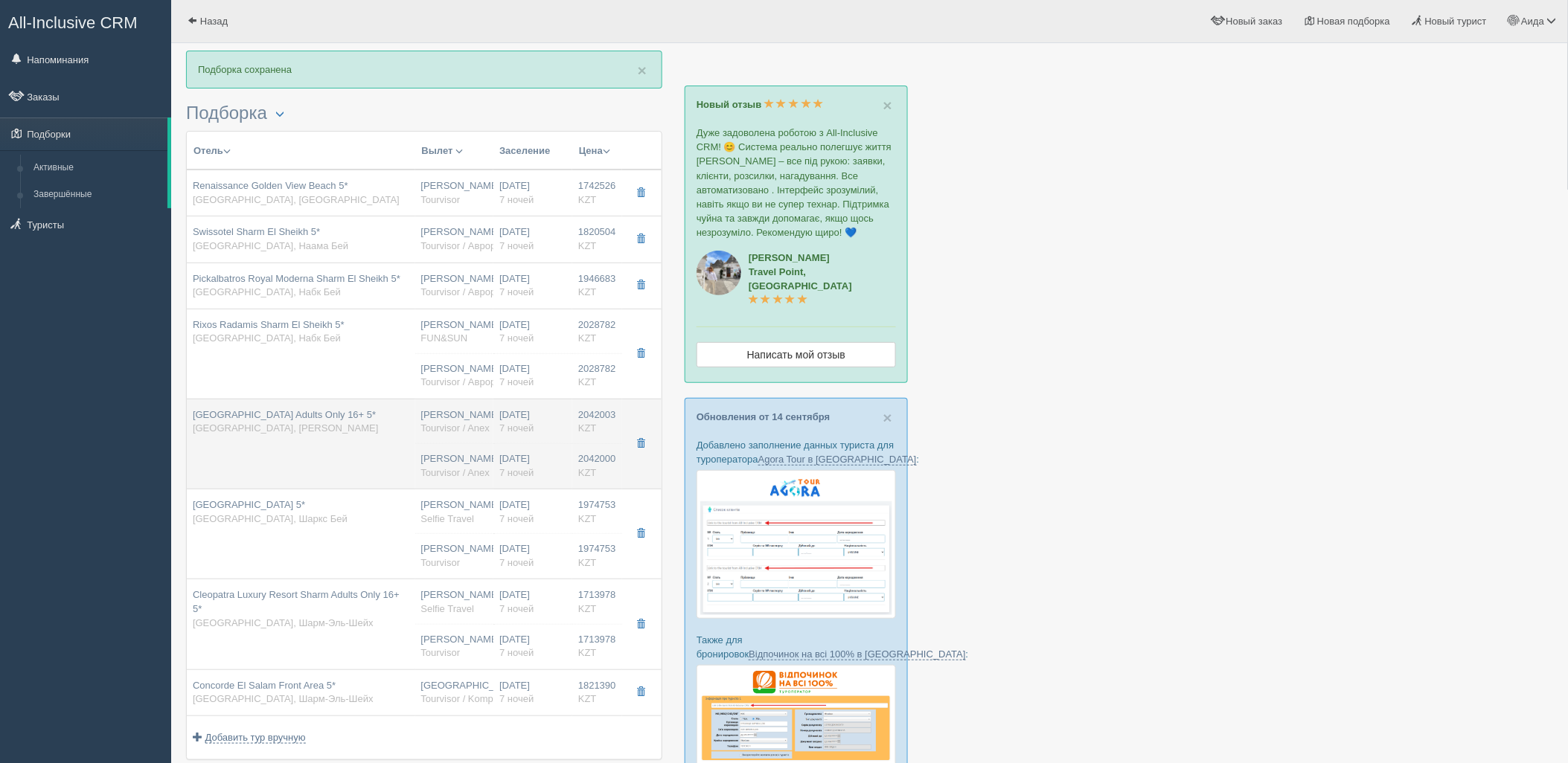
type input "12:10"
type input "15:40"
type input "02:10"
type input "11:10"
type input "superior classic"
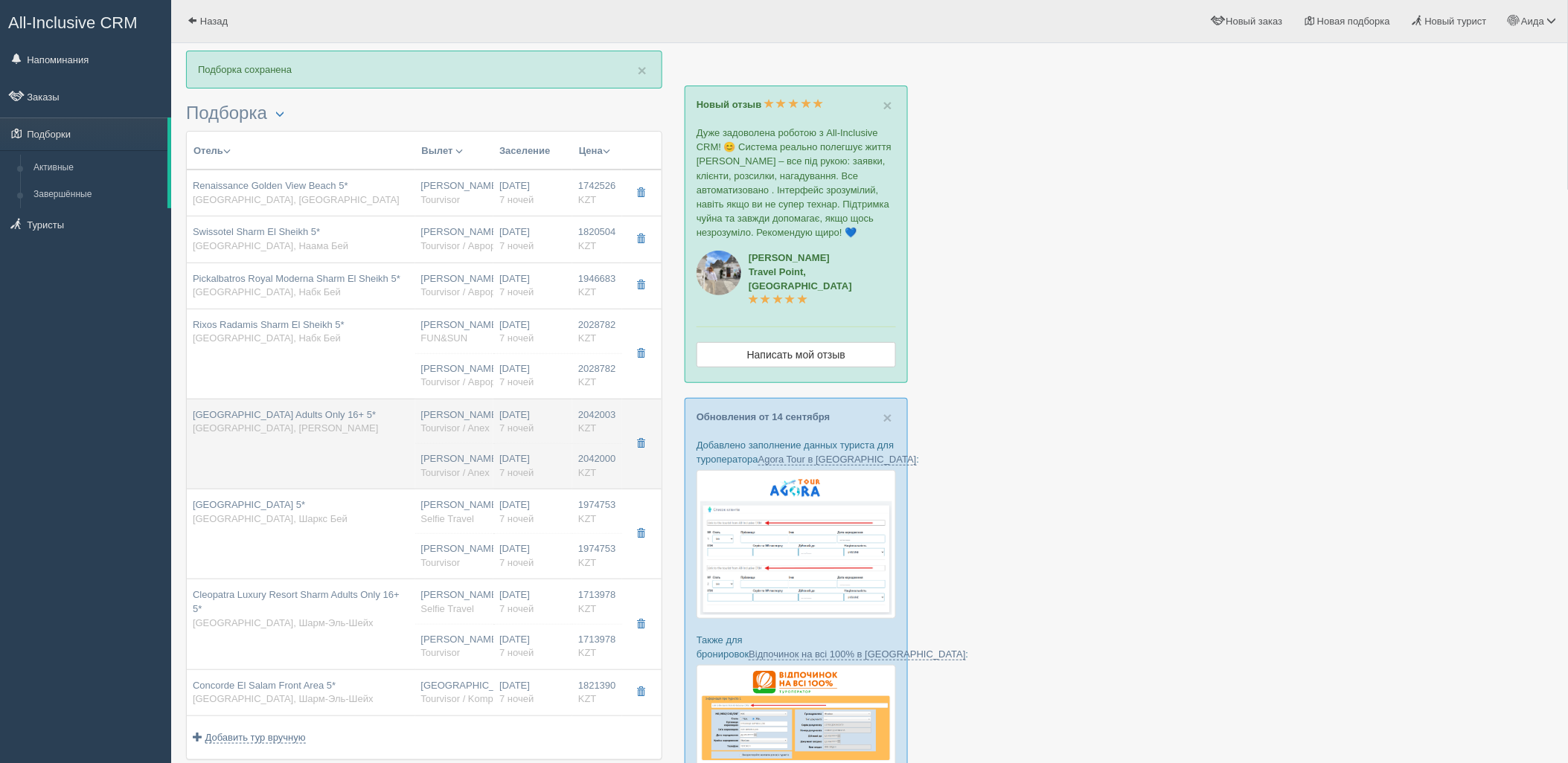
type input "AI - Все Включено"
type input "Tourvisor / Anex"
type input "https://tourvisor.ru/countries#!/hotel=baron-palms"
type input "2042000.00"
type input "[PERSON_NAME]"
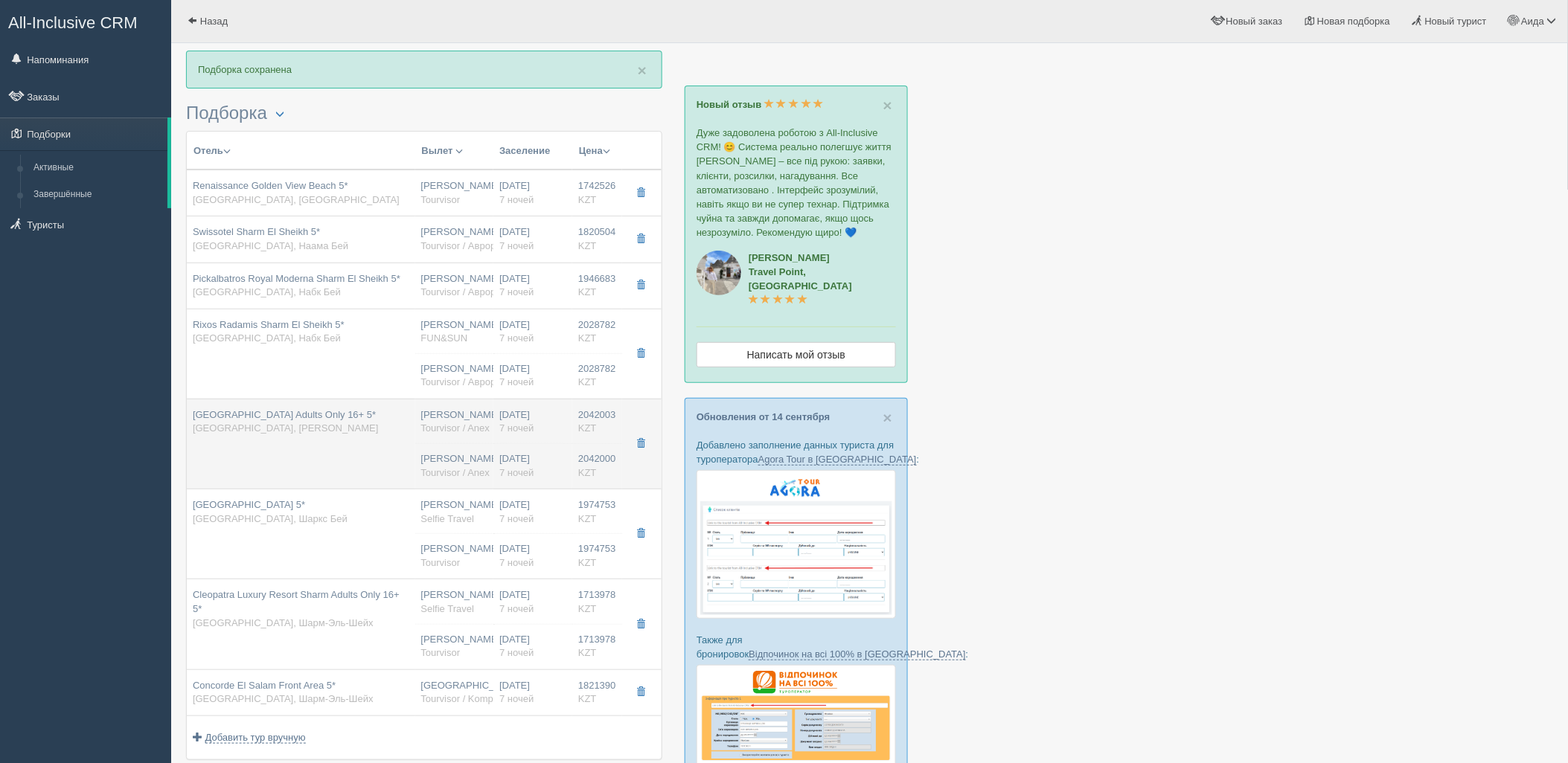
type input "Шарм-эль-Шейх SSH"
type input "12:10"
type input "15:40"
type input "4S"
type input "02:10"
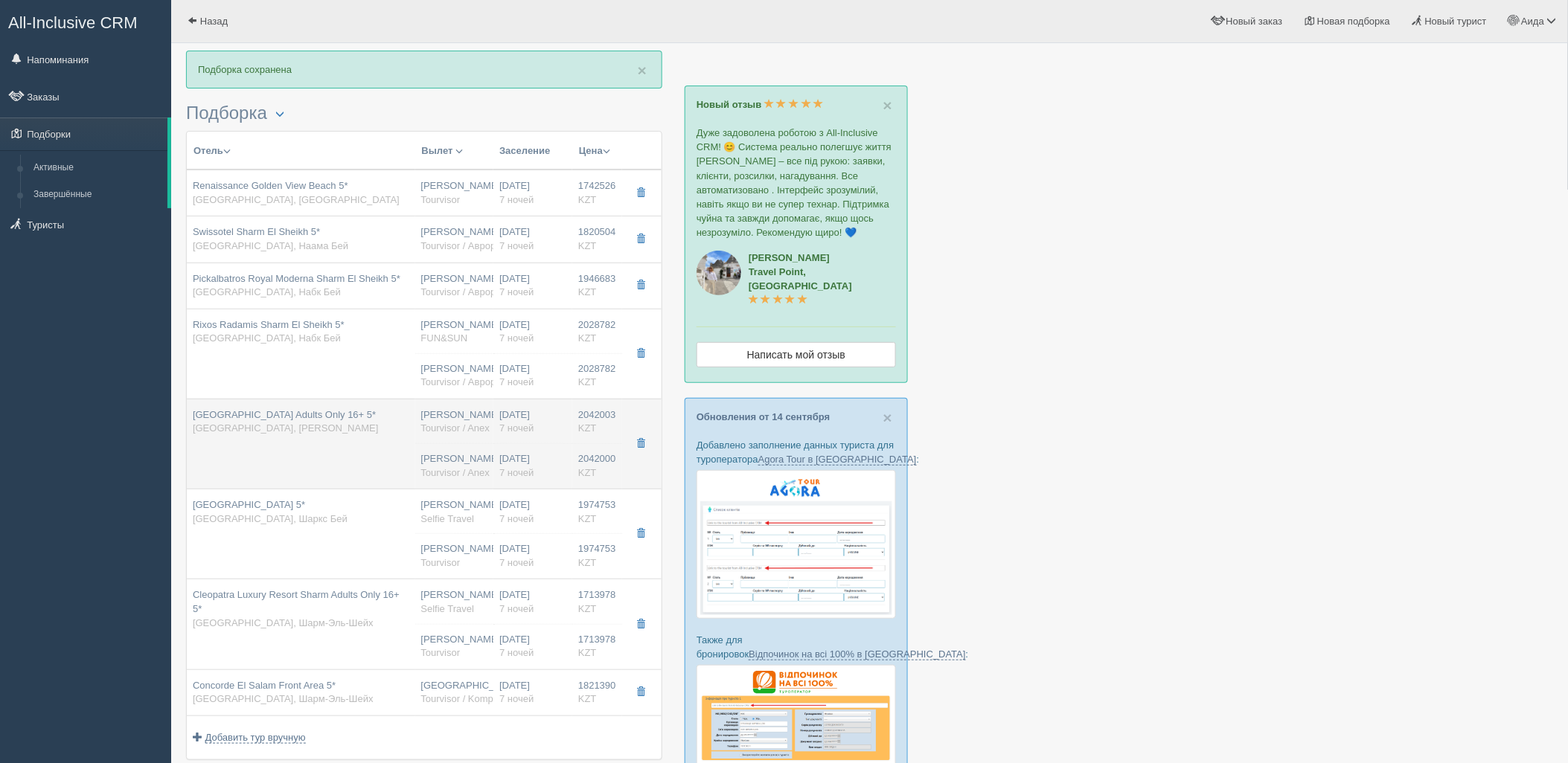
type input "11:10"
type input "7"
type input "superior classic"
type input "AI - Все Включено"
type input "Tourvisor / Anex"
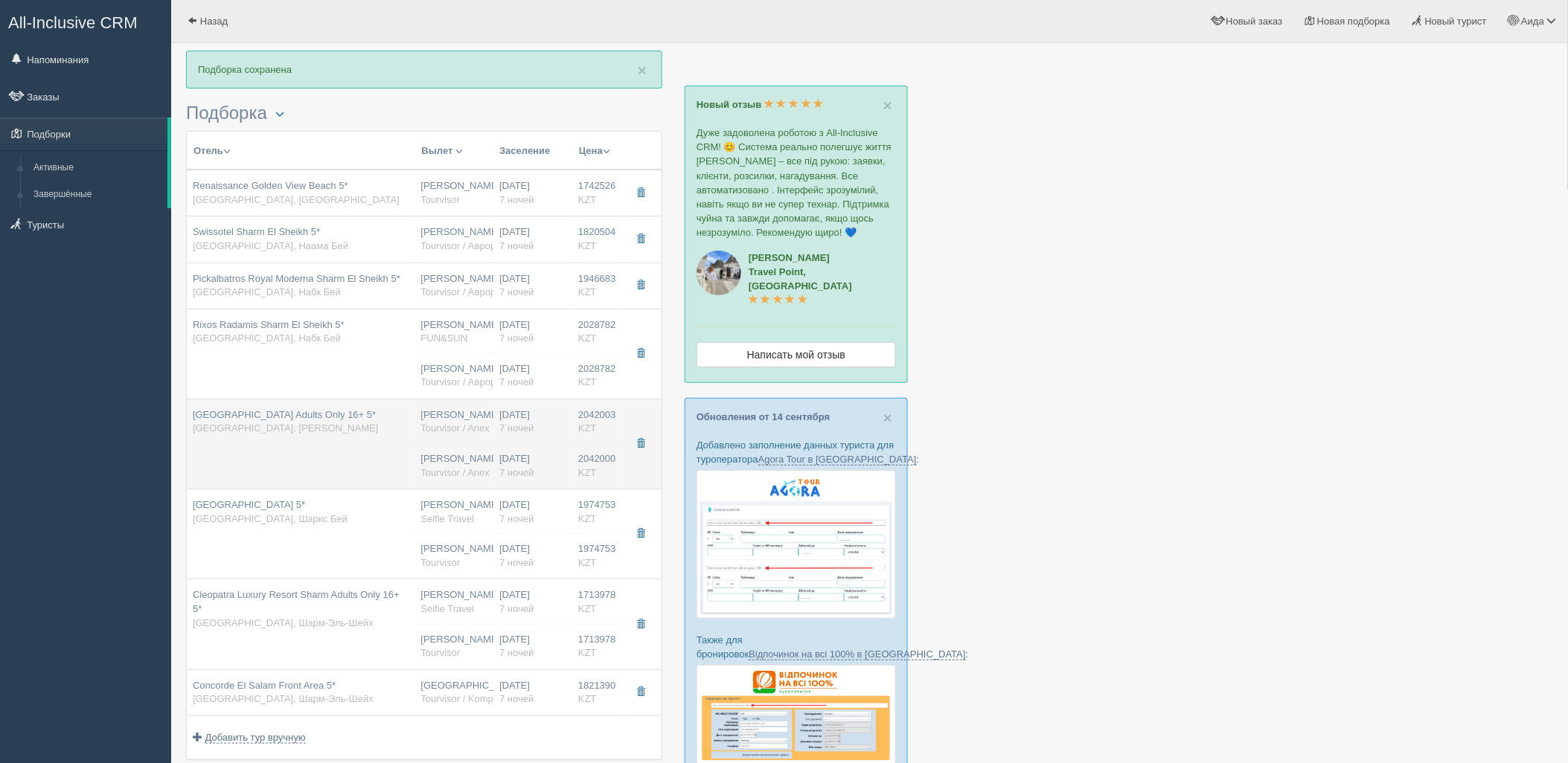
type input "https://tourvisor.ru/countries#!/hotel=baron-palms"
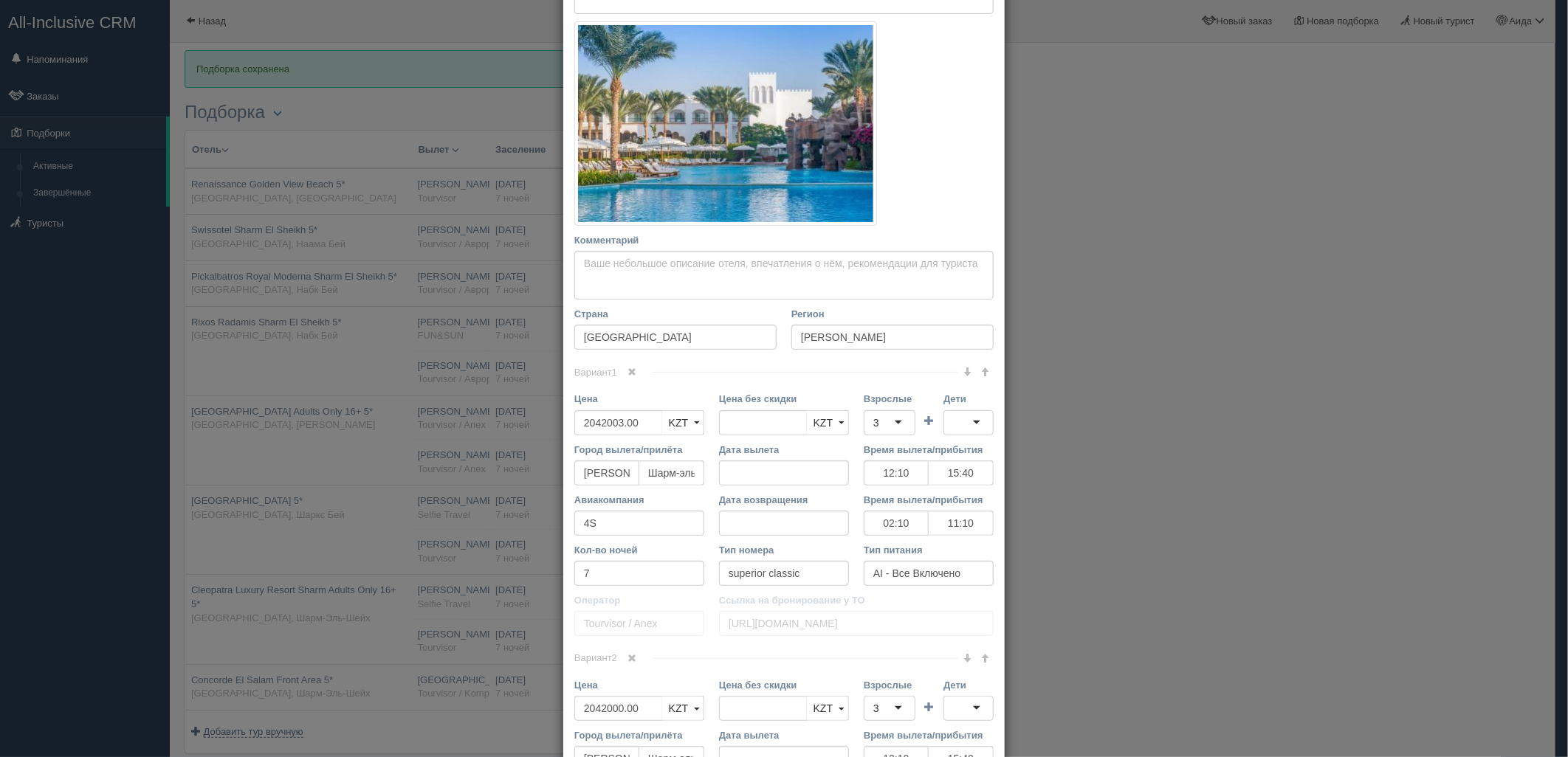
scroll to position [0, 0]
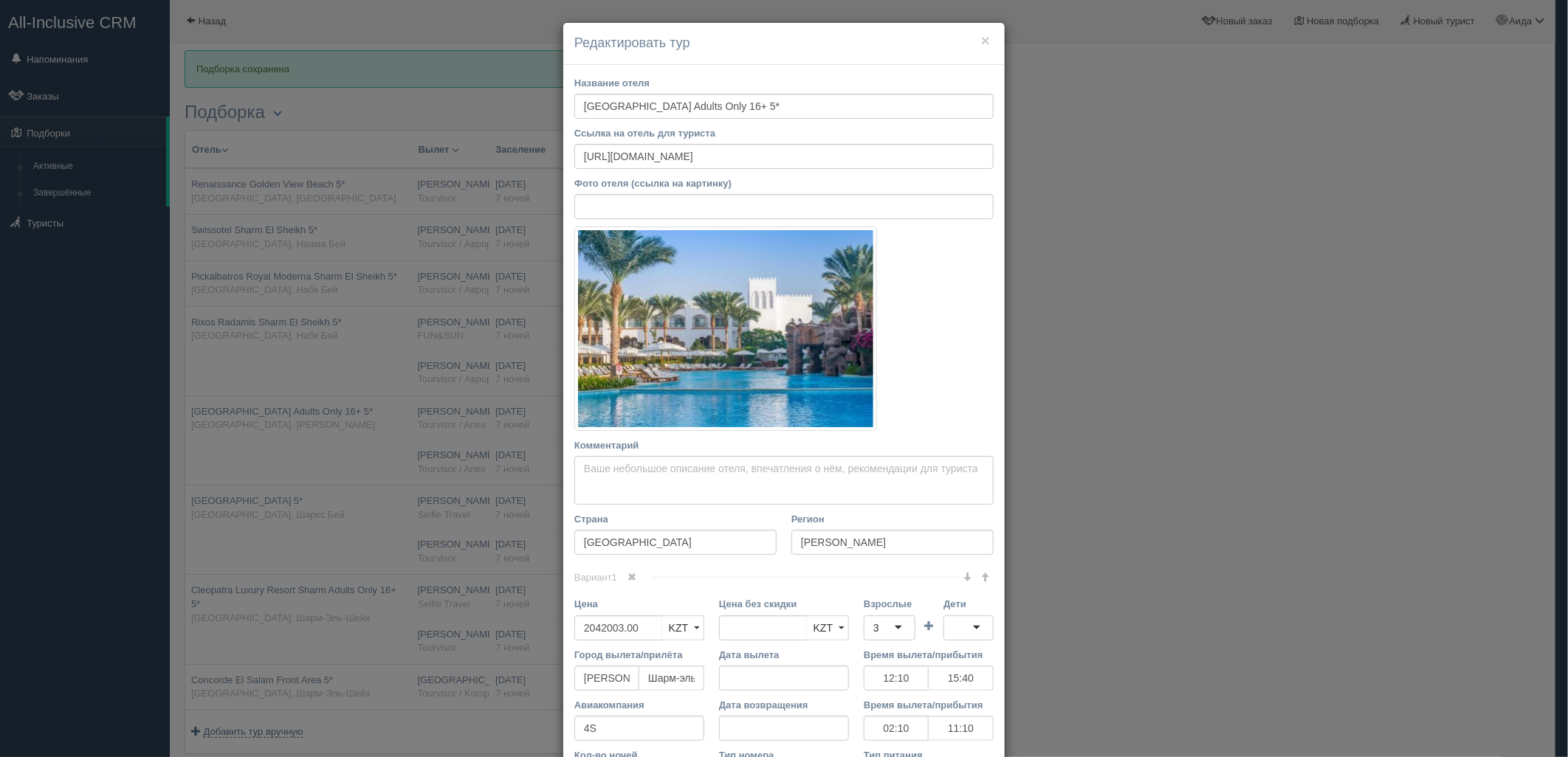
drag, startPoint x: 632, startPoint y: 578, endPoint x: 786, endPoint y: 569, distance: 154.3
click at [632, 579] on span at bounding box center [632, 577] width 9 height 9
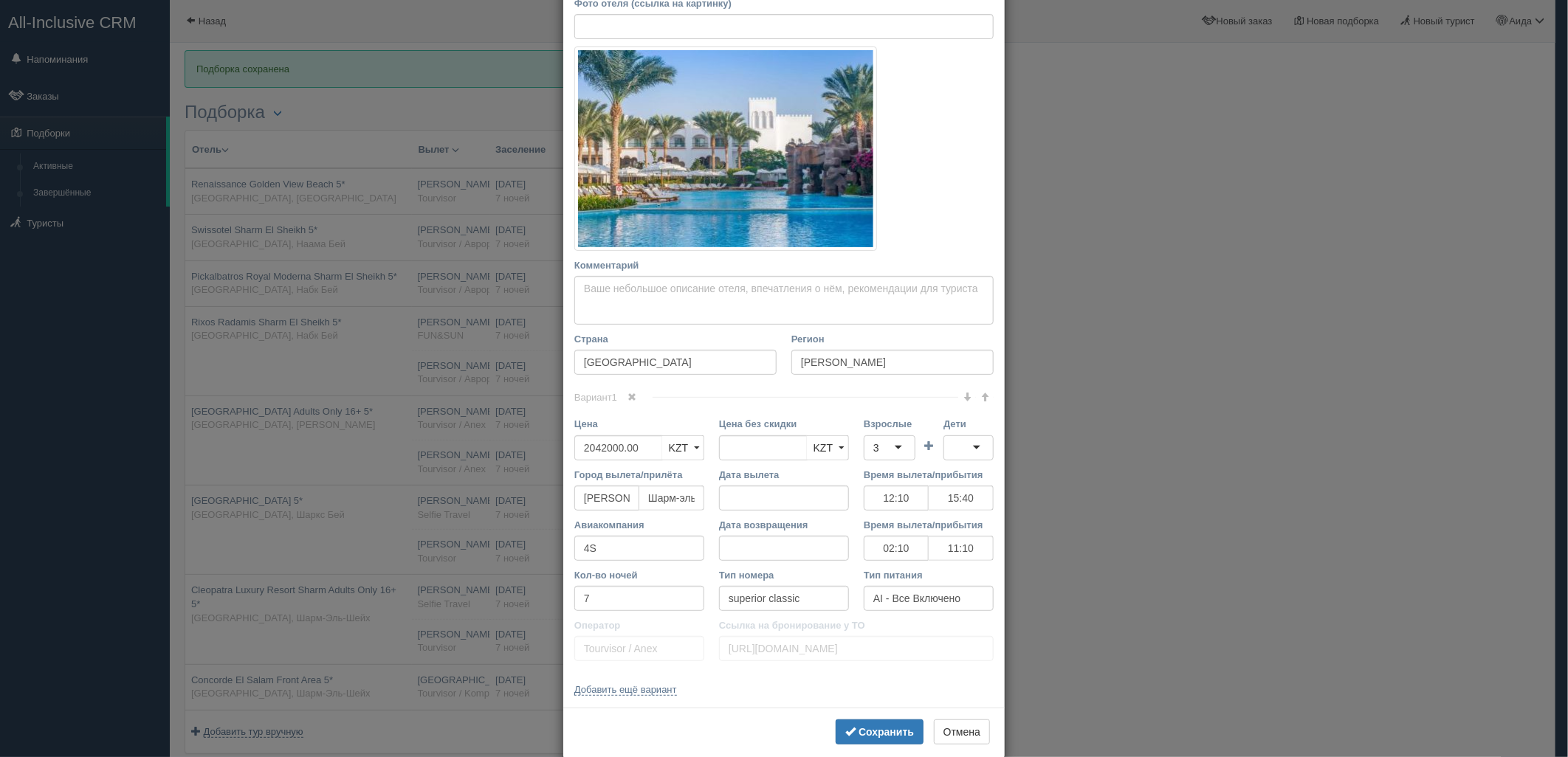
scroll to position [205, 0]
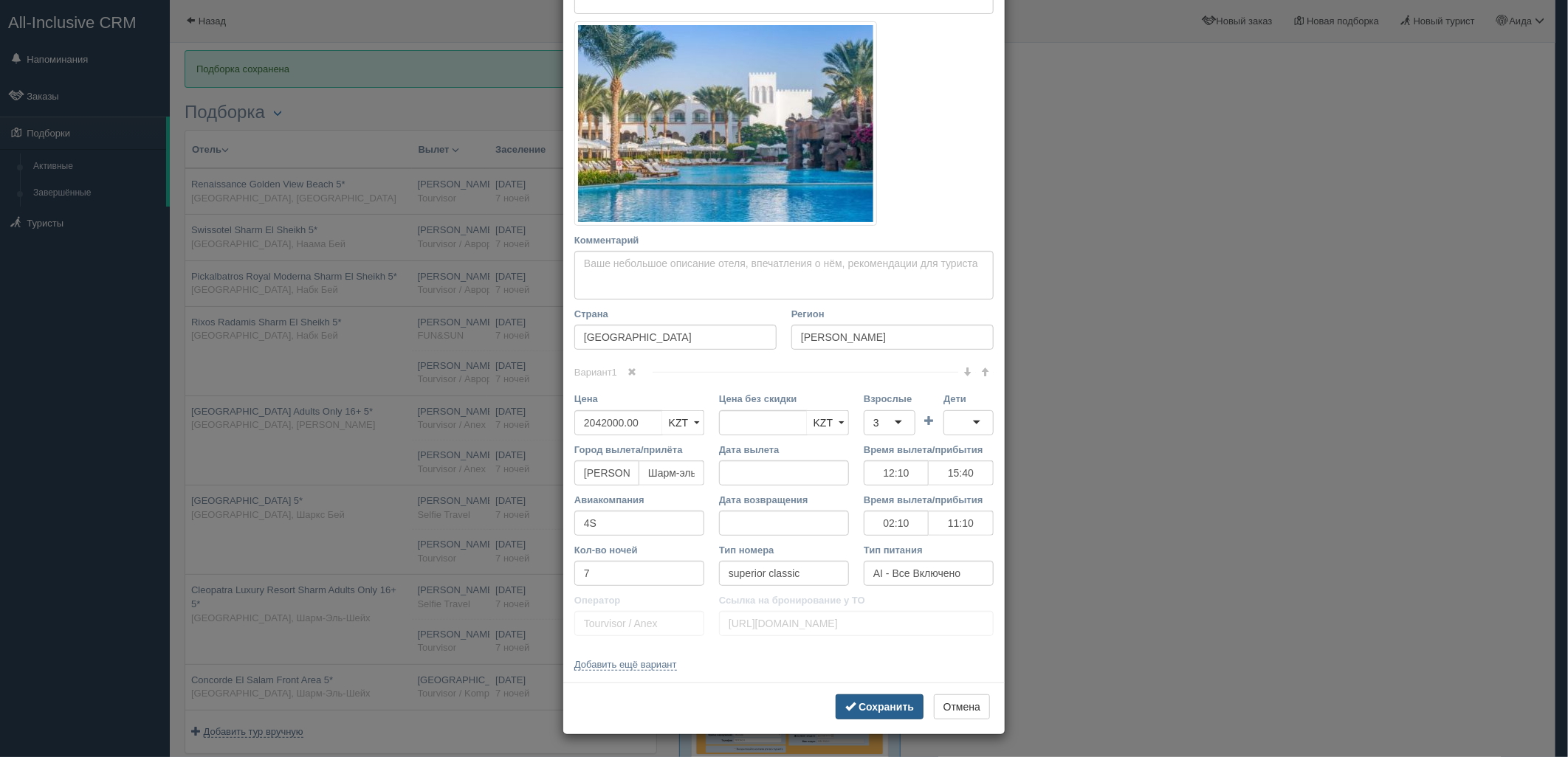
click at [883, 709] on b "Сохранить" at bounding box center [886, 707] width 56 height 11
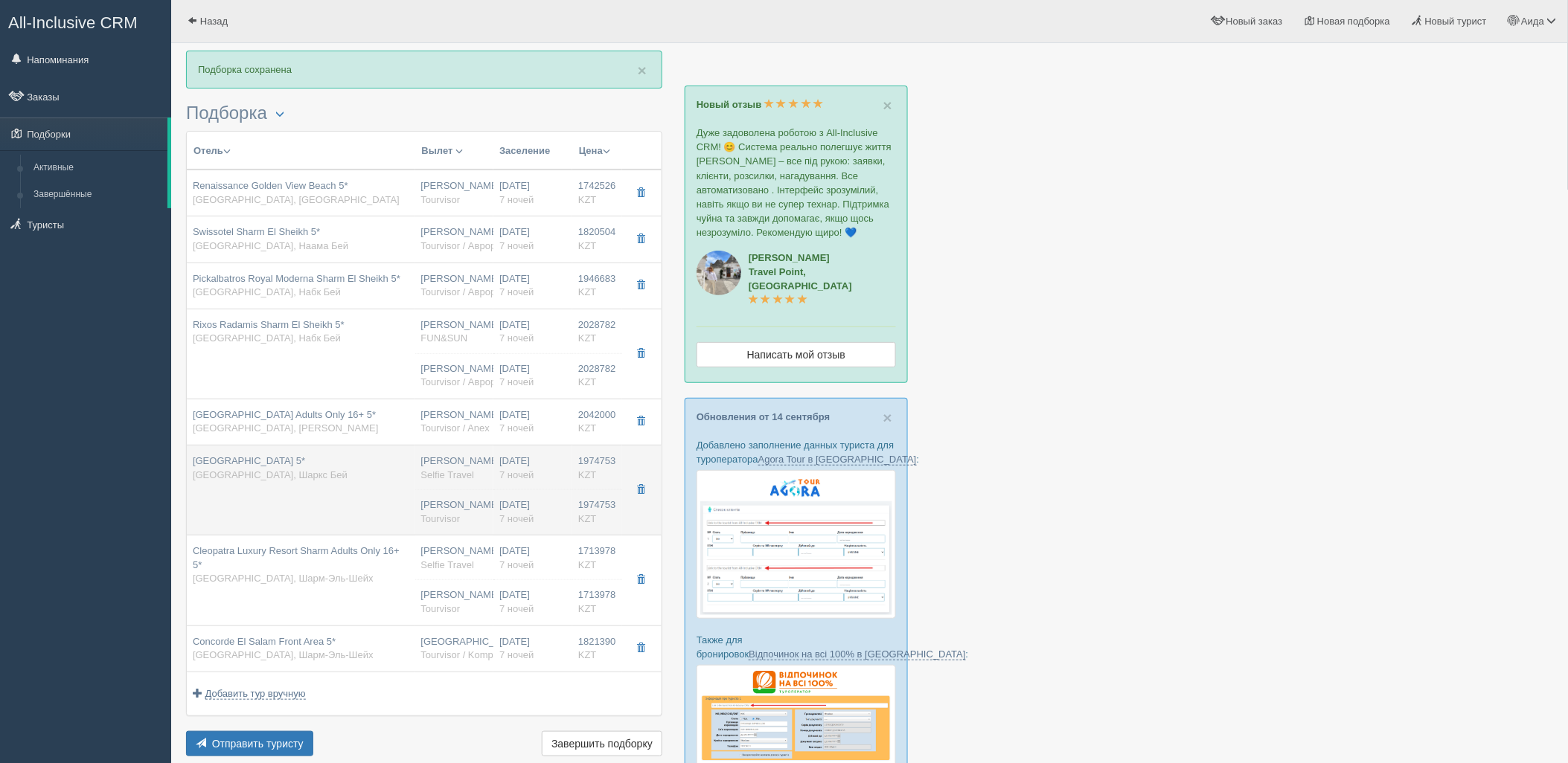
click at [526, 492] on td "05.11.2025 7 ночей 05.11.2025 7 ночей" at bounding box center [533, 490] width 79 height 90
type input "Sultan Gardens Resort 5*"
type input "https://tophotels.ru/hotel/al1188"
type textarea "Отель расположен на первой береговой линии в районе Шаркс Бей, в 6 км от аэропо…"
type input "Шаркс Бей"
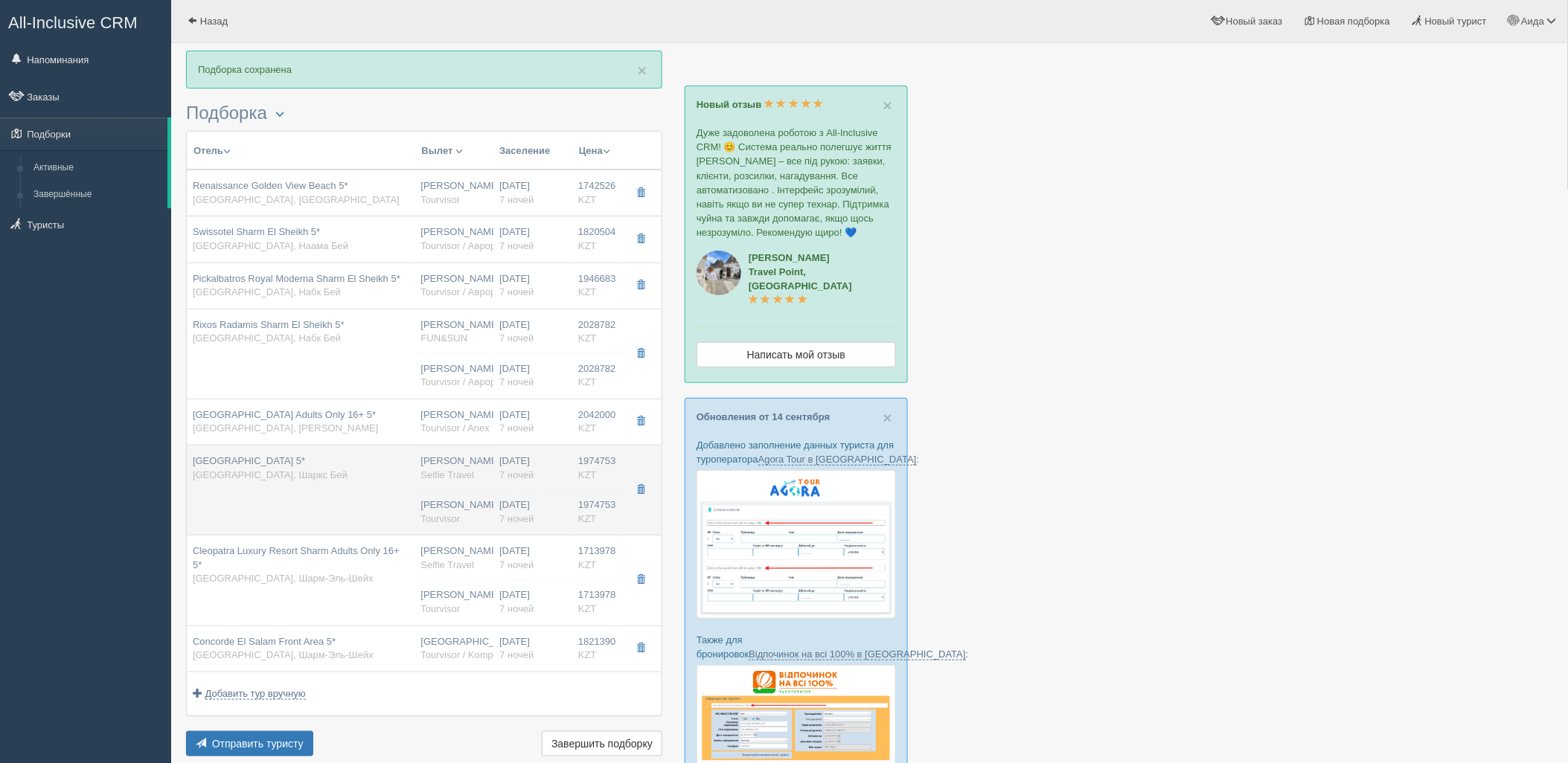
type input "1974753.00"
type input "08:55"
type input "13:00"
type input "18:30"
type input "03:30"
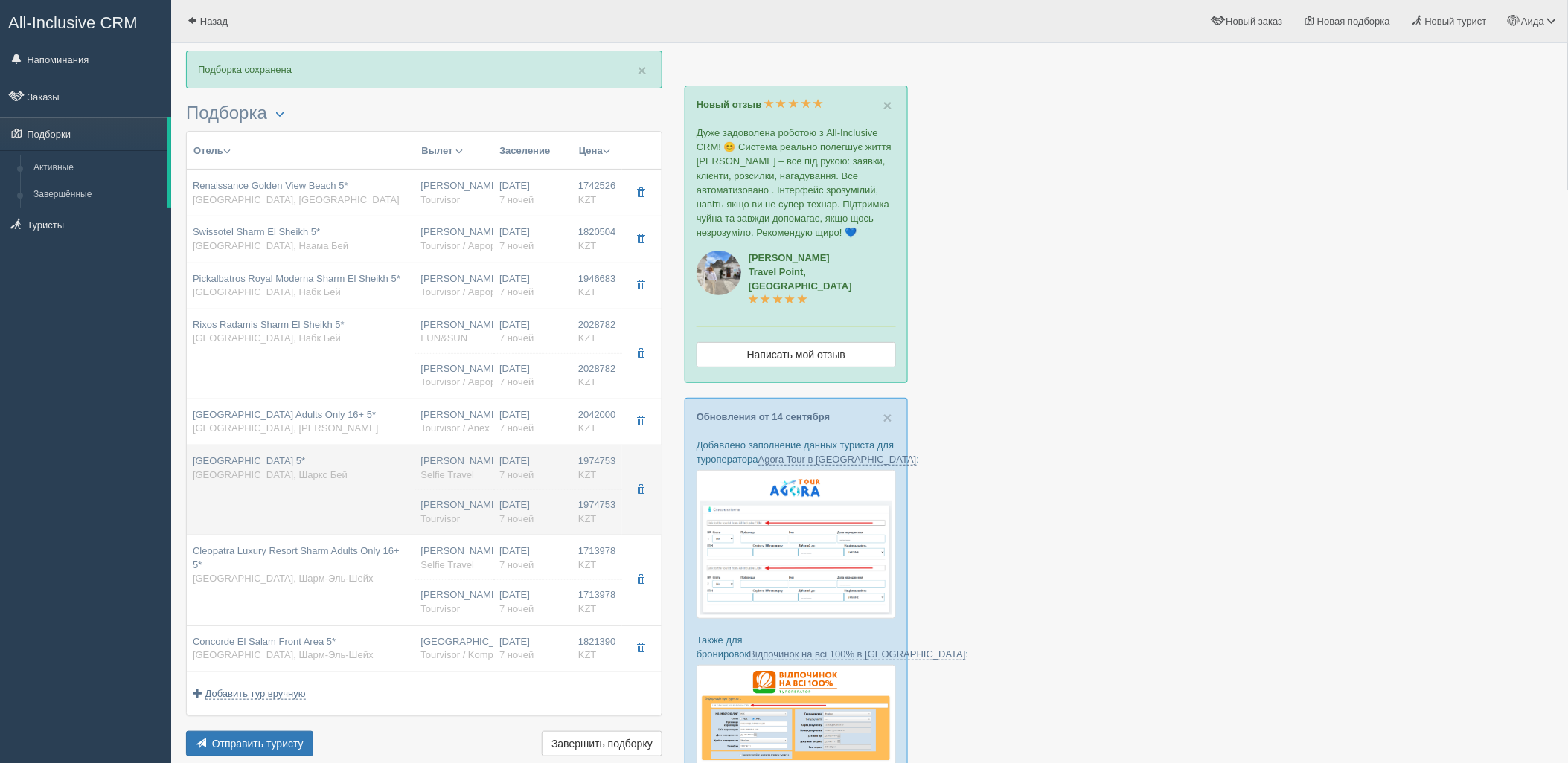
type input "select garden view"
type input "UAI - Ультра Все Включено"
type input "Selfie Travel"
type input "https://tourvisor.ru/countries#!/hotel=sultan-gardens"
type input "1974753.00"
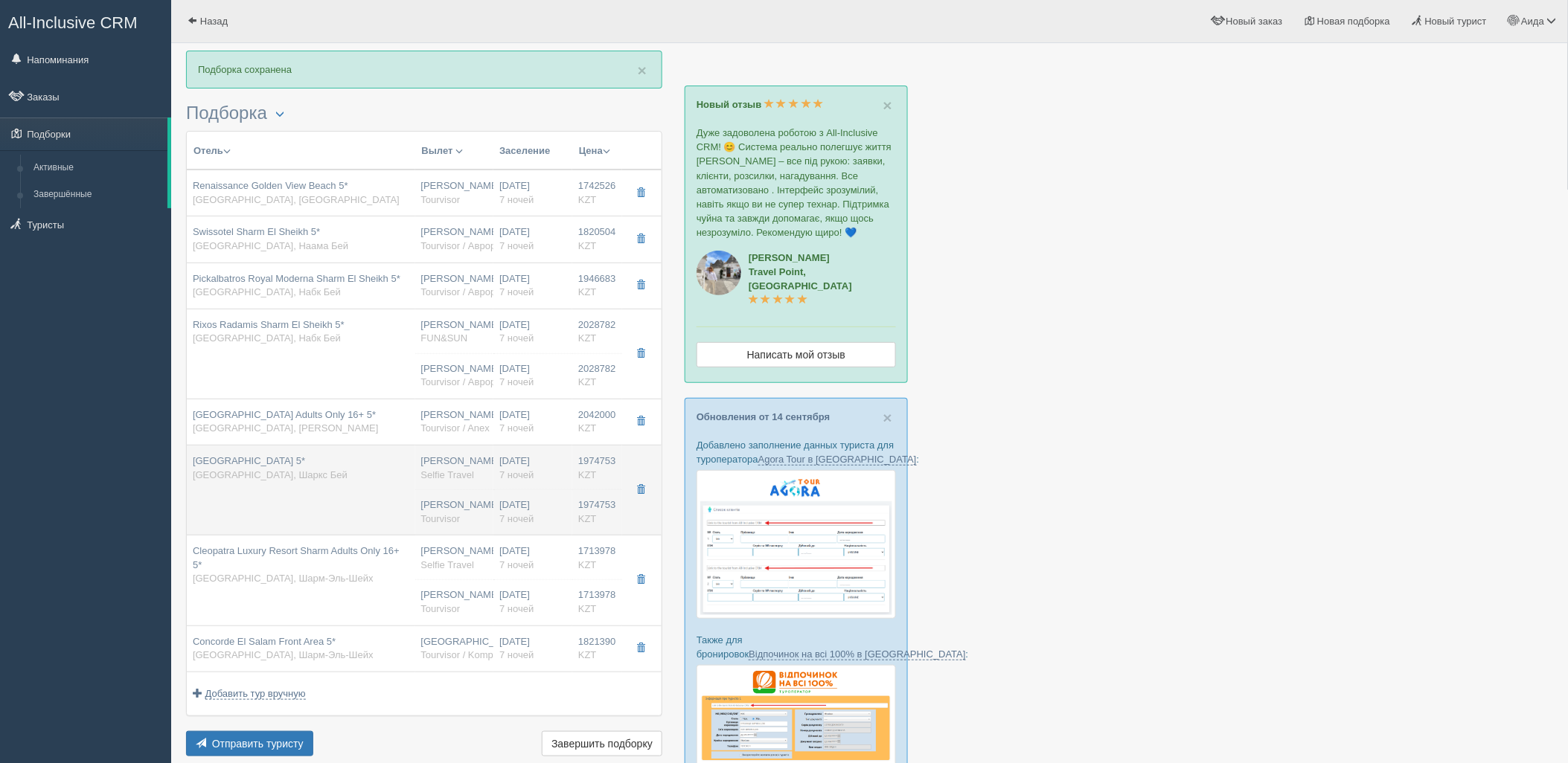
type input "[PERSON_NAME]"
type input "Шарм-эль-Шейх SSH"
type input "08:55"
type input "13:00"
type input "4S"
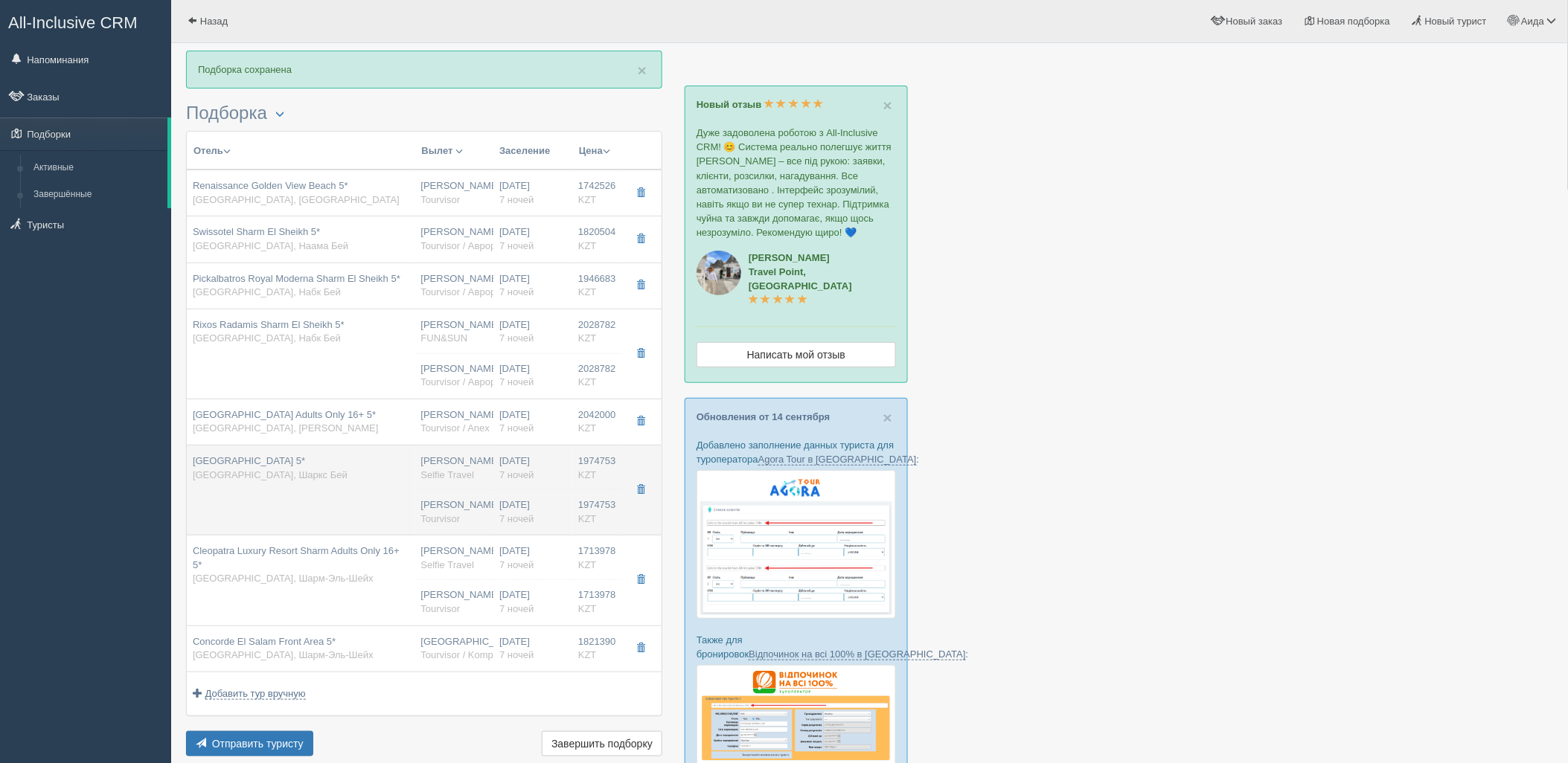
type input "18:30"
type input "03:30"
type input "7"
type input "select garden view"
type input "UAI - Ультра Все Включено"
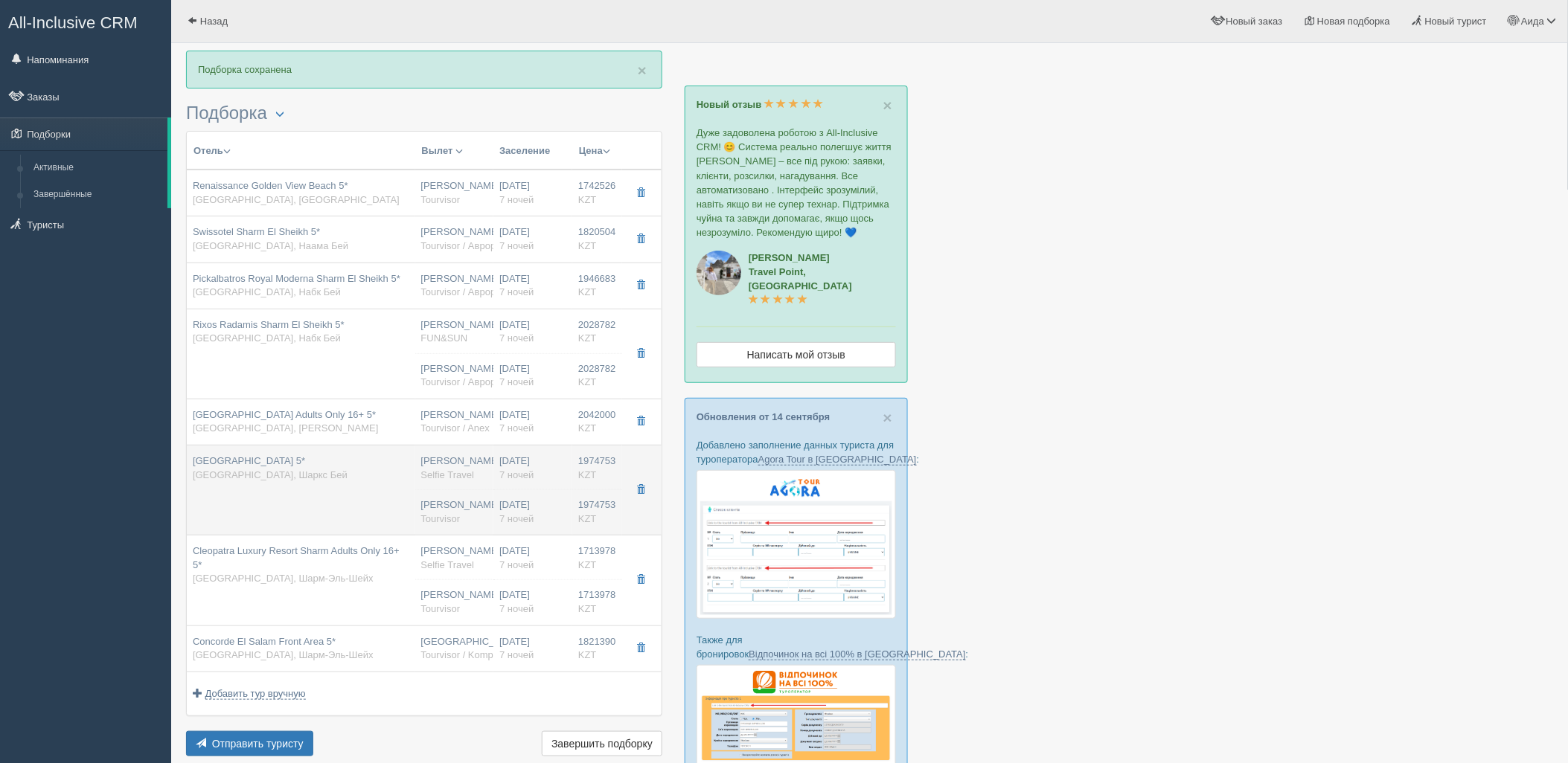
type input "Tourvisor"
type input "https://tourvisor.ru/countries#!/hotel=sultan-gardens"
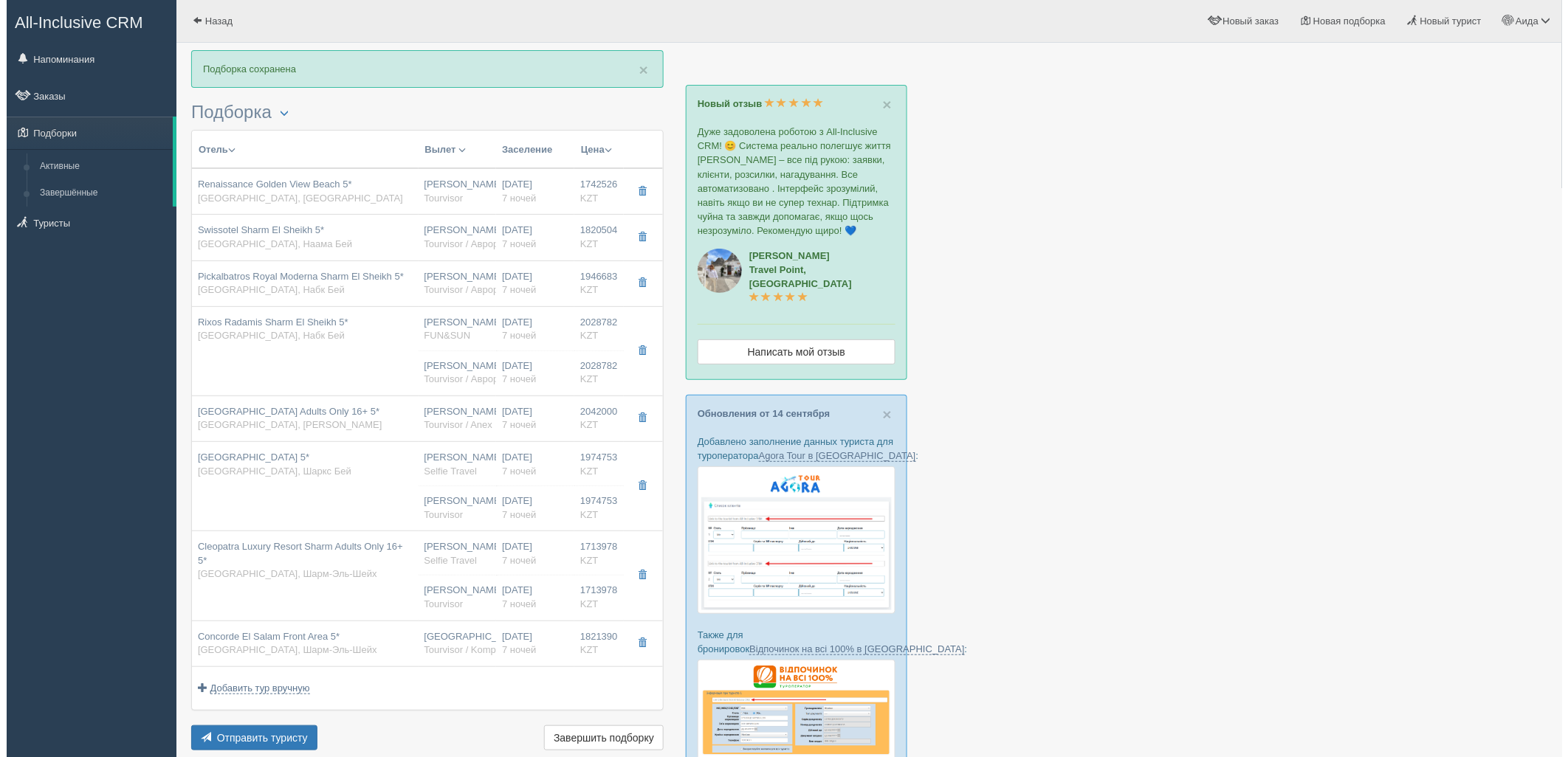
scroll to position [0, 0]
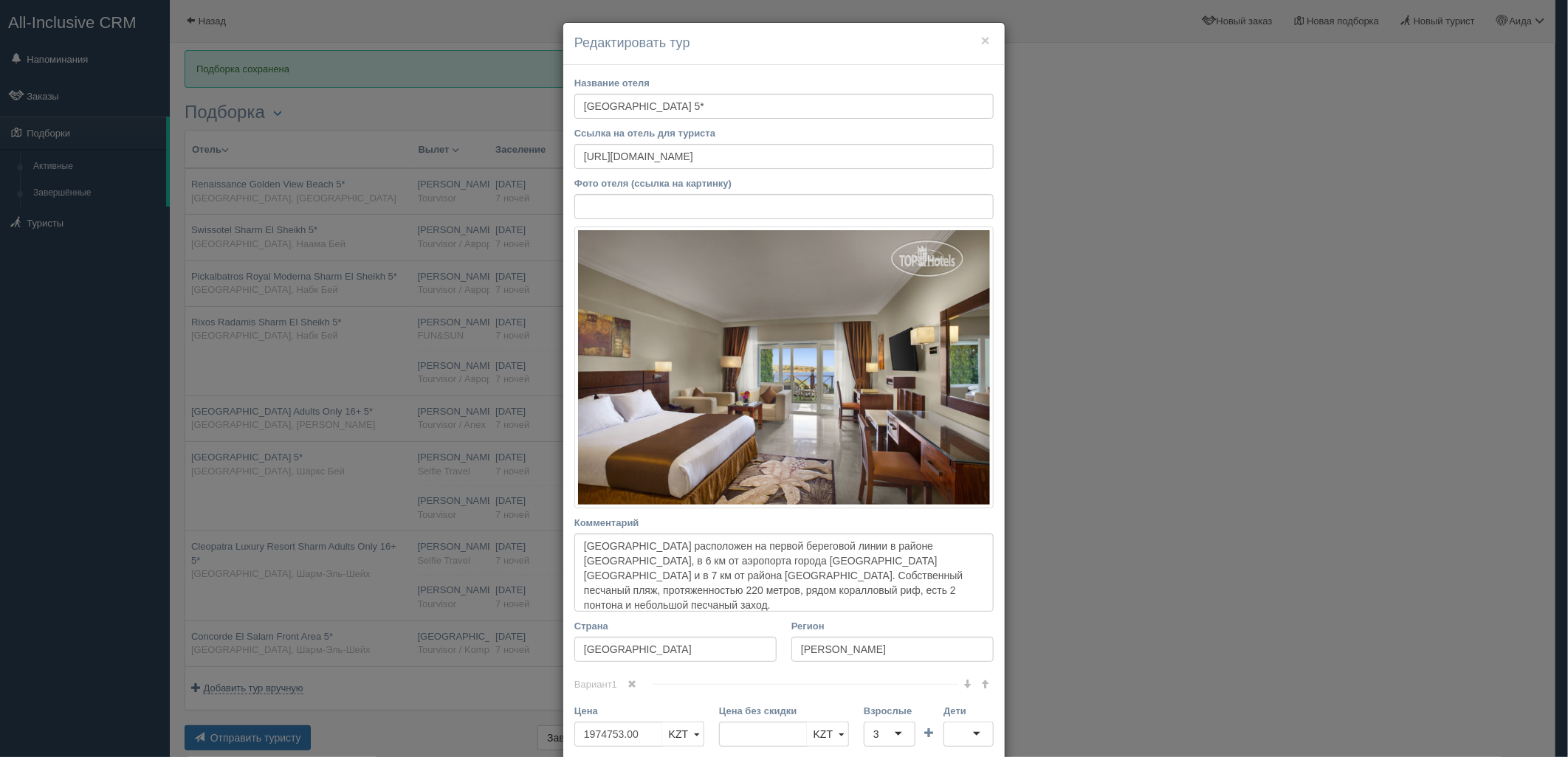
click at [638, 688] on link at bounding box center [633, 684] width 25 height 16
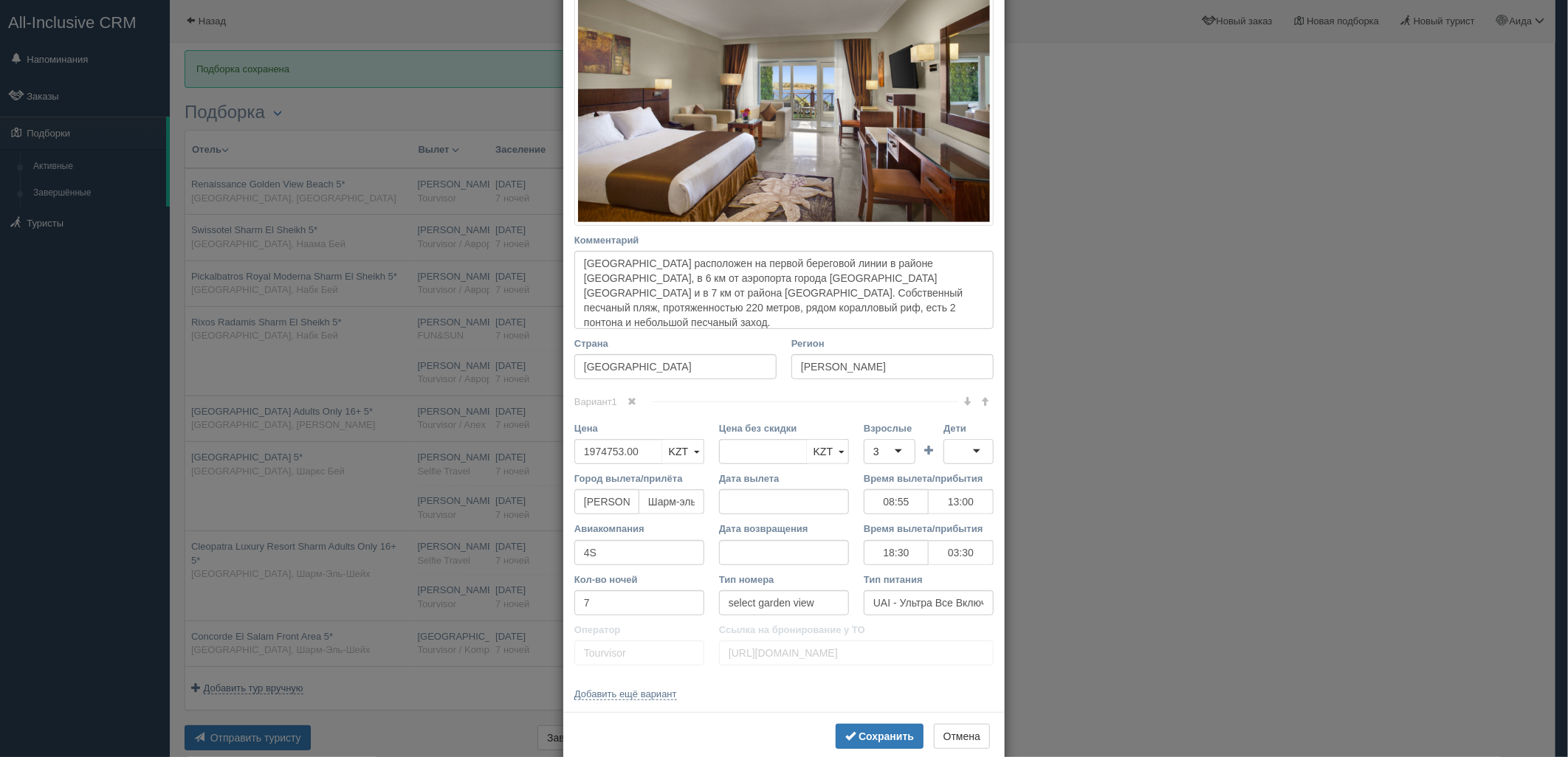
scroll to position [296, 0]
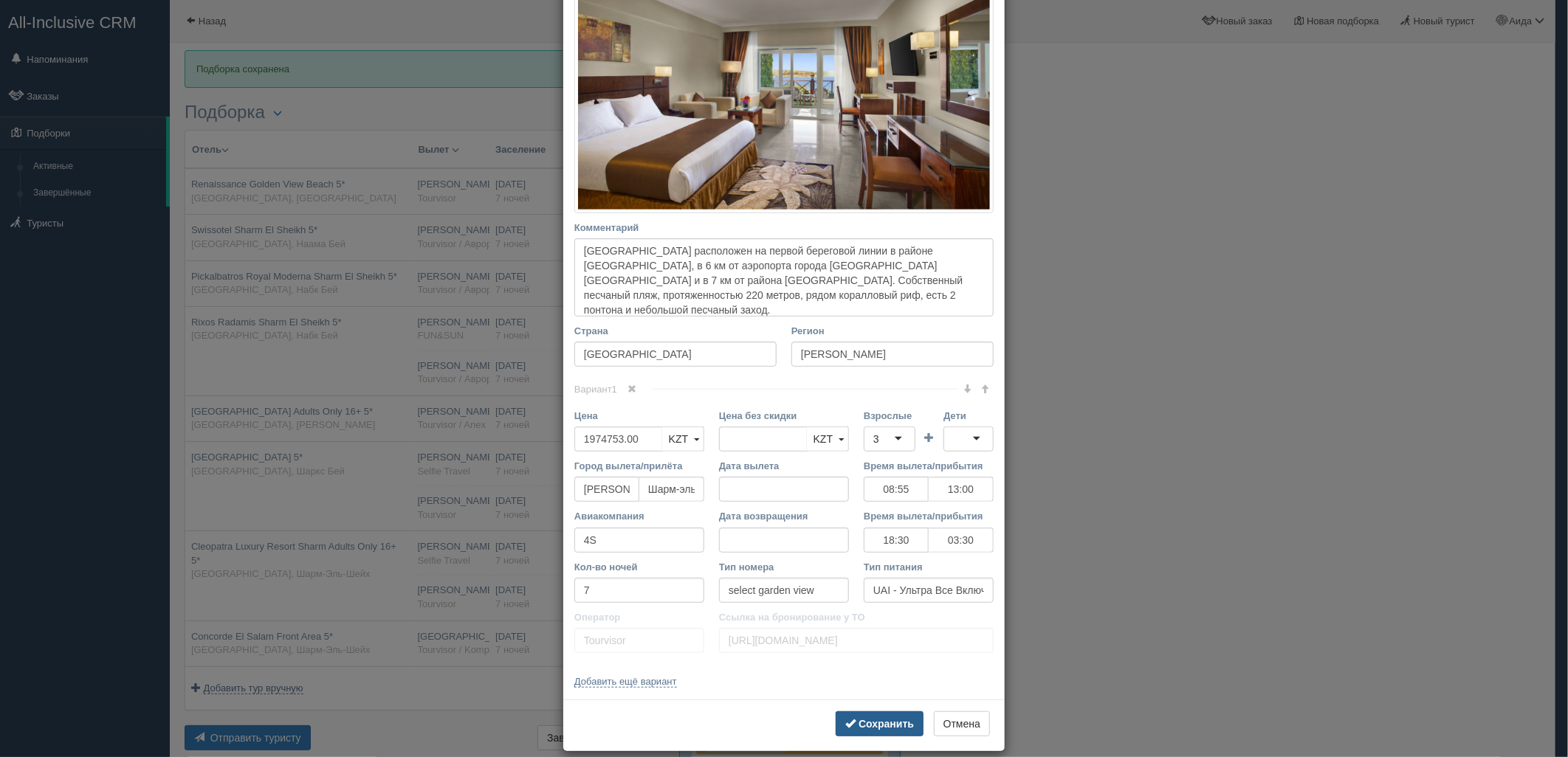
click at [882, 724] on b "Сохранить" at bounding box center [886, 724] width 56 height 11
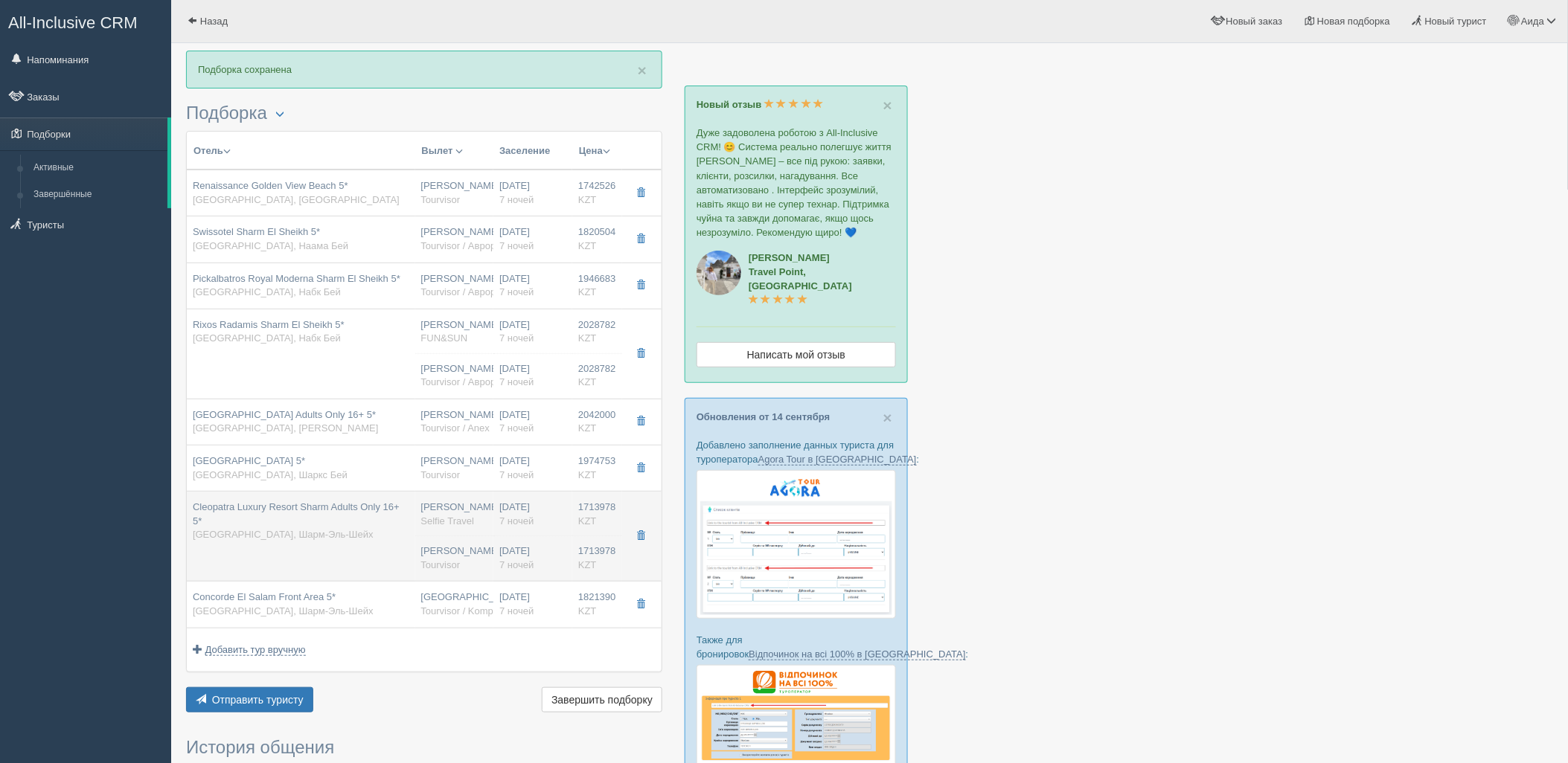
click at [472, 556] on div "Нурсултан Назарбаев NQZ Tourvisor" at bounding box center [454, 559] width 67 height 28
type input "Cleopatra Luxury Resort Sharm Adults Only 16+ 5*"
type input "https://tophotels.ru/hotel/al52688"
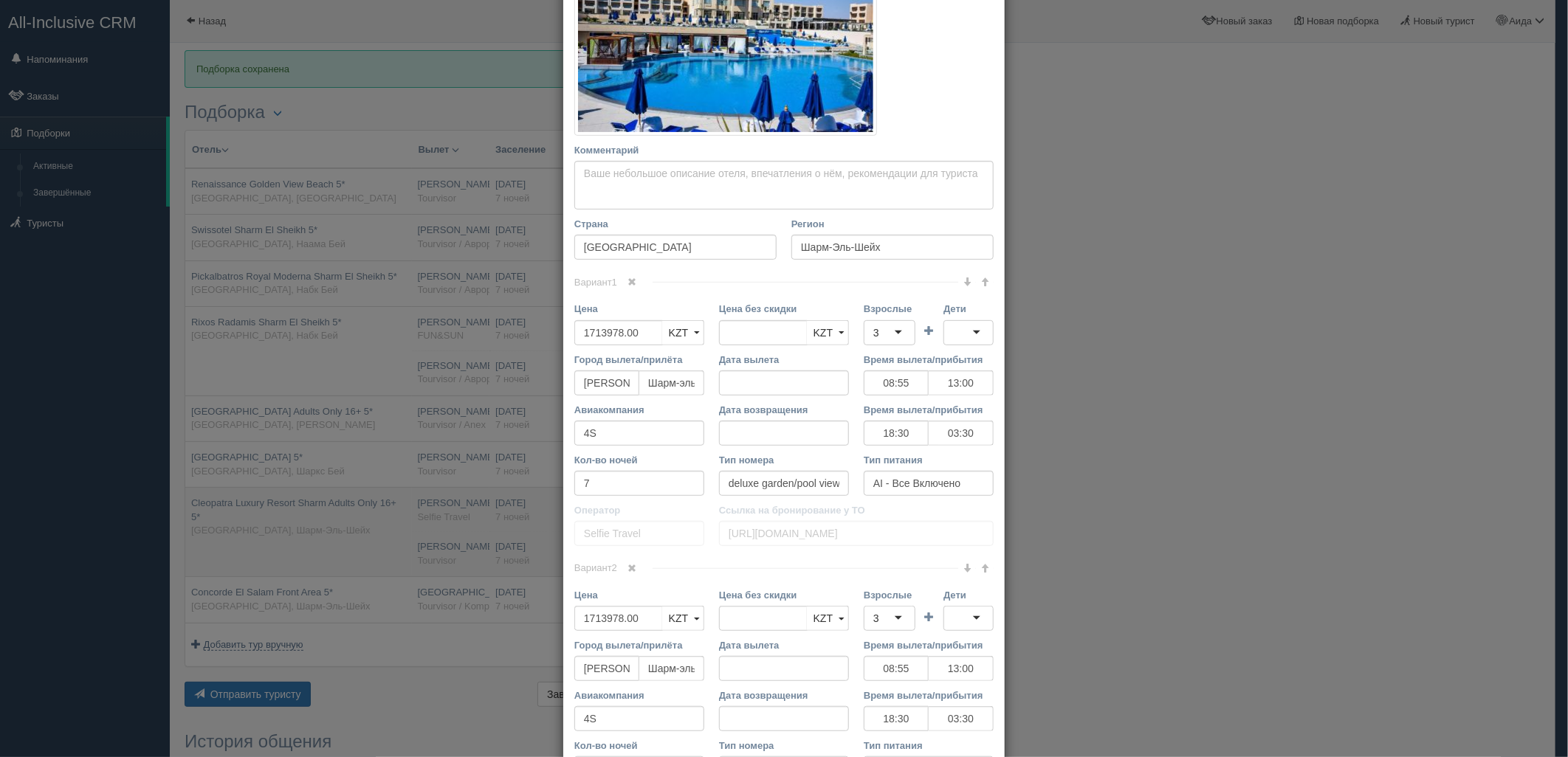
scroll to position [0, 0]
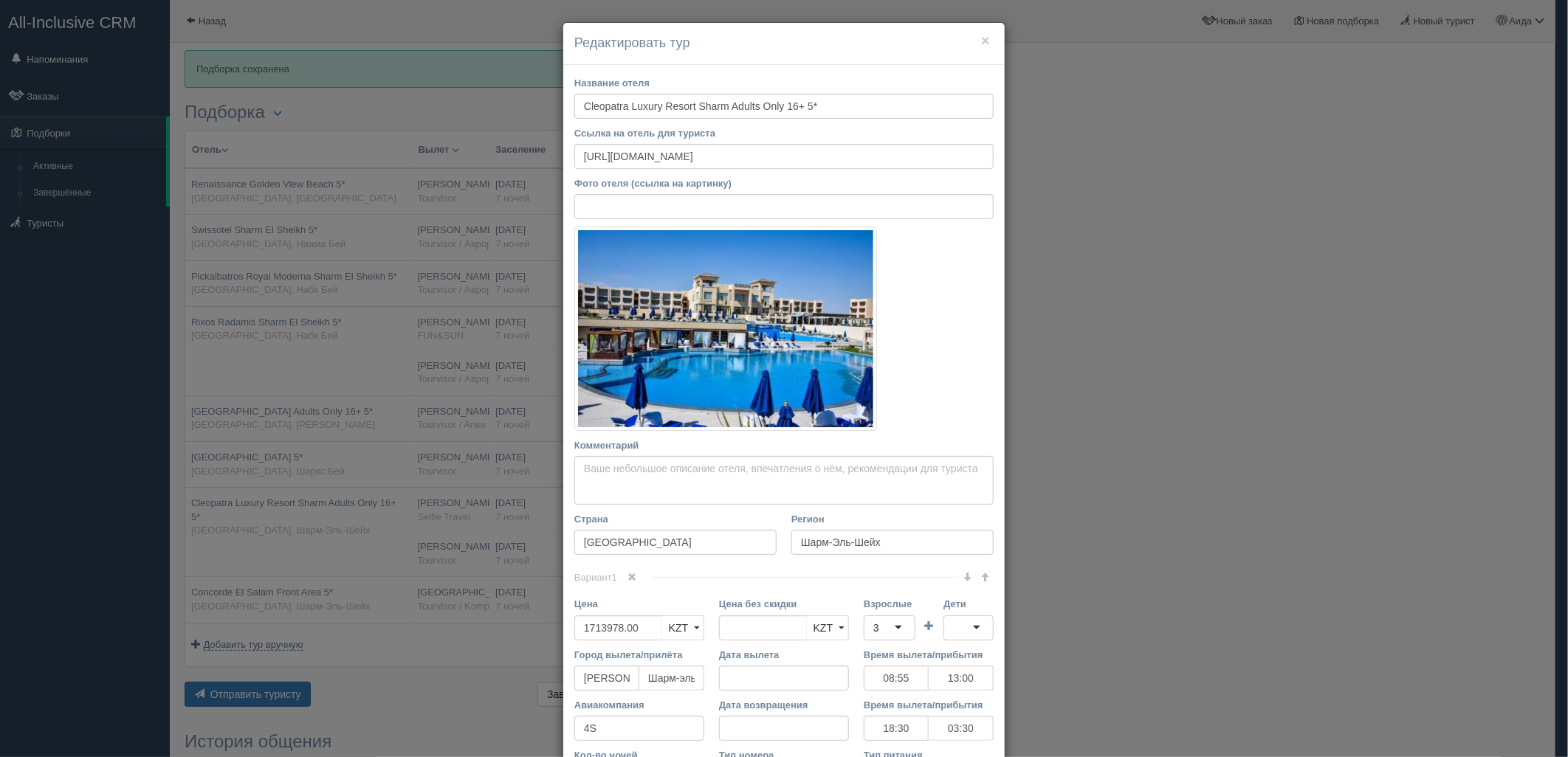
click at [638, 574] on link at bounding box center [633, 577] width 25 height 16
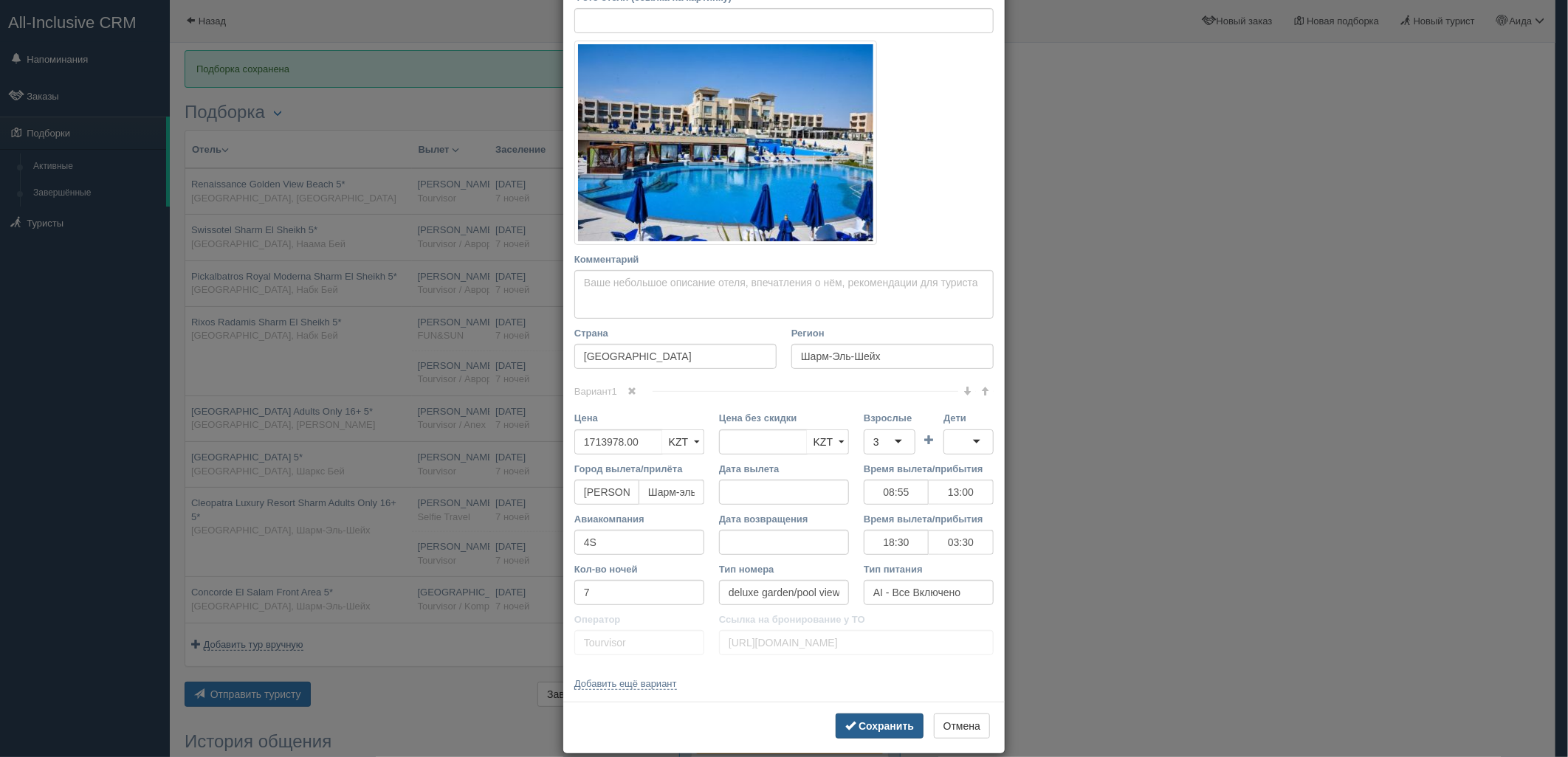
click at [876, 728] on b "Сохранить" at bounding box center [886, 726] width 56 height 11
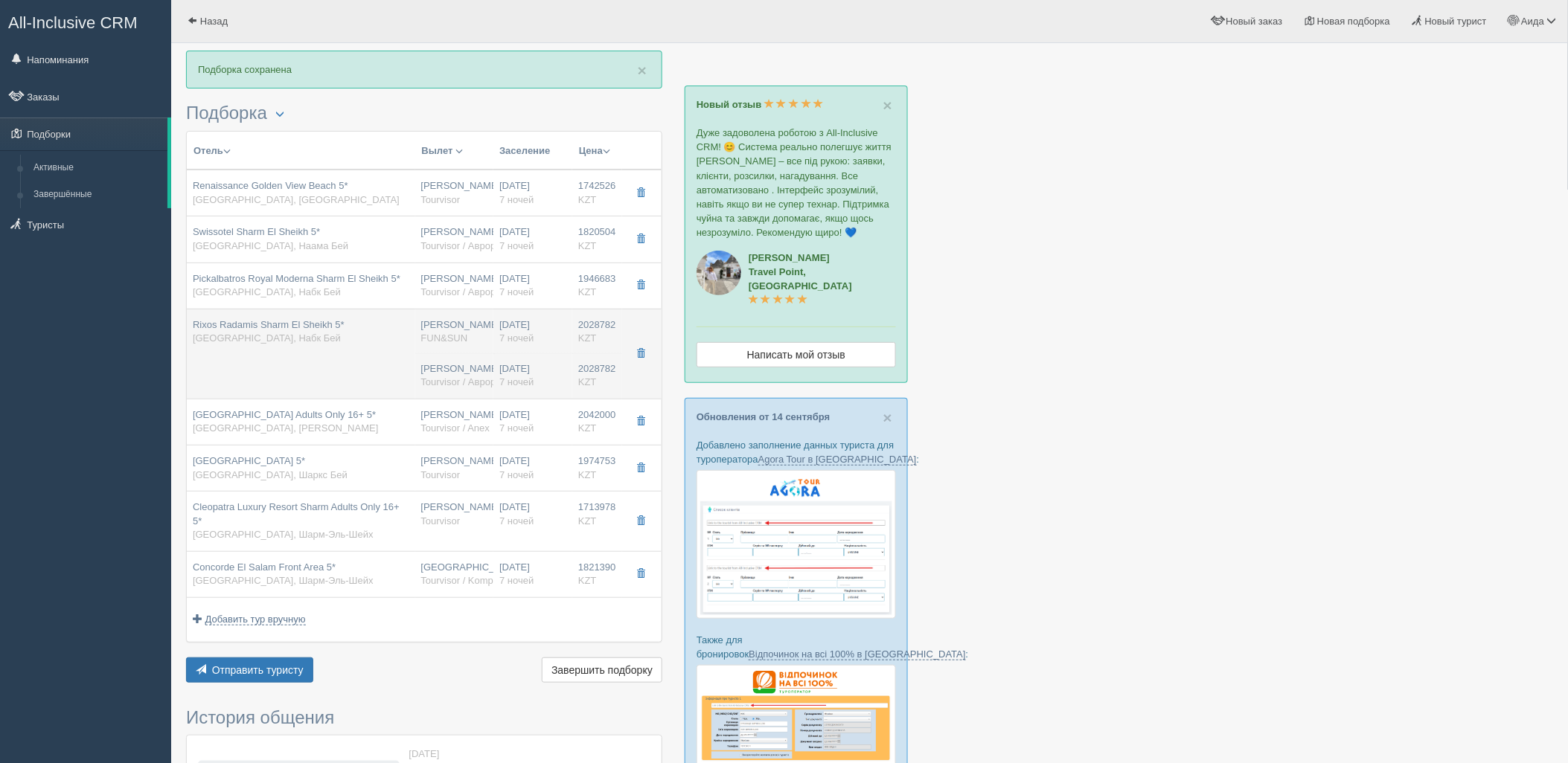
click at [451, 380] on span "Tourvisor / Аврора-БГ" at bounding box center [469, 382] width 96 height 12
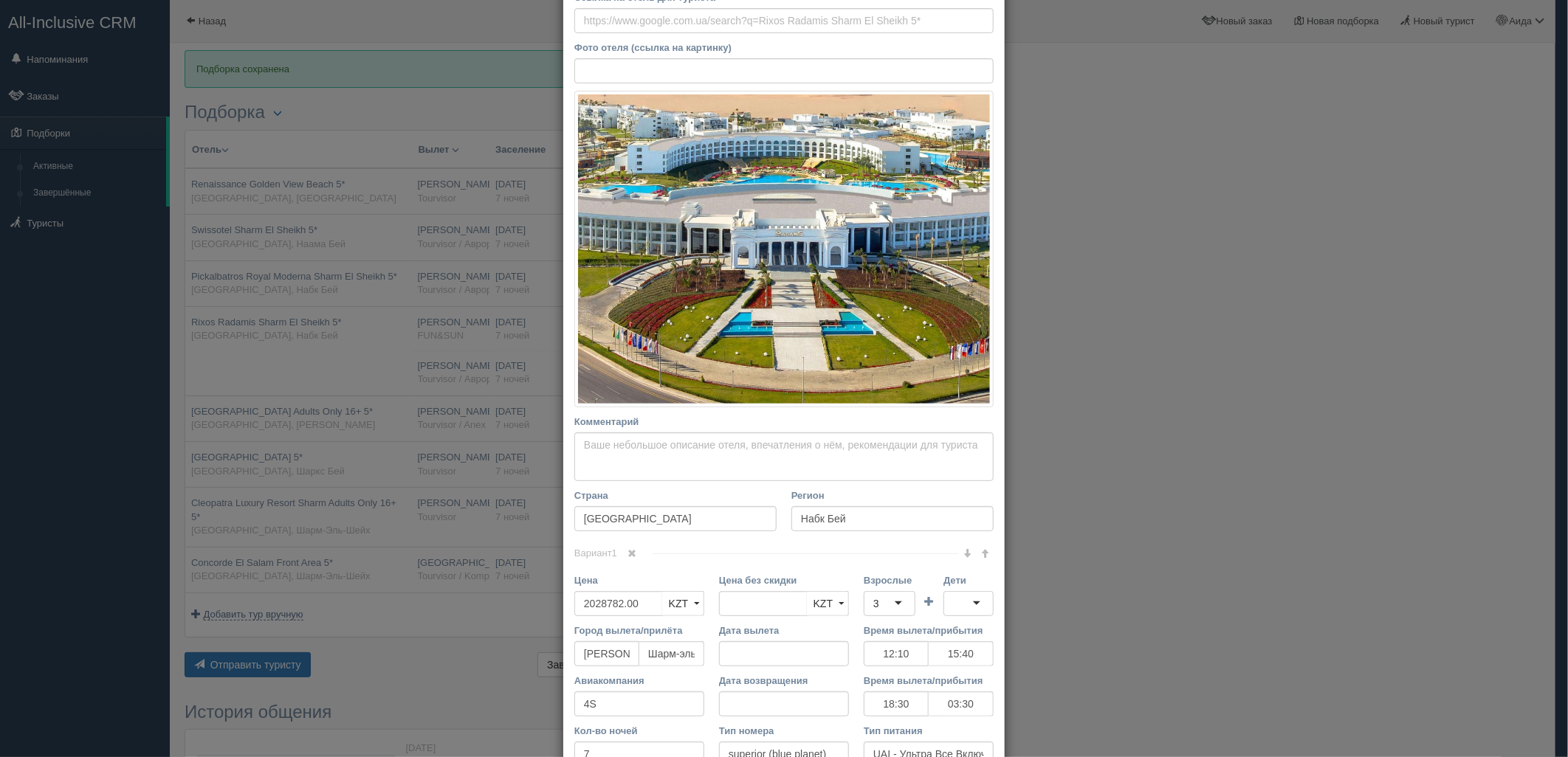
scroll to position [179, 0]
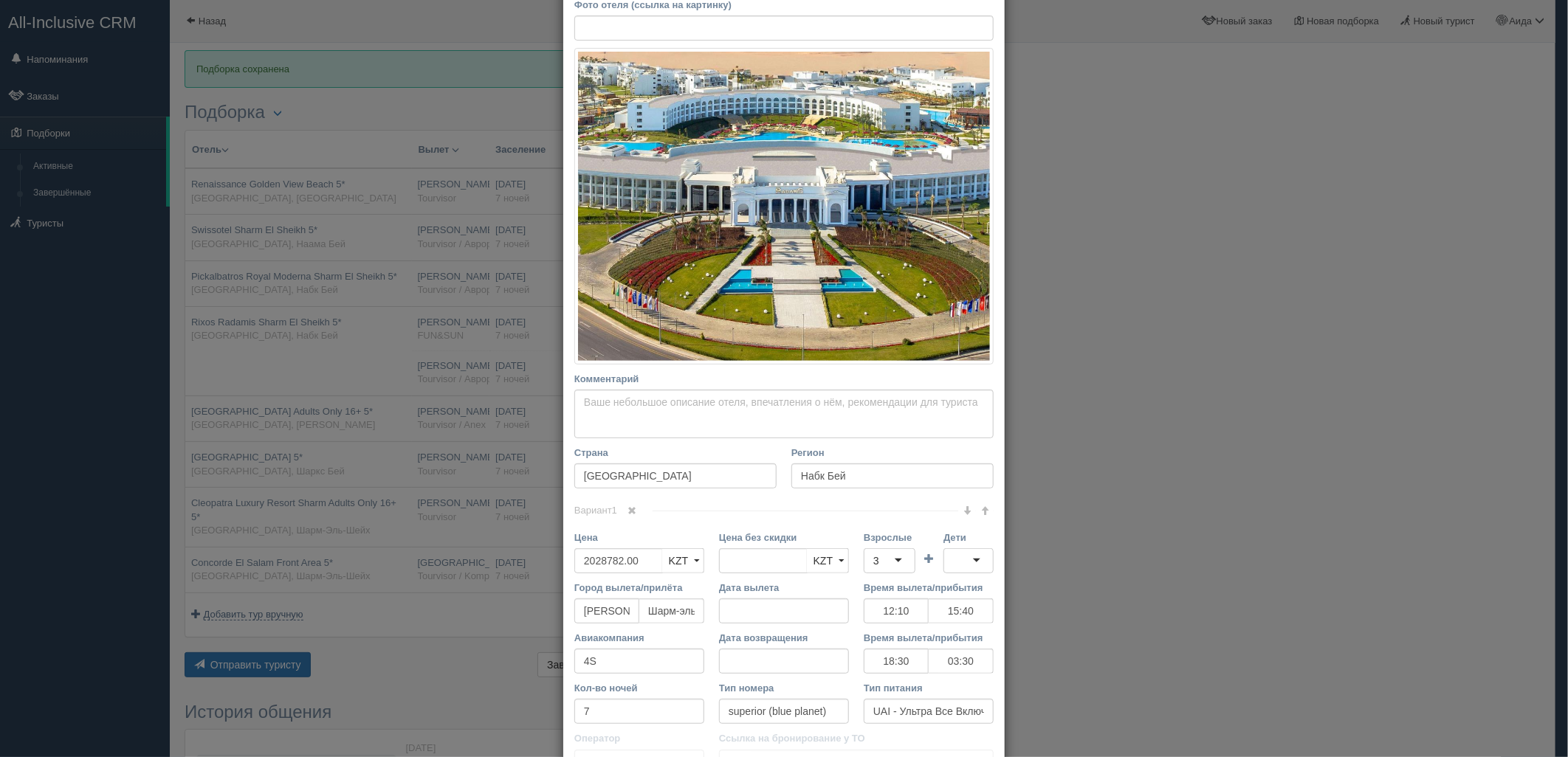
click at [623, 511] on link at bounding box center [633, 511] width 25 height 16
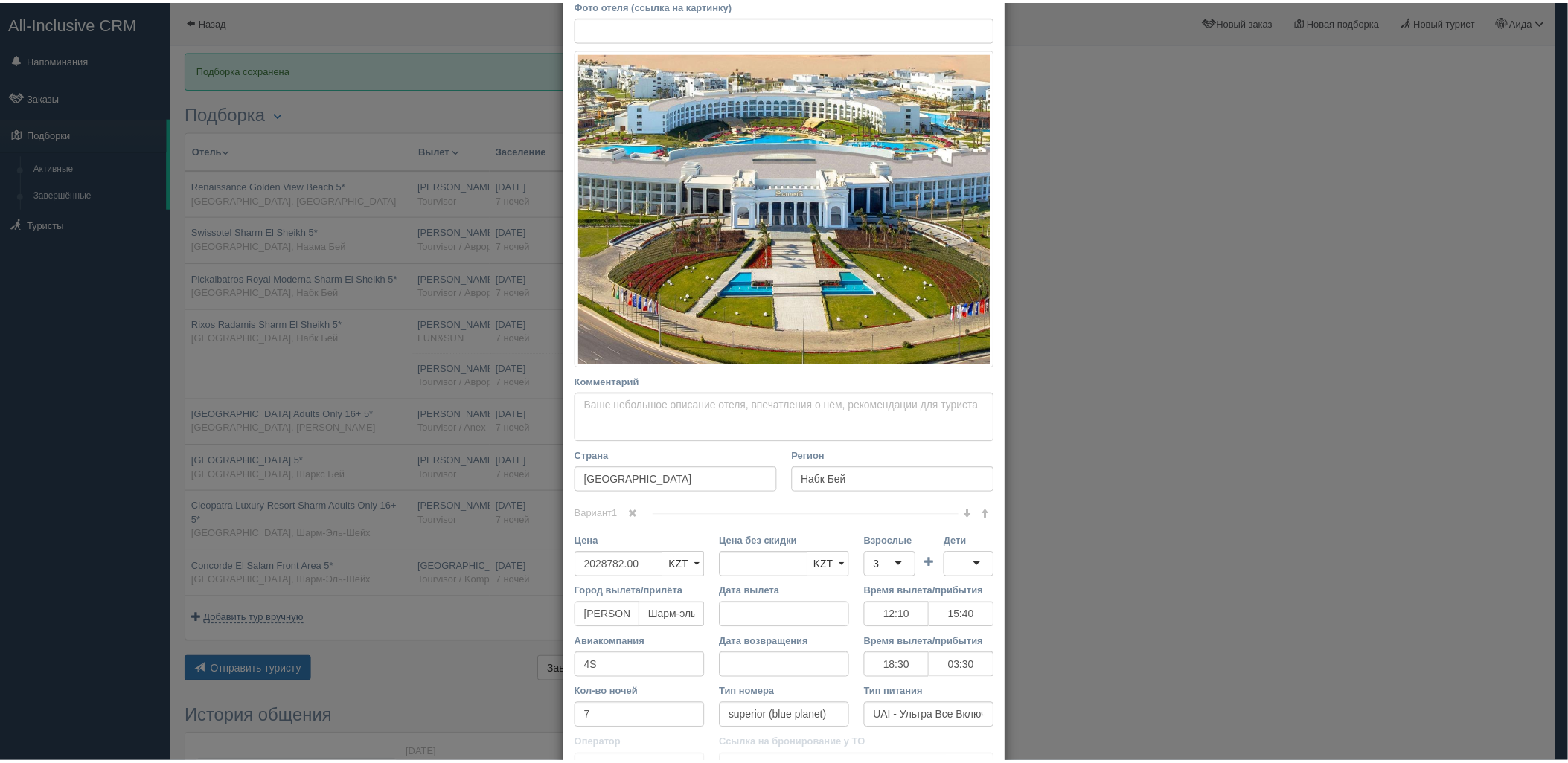
scroll to position [320, 0]
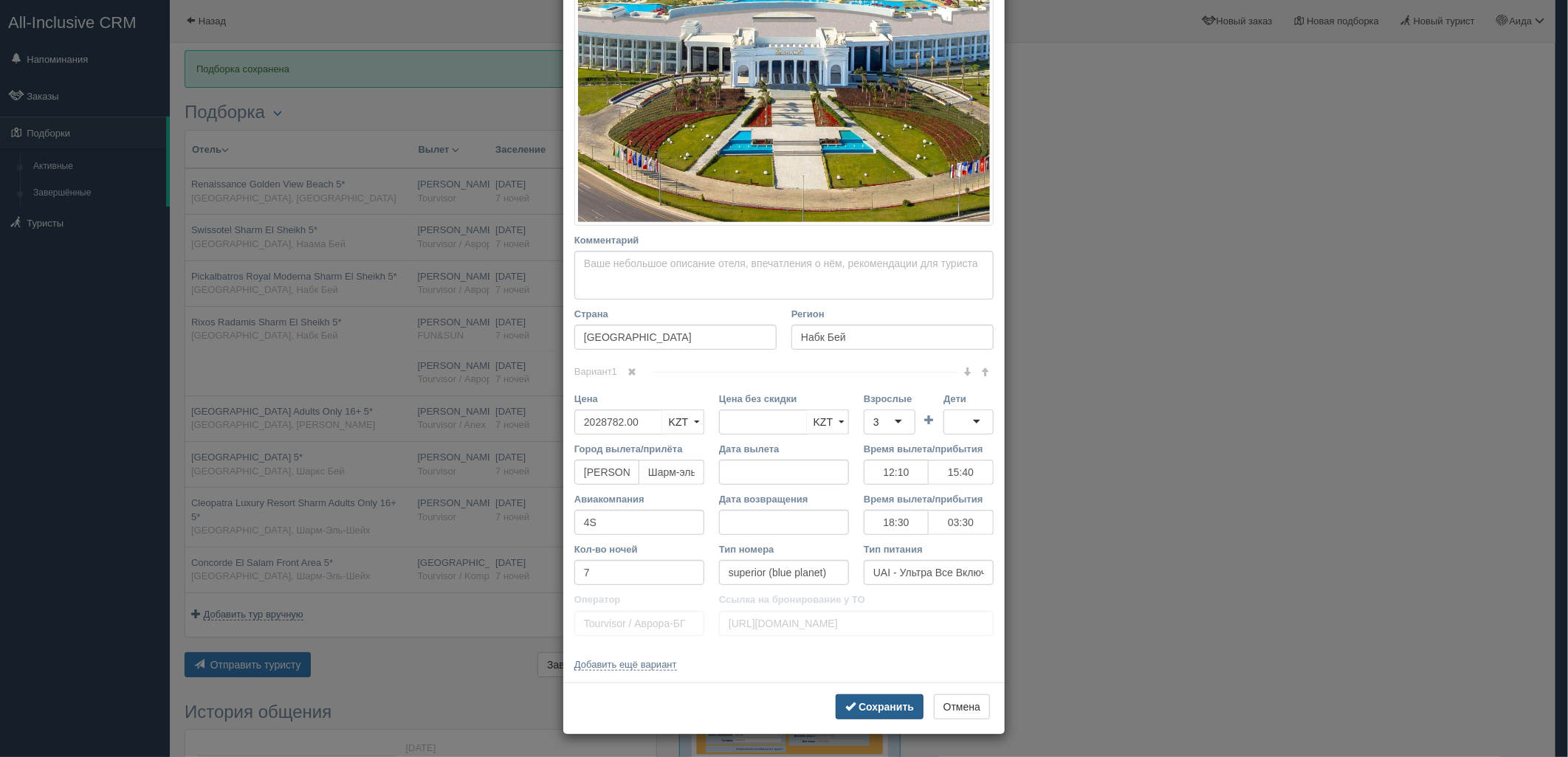
click at [862, 707] on b "Сохранить" at bounding box center [886, 707] width 56 height 11
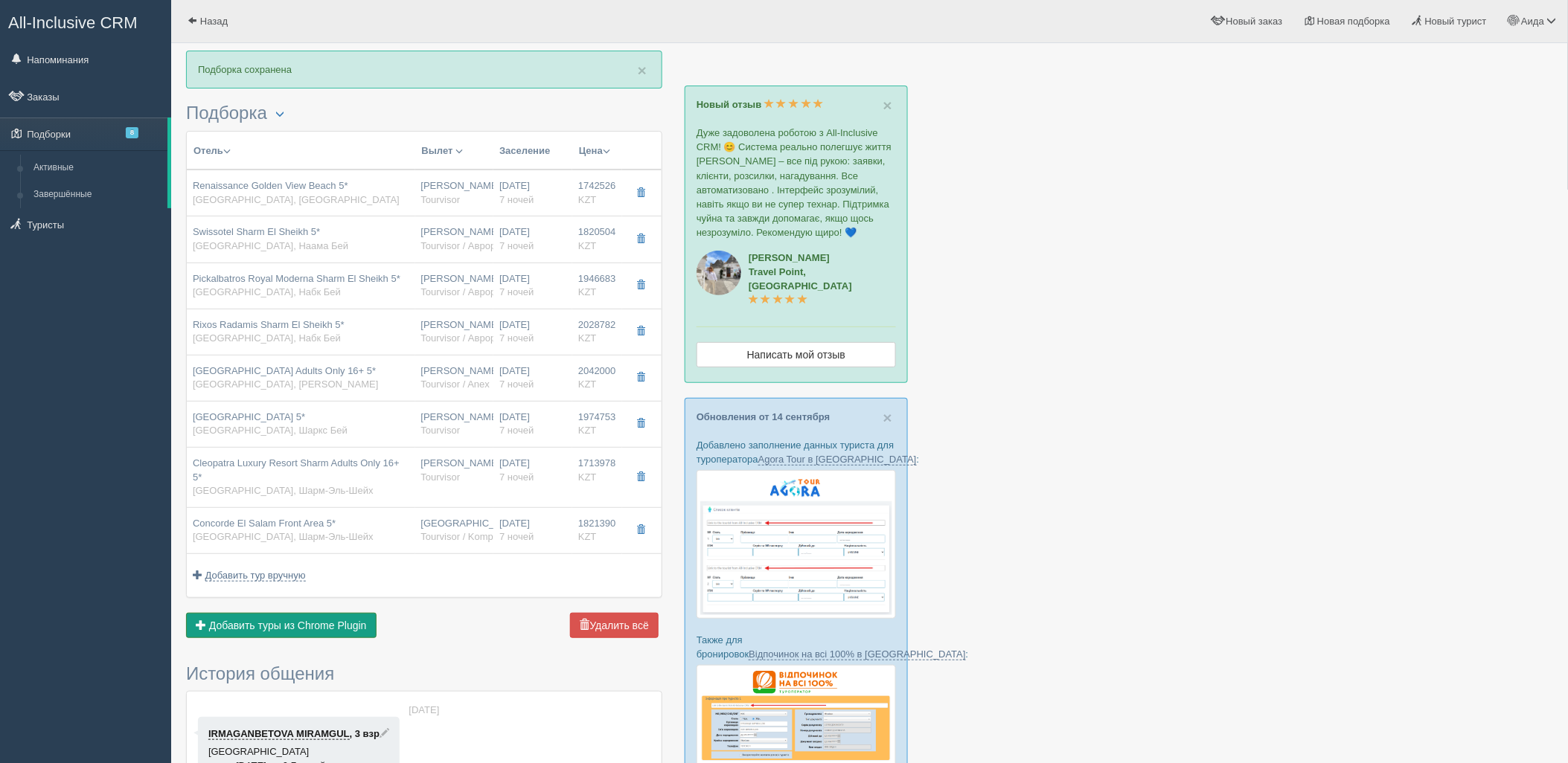
click at [351, 613] on button "Добавить из Plugin Добавить туры из Chrome Plugin" at bounding box center [281, 626] width 190 height 25
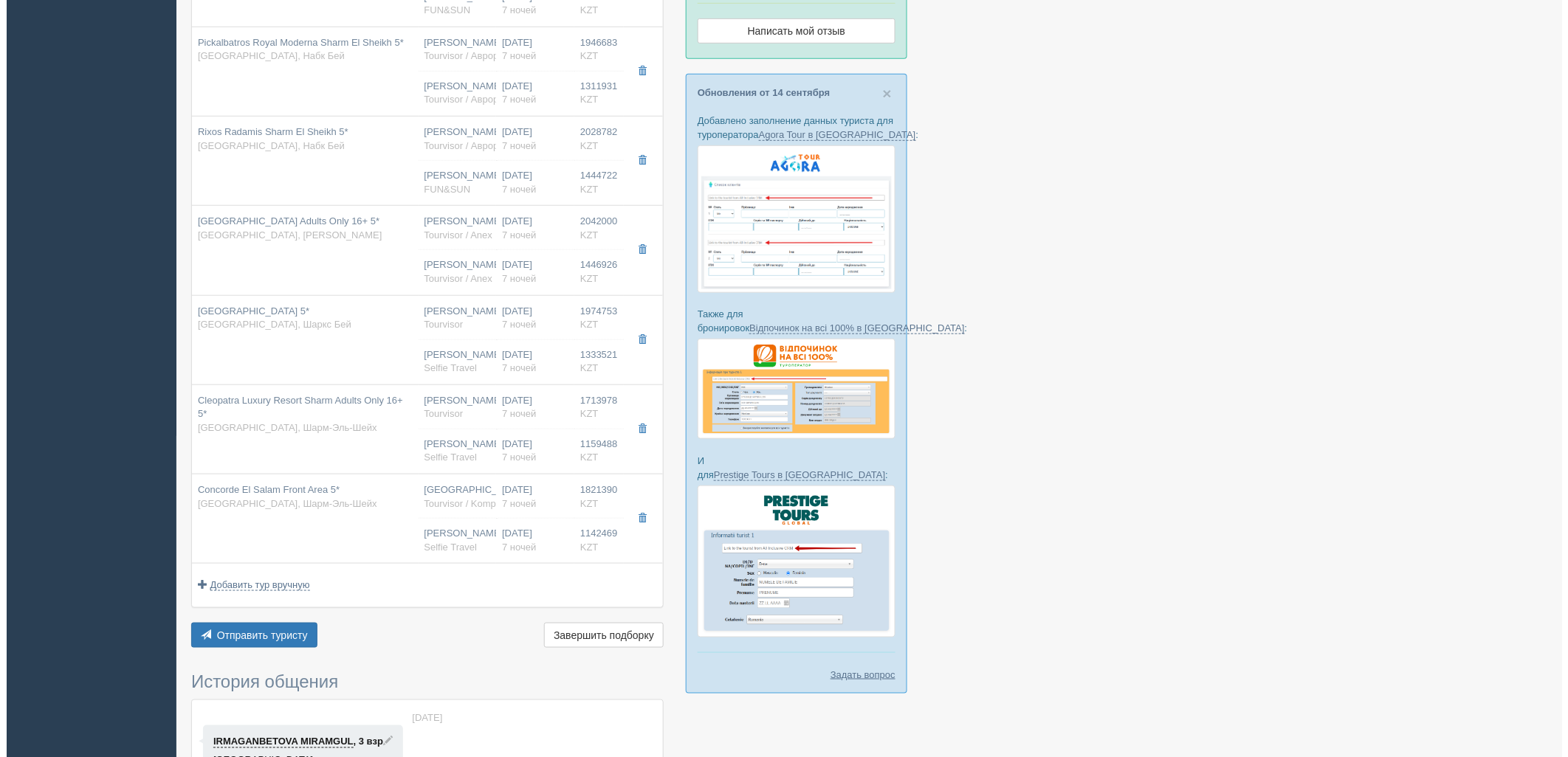
scroll to position [323, 0]
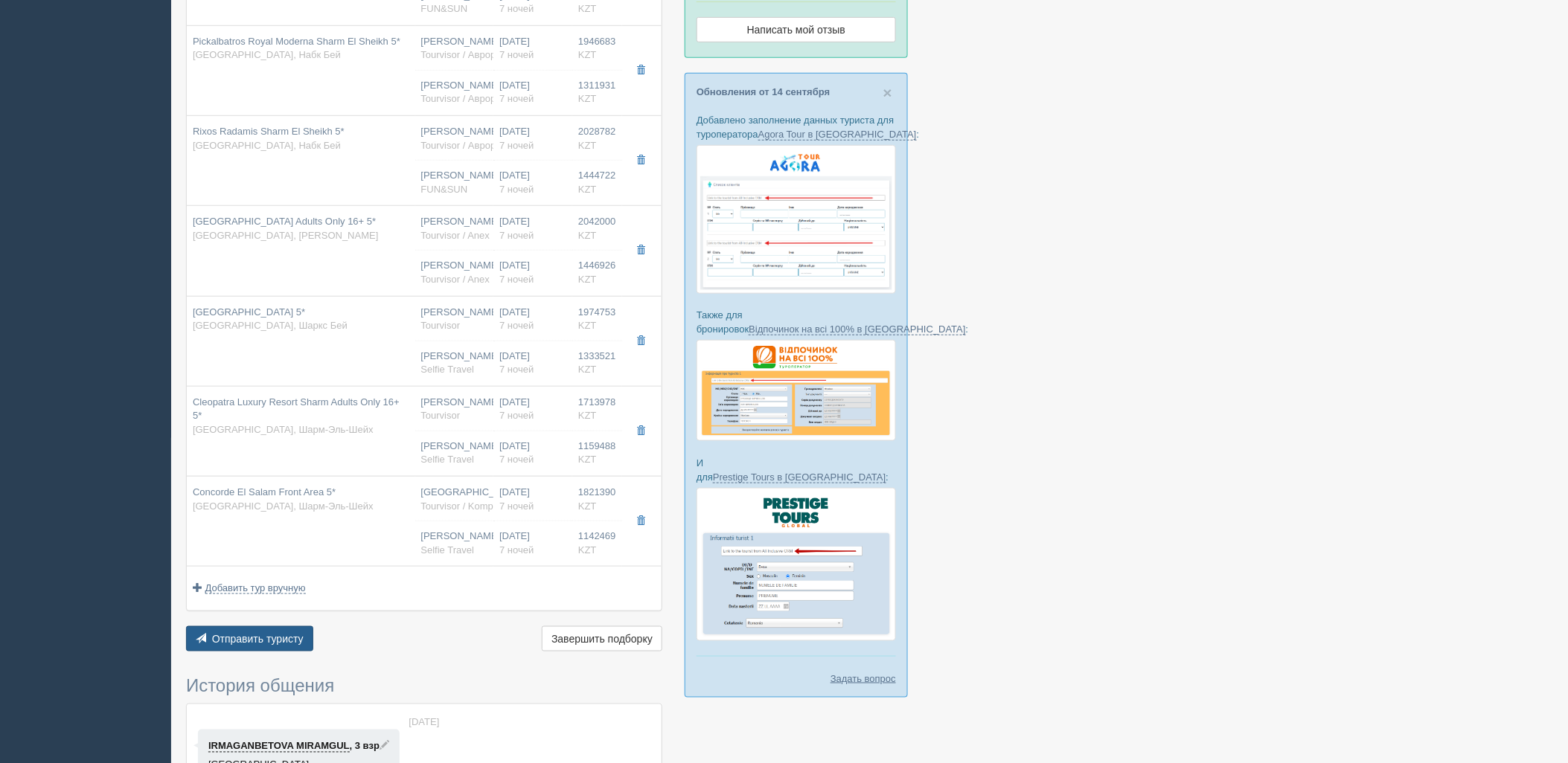
click at [265, 633] on button "Отправить туристу Отправить" at bounding box center [250, 639] width 127 height 25
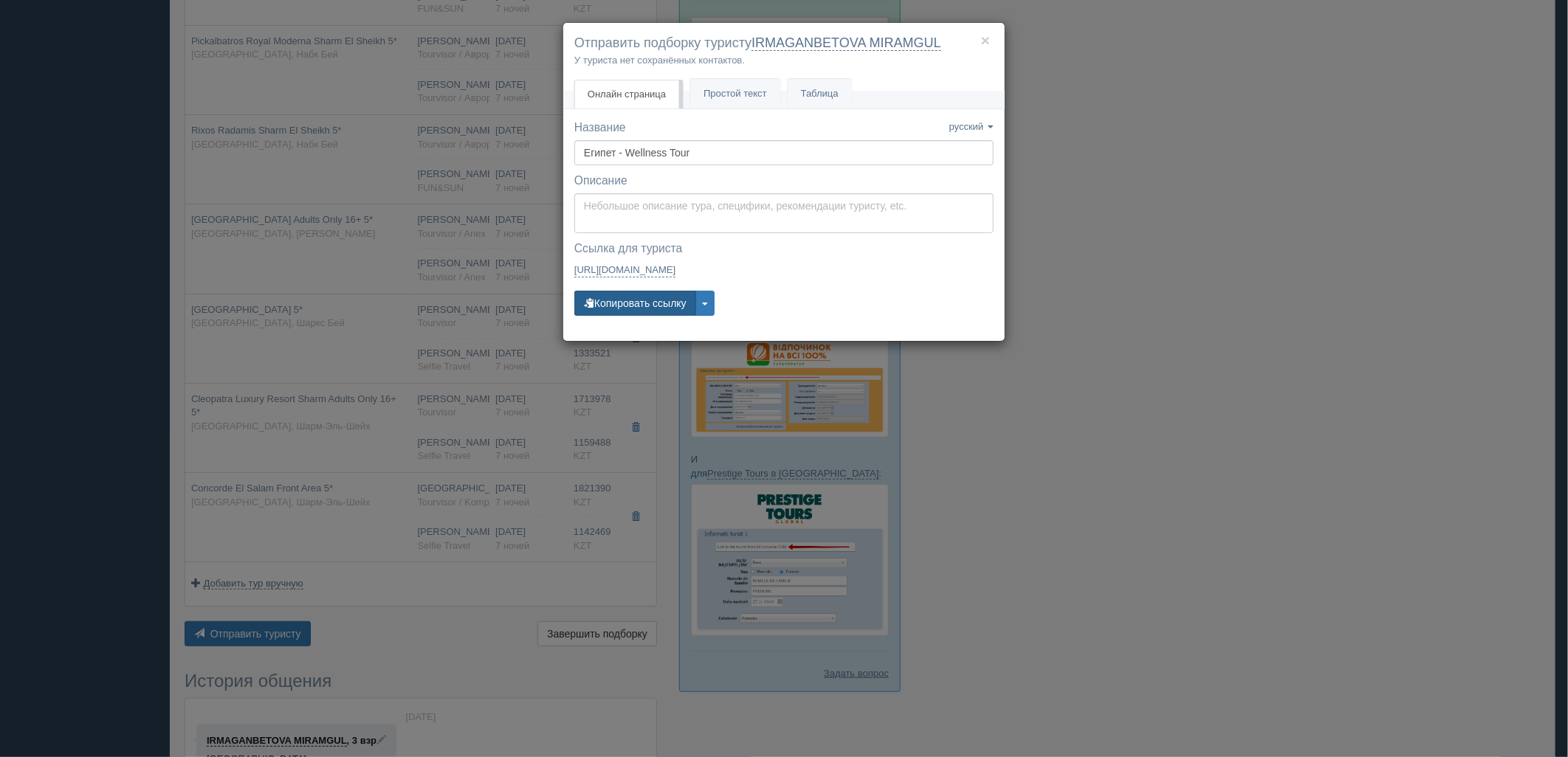
click at [603, 298] on button "Копировать ссылку" at bounding box center [635, 303] width 122 height 25
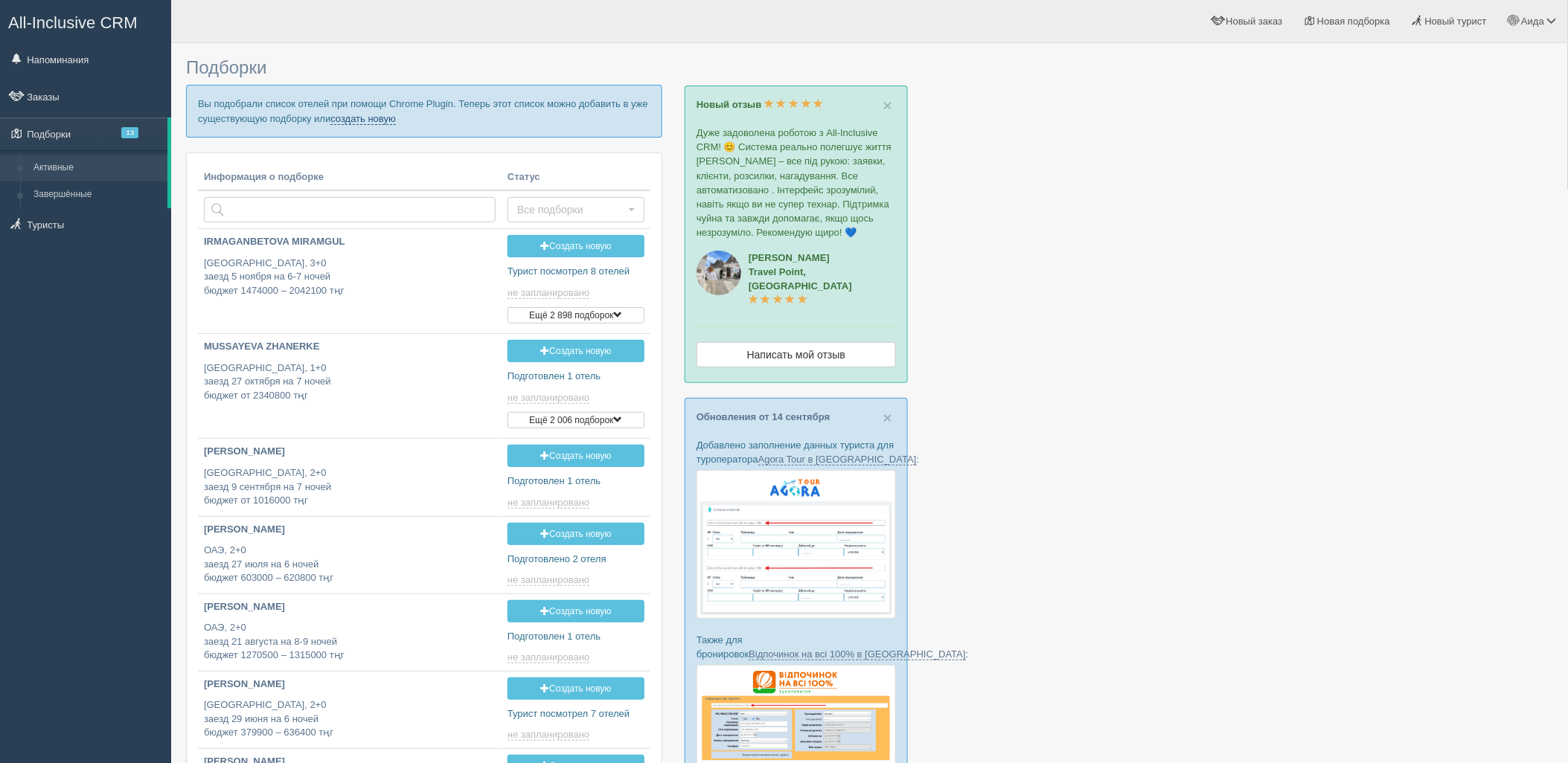
click at [346, 117] on link "создать новую" at bounding box center [363, 119] width 66 height 12
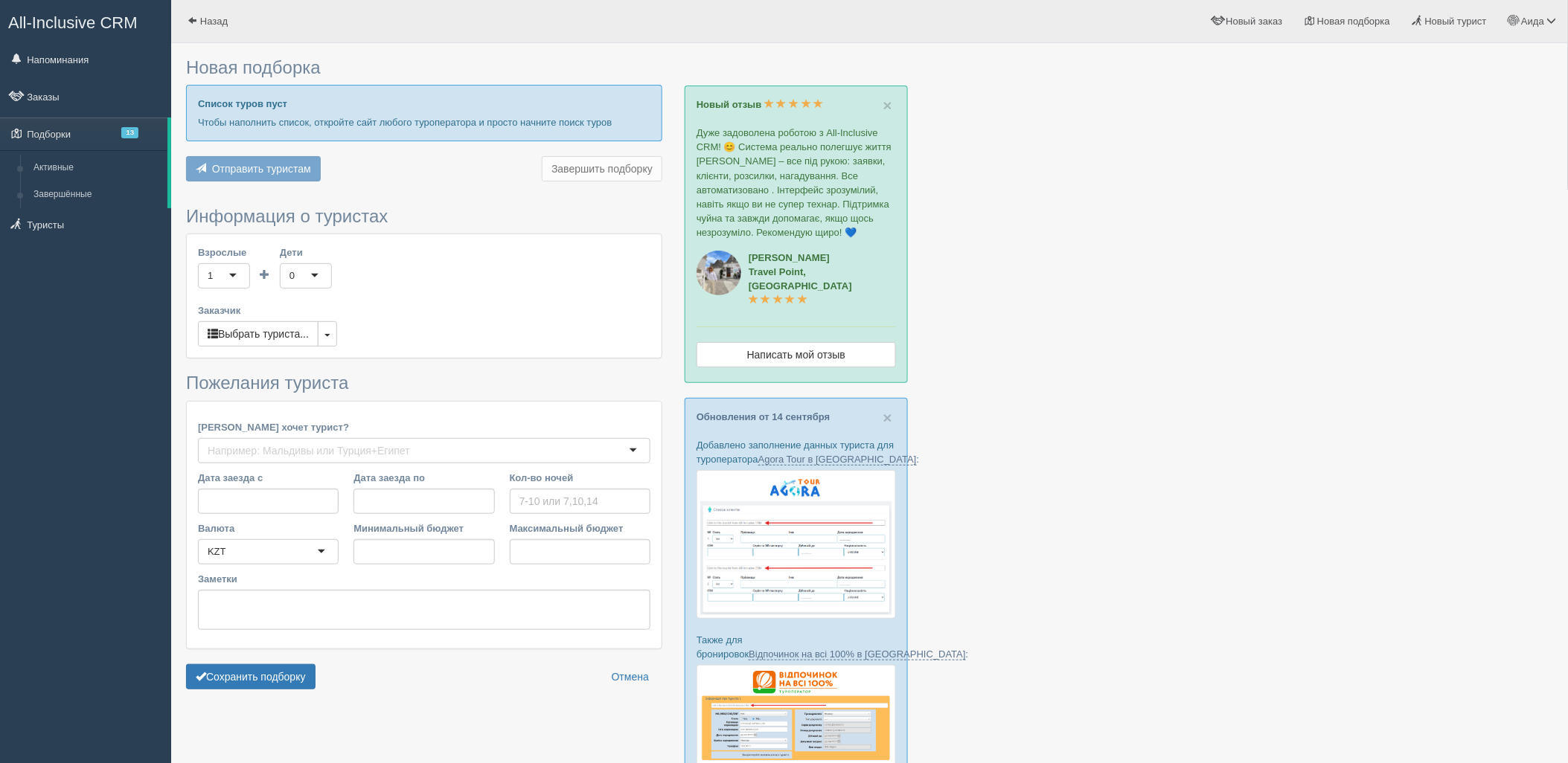
type input "5-6"
type input "1065000"
type input "1884500"
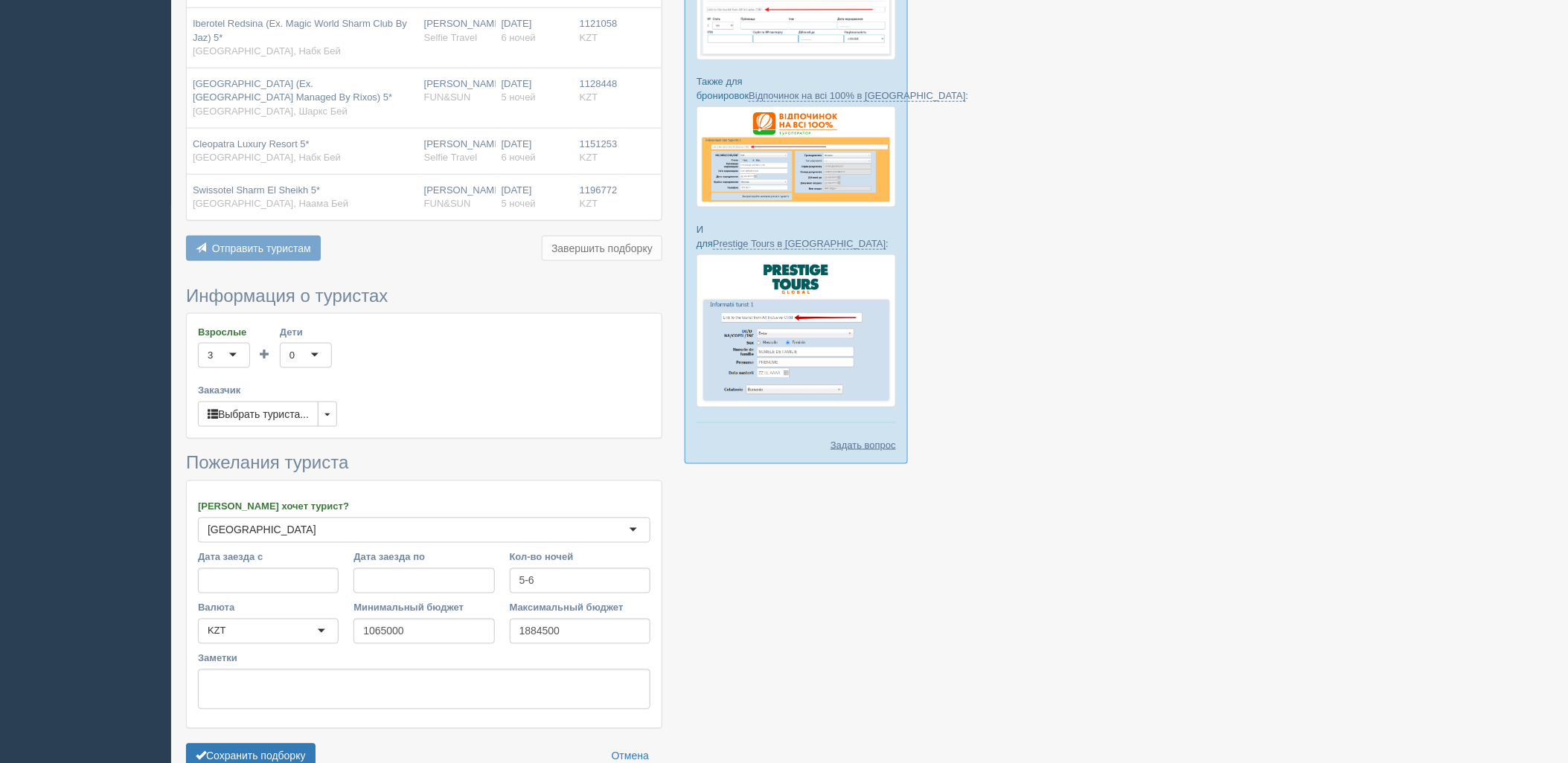
scroll to position [641, 0]
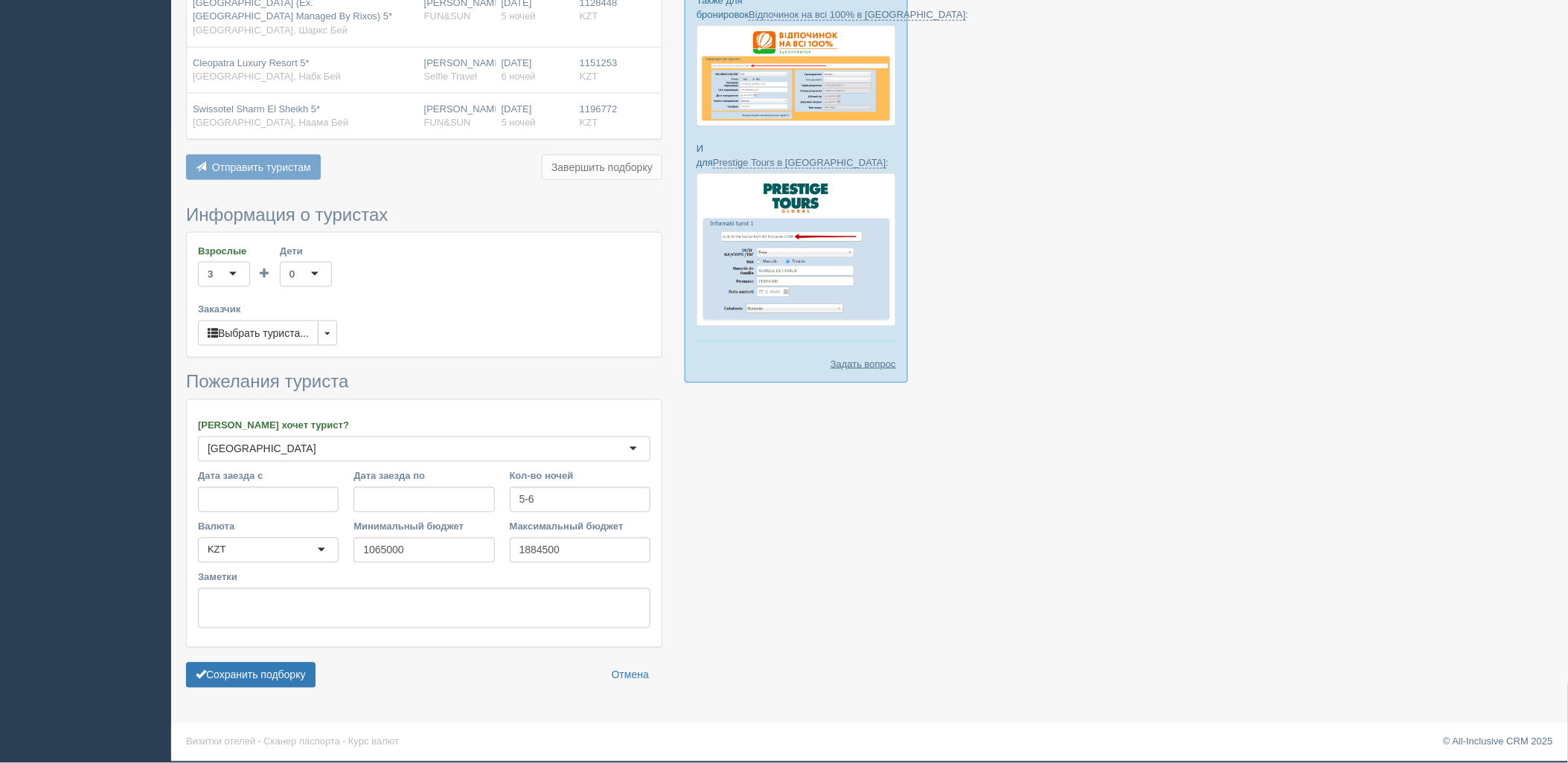
click at [309, 749] on footer "Визитки отелей · Сканер паспорта · Курс валют © All-Inclusive CRM 2025" at bounding box center [869, 743] width 1397 height 37
click at [291, 681] on button "Сохранить подборку" at bounding box center [251, 675] width 129 height 25
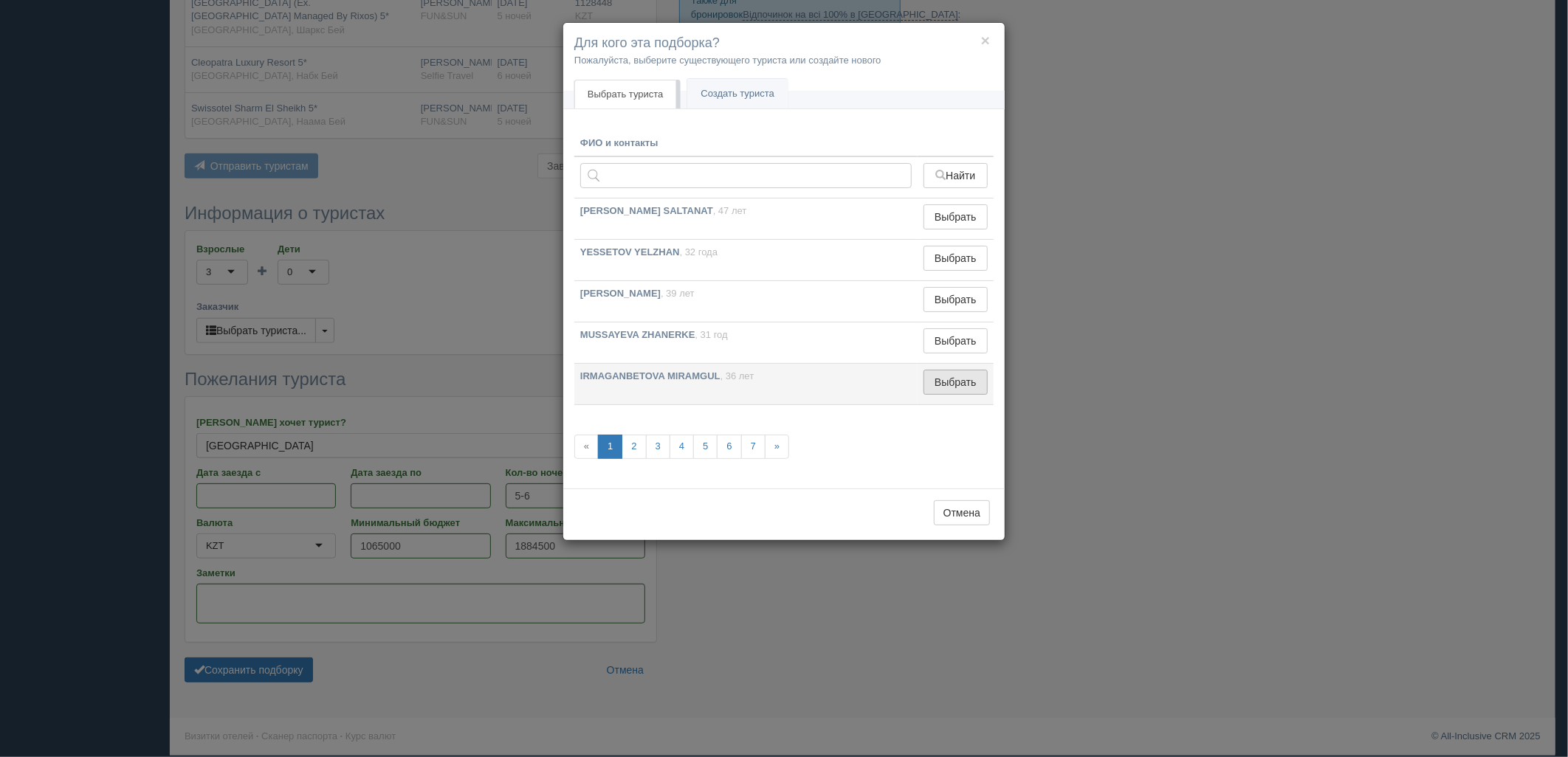
click at [970, 389] on button "Выбрать" at bounding box center [955, 382] width 64 height 25
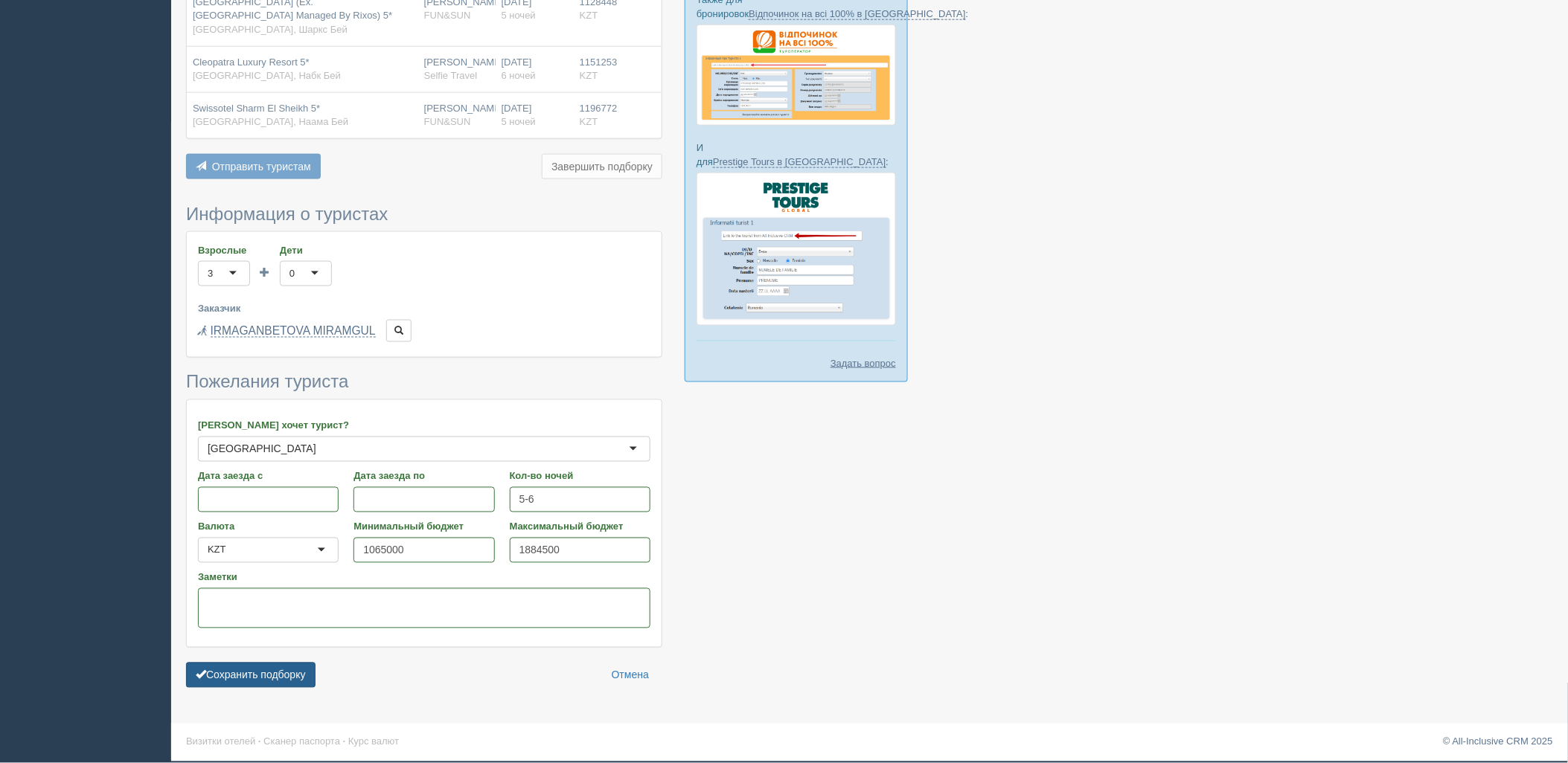
click at [298, 668] on button "Сохранить подборку" at bounding box center [251, 675] width 129 height 25
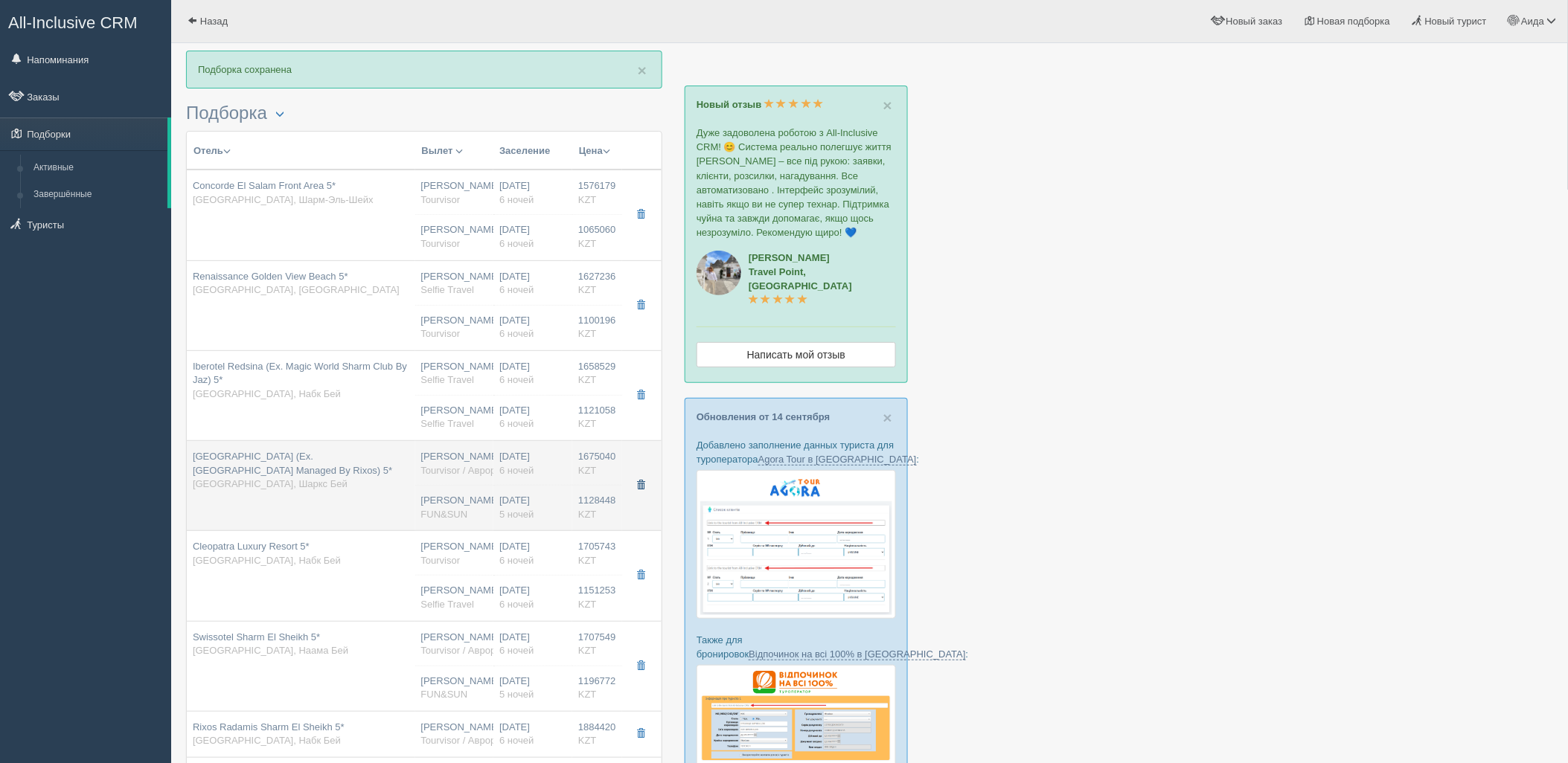
click at [647, 488] on button "button" at bounding box center [641, 485] width 25 height 22
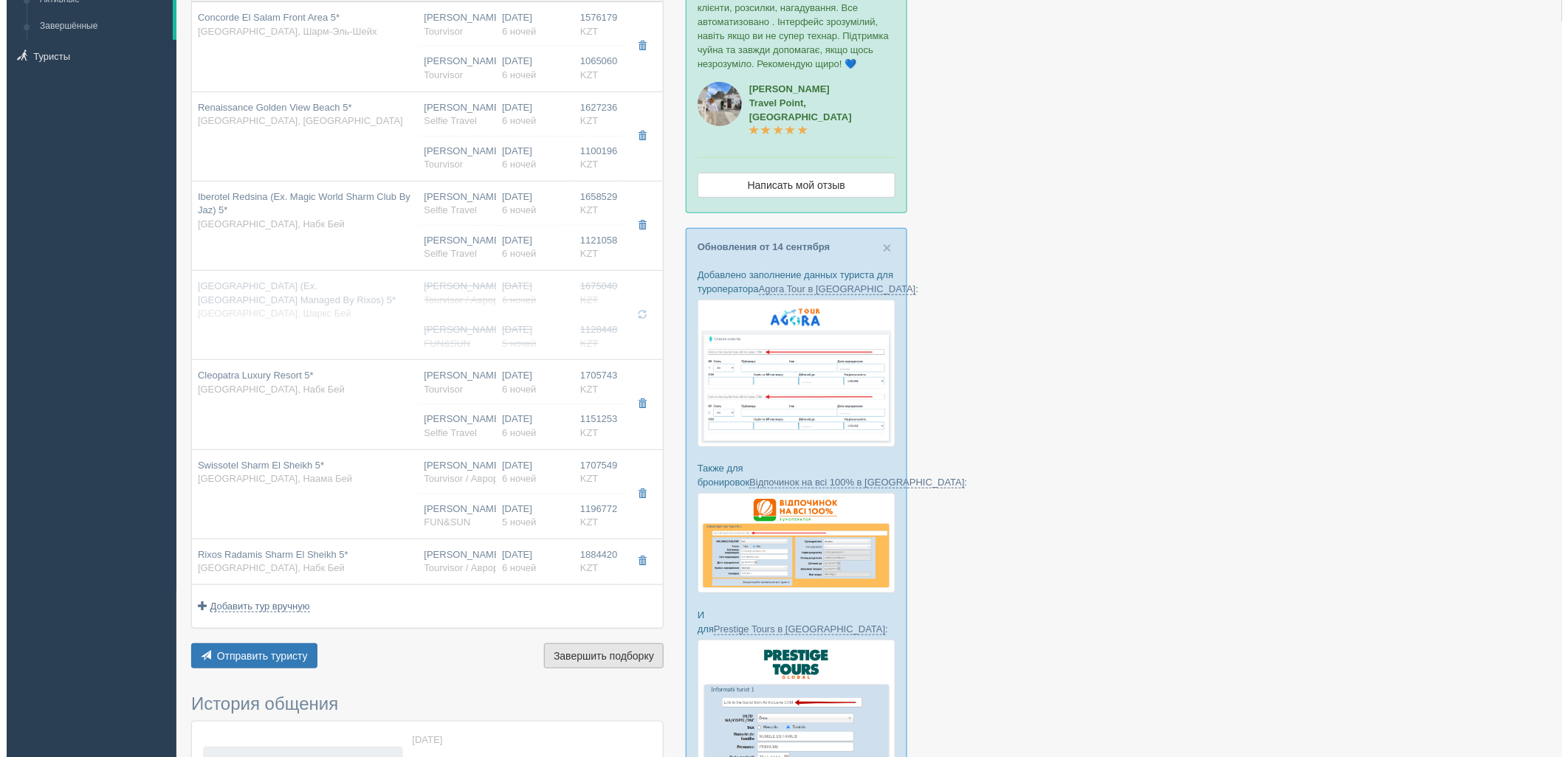
scroll to position [171, 0]
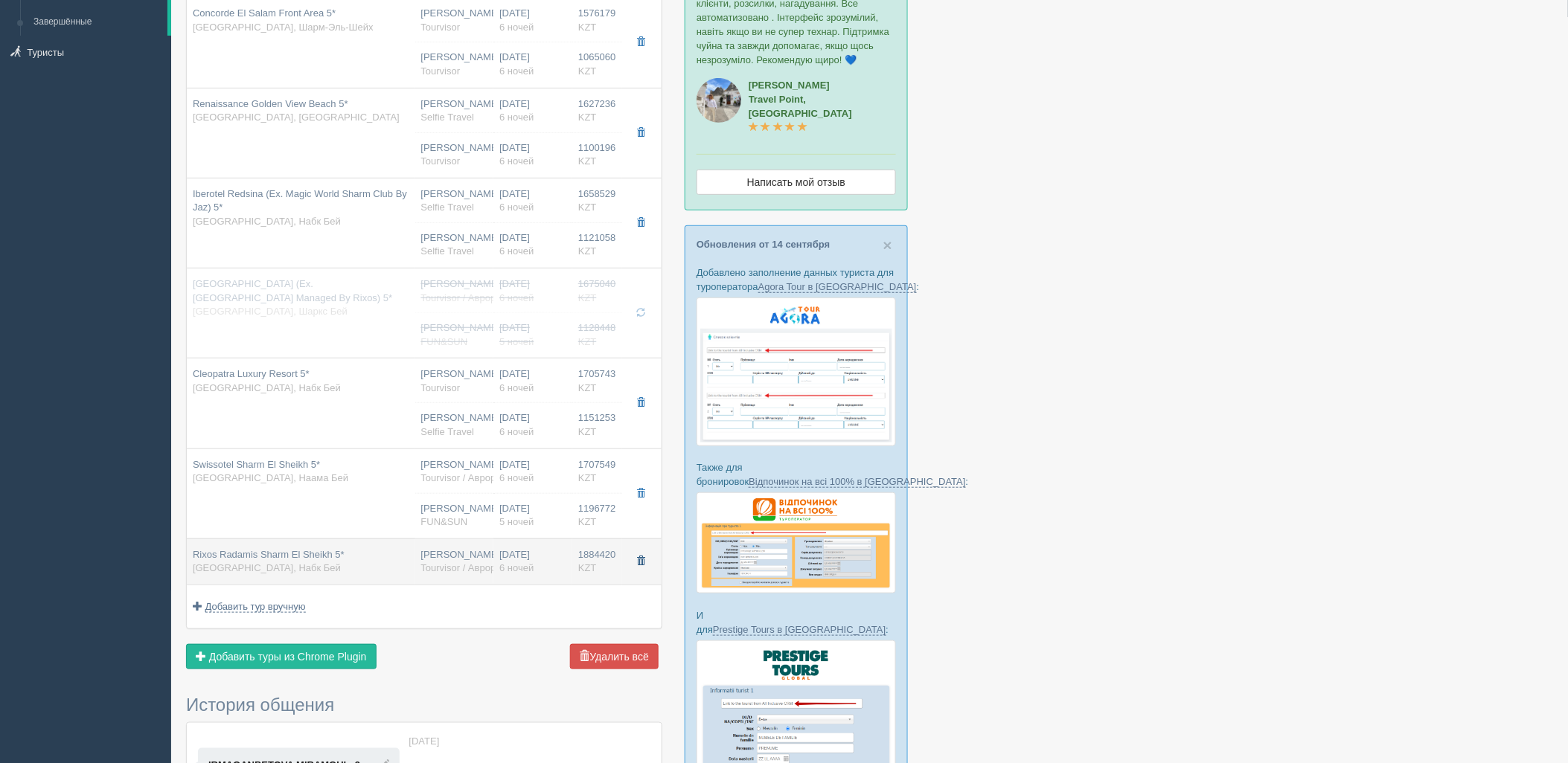
click at [641, 559] on span "button" at bounding box center [641, 560] width 9 height 9
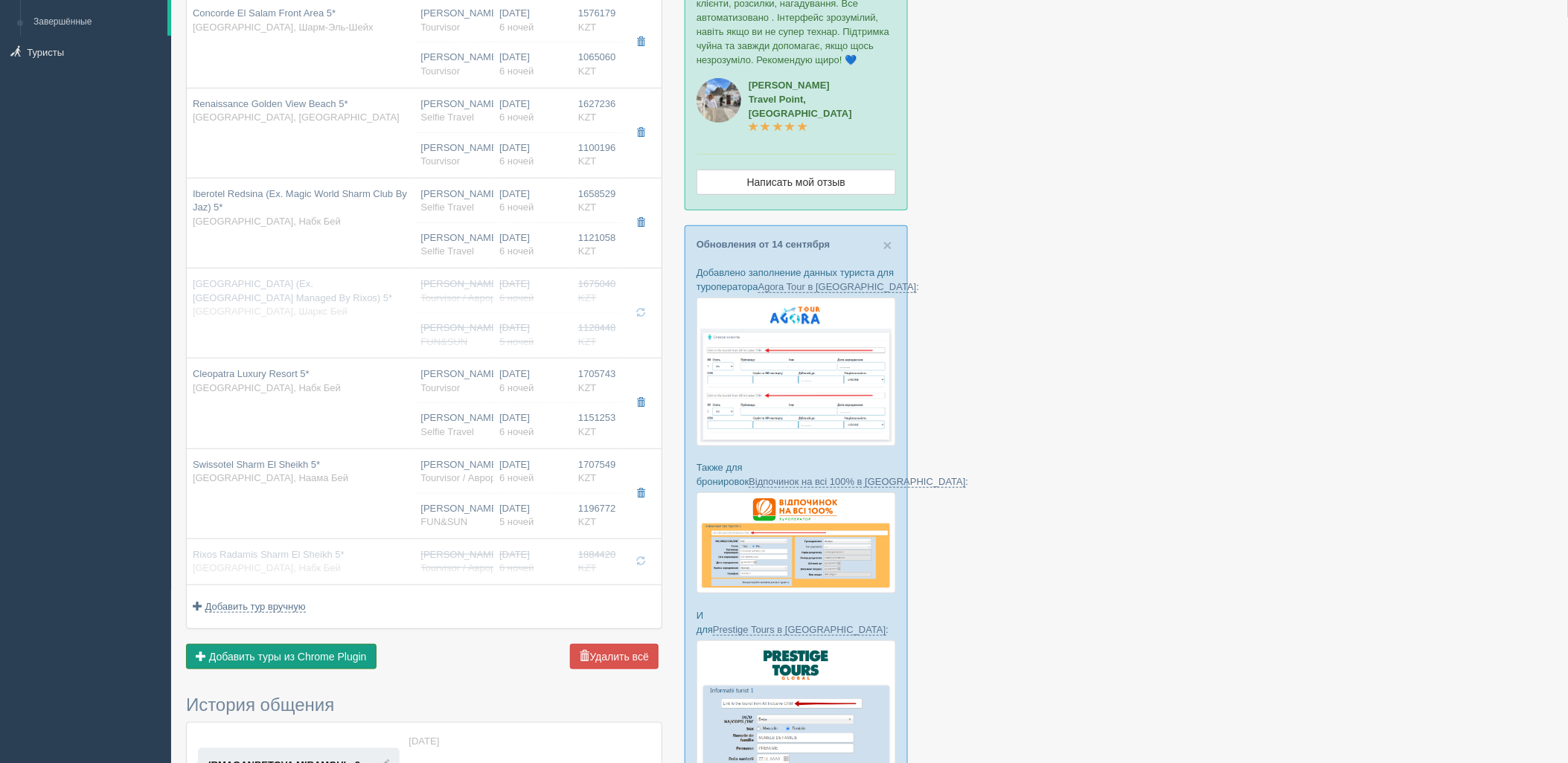
click at [325, 663] on span "Добавить туры из Chrome Plugin" at bounding box center [289, 657] width 158 height 12
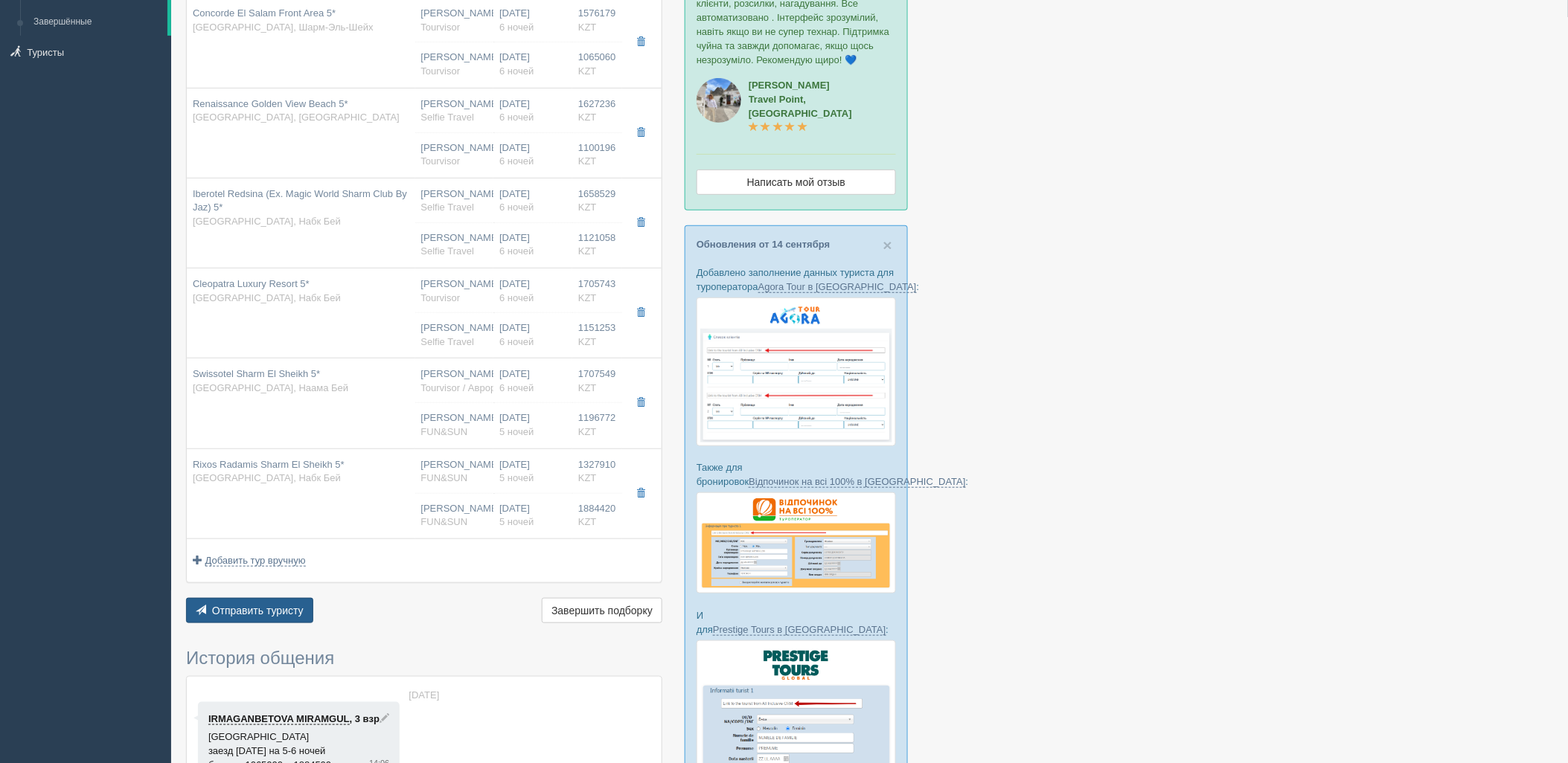
click at [262, 613] on span "Отправить туристу" at bounding box center [258, 611] width 92 height 12
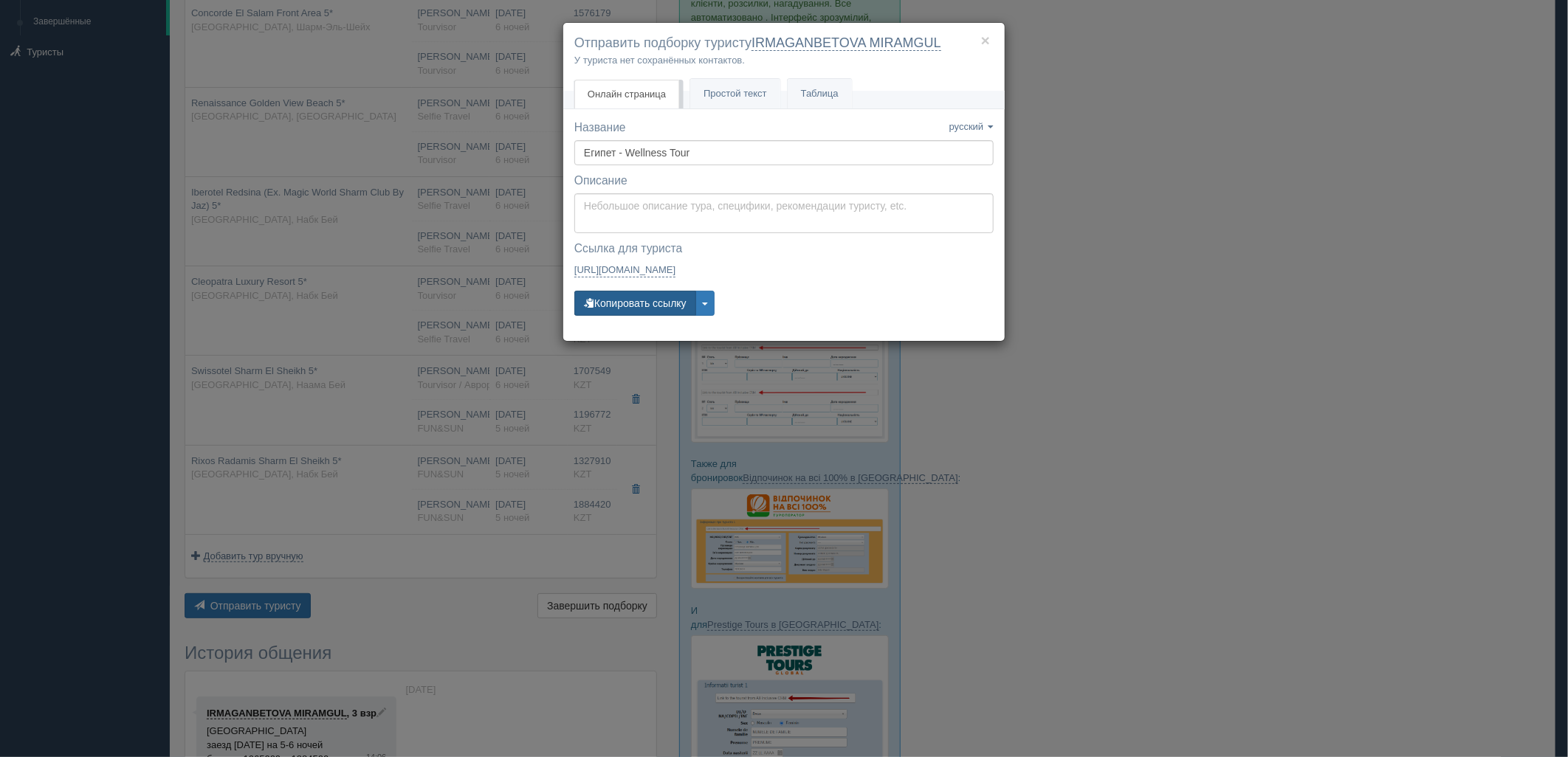
click at [629, 305] on button "Копировать ссылку" at bounding box center [635, 303] width 122 height 25
